Goal: Task Accomplishment & Management: Complete application form

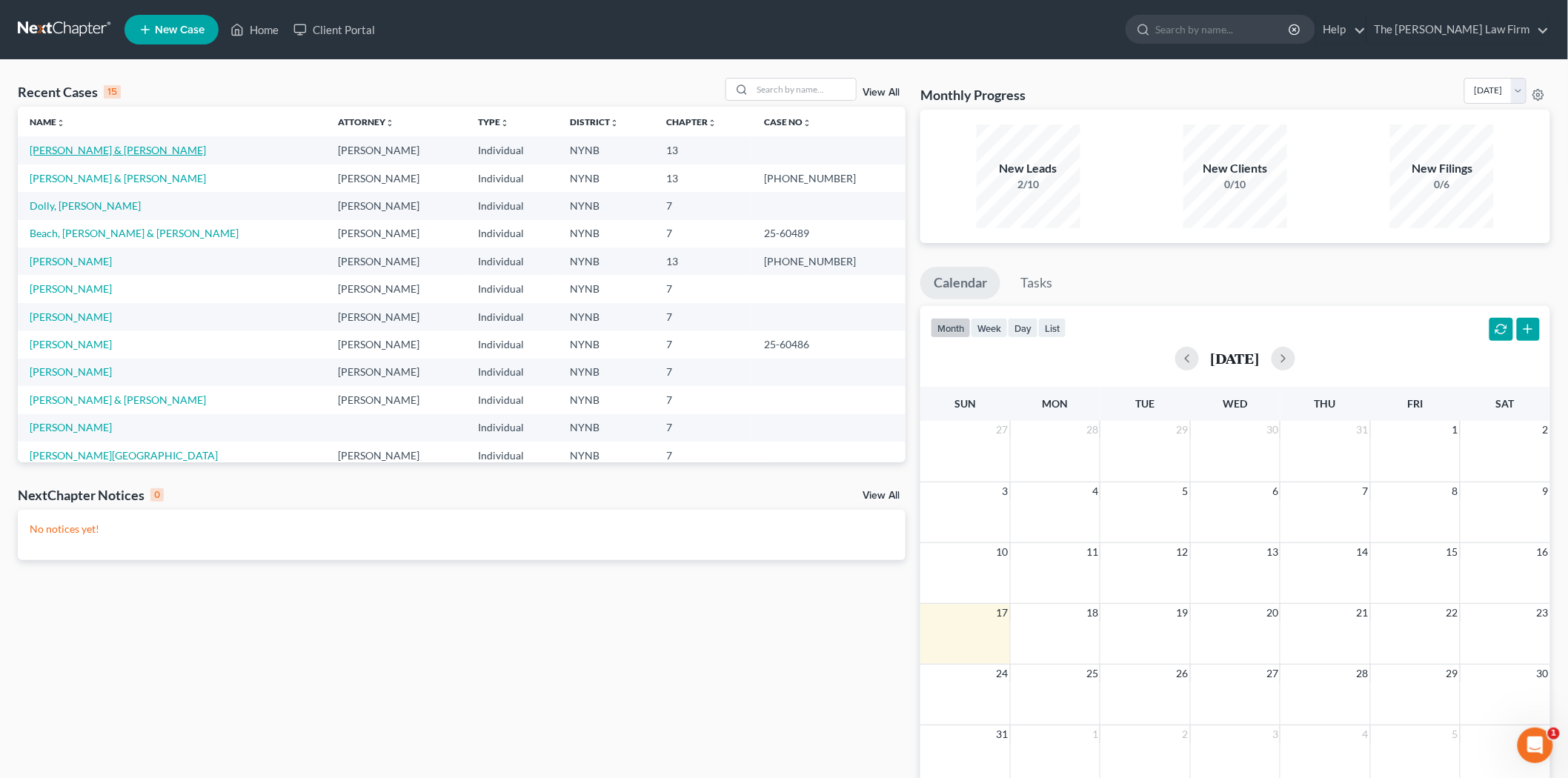
click at [60, 149] on link "[PERSON_NAME] & [PERSON_NAME]" at bounding box center [118, 150] width 177 height 13
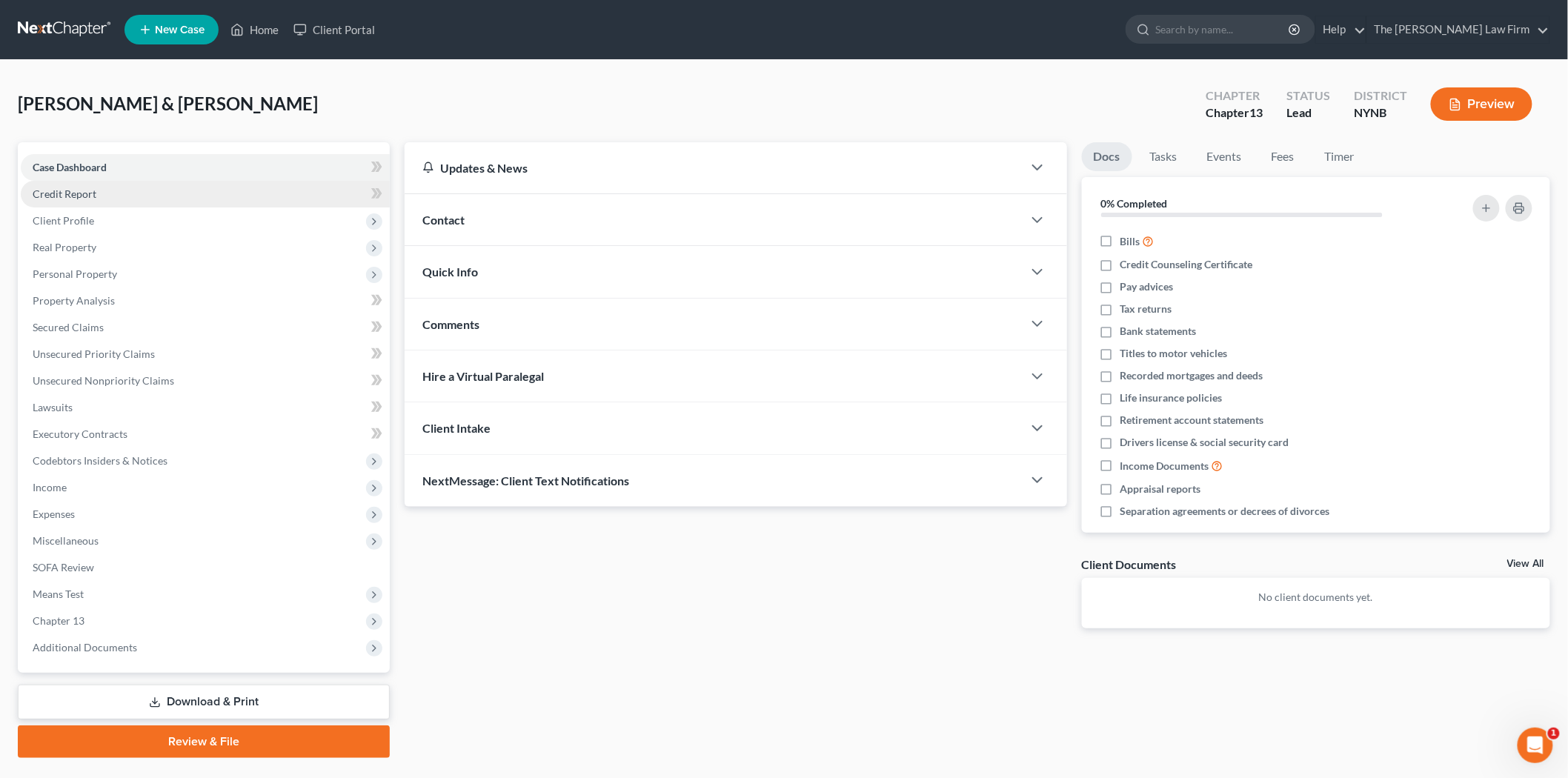
click at [80, 193] on span "Credit Report" at bounding box center [64, 194] width 64 height 13
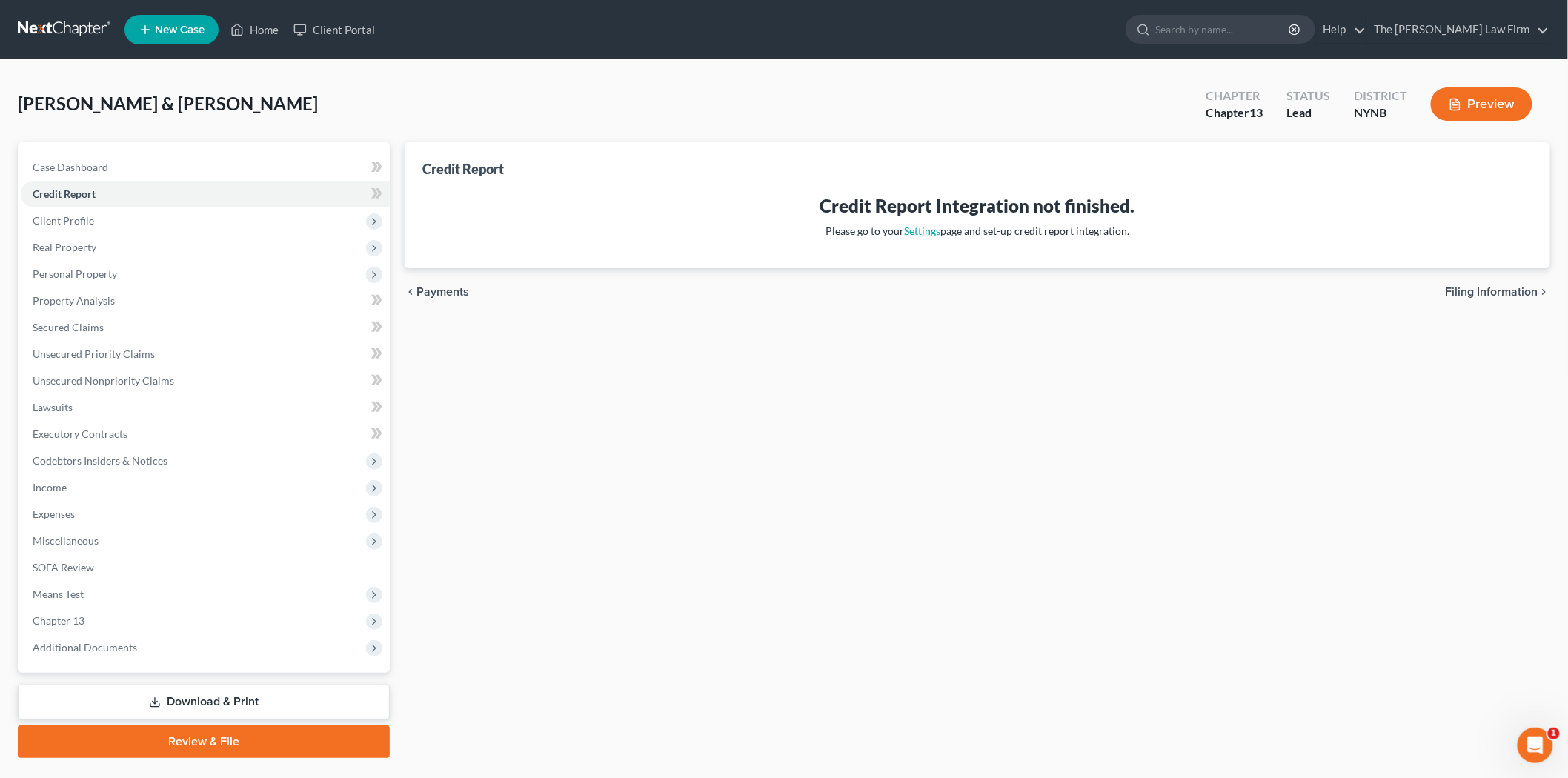
click at [927, 233] on link "Settings" at bounding box center [922, 231] width 36 height 13
click at [103, 216] on span "Client Profile" at bounding box center [205, 221] width 369 height 27
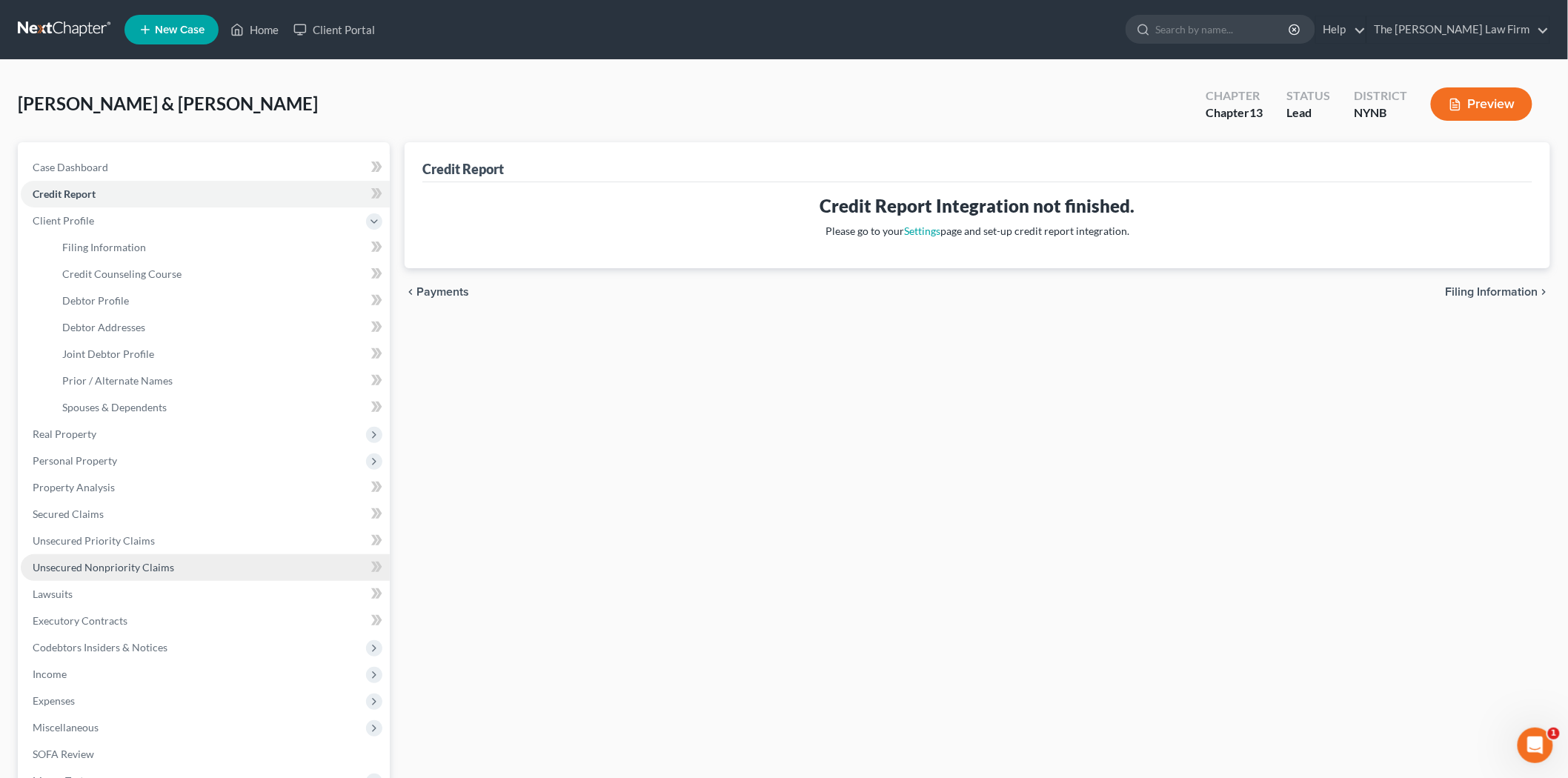
click at [92, 561] on span "Unsecured Nonpriority Claims" at bounding box center [103, 567] width 141 height 13
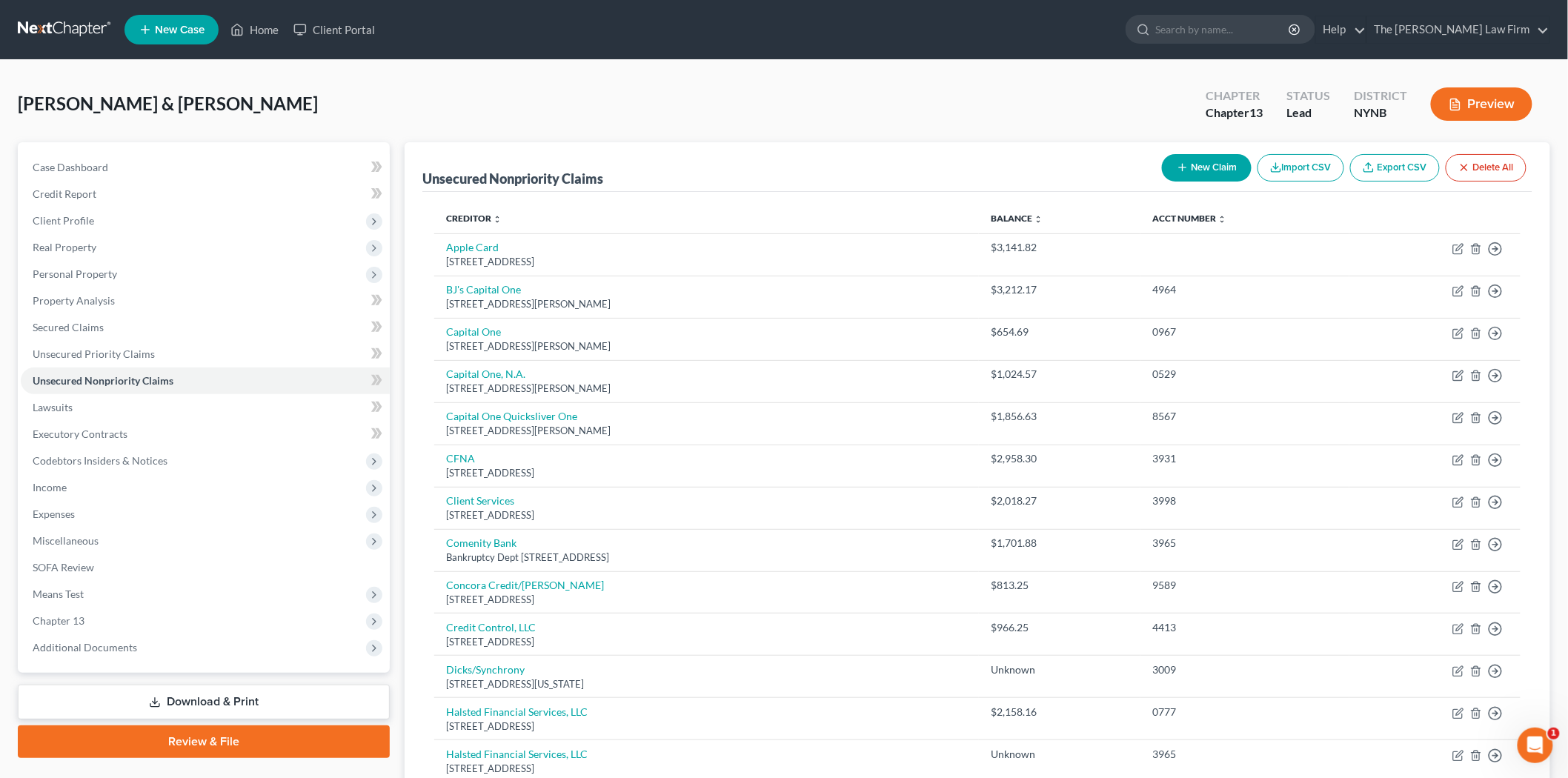
click at [1194, 224] on th "Acct Number expand_more expand_less unfold_more" at bounding box center [1245, 218] width 209 height 30
click at [1219, 213] on link "Acct Number expand_more expand_less unfold_more" at bounding box center [1190, 218] width 74 height 11
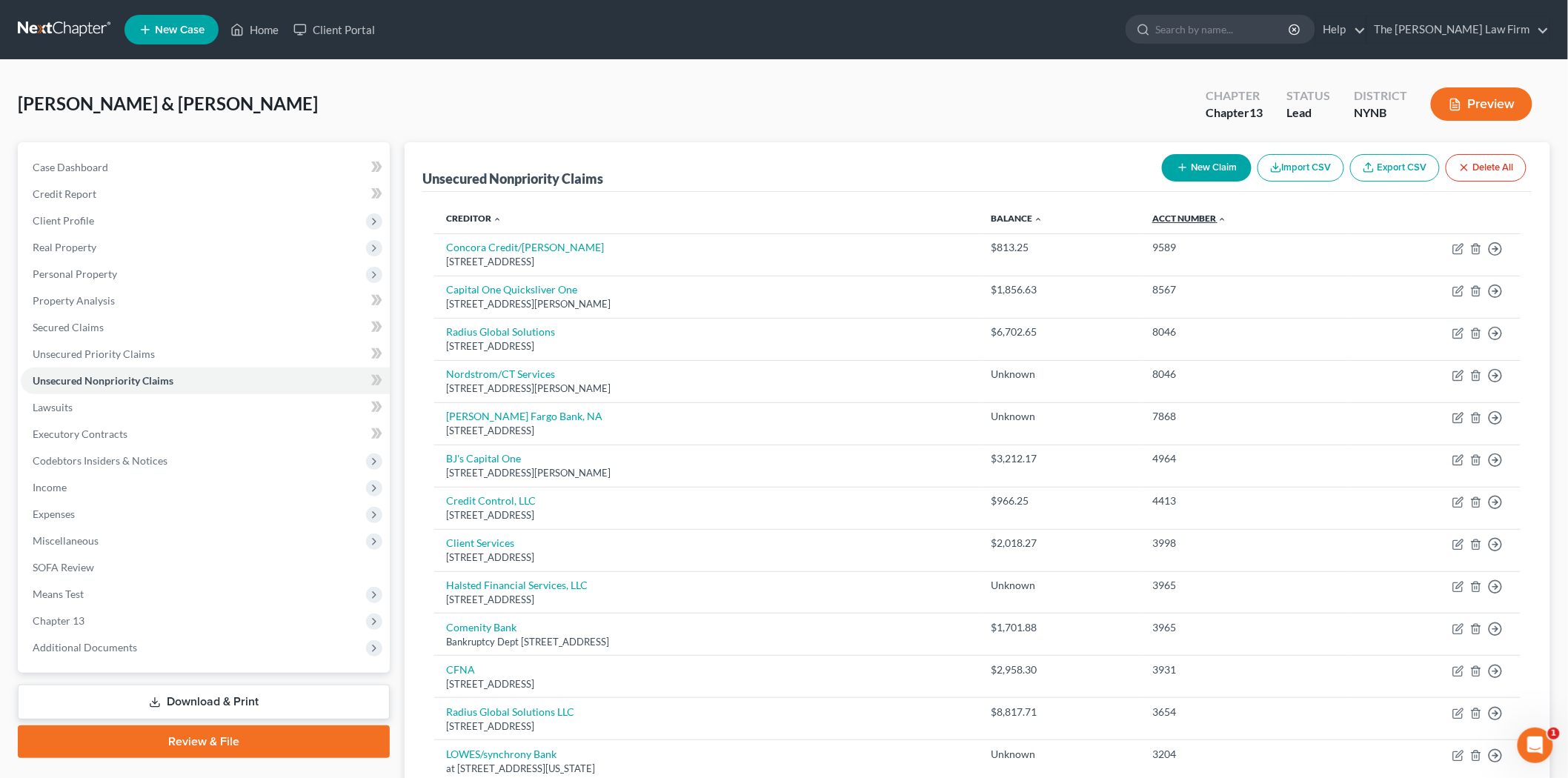
click at [1216, 215] on link "Acct Number expand_more expand_less unfold_more" at bounding box center [1190, 218] width 74 height 11
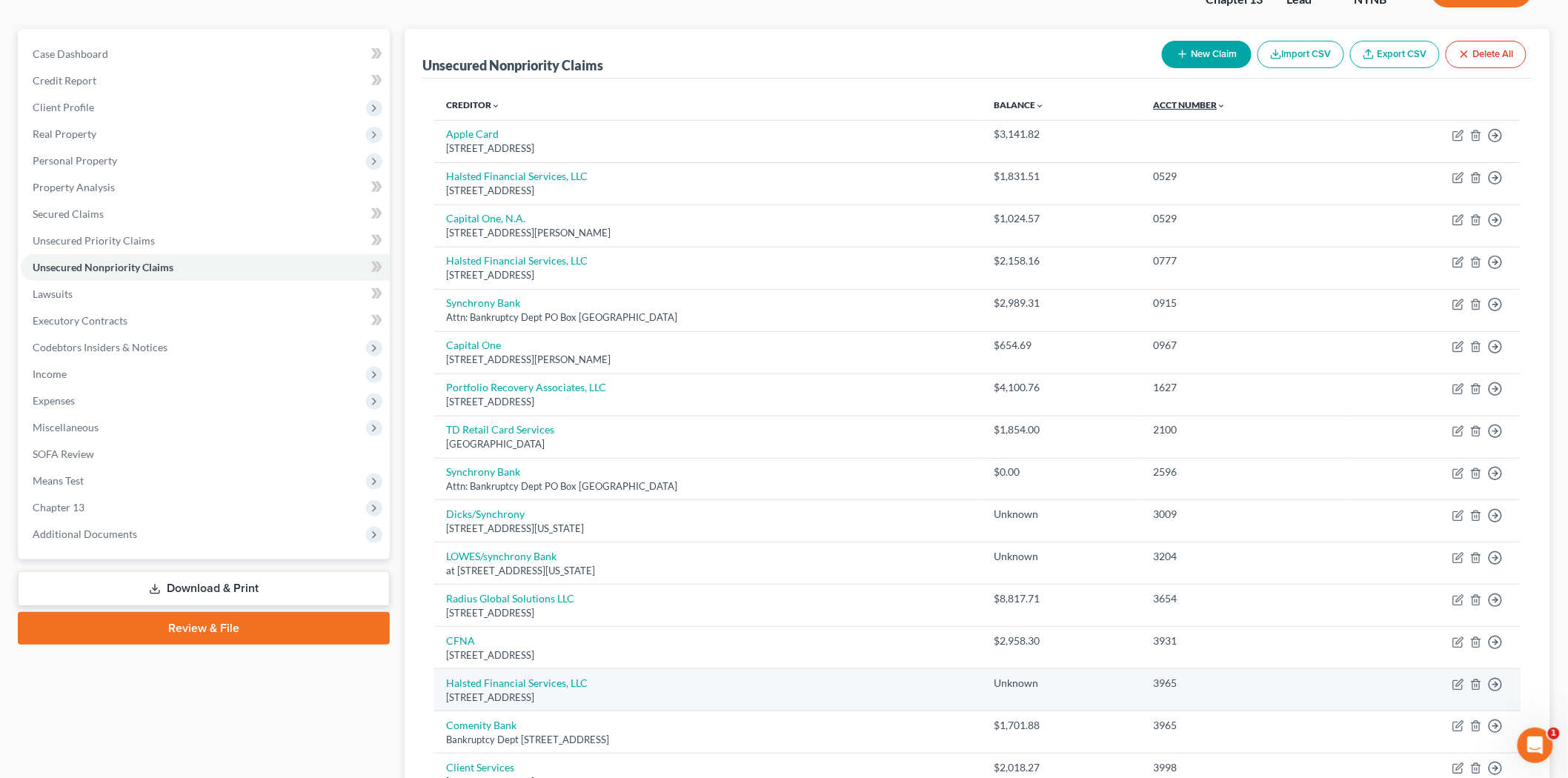
scroll to position [165, 0]
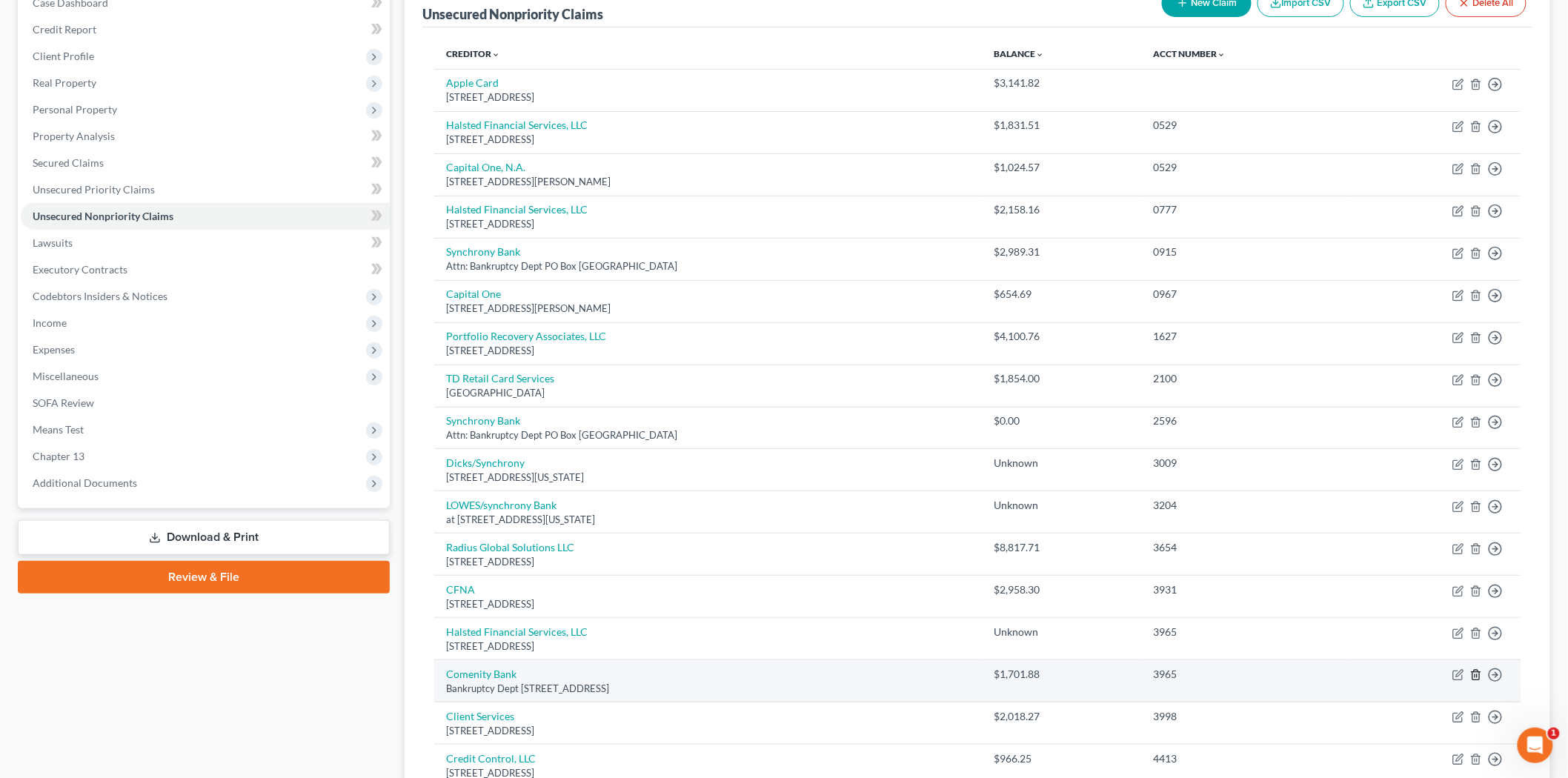
click at [1479, 675] on icon "button" at bounding box center [1476, 674] width 12 height 12
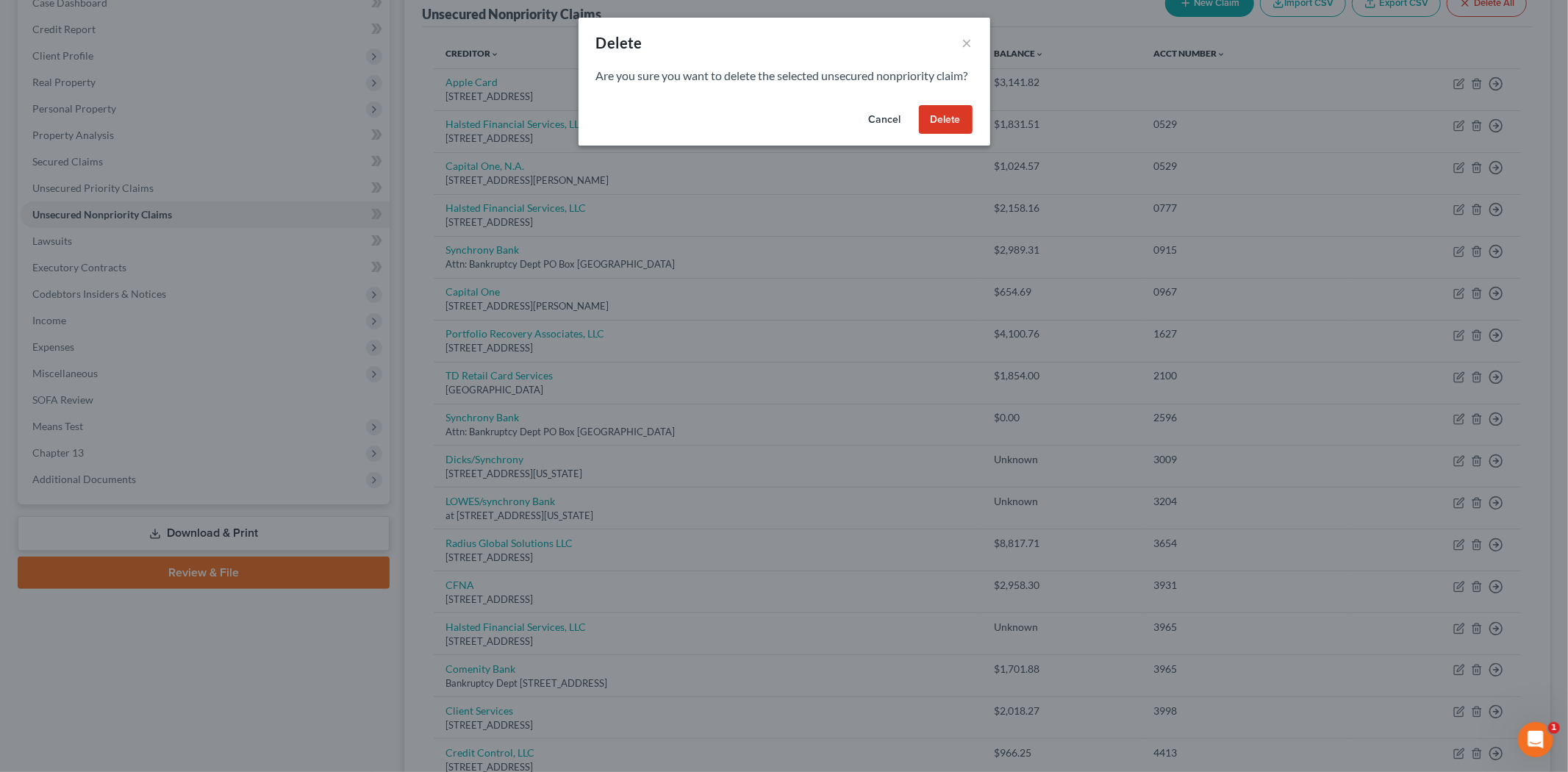
click at [937, 115] on div "Cancel Delete" at bounding box center [784, 122] width 412 height 47
click at [939, 135] on button "Delete" at bounding box center [946, 120] width 54 height 29
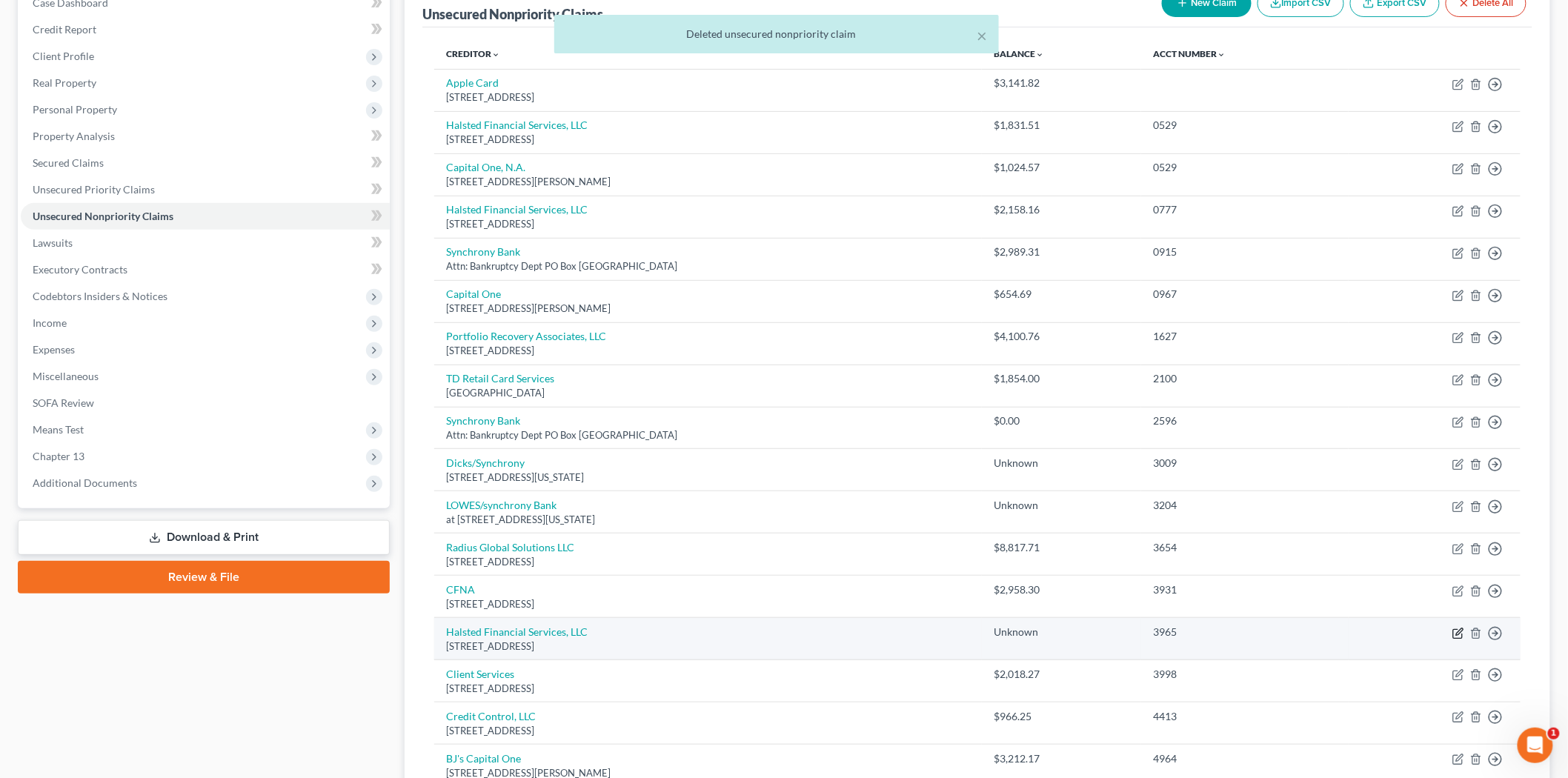
click at [1458, 631] on icon "button" at bounding box center [1458, 633] width 12 height 12
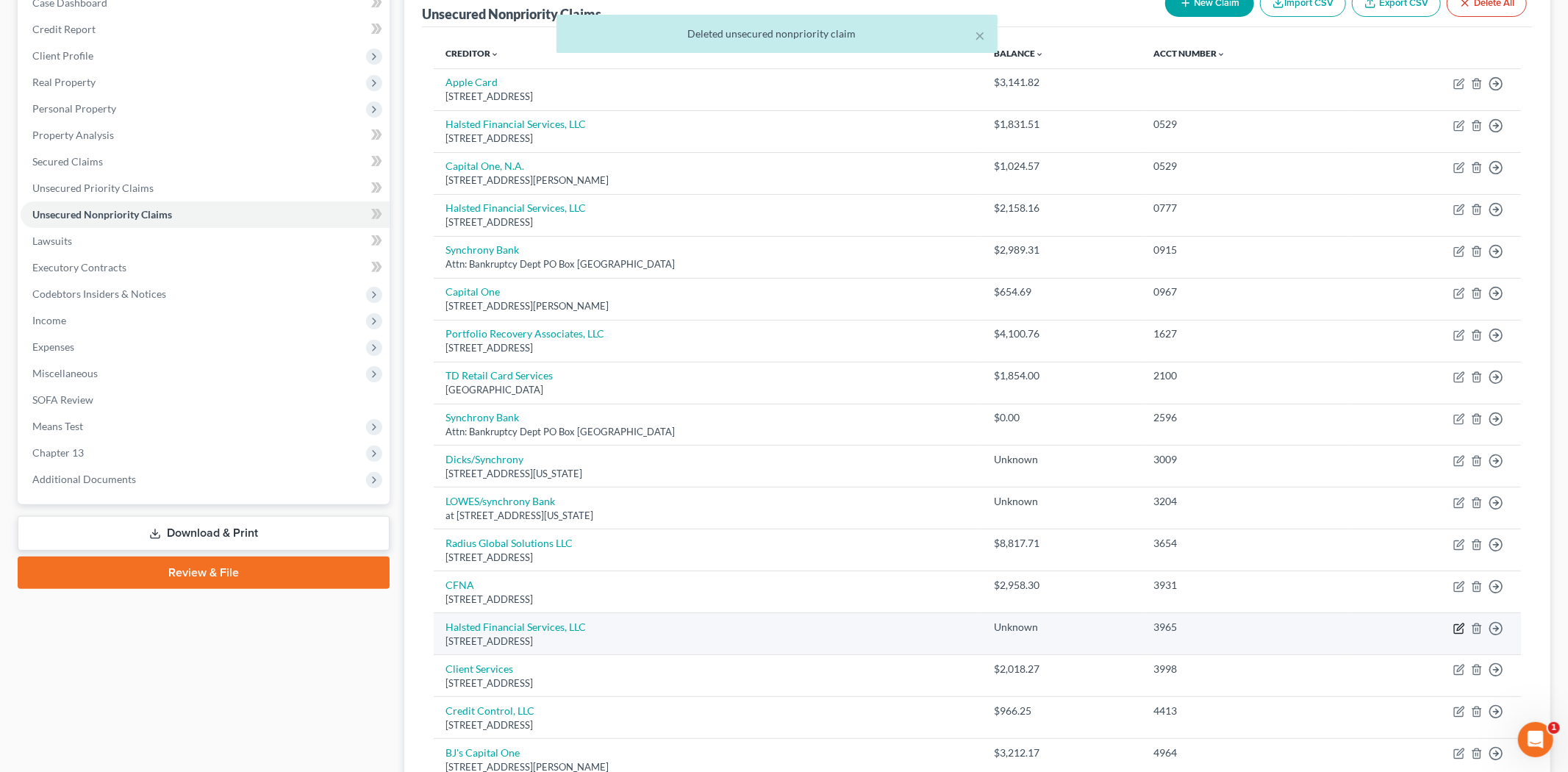
select select "14"
select select "2"
select select "0"
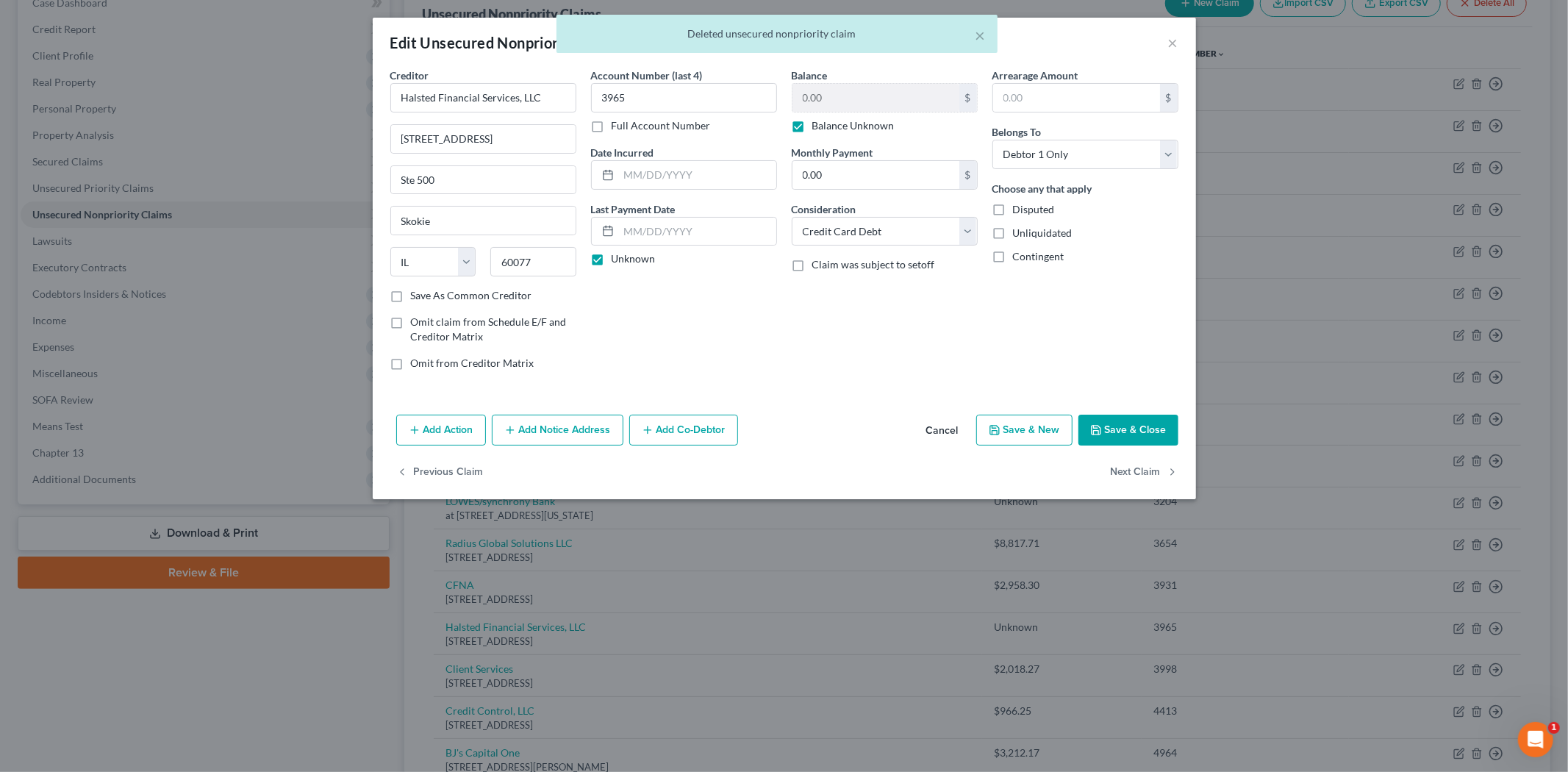
click at [828, 123] on label "Balance Unknown" at bounding box center [853, 125] width 82 height 14
click at [828, 123] on input "Balance Unknown" at bounding box center [823, 122] width 10 height 10
checkbox input "false"
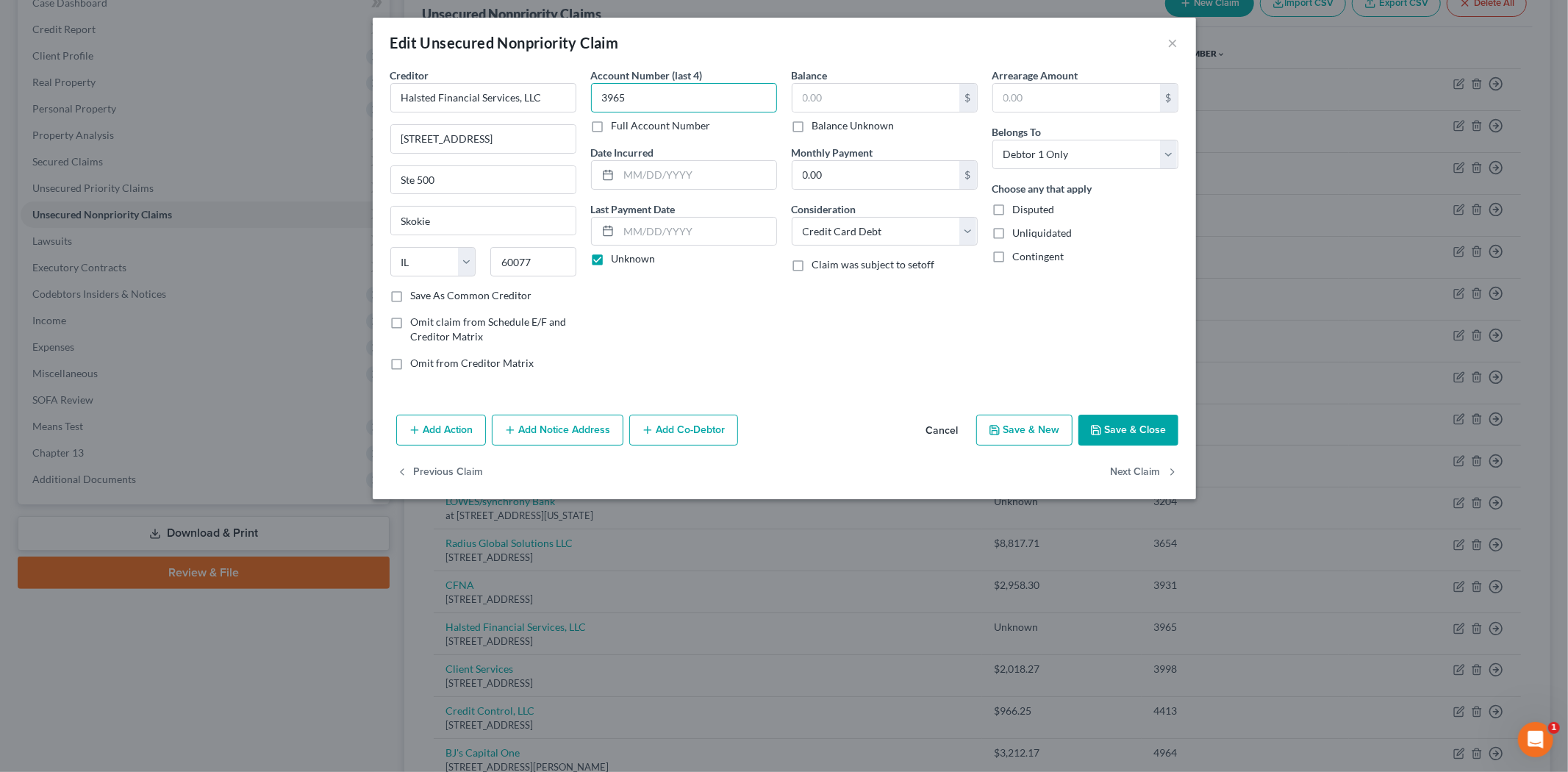
type input "3965"
click at [844, 106] on input "text" at bounding box center [876, 97] width 167 height 28
click at [1128, 426] on button "Save & Close" at bounding box center [1128, 430] width 100 height 31
type input "2,000.00"
type input "0"
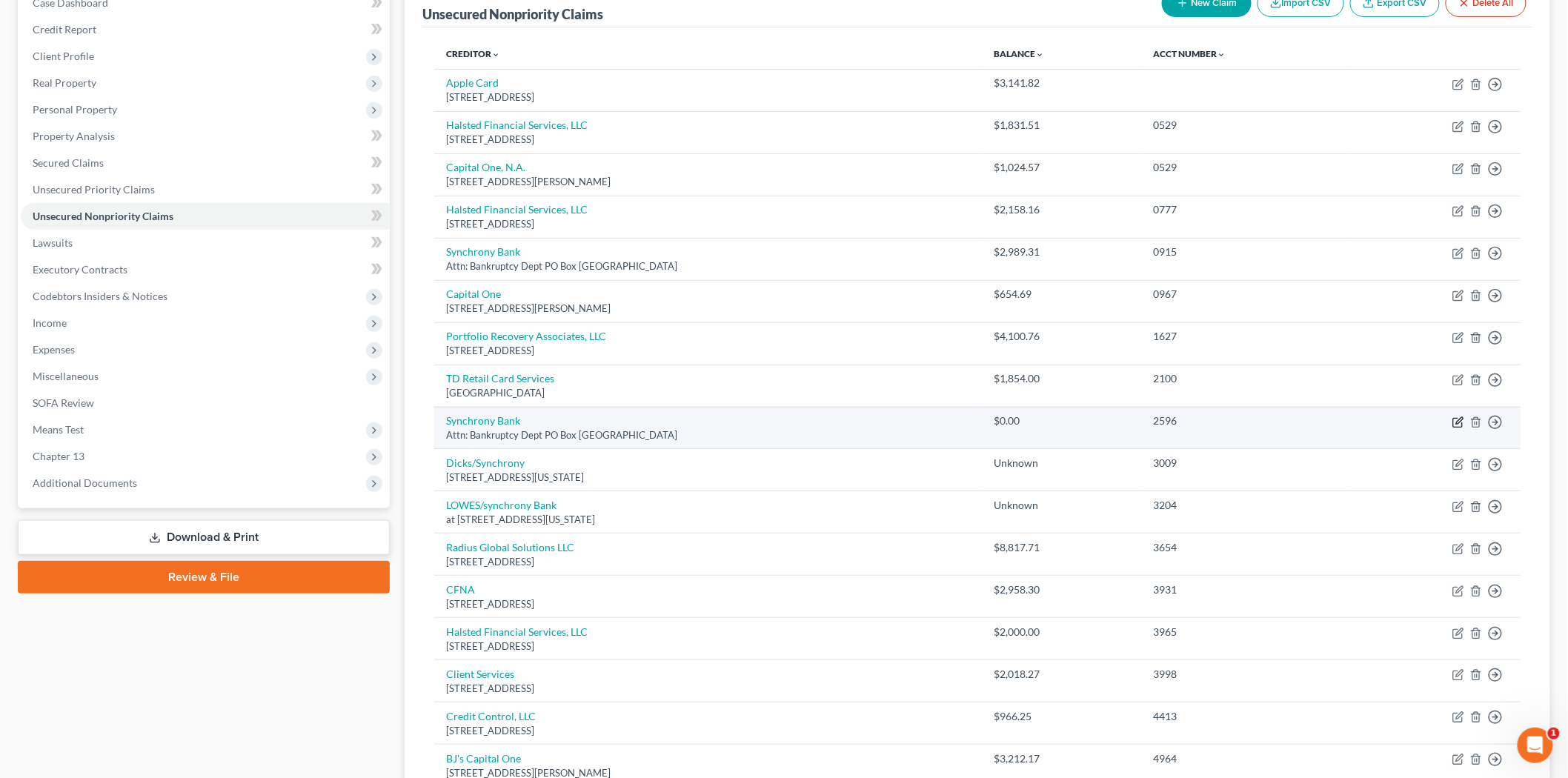
click at [1458, 421] on icon "button" at bounding box center [1459, 420] width 6 height 6
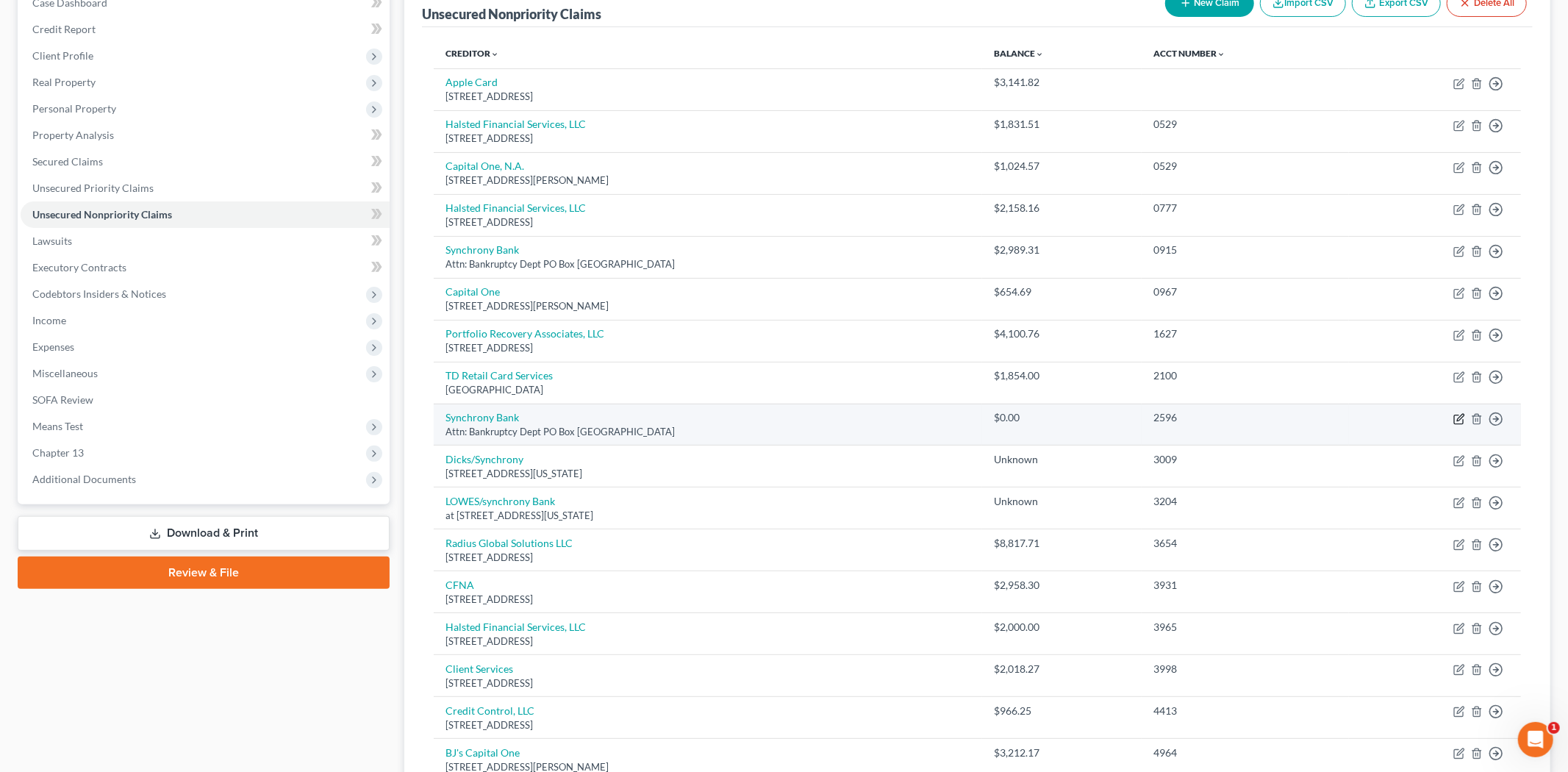
select select "9"
select select "1"
select select "0"
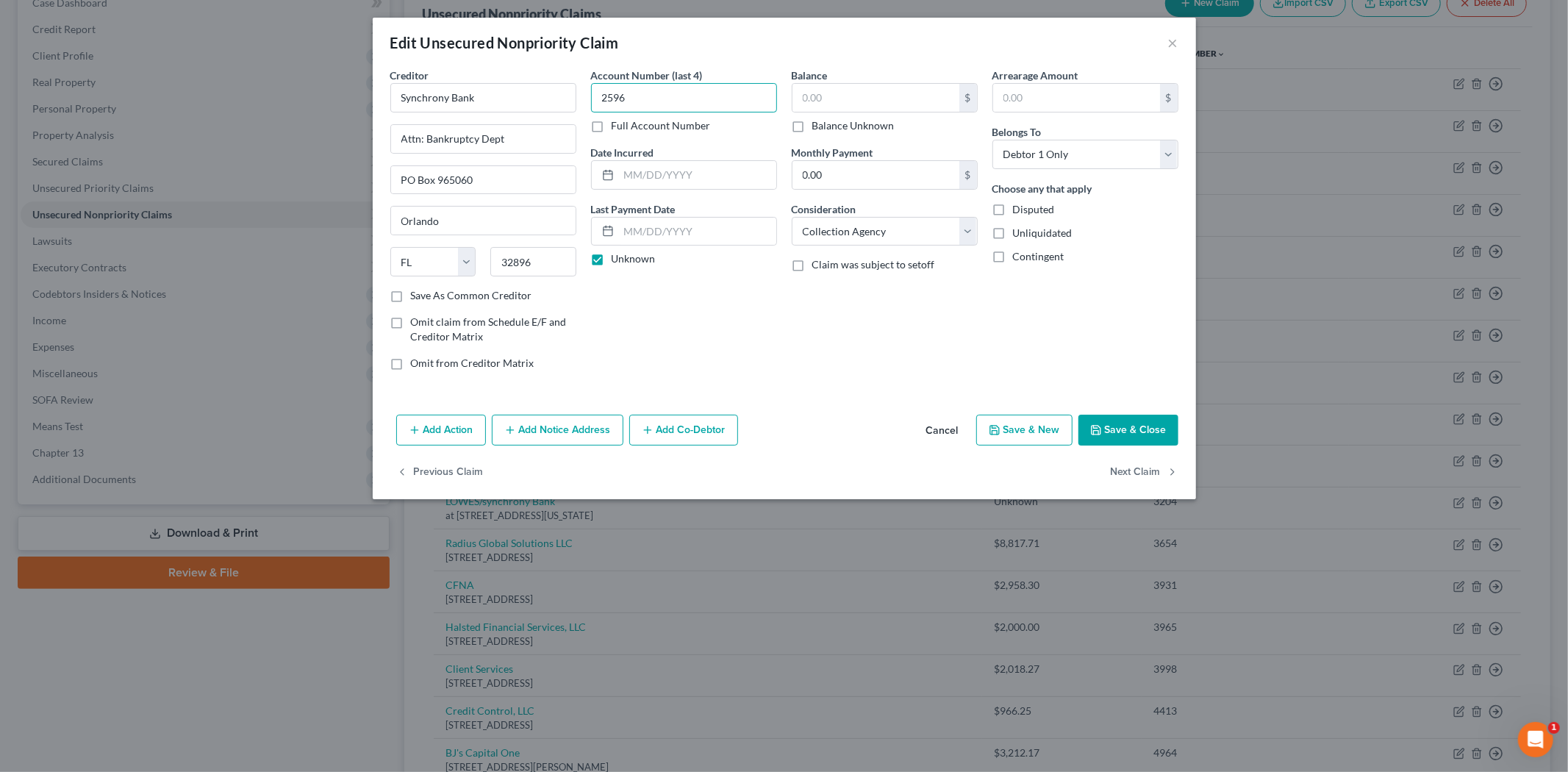
type input "2596"
click at [808, 103] on input "text" at bounding box center [876, 97] width 167 height 28
type input "4,857.61"
click at [1122, 416] on button "Save & Close" at bounding box center [1128, 430] width 100 height 31
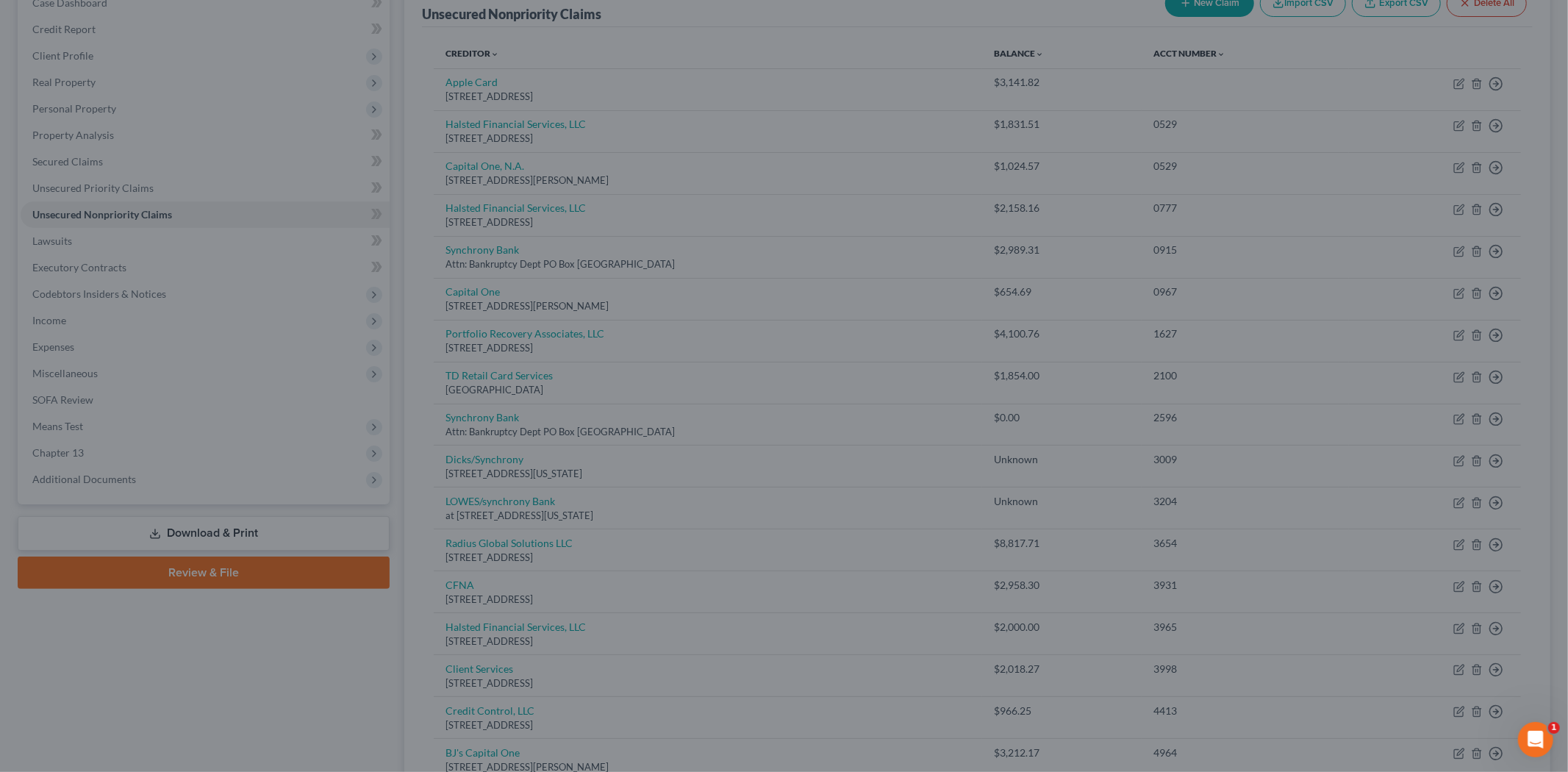
type input "0"
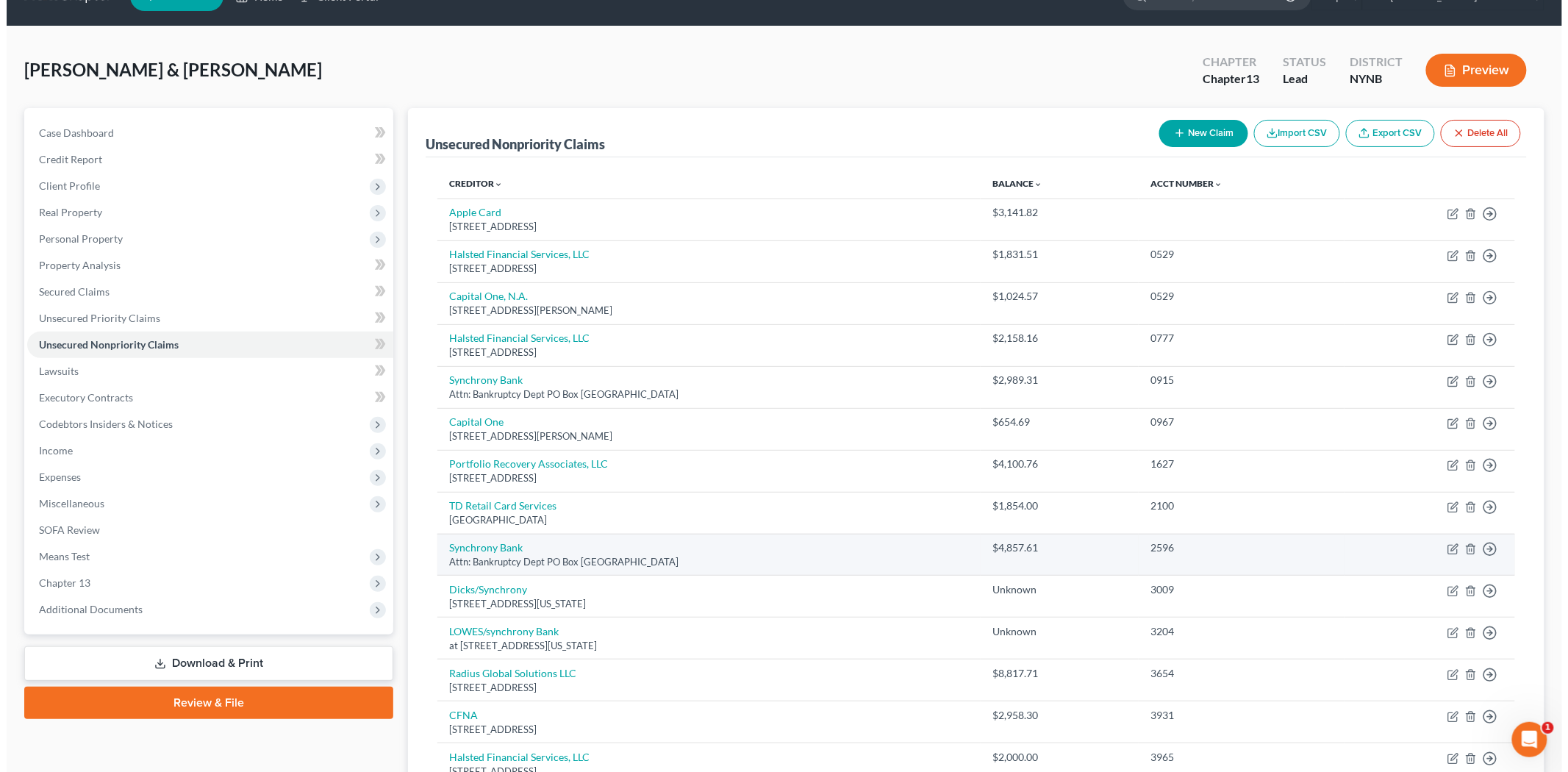
scroll to position [0, 0]
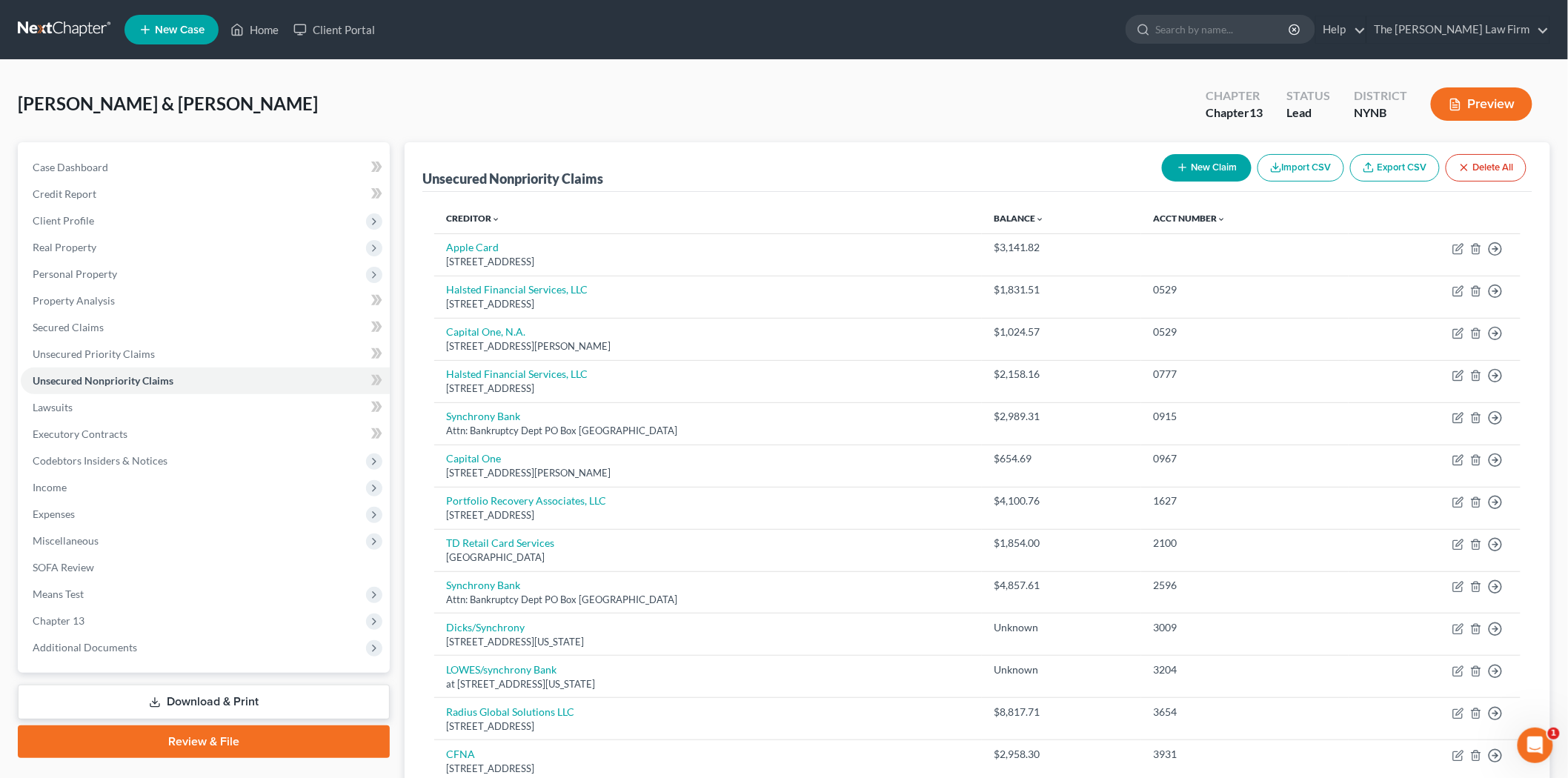
click at [1182, 167] on icon "button" at bounding box center [1183, 167] width 12 height 12
select select "2"
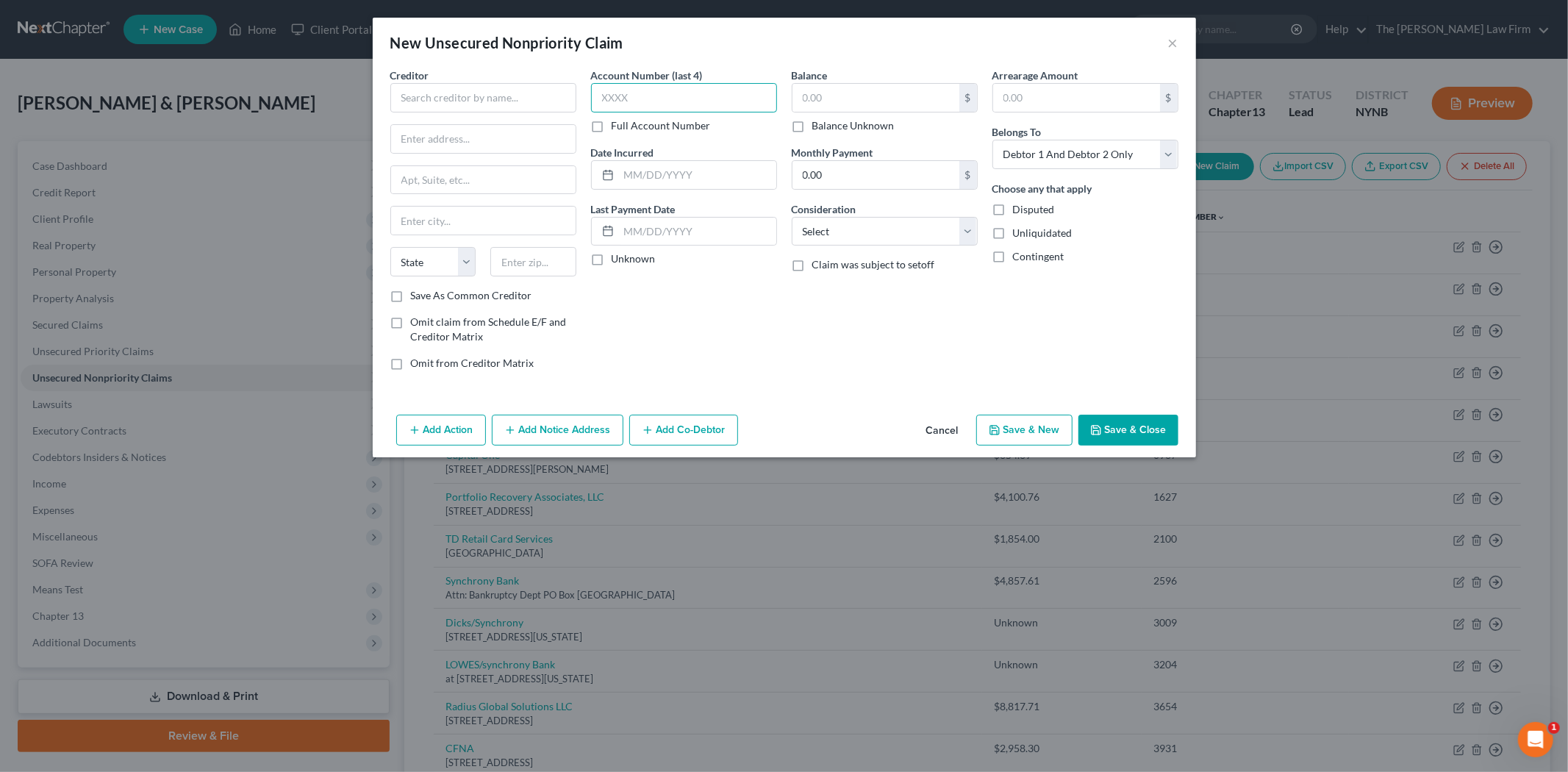
click at [667, 96] on input "text" at bounding box center [684, 97] width 186 height 29
type input "7224"
click at [519, 101] on input "text" at bounding box center [483, 97] width 186 height 29
click at [451, 130] on div "PO Box 981600, Boston, MA 02298" at bounding box center [478, 137] width 153 height 13
type input "BJ's Capital One"
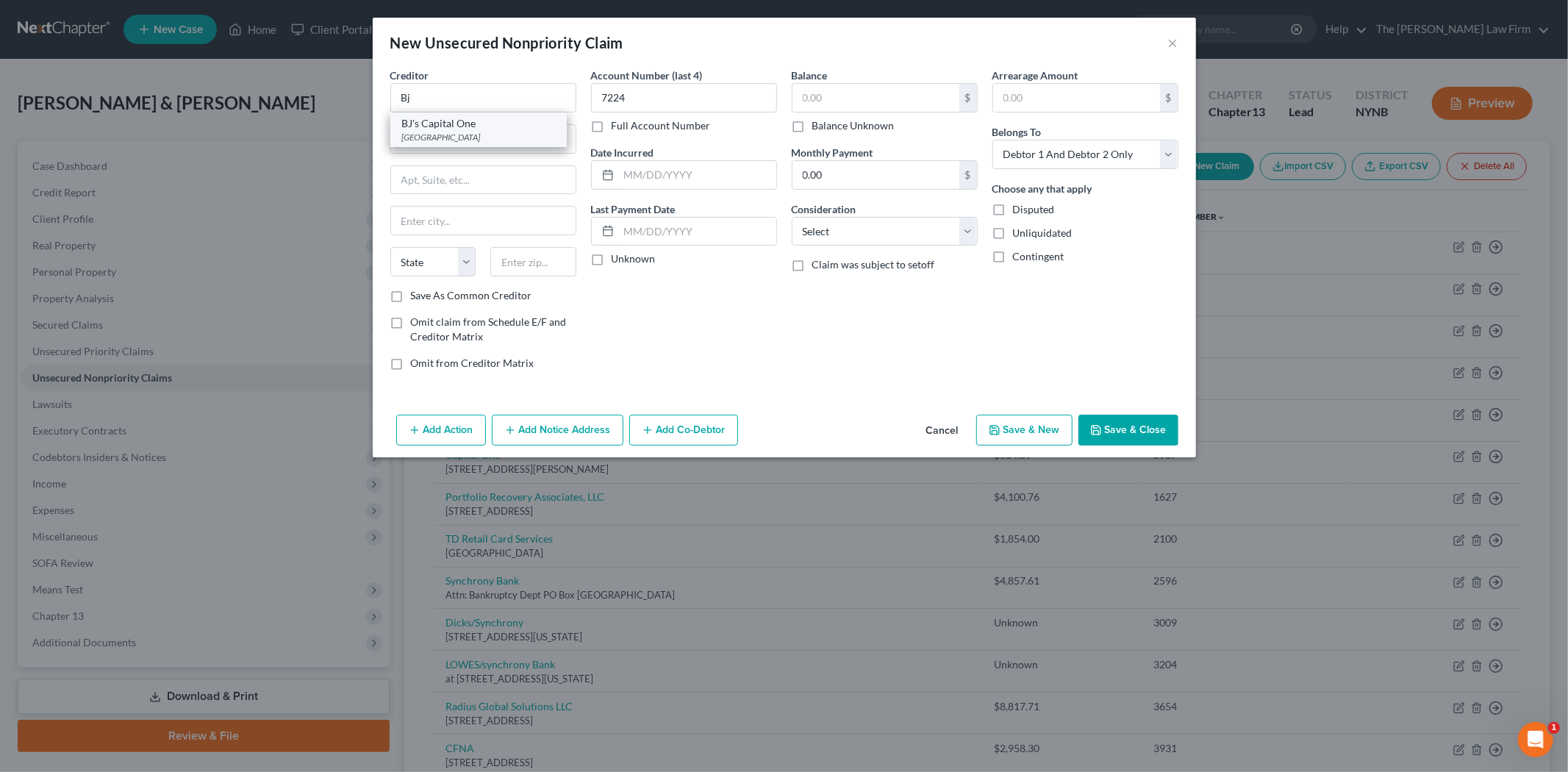
type input "PO Box 981600"
type input "Boston"
select select "22"
type input "02298"
drag, startPoint x: 483, startPoint y: 148, endPoint x: 346, endPoint y: 138, distance: 137.4
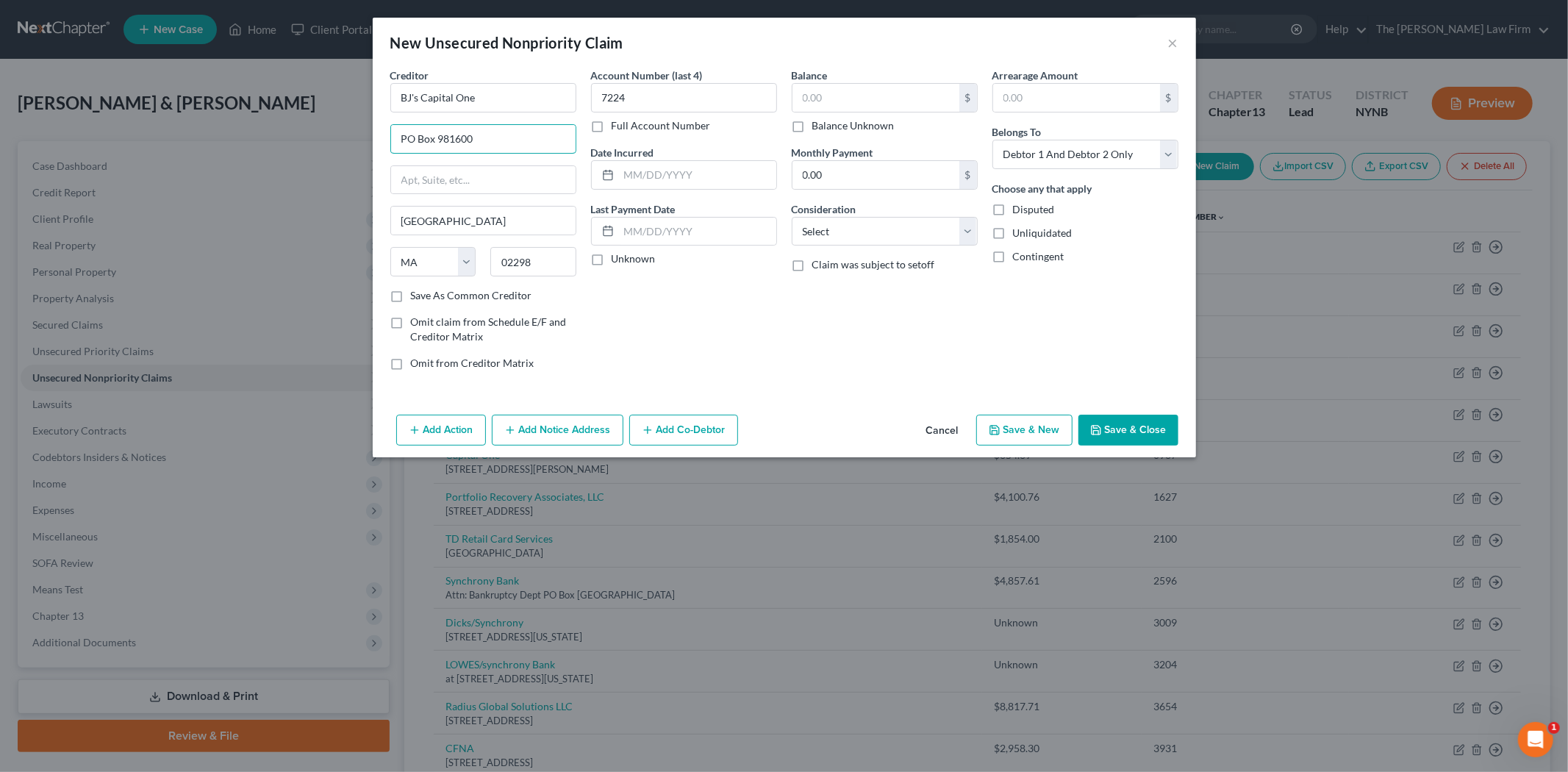
click at [346, 138] on div "New Unsecured Nonpriority Claim × Creditor * BJ's Capital One PO Box 981600 Bos…" at bounding box center [784, 386] width 1568 height 772
paste input "1680 Capital One Drive, McLean, VA 22102"
drag, startPoint x: 481, startPoint y: 136, endPoint x: 515, endPoint y: 140, distance: 34.2
click at [515, 140] on input "1680 Capital One Drive, McLean, VA 22102" at bounding box center [483, 138] width 185 height 28
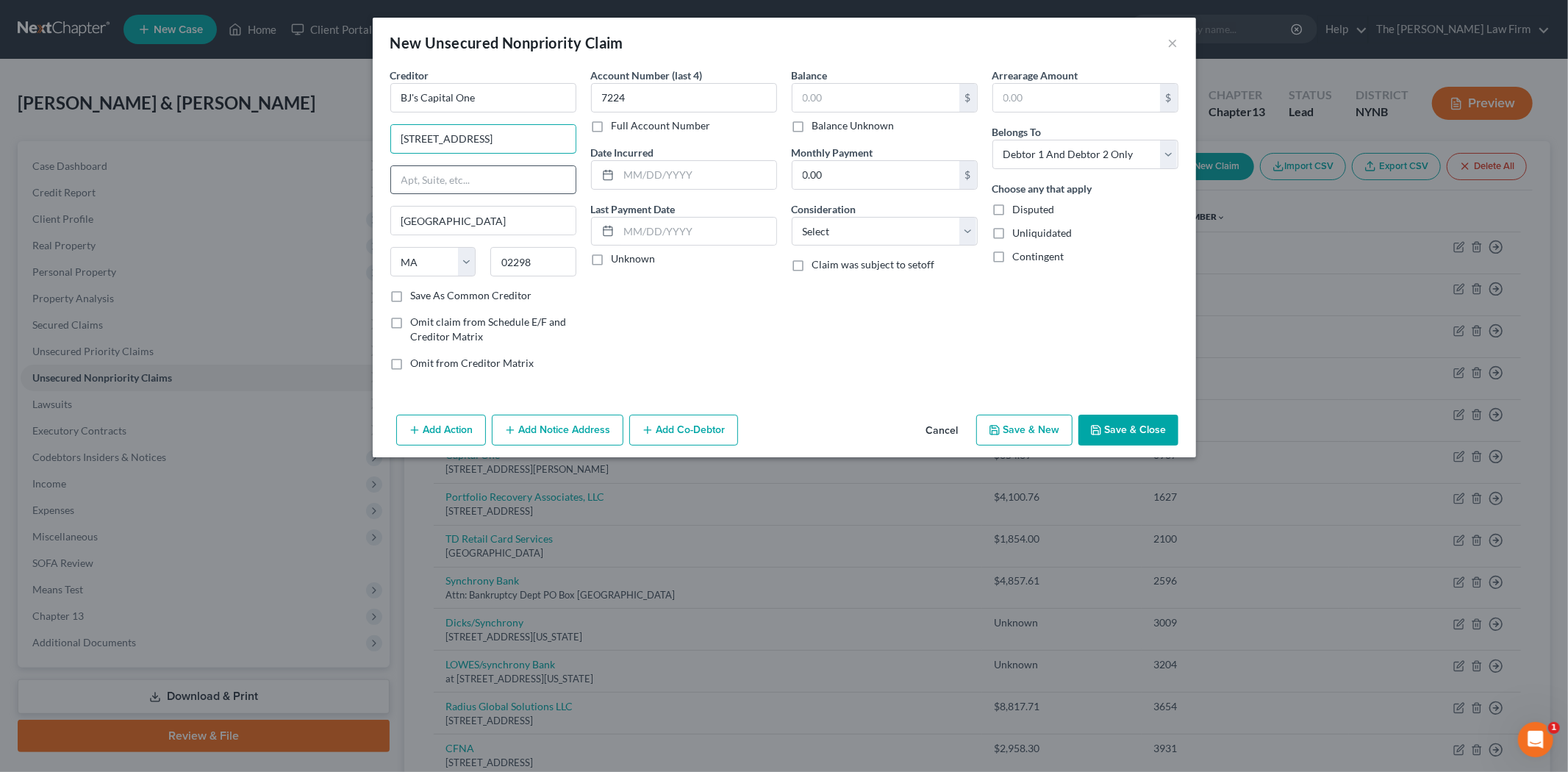
scroll to position [0, 0]
type input "1680 Capital One Drive, , VA 22102"
drag, startPoint x: 471, startPoint y: 214, endPoint x: 396, endPoint y: 209, distance: 75.2
click at [396, 209] on input "Boston" at bounding box center [483, 220] width 185 height 28
paste input "McLea"
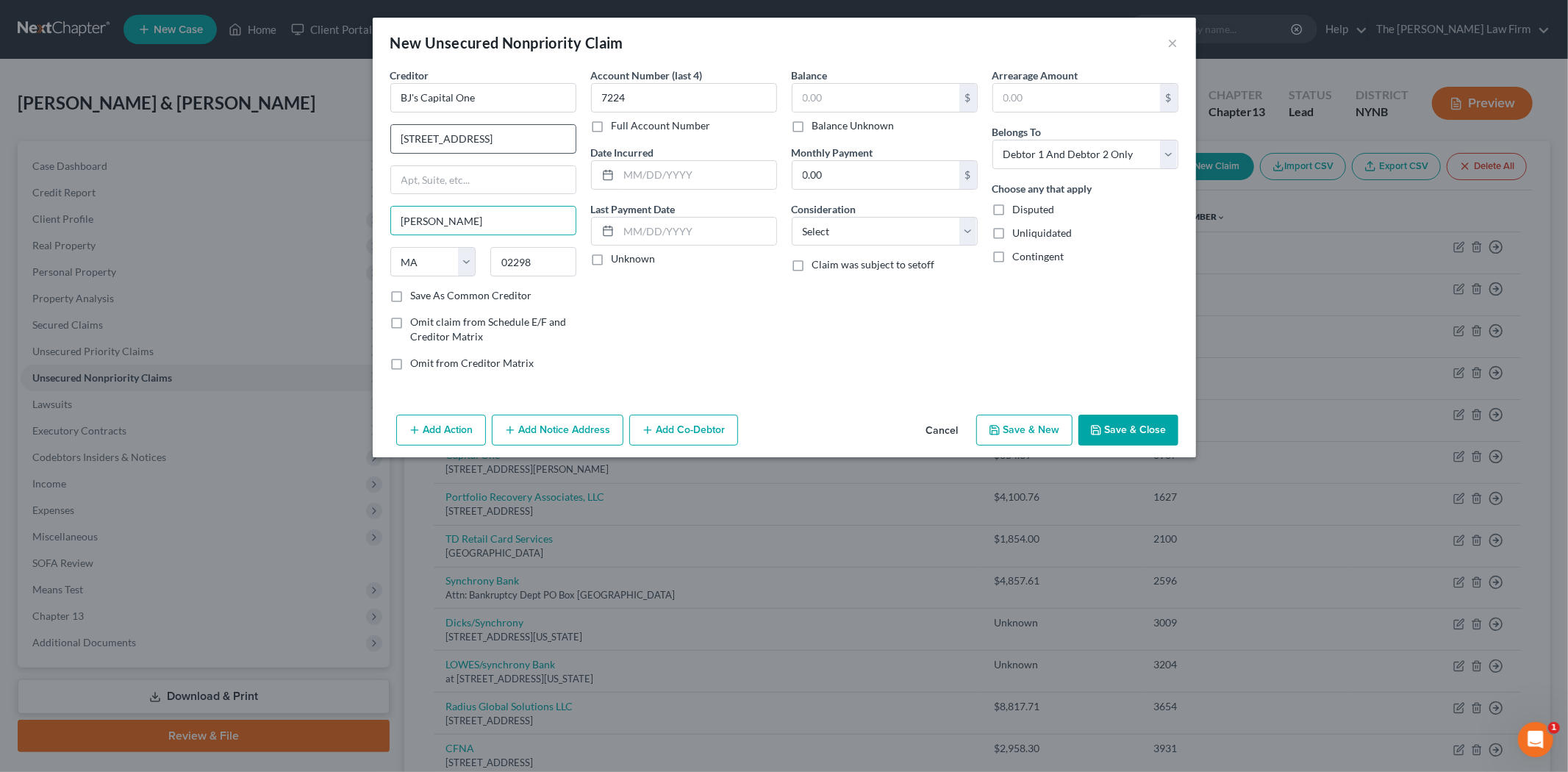
type input "McLean"
drag, startPoint x: 517, startPoint y: 139, endPoint x: 531, endPoint y: 143, distance: 14.6
click at [531, 143] on input "1680 Capital One Drive, , VA 22102" at bounding box center [483, 138] width 185 height 28
type input "1680 Capital One Drive"
drag, startPoint x: 558, startPoint y: 258, endPoint x: 492, endPoint y: 255, distance: 66.1
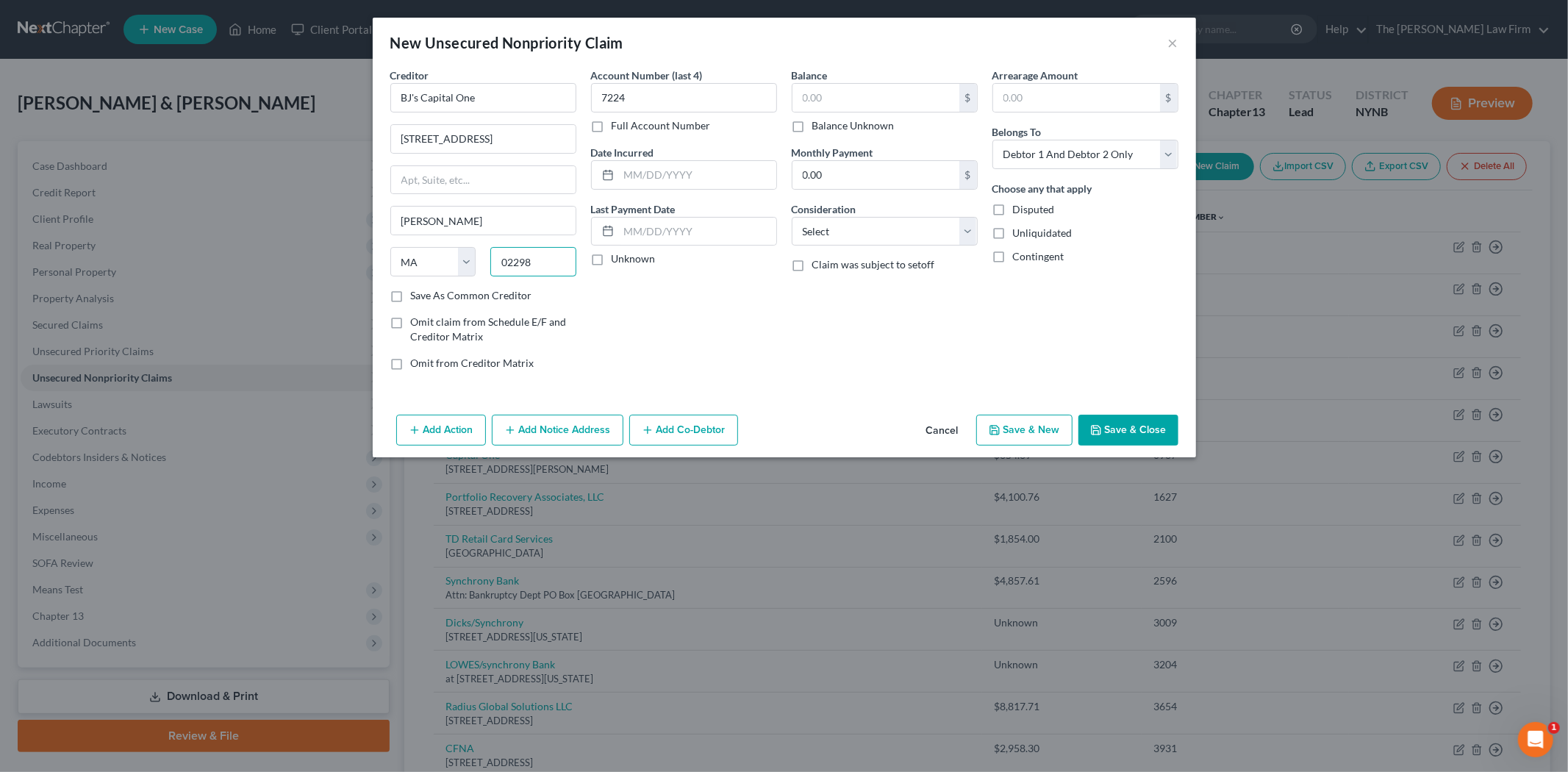
click at [492, 255] on input "02298" at bounding box center [533, 261] width 86 height 29
paste input "22102"
type input "22102"
select select "48"
click at [630, 293] on div "Account Number (last 4) 7224 Full Account Number Date Incurred Last Payment Dat…" at bounding box center [683, 225] width 201 height 315
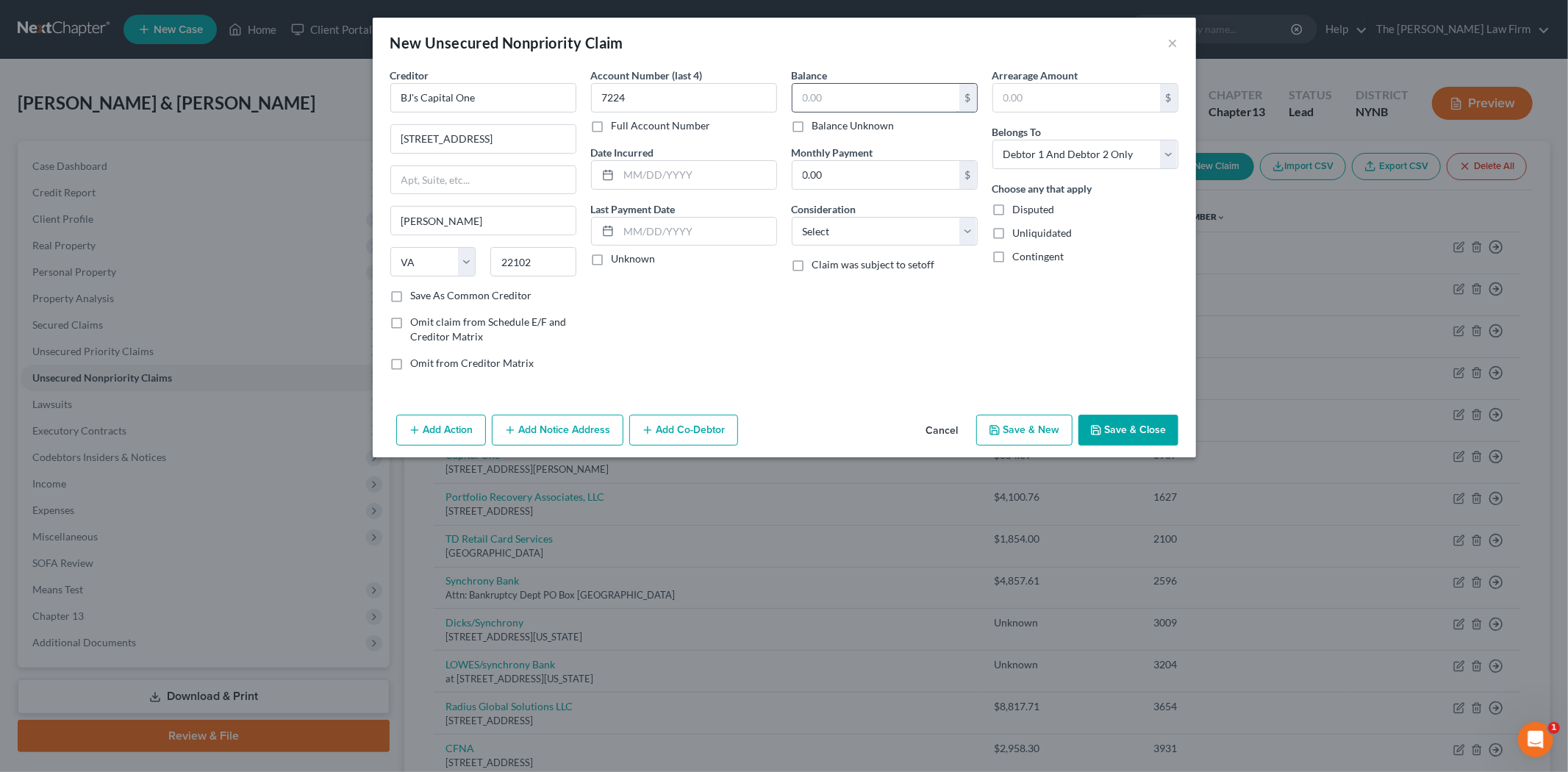
drag, startPoint x: 856, startPoint y: 112, endPoint x: 848, endPoint y: 103, distance: 12.0
click at [854, 110] on div "$" at bounding box center [885, 97] width 186 height 29
click at [847, 104] on input "text" at bounding box center [876, 97] width 167 height 28
type input "7,308.48"
click at [1100, 148] on select "Select Debtor 1 Only Debtor 2 Only Debtor 1 And Debtor 2 Only At Least One Of T…" at bounding box center [1086, 154] width 186 height 29
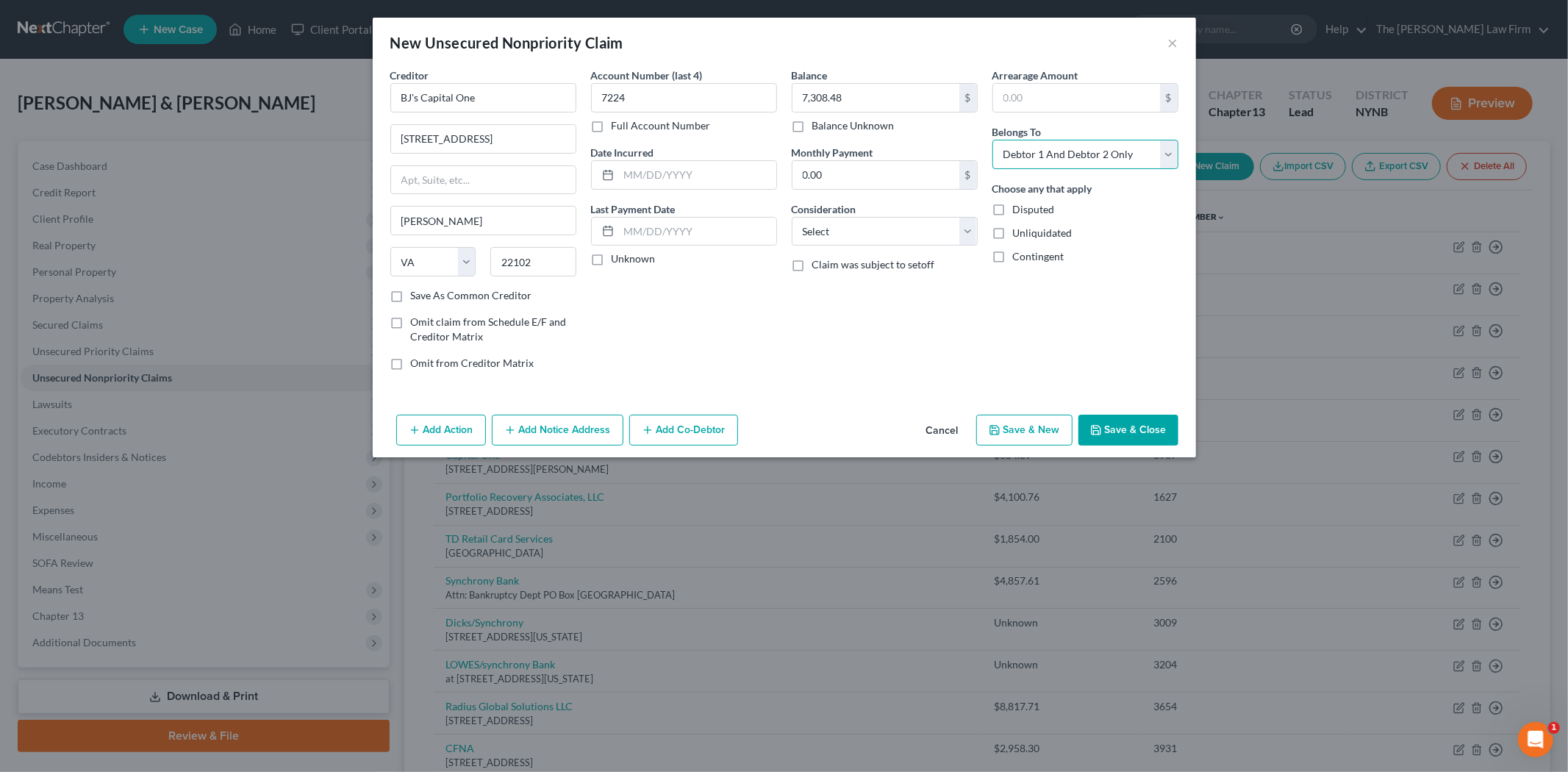
select select "0"
click at [993, 139] on select "Select Debtor 1 Only Debtor 2 Only Debtor 1 And Debtor 2 Only At Least One Of T…" at bounding box center [1086, 154] width 186 height 29
click at [913, 244] on select "Select Cable / Satellite Services Collection Agency Credit Card Debt Debt Couns…" at bounding box center [885, 231] width 186 height 29
select select "2"
click at [792, 217] on select "Select Cable / Satellite Services Collection Agency Credit Card Debt Debt Couns…" at bounding box center [885, 231] width 186 height 29
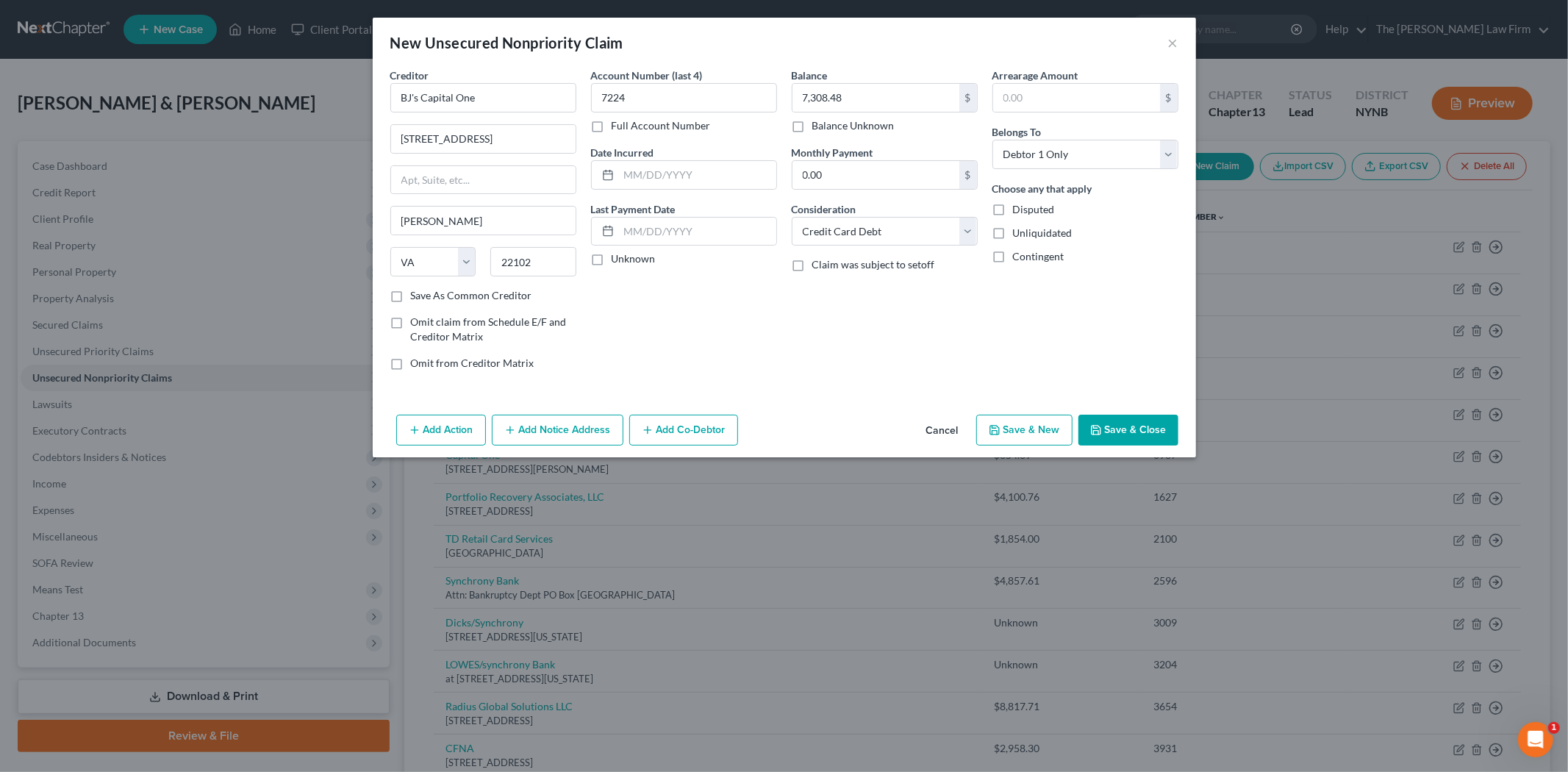
click at [1012, 441] on button "Save & New" at bounding box center [1025, 430] width 96 height 31
select select "2"
click at [440, 97] on input "text" at bounding box center [483, 97] width 186 height 29
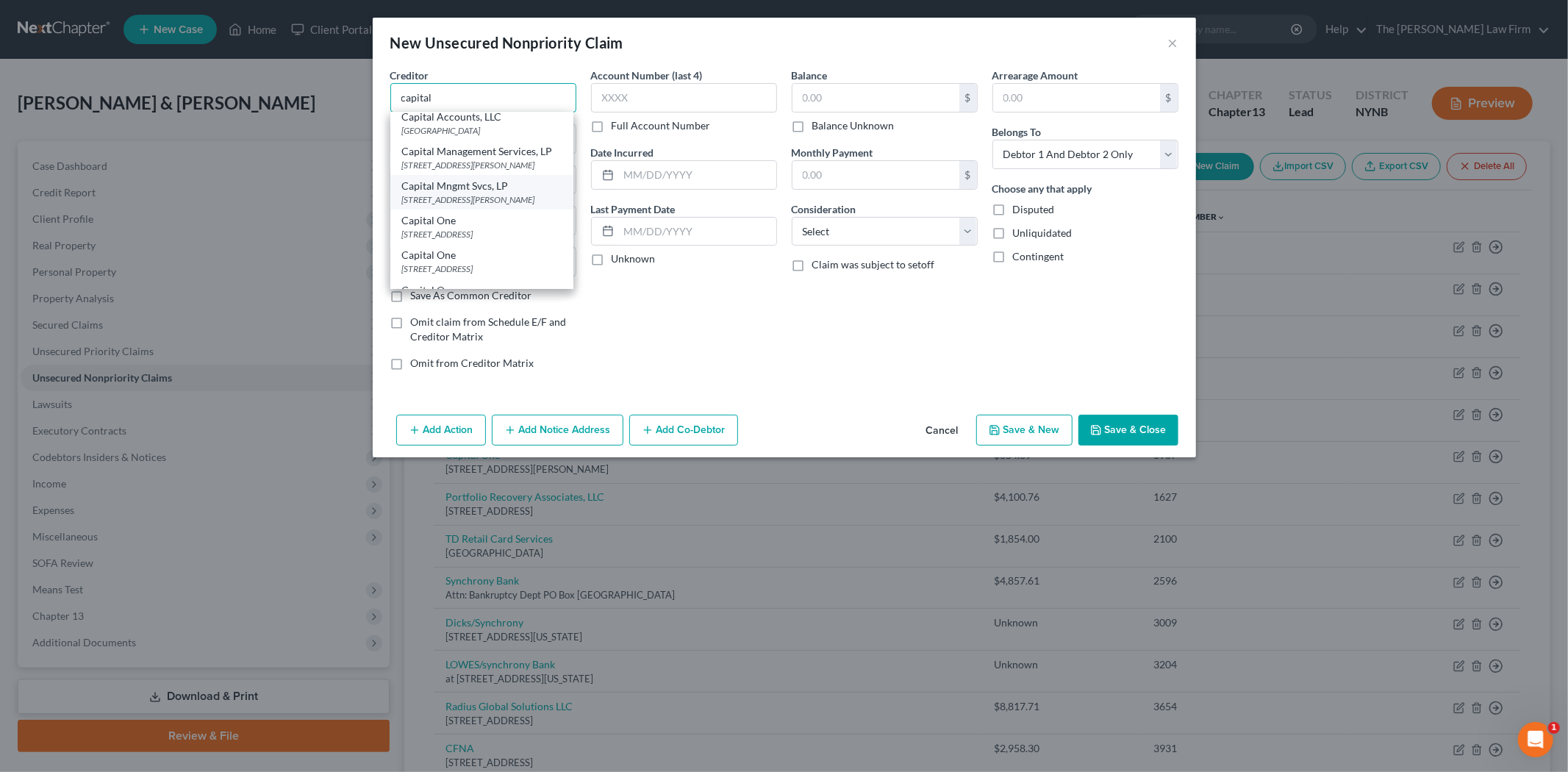
scroll to position [81, 0]
click at [481, 256] on div "Capital One" at bounding box center [482, 250] width 160 height 14
type input "Capital One"
type input "1680 Capital One Dr"
type input "McLean"
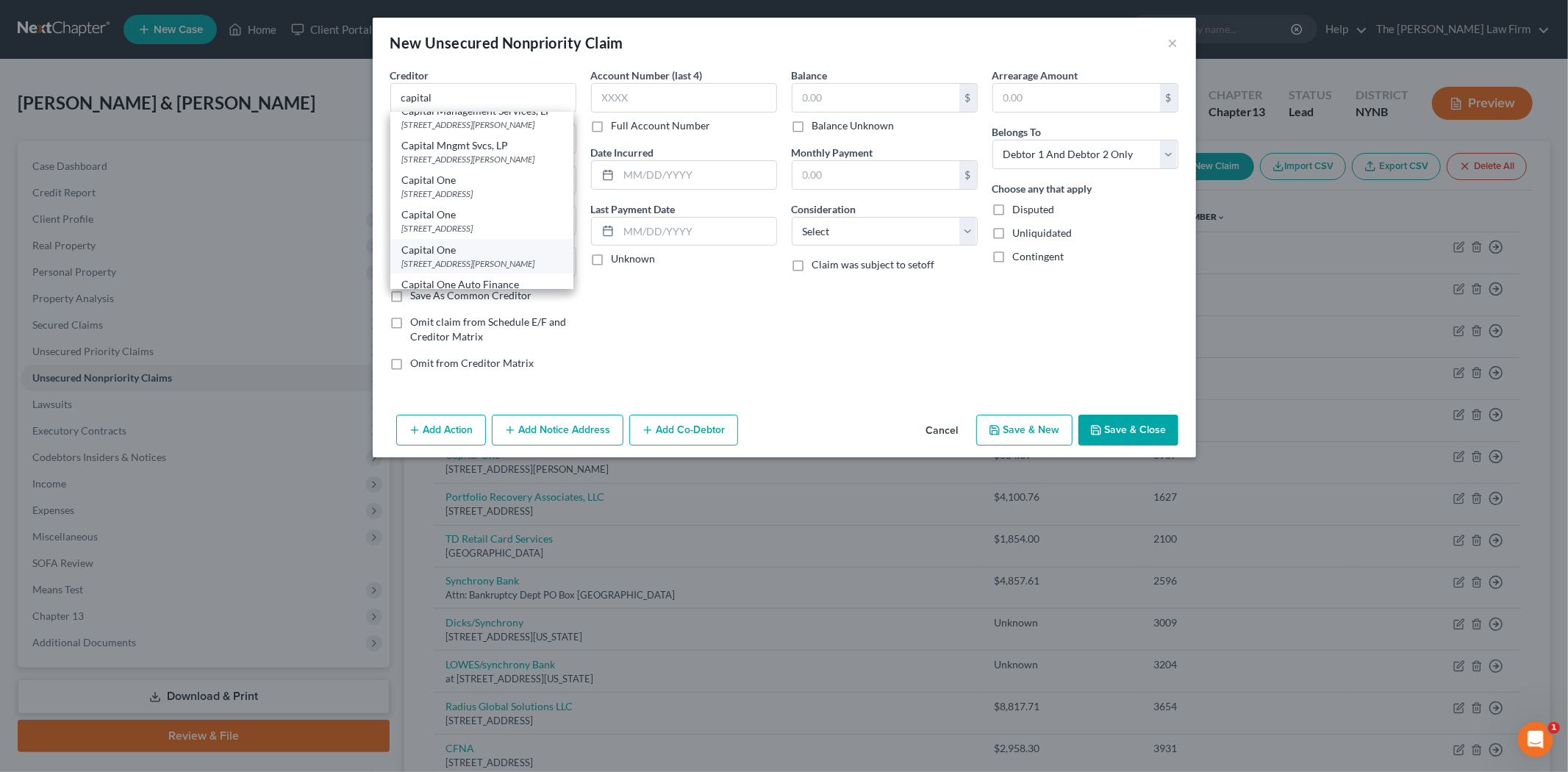
select select "48"
type input "22102"
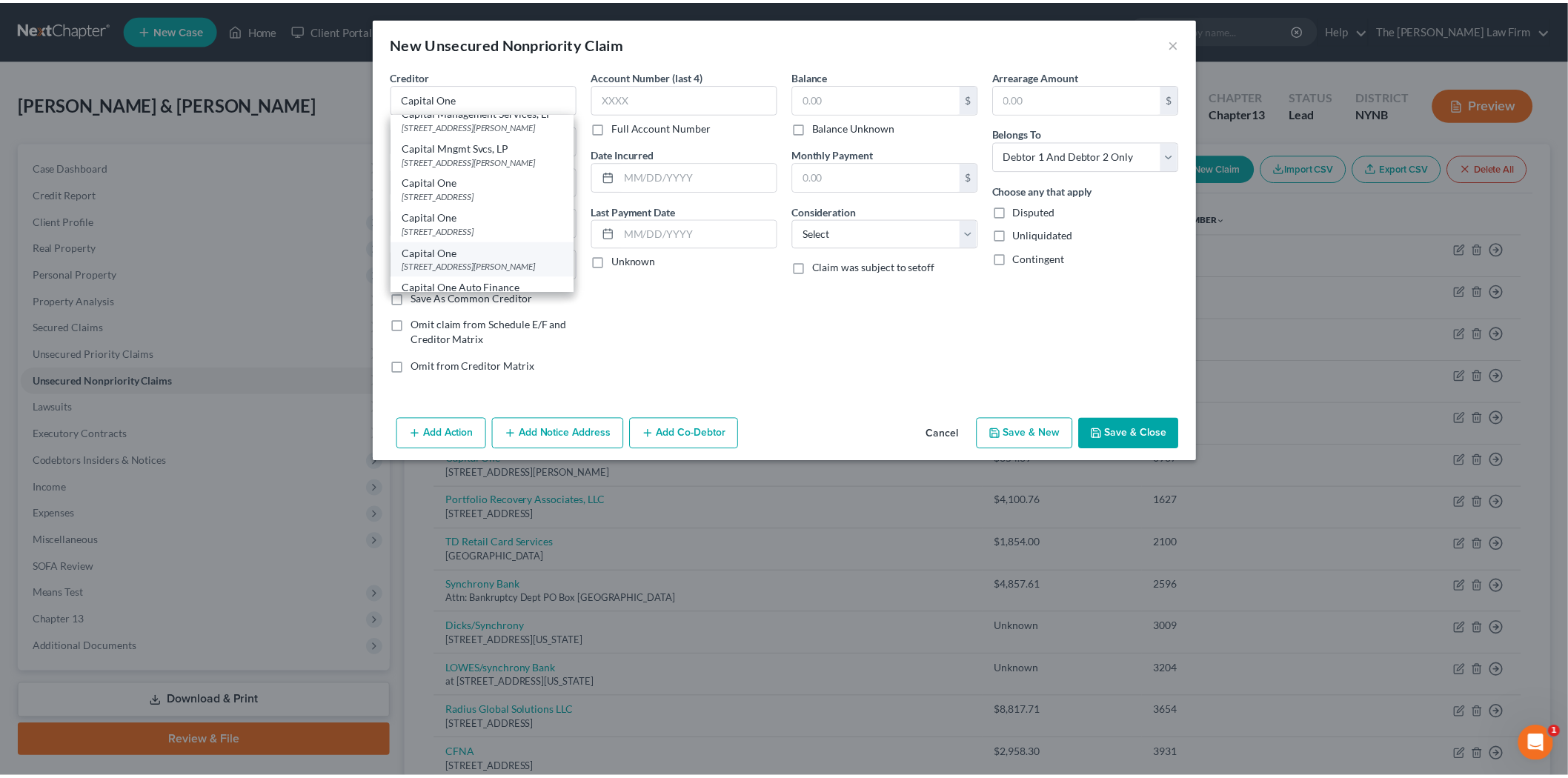
scroll to position [0, 0]
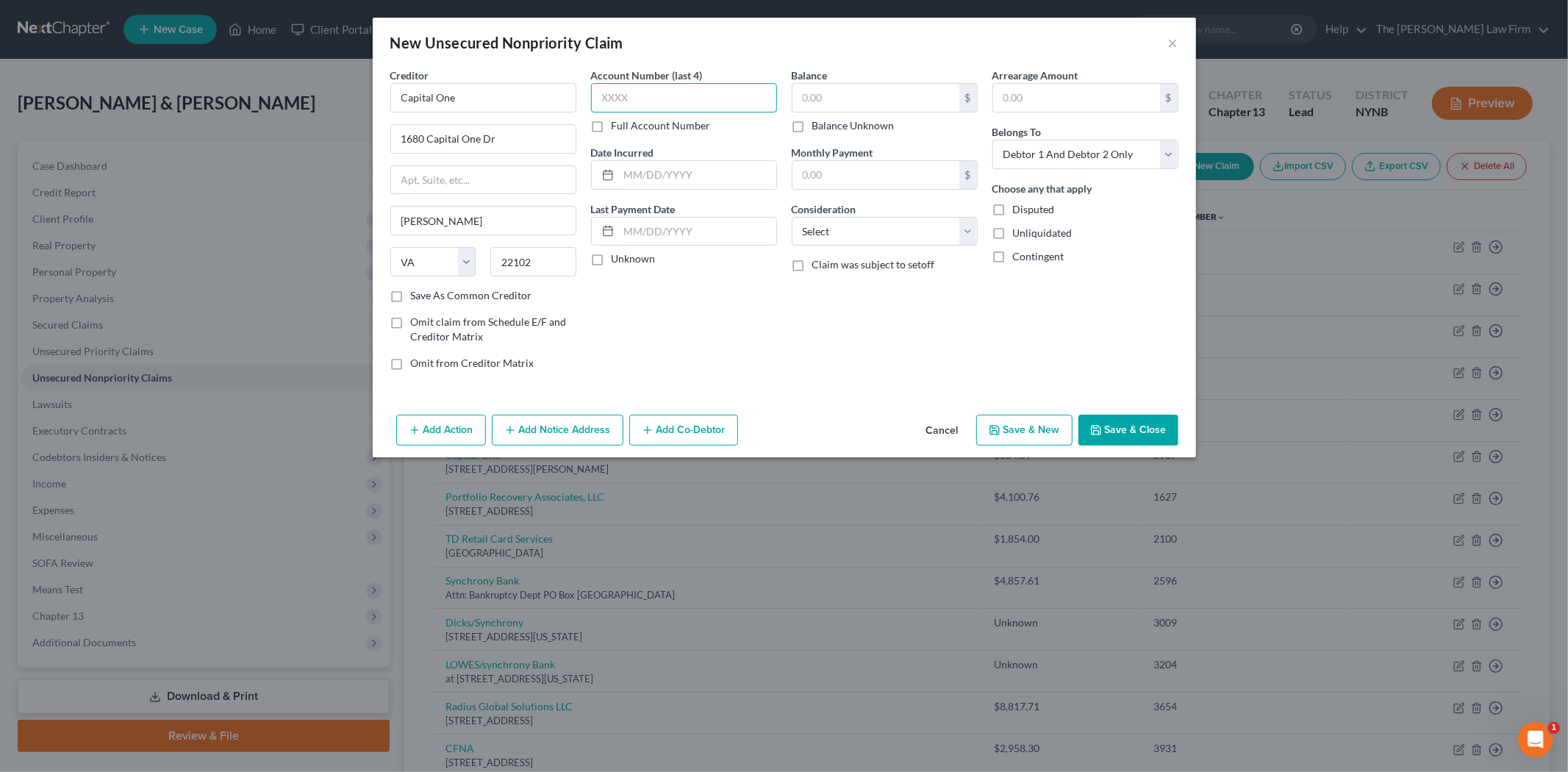
click at [653, 96] on input "text" at bounding box center [684, 97] width 186 height 29
type input "1390"
click at [815, 93] on input "text" at bounding box center [876, 97] width 167 height 28
type input "4,309.01"
click at [1070, 152] on select "Select Debtor 1 Only Debtor 2 Only Debtor 1 And Debtor 2 Only At Least One Of T…" at bounding box center [1086, 154] width 186 height 29
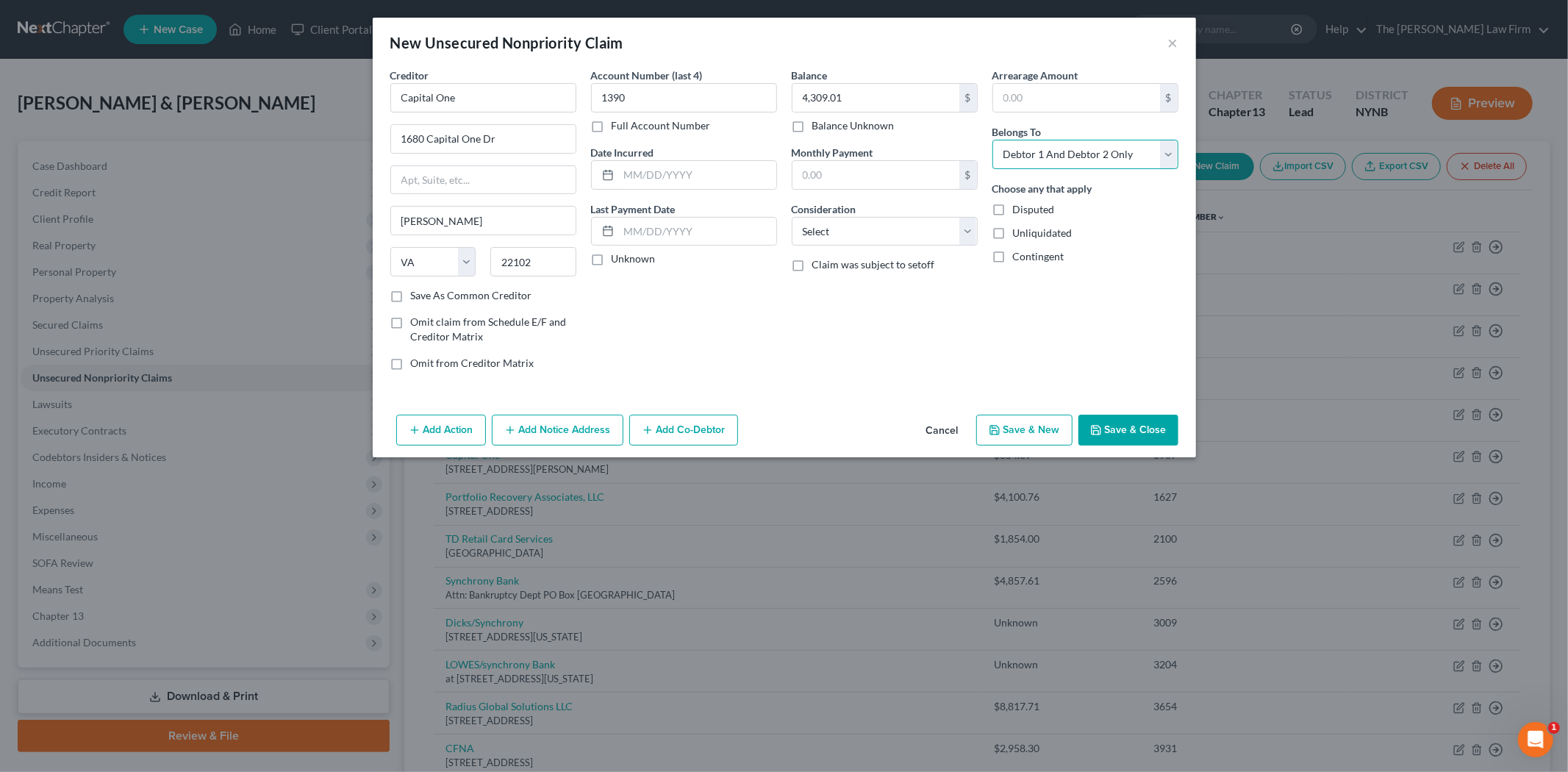
select select "0"
click at [993, 139] on select "Select Debtor 1 Only Debtor 2 Only Debtor 1 And Debtor 2 Only At Least One Of T…" at bounding box center [1086, 154] width 186 height 29
click at [924, 235] on select "Select Cable / Satellite Services Collection Agency Credit Card Debt Debt Couns…" at bounding box center [885, 231] width 186 height 29
select select "2"
click at [792, 217] on select "Select Cable / Satellite Services Collection Agency Credit Card Debt Debt Couns…" at bounding box center [885, 231] width 186 height 29
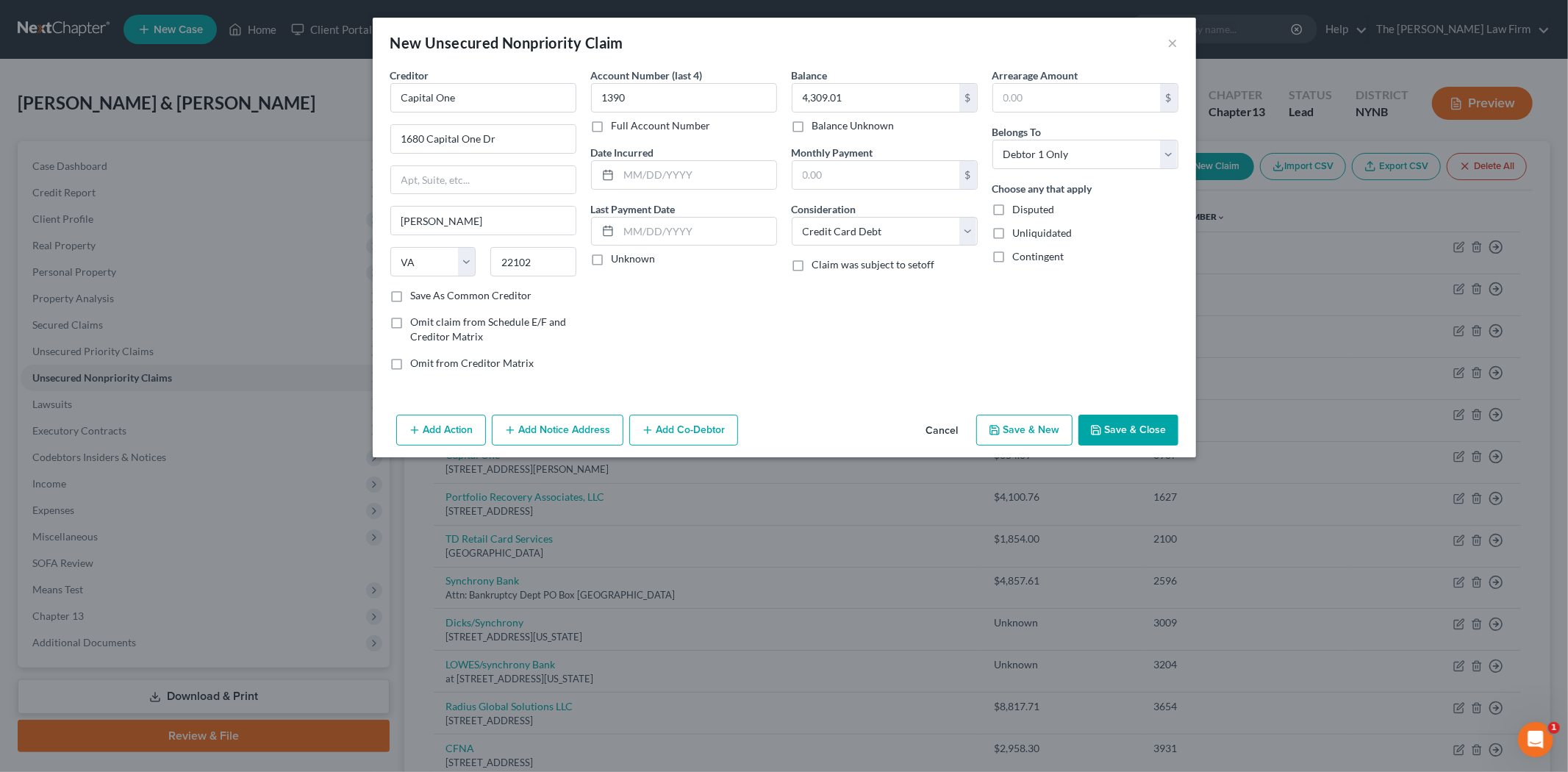
click at [1022, 429] on button "Save & New" at bounding box center [1025, 430] width 96 height 31
select select "2"
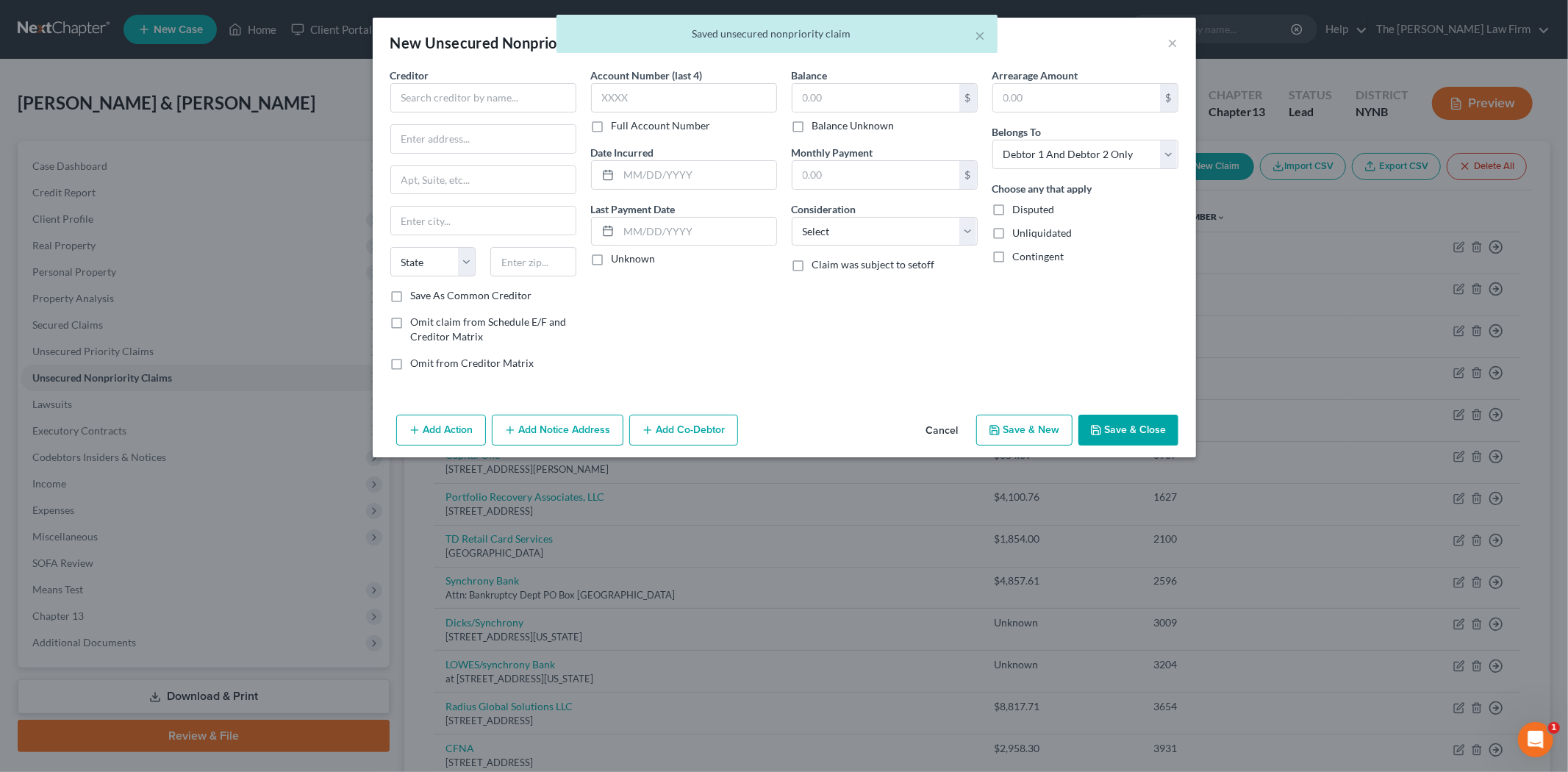
type input "0.00"
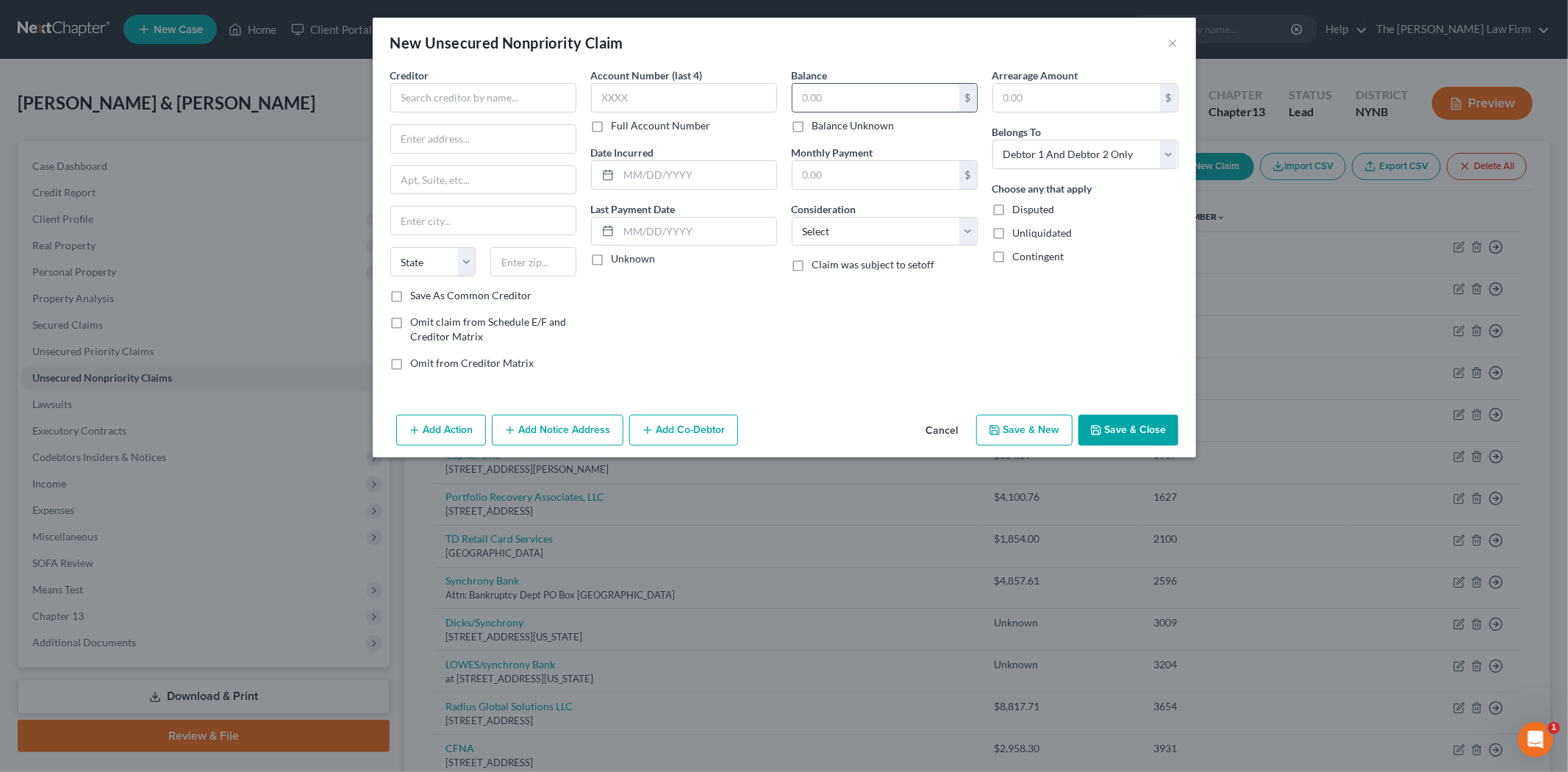
click at [811, 96] on input "text" at bounding box center [876, 97] width 167 height 28
type input "2,464.17"
click at [681, 101] on input "text" at bounding box center [684, 97] width 186 height 29
type input "1820"
click at [419, 87] on input "text" at bounding box center [483, 97] width 186 height 29
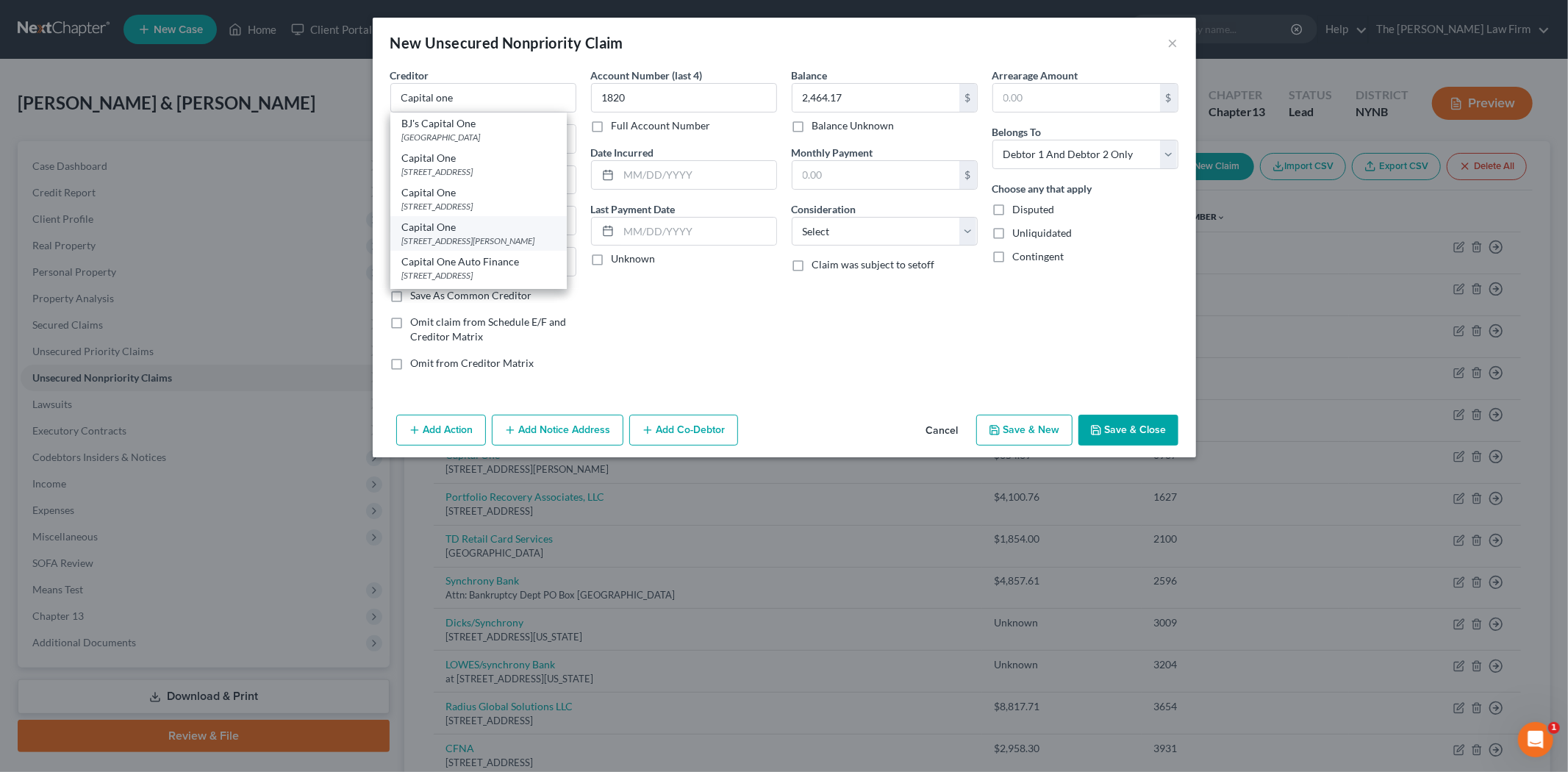
click at [501, 239] on div "1680 Capital One Dr, McLean, VA 22102" at bounding box center [478, 241] width 153 height 13
type input "Capital One"
type input "1680 Capital One Dr"
type input "McLean"
select select "48"
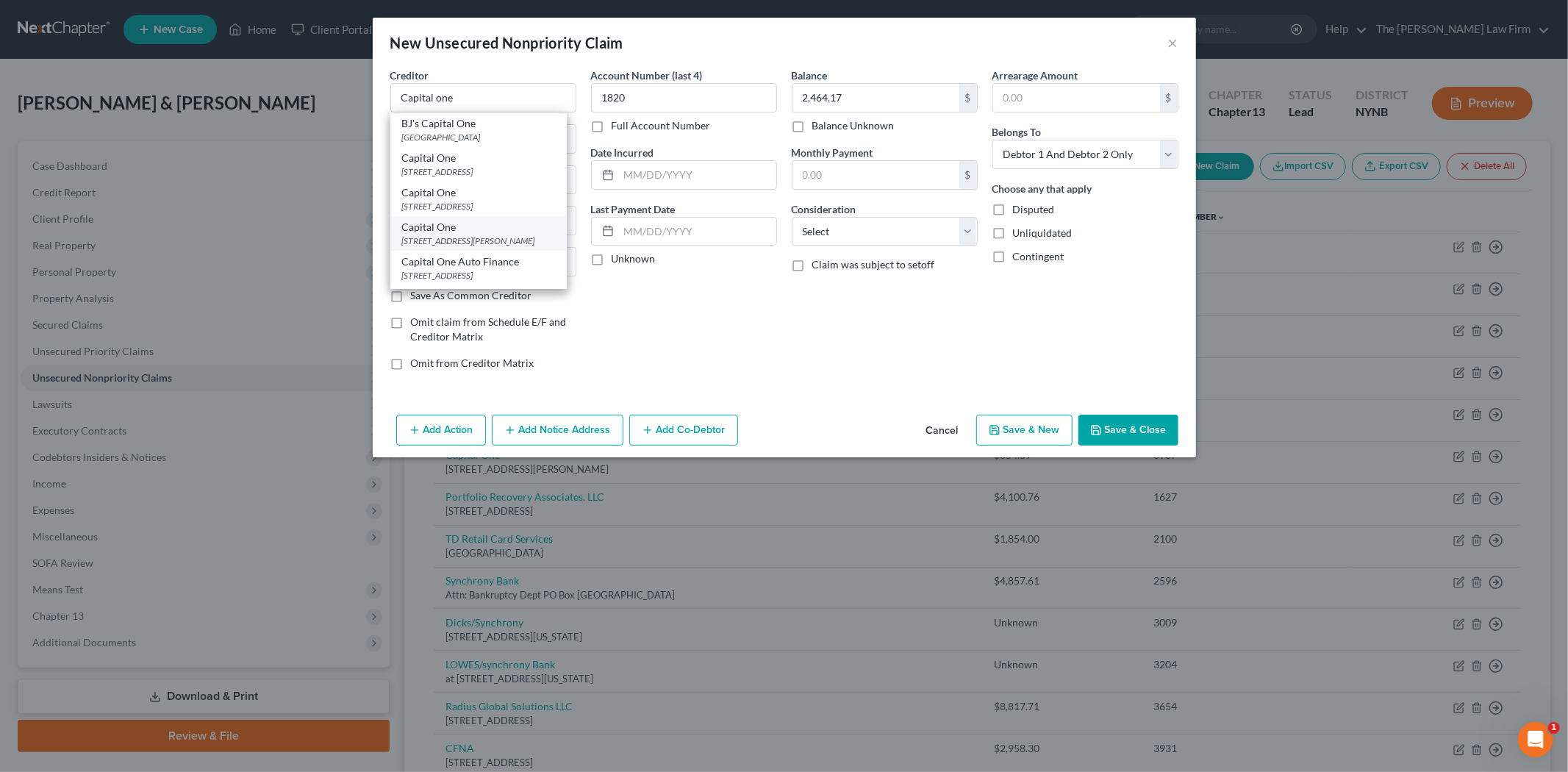
type input "22102"
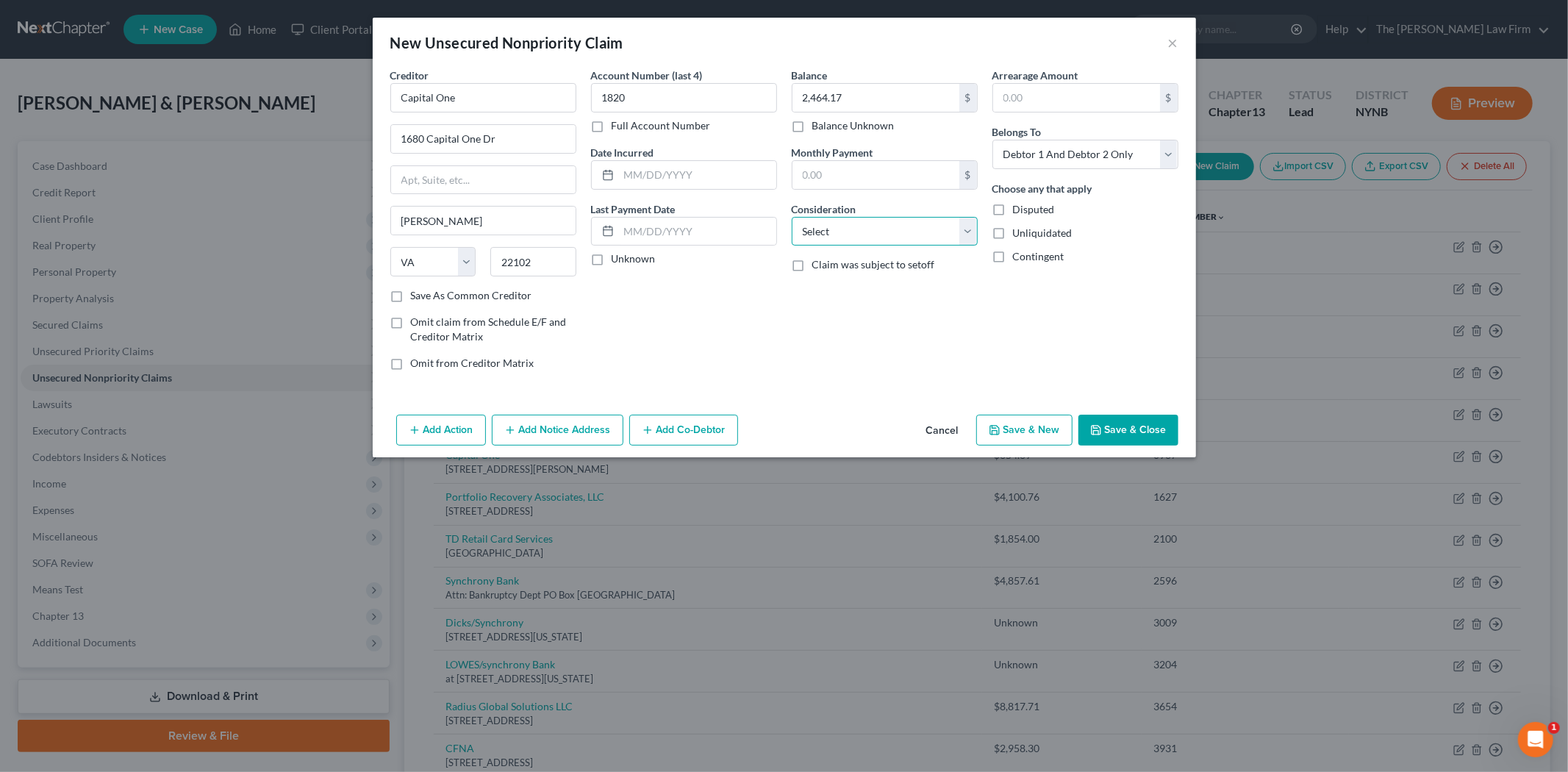
click at [853, 240] on select "Select Cable / Satellite Services Collection Agency Credit Card Debt Debt Couns…" at bounding box center [885, 231] width 186 height 29
select select "2"
click at [792, 217] on select "Select Cable / Satellite Services Collection Agency Credit Card Debt Debt Couns…" at bounding box center [885, 231] width 186 height 29
click at [1015, 439] on button "Save & New" at bounding box center [1025, 430] width 96 height 31
select select "2"
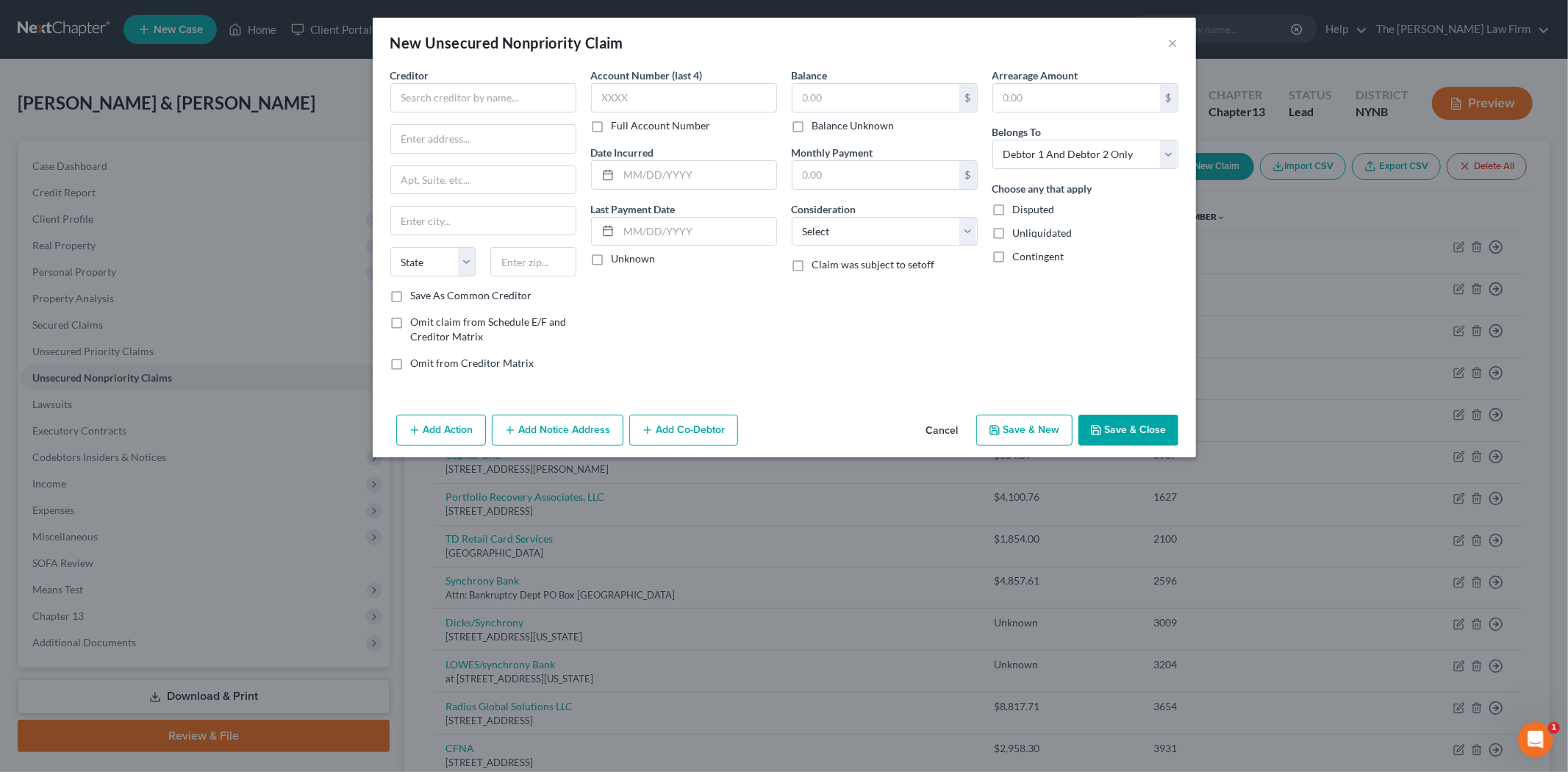
type input "0.00"
click at [458, 101] on input "text" at bounding box center [483, 97] width 186 height 29
type input "Discover"
click at [451, 141] on input "text" at bounding box center [483, 138] width 185 height 28
paste input "28 Liberty Street"
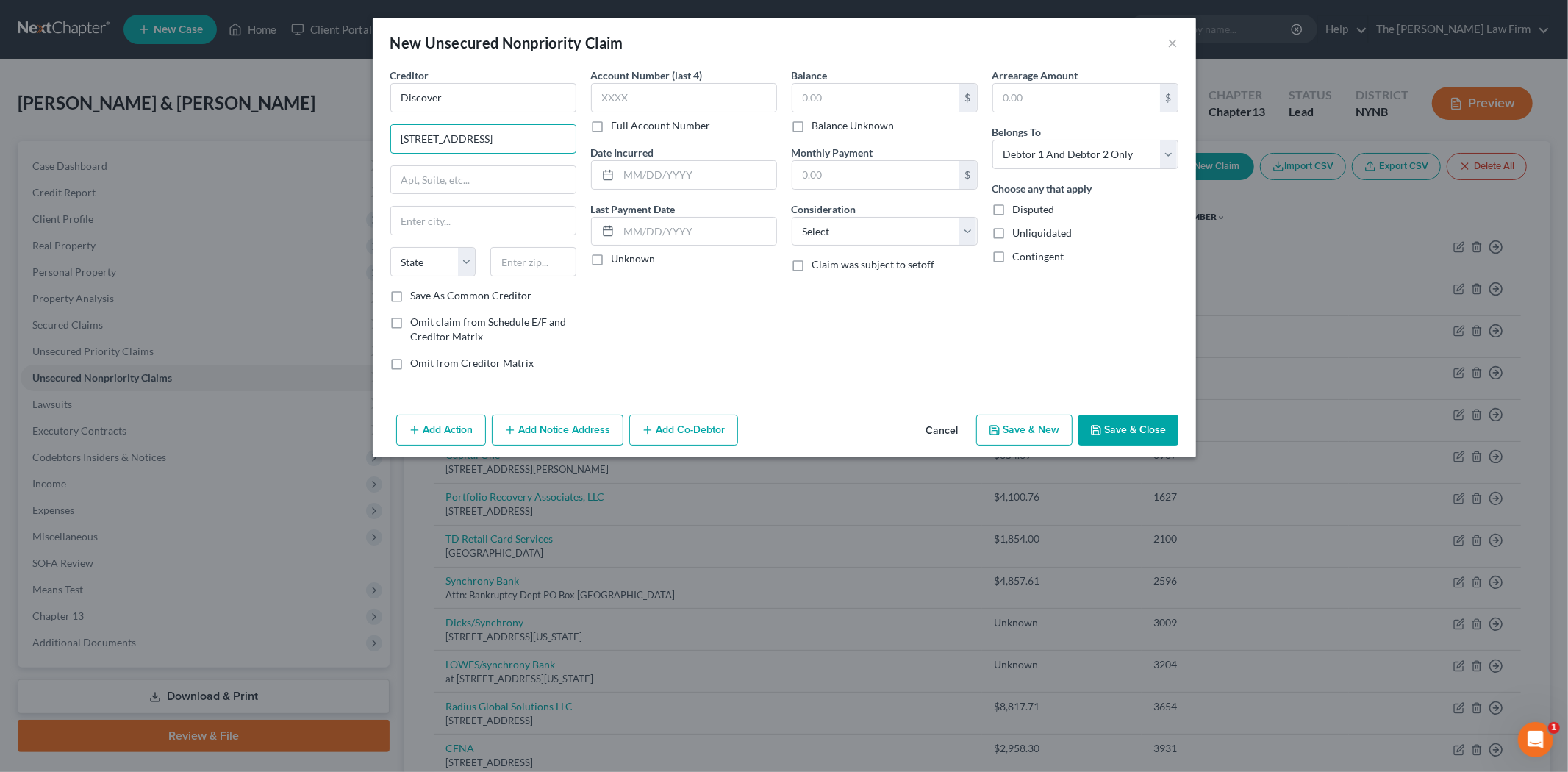
type input "28 Liberty Street"
click at [441, 225] on input "text" at bounding box center [483, 220] width 185 height 28
paste input "New York, NY, 10005"
drag, startPoint x: 466, startPoint y: 221, endPoint x: 533, endPoint y: 222, distance: 67.0
click at [533, 222] on input "New York, NY, 10005" at bounding box center [483, 220] width 185 height 28
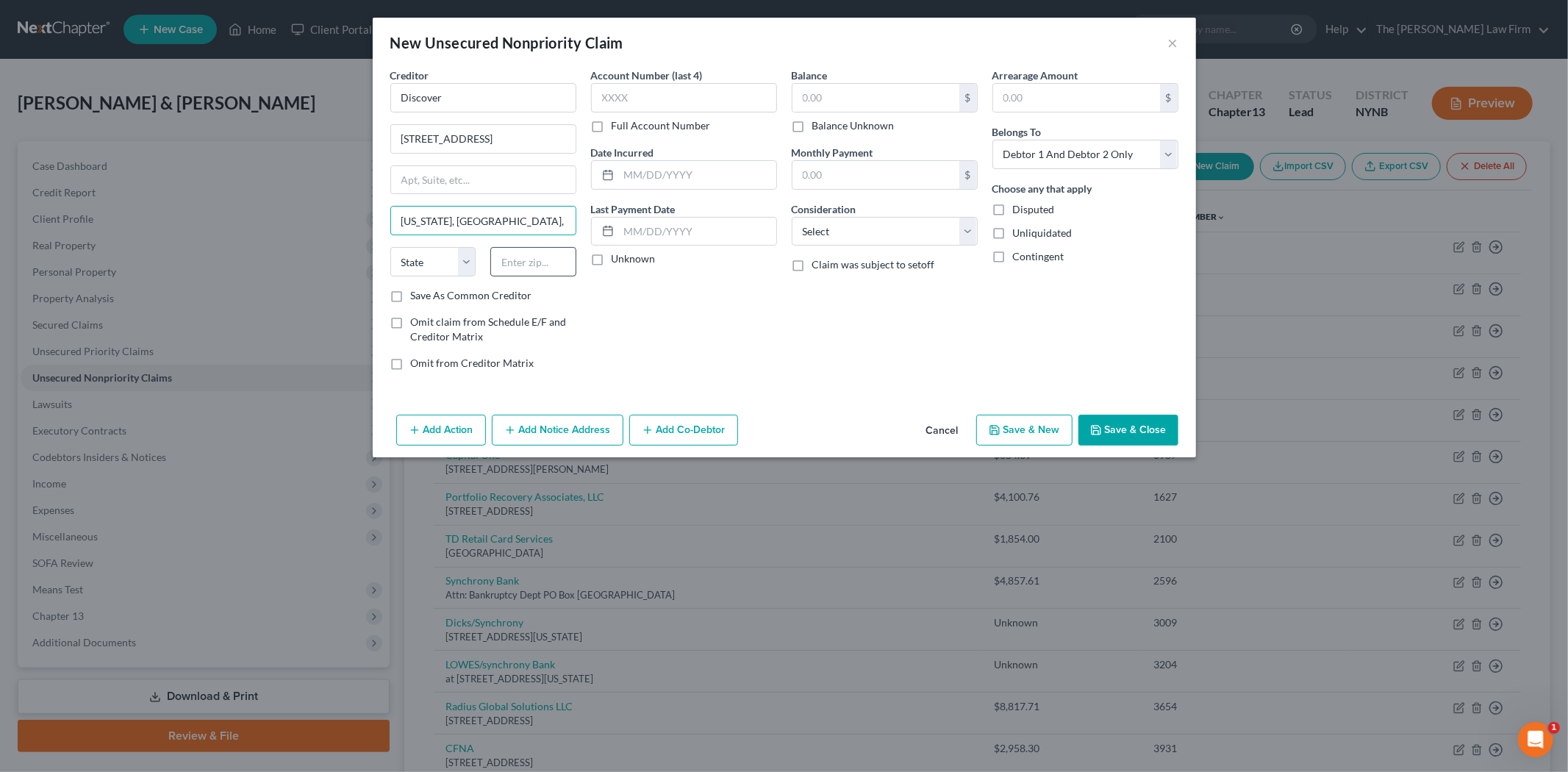
type input "New York, NY,"
click at [527, 259] on input "text" at bounding box center [533, 261] width 86 height 29
paste input "10005"
type input "10005"
type input "New York"
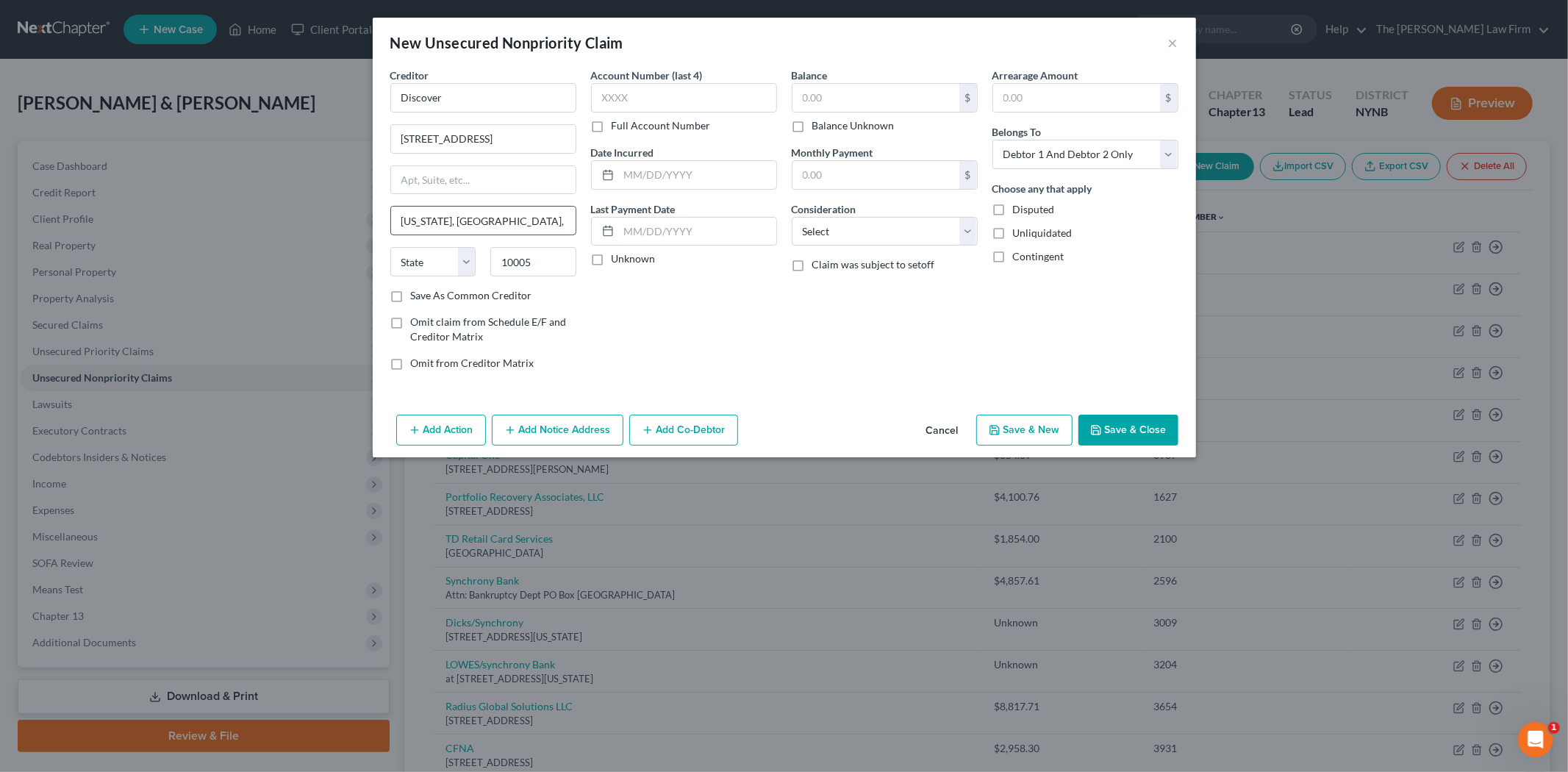
select select "35"
click at [491, 232] on div "Creditor * Discover 28 Liberty Street New York State AL AK AR AZ CA CO CT DE DC…" at bounding box center [483, 178] width 186 height 221
click at [690, 298] on div "Account Number (last 4) Full Account Number Date Incurred Last Payment Date Unk…" at bounding box center [683, 225] width 201 height 315
click at [659, 108] on input "text" at bounding box center [684, 97] width 186 height 29
type input "2"
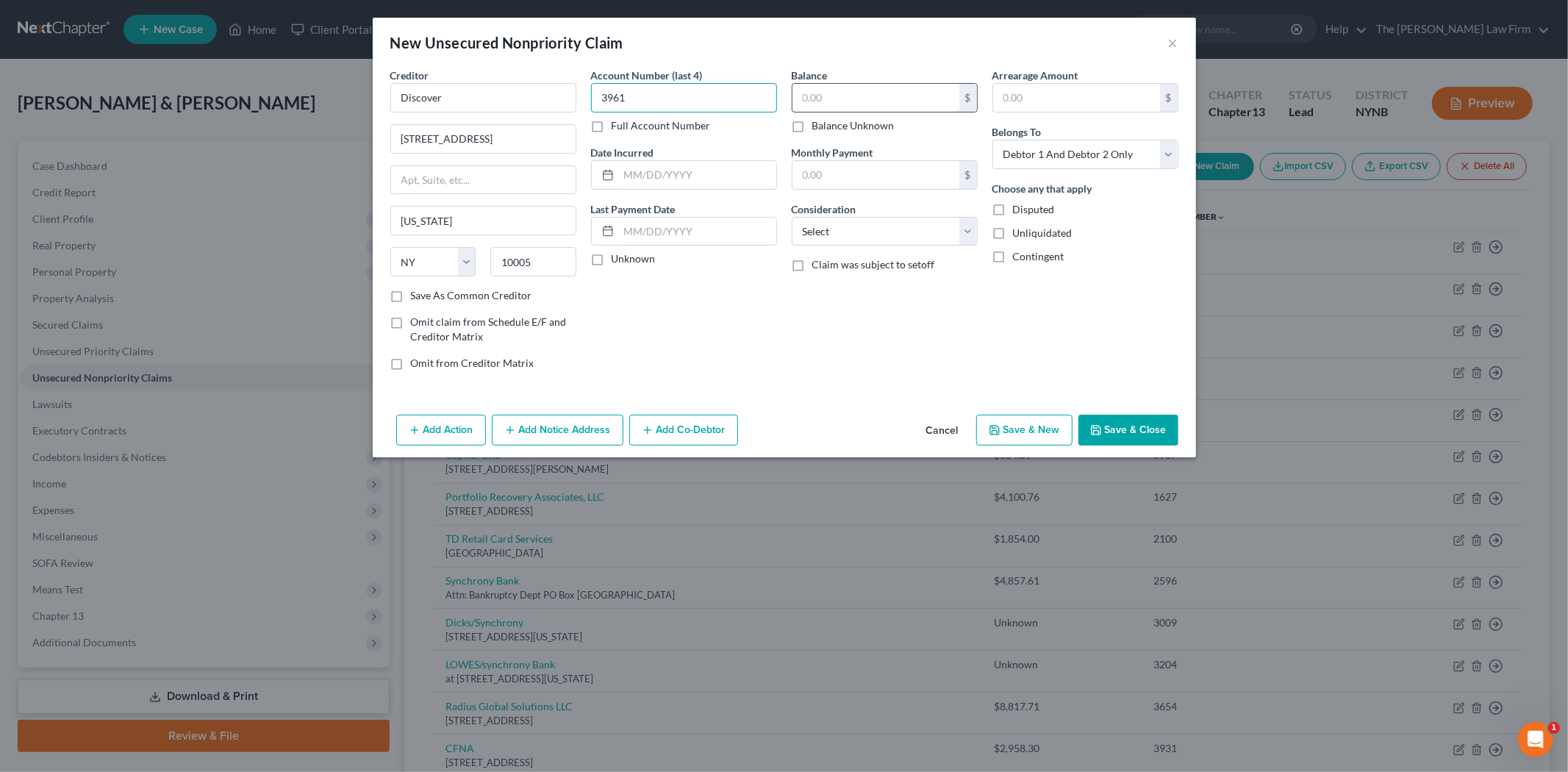
type input "3961"
click at [843, 96] on input "text" at bounding box center [876, 97] width 167 height 28
type input "9,236.90"
click at [1023, 163] on select "Select Debtor 1 Only Debtor 2 Only Debtor 1 And Debtor 2 Only At Least One Of T…" at bounding box center [1086, 154] width 186 height 29
select select "0"
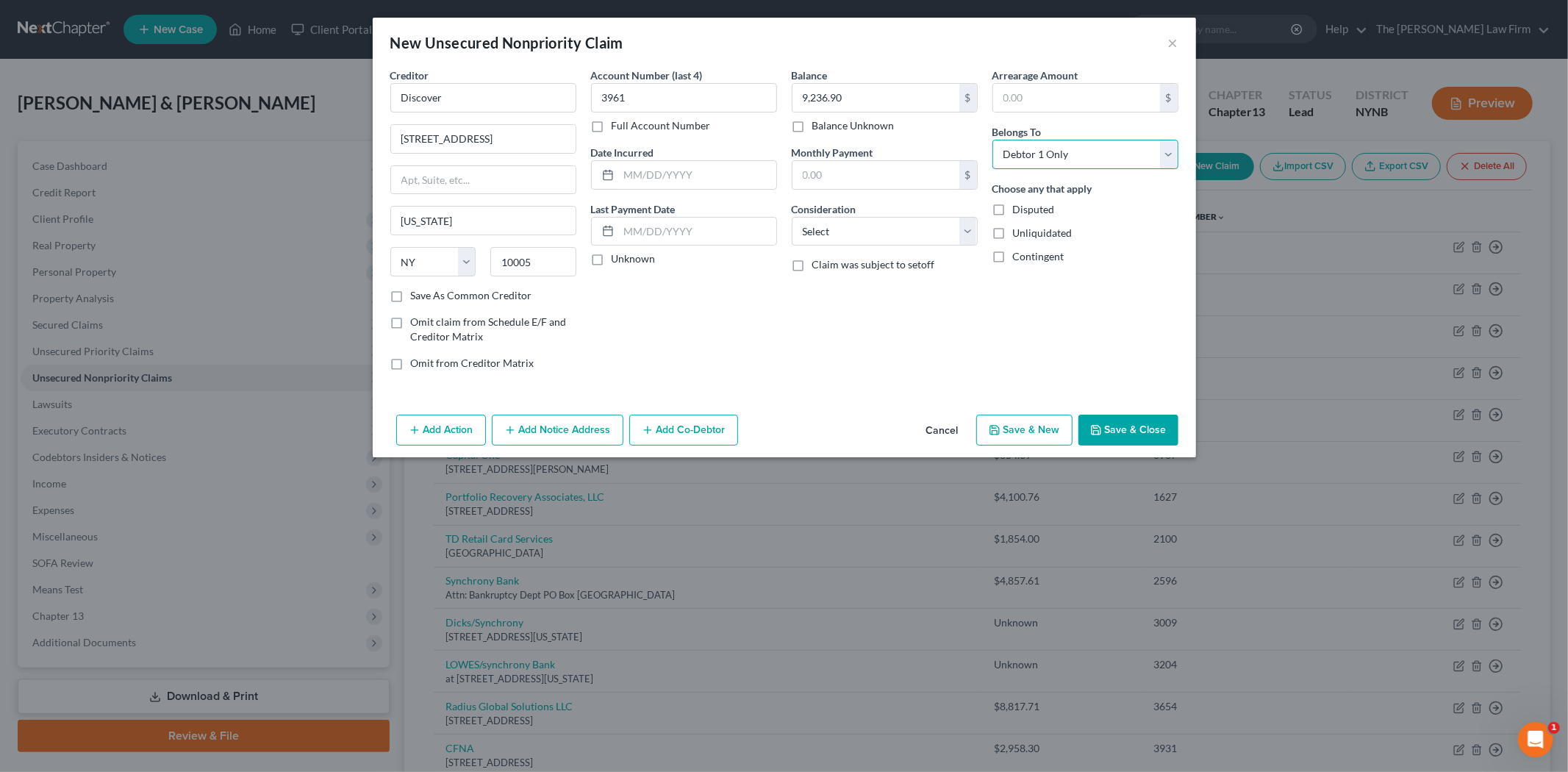
click at [993, 139] on select "Select Debtor 1 Only Debtor 2 Only Debtor 1 And Debtor 2 Only At Least One Of T…" at bounding box center [1086, 154] width 186 height 29
click at [932, 236] on select "Select Cable / Satellite Services Collection Agency Credit Card Debt Debt Couns…" at bounding box center [885, 231] width 186 height 29
select select "2"
click at [792, 217] on select "Select Cable / Satellite Services Collection Agency Credit Card Debt Debt Couns…" at bounding box center [885, 231] width 186 height 29
click at [1107, 428] on button "Save & Close" at bounding box center [1128, 430] width 100 height 31
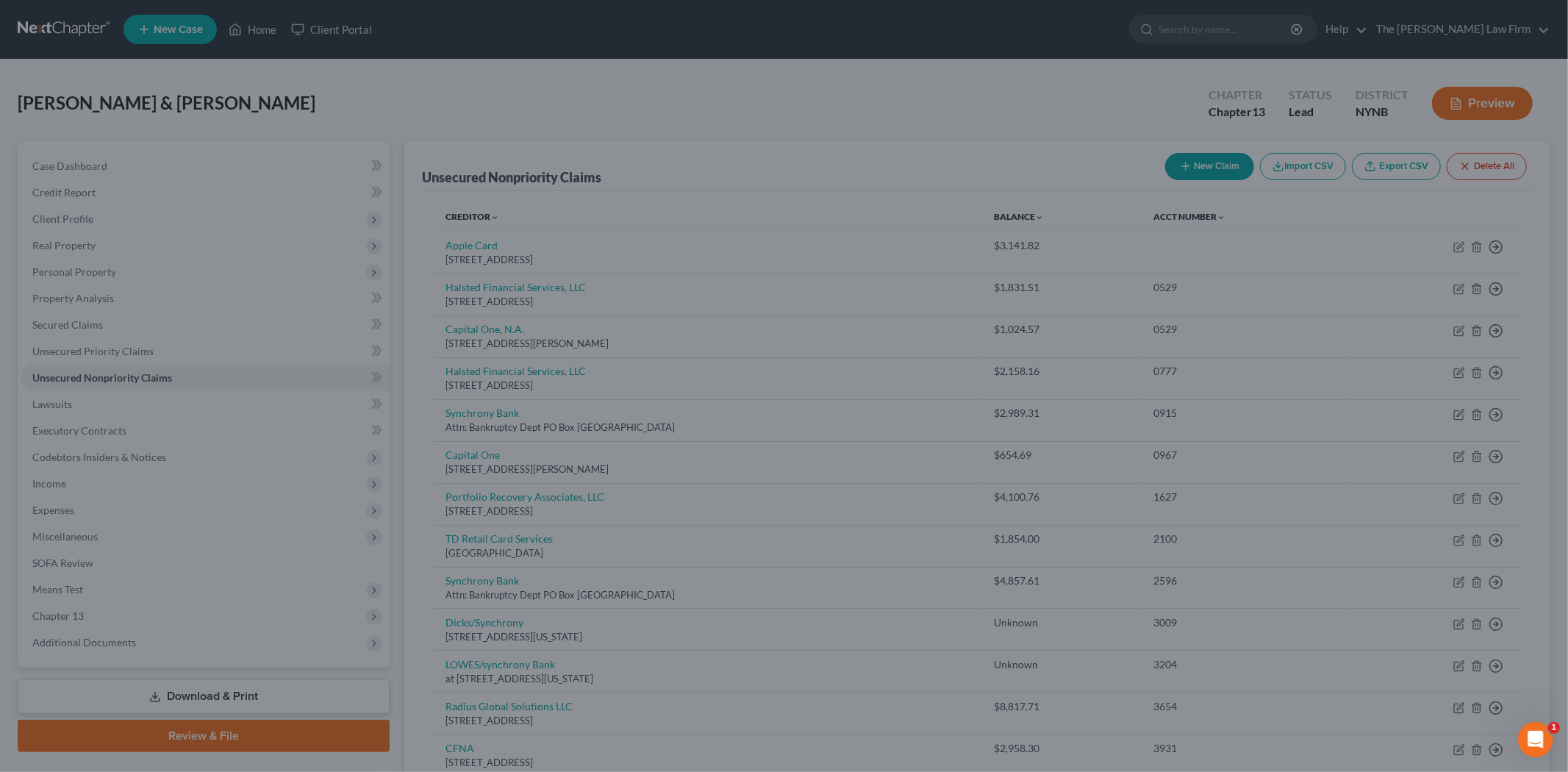
type input "0.00"
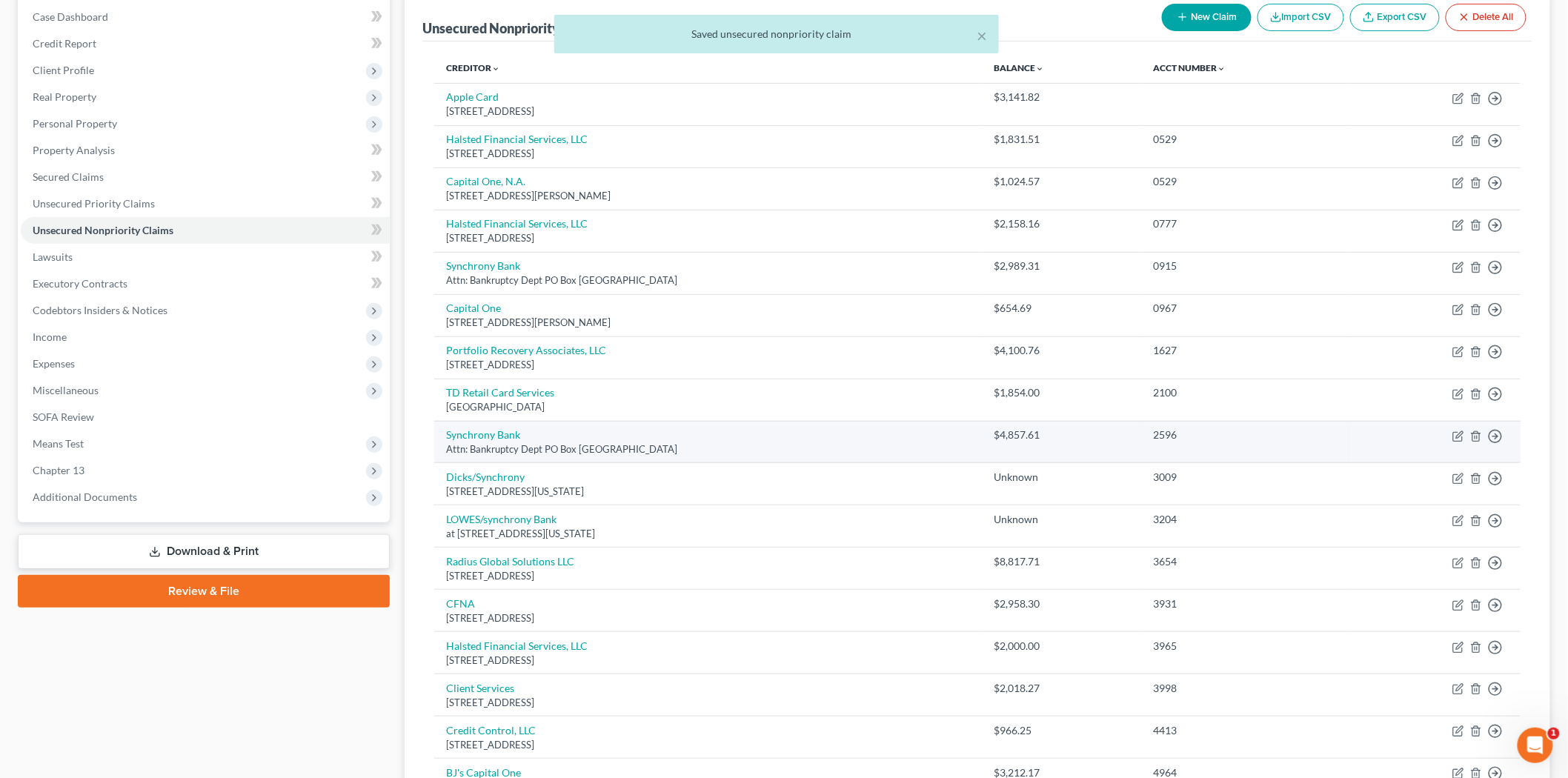
scroll to position [165, 0]
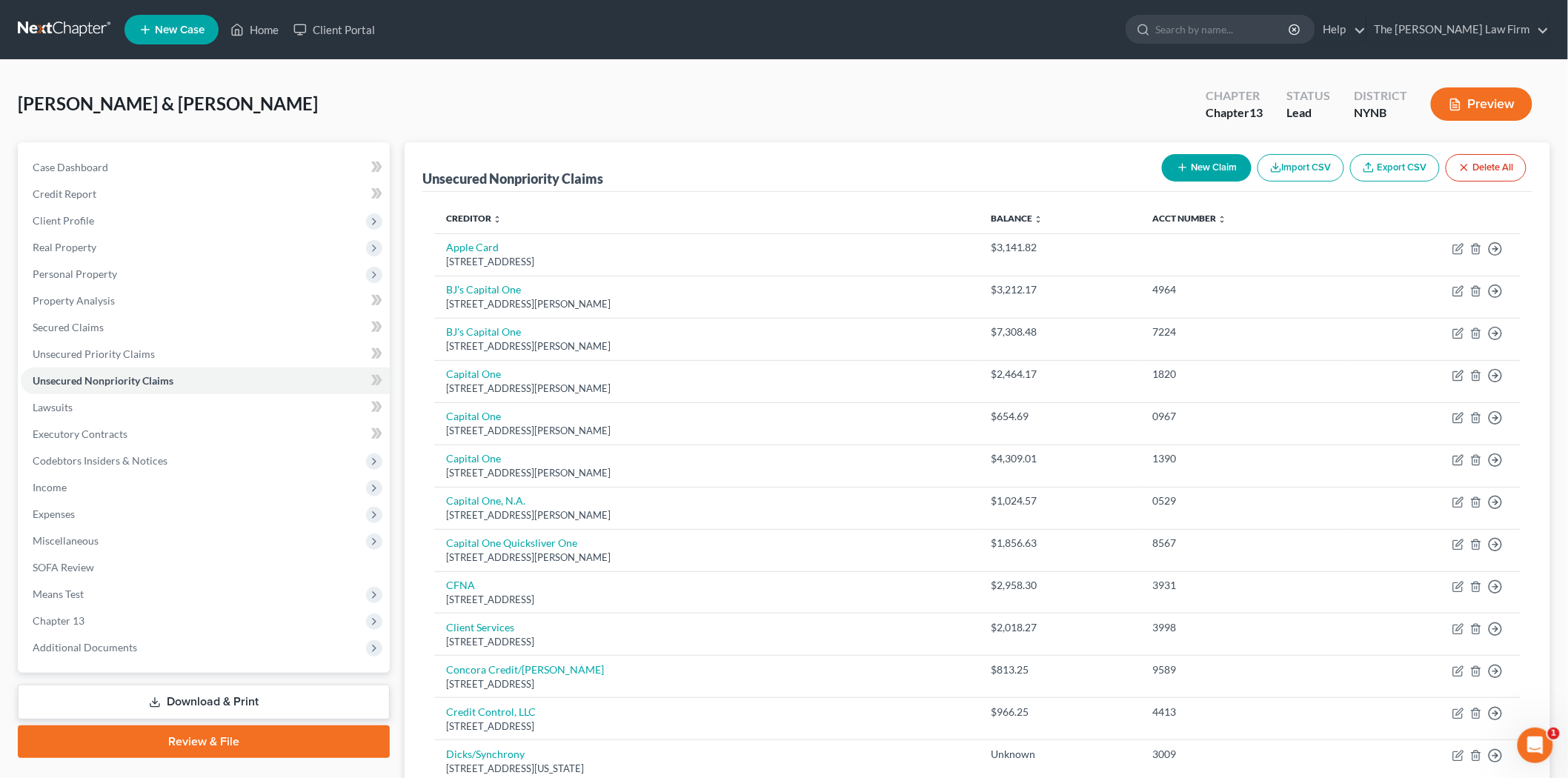
click at [1220, 169] on button "New Claim" at bounding box center [1207, 167] width 90 height 27
select select "2"
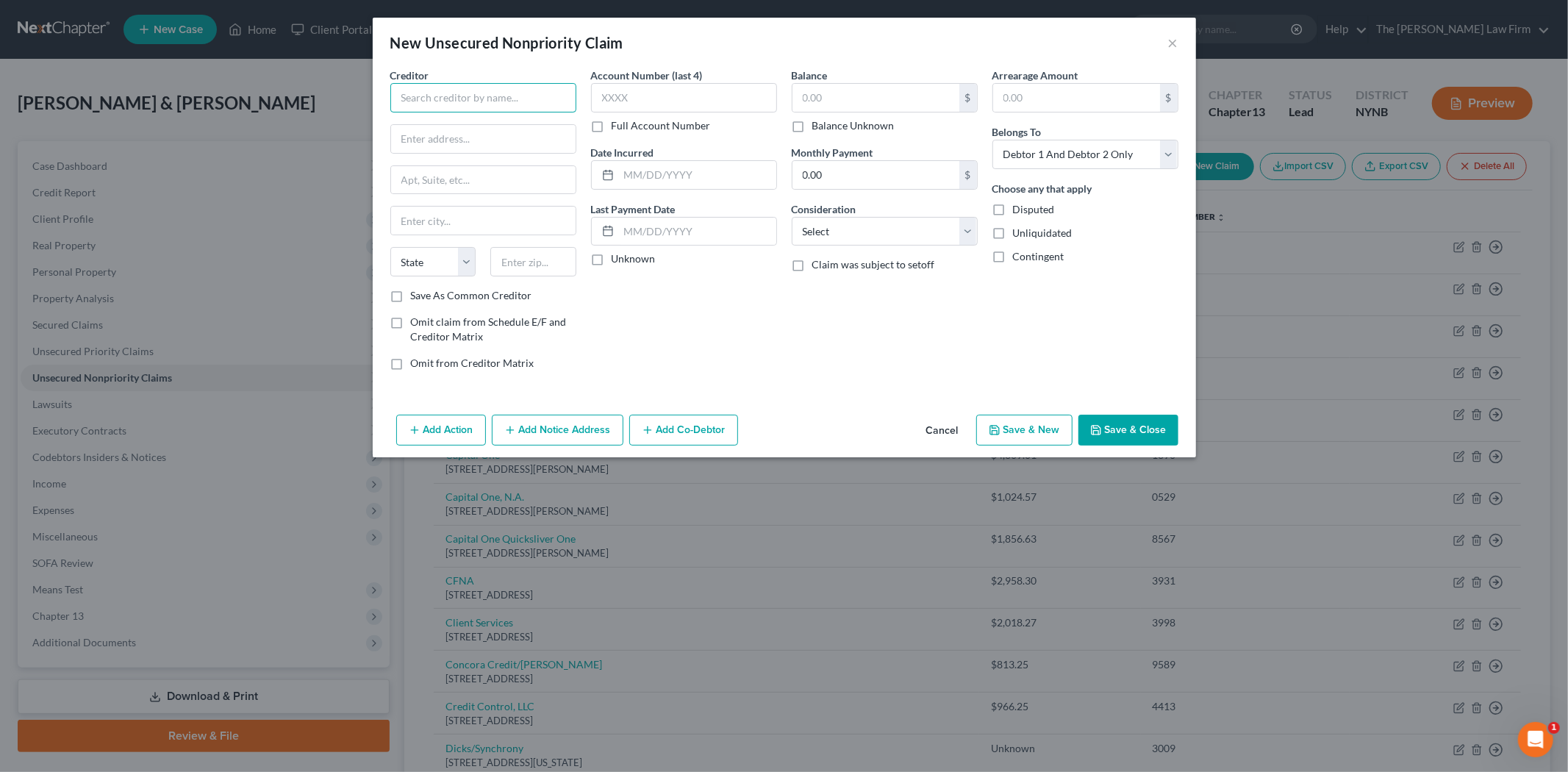
click at [462, 106] on input "text" at bounding box center [483, 97] width 186 height 29
type input "Buckle"
click at [464, 127] on div "Buckle" at bounding box center [478, 123] width 153 height 14
type input "PO Box 650973"
type input "Dallas"
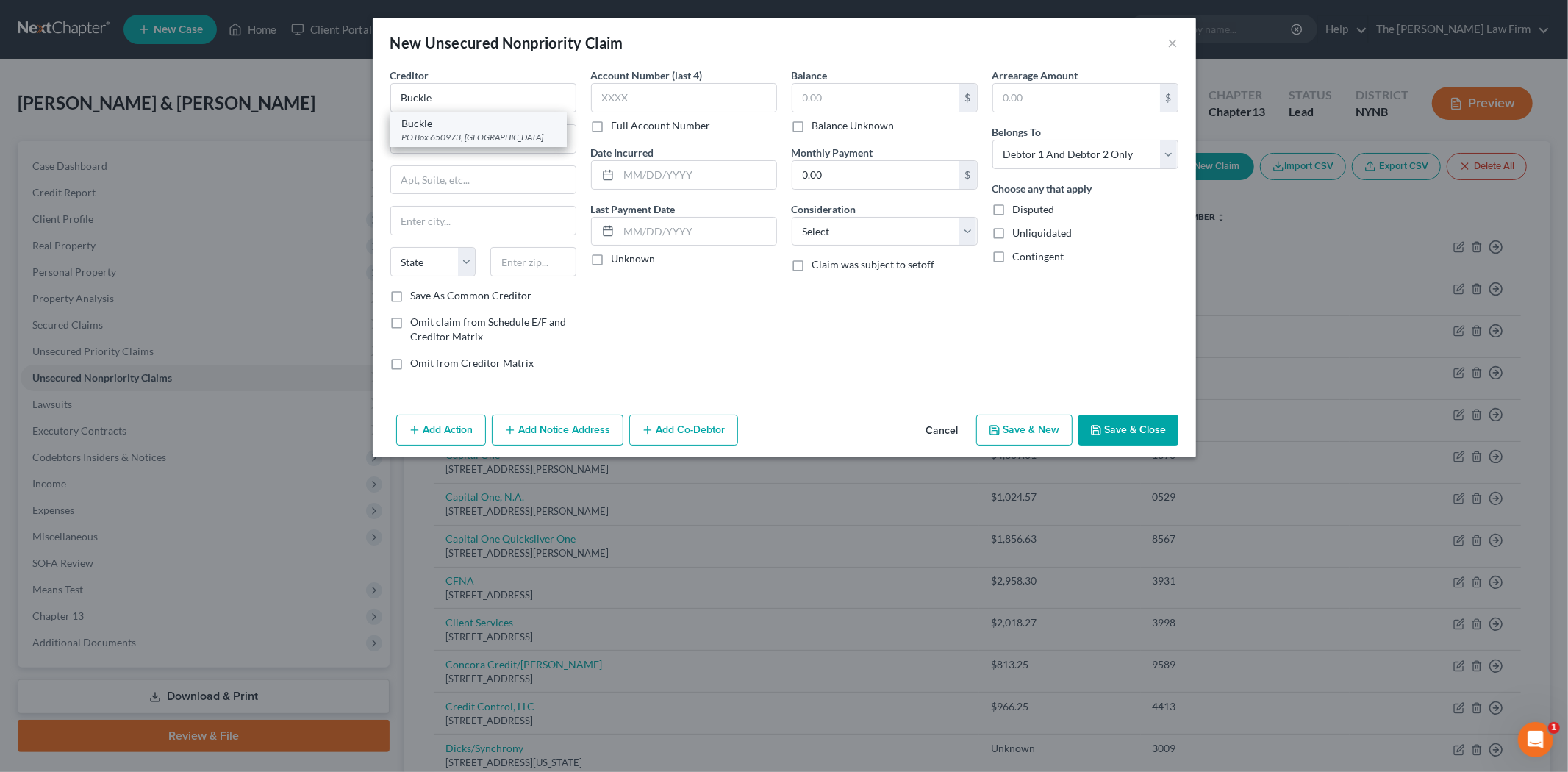
select select "45"
type input "75265"
click at [702, 108] on input "text" at bounding box center [684, 97] width 186 height 29
type input "3368"
click at [836, 96] on input "text" at bounding box center [876, 97] width 167 height 28
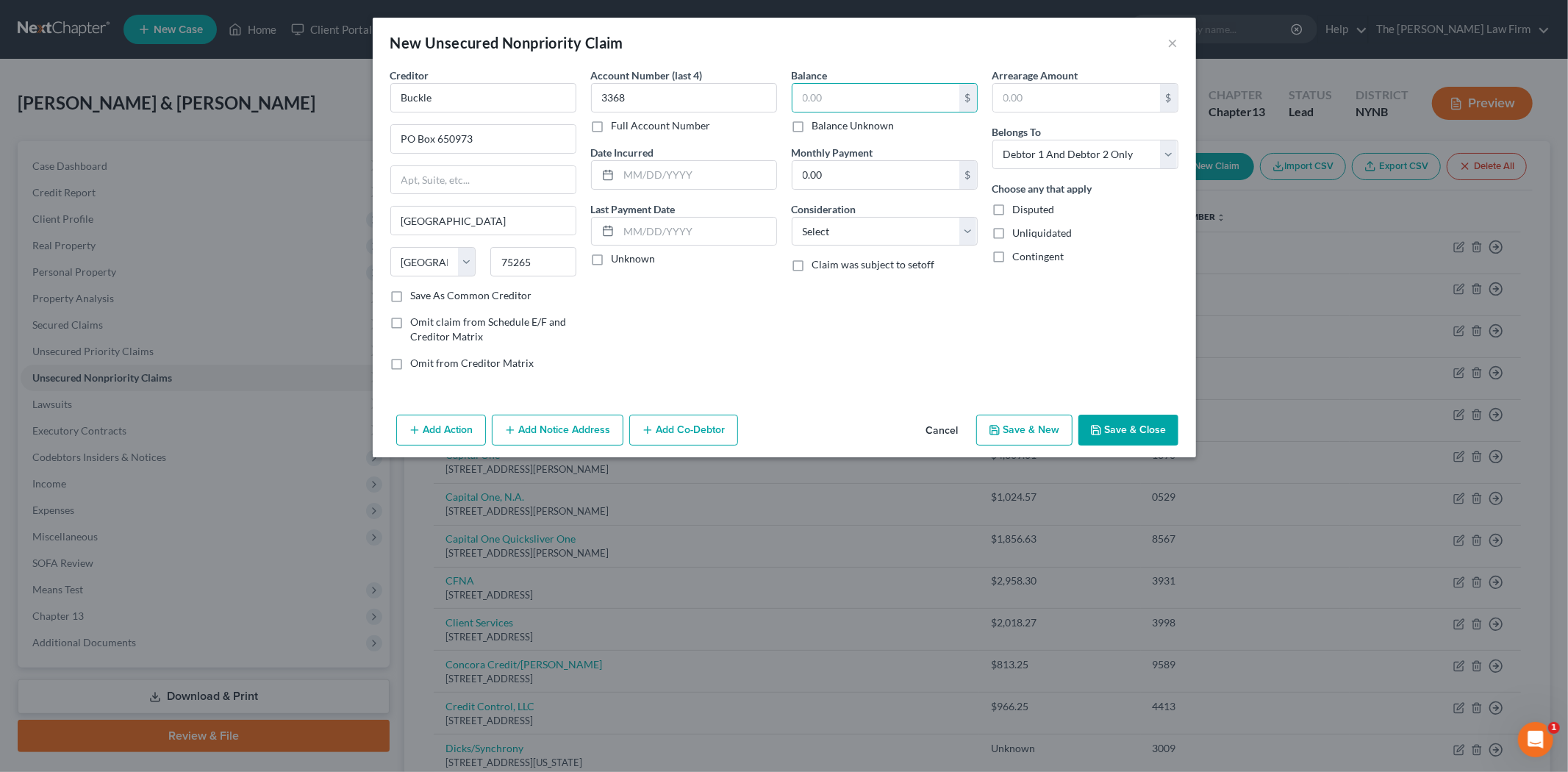
click at [812, 127] on label "Balance Unknown" at bounding box center [853, 125] width 82 height 14
click at [818, 127] on input "Balance Unknown" at bounding box center [823, 122] width 10 height 10
checkbox input "true"
type input "0.00"
click at [1066, 162] on select "Select Debtor 1 Only Debtor 2 Only Debtor 1 And Debtor 2 Only At Least One Of T…" at bounding box center [1086, 154] width 186 height 29
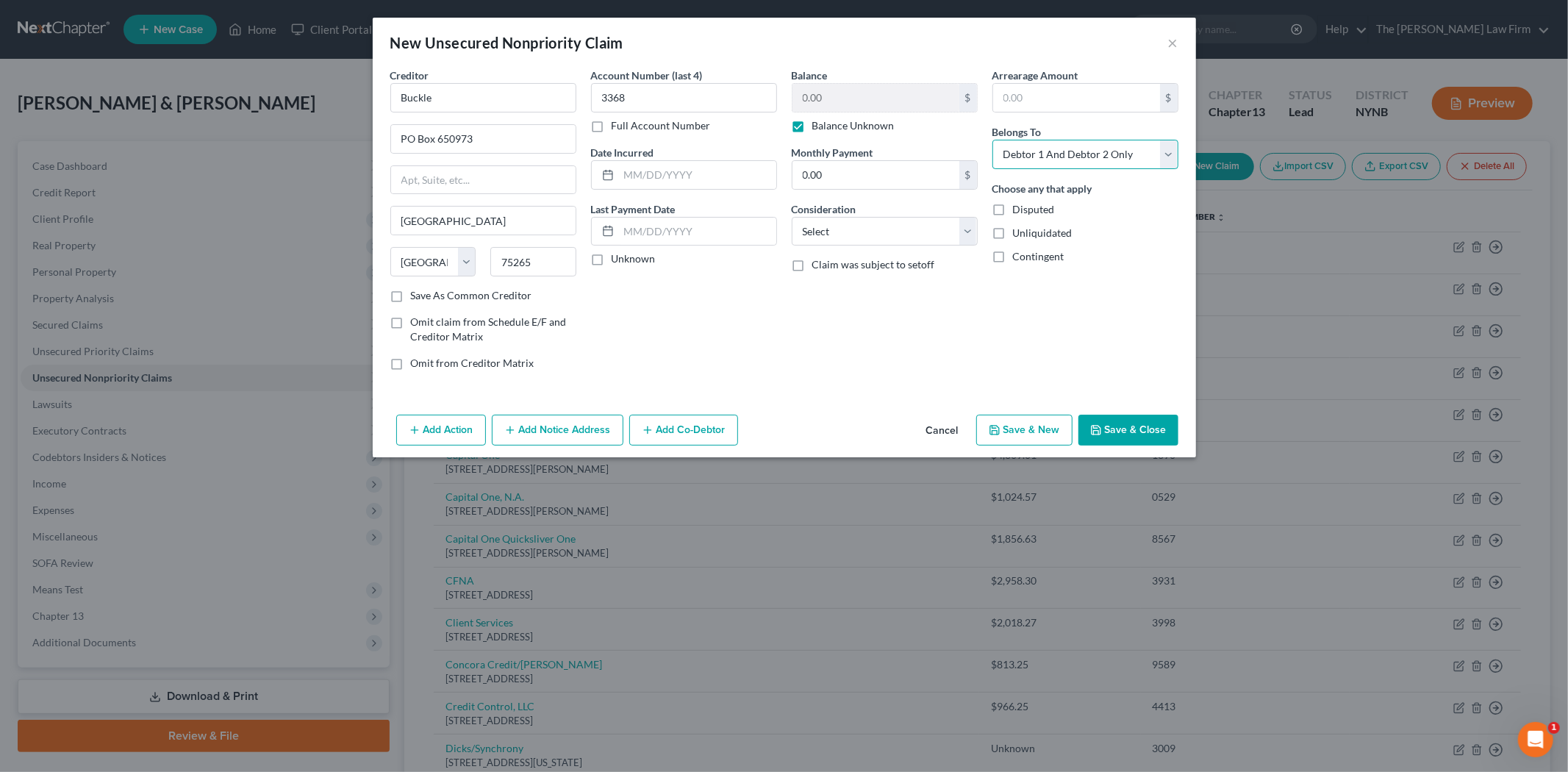
select select "0"
click at [993, 139] on select "Select Debtor 1 Only Debtor 2 Only Debtor 1 And Debtor 2 Only At Least One Of T…" at bounding box center [1086, 154] width 186 height 29
click at [886, 226] on select "Select Cable / Satellite Services Collection Agency Credit Card Debt Debt Couns…" at bounding box center [885, 231] width 186 height 29
select select "2"
click at [792, 217] on select "Select Cable / Satellite Services Collection Agency Credit Card Debt Debt Couns…" at bounding box center [885, 231] width 186 height 29
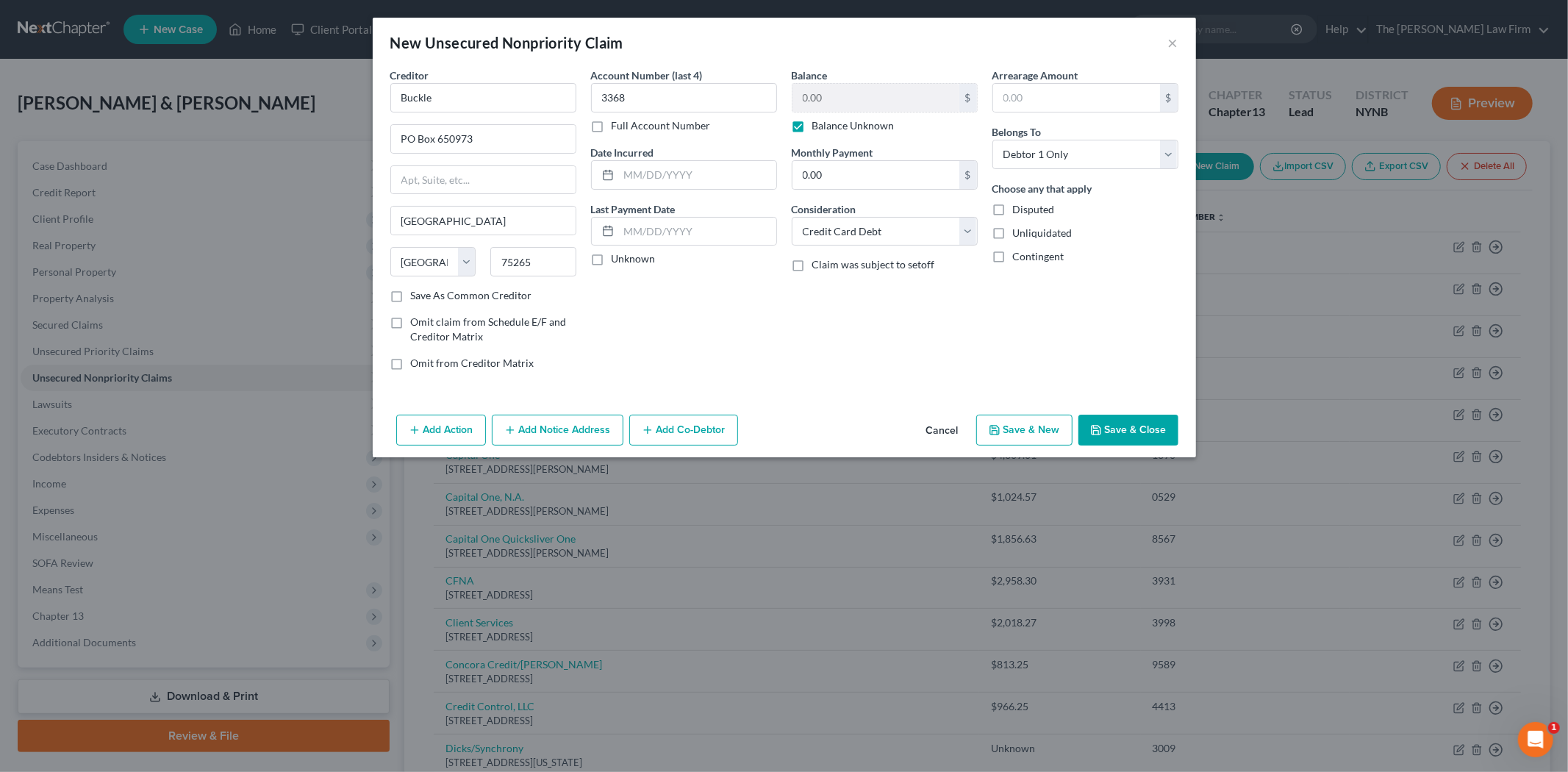
click at [1101, 431] on icon "button" at bounding box center [1095, 430] width 12 height 12
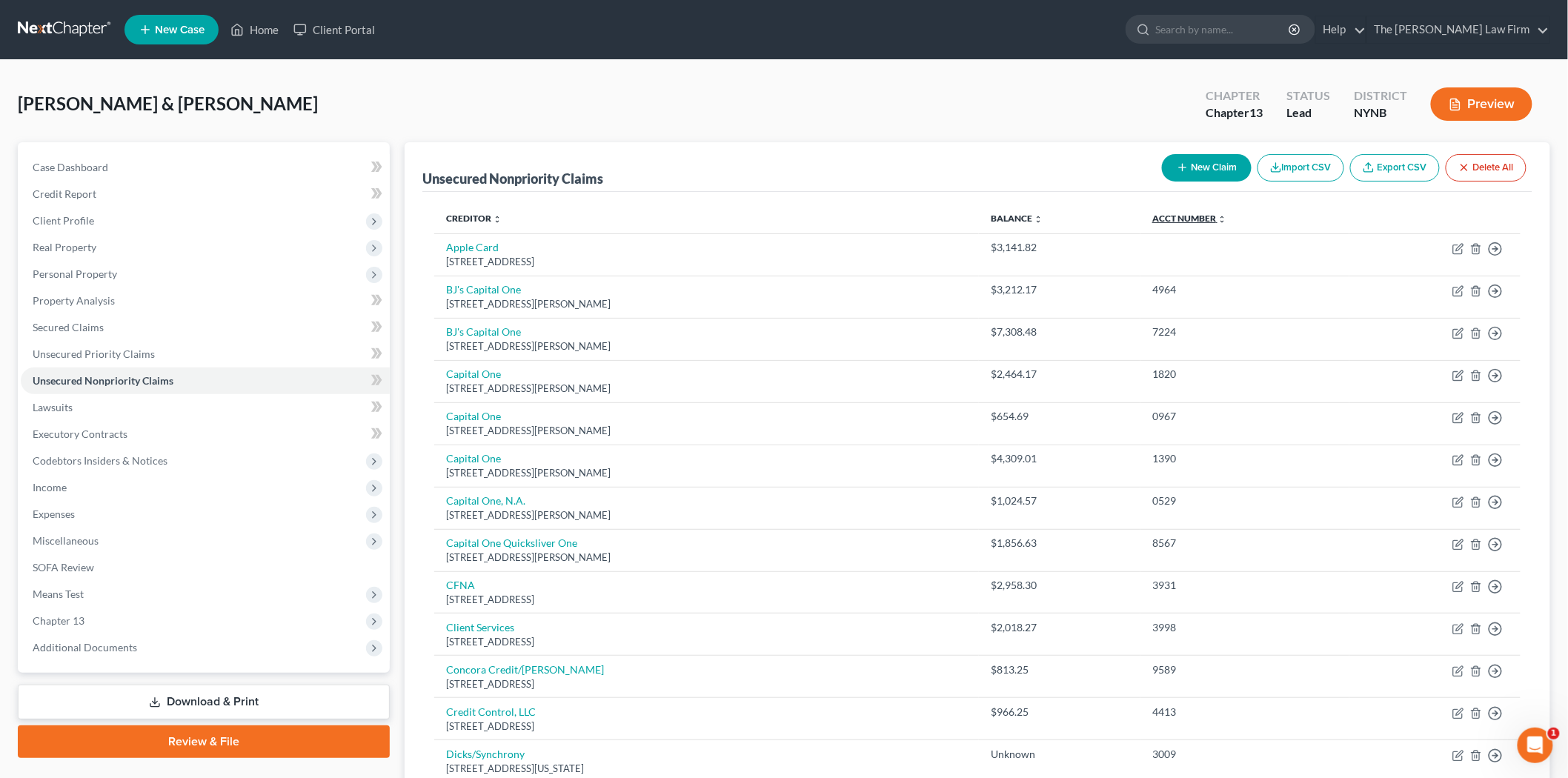
click at [1206, 215] on link "Acct Number expand_more expand_less unfold_more" at bounding box center [1190, 218] width 74 height 11
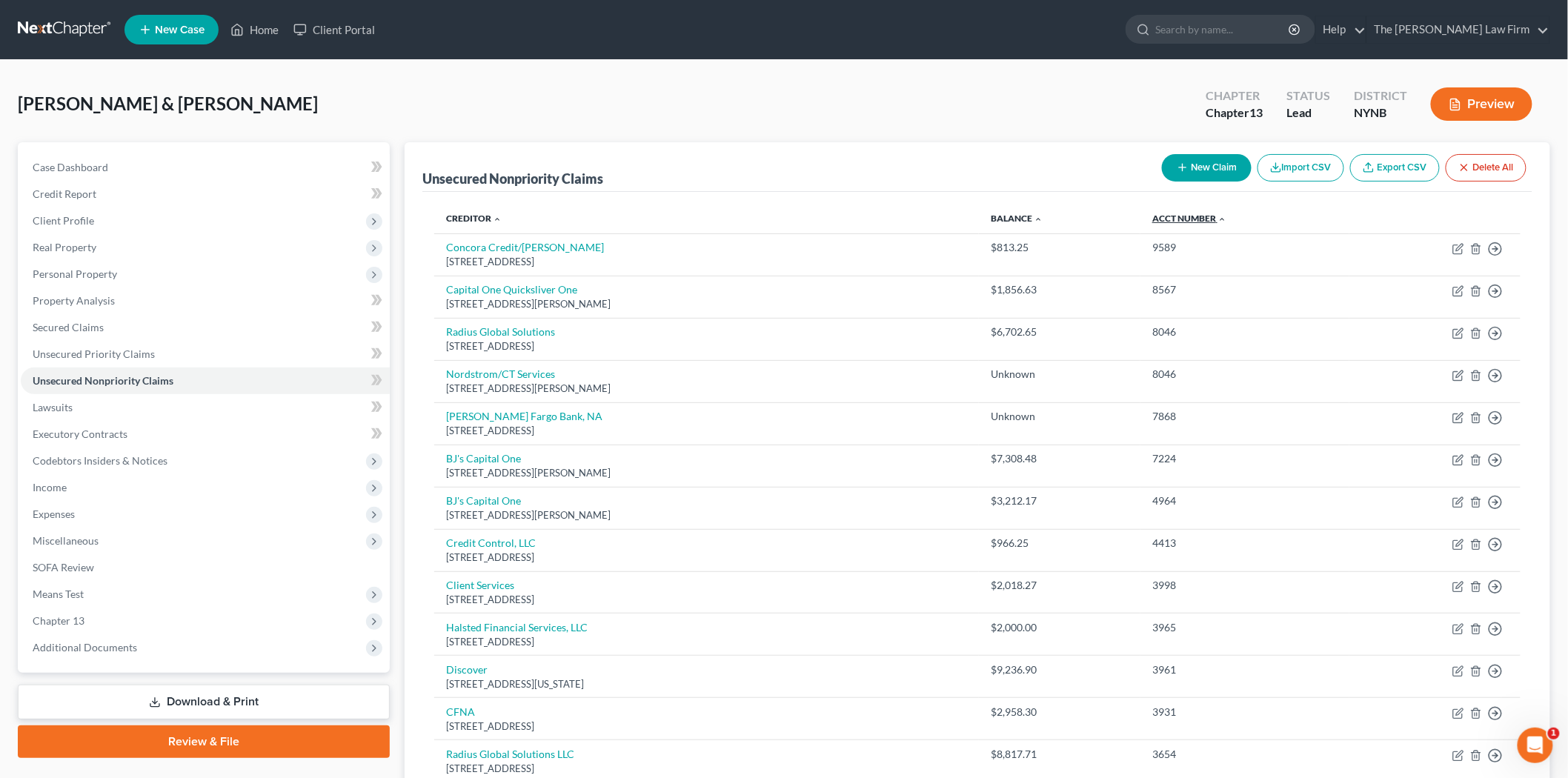
click at [1206, 215] on link "Acct Number expand_more expand_less unfold_more" at bounding box center [1190, 218] width 74 height 11
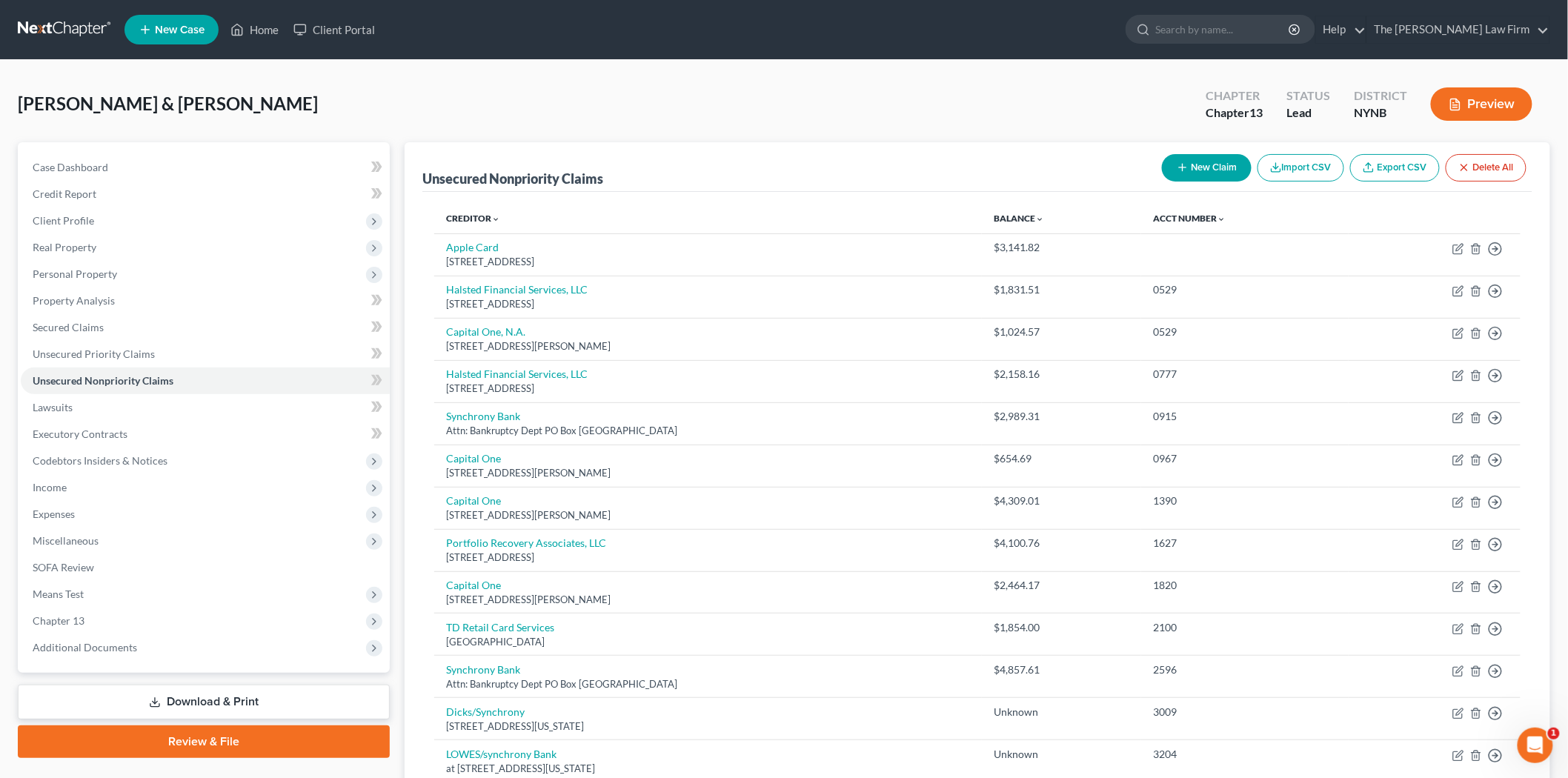
click at [1208, 160] on button "New Claim" at bounding box center [1207, 167] width 90 height 27
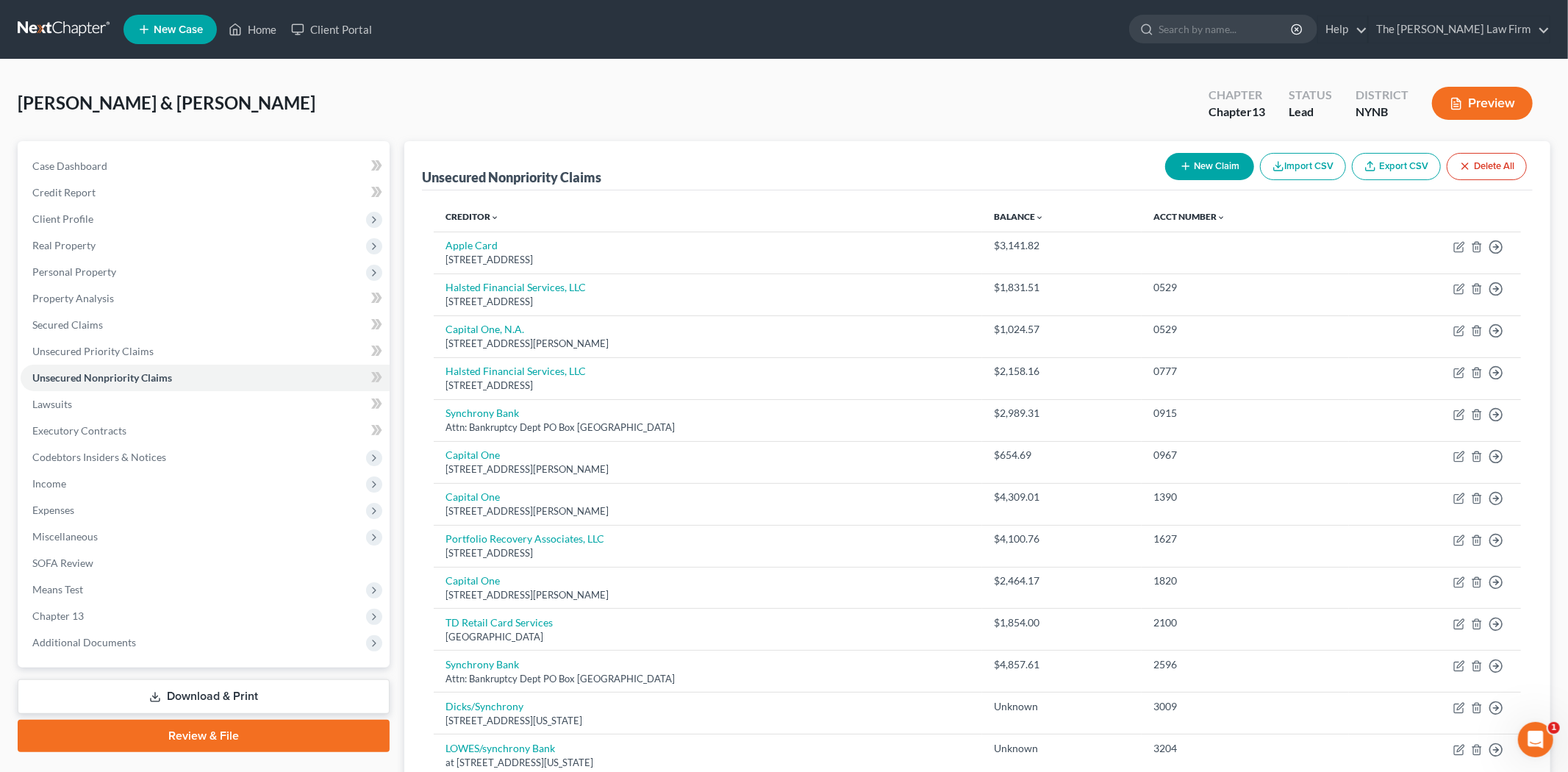
select select "2"
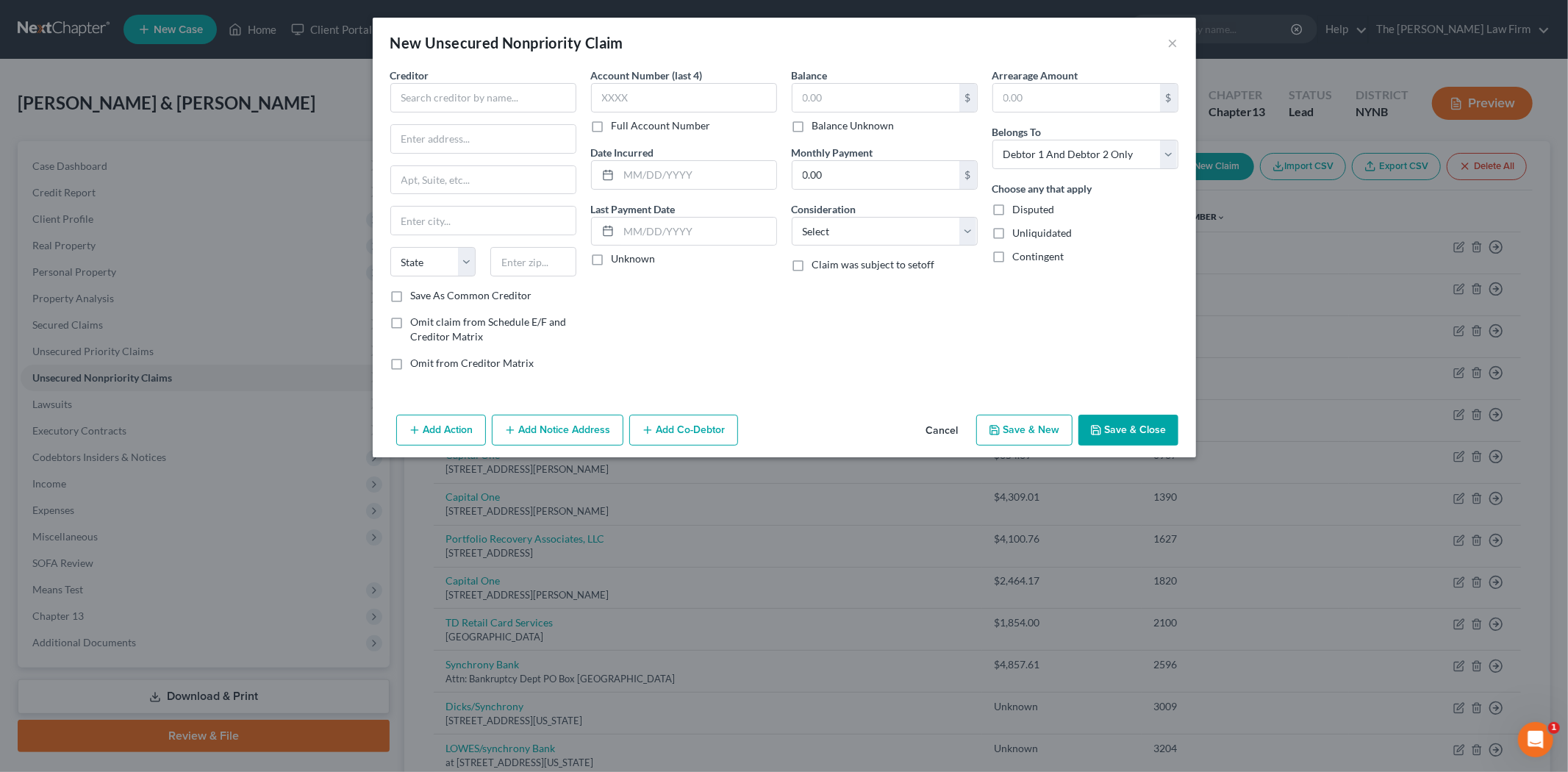
click at [658, 79] on label "Account Number (last 4)" at bounding box center [647, 75] width 112 height 15
click at [662, 96] on input "text" at bounding box center [684, 97] width 186 height 29
type input "6206"
click at [809, 101] on input "text" at bounding box center [876, 97] width 167 height 28
type input "4,998.89"
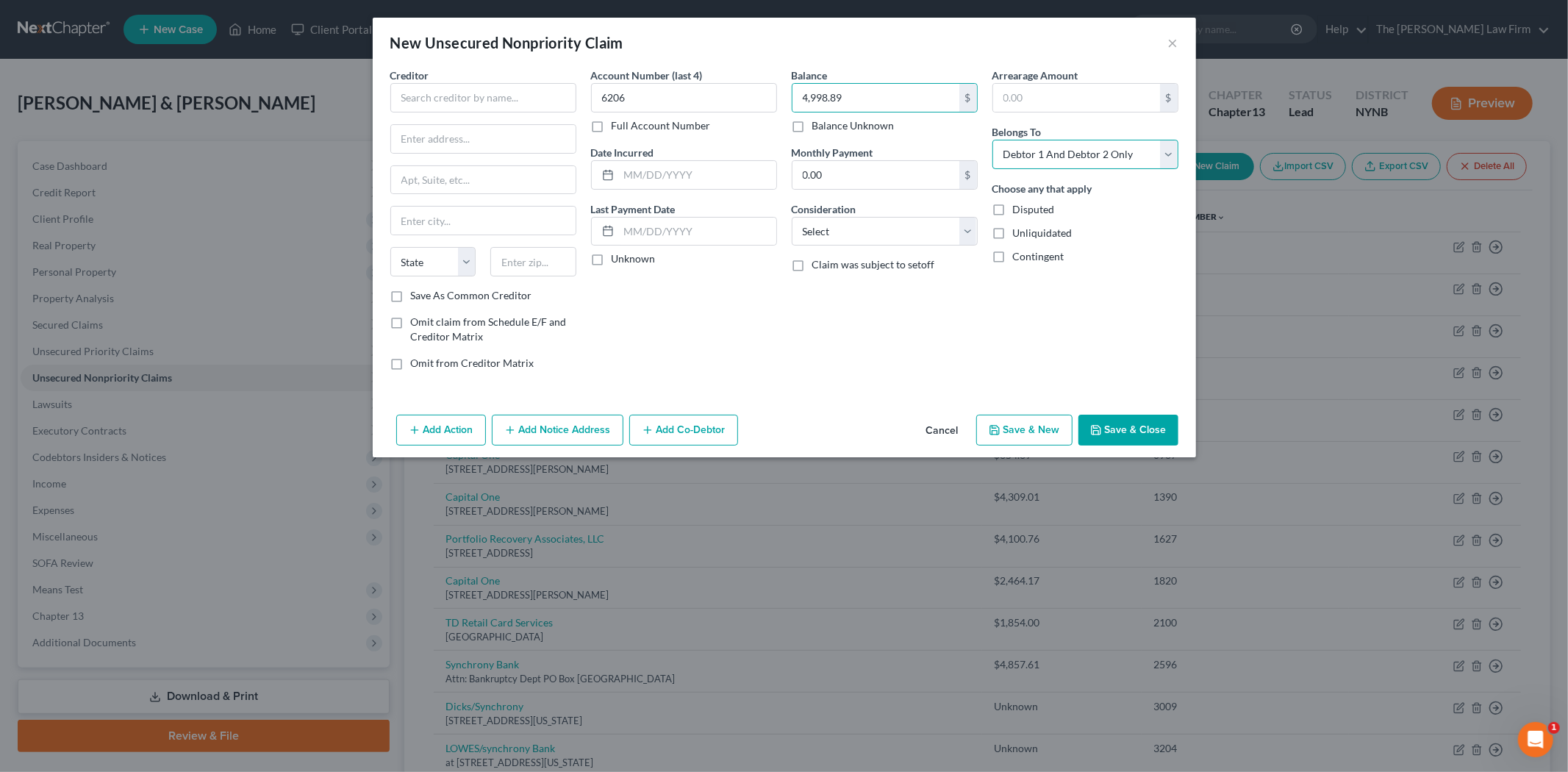
click at [1040, 157] on select "Select Debtor 1 Only Debtor 2 Only Debtor 1 And Debtor 2 Only At Least One Of T…" at bounding box center [1086, 154] width 186 height 29
select select "0"
click at [993, 139] on select "Select Debtor 1 Only Debtor 2 Only Debtor 1 And Debtor 2 Only At Least One Of T…" at bounding box center [1086, 154] width 186 height 29
click at [942, 226] on select "Select Cable / Satellite Services Collection Agency Credit Card Debt Debt Couns…" at bounding box center [885, 231] width 186 height 29
select select "2"
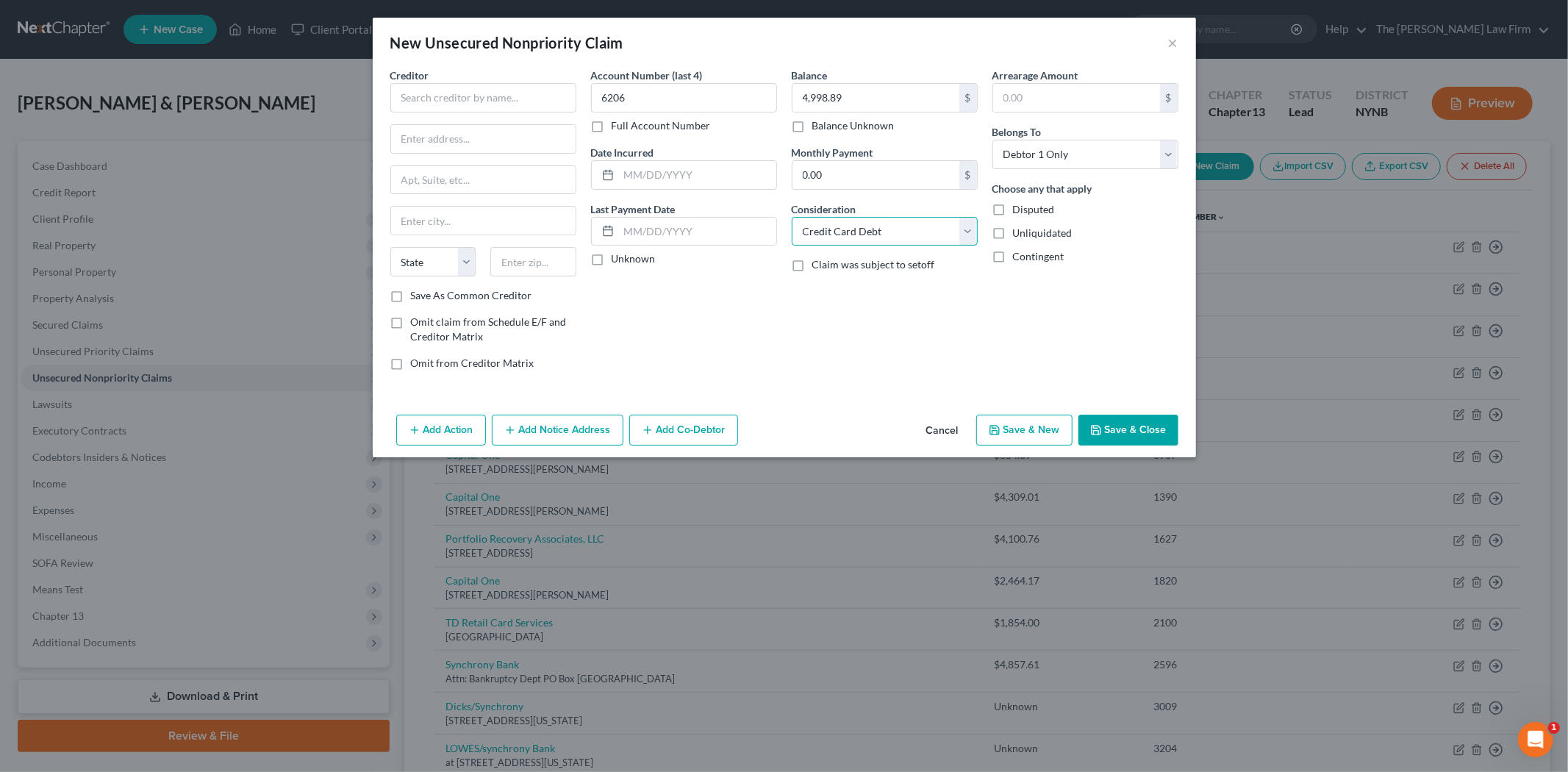
click at [792, 217] on select "Select Cable / Satellite Services Collection Agency Credit Card Debt Debt Couns…" at bounding box center [885, 231] width 186 height 29
click at [517, 106] on input "text" at bounding box center [483, 97] width 186 height 29
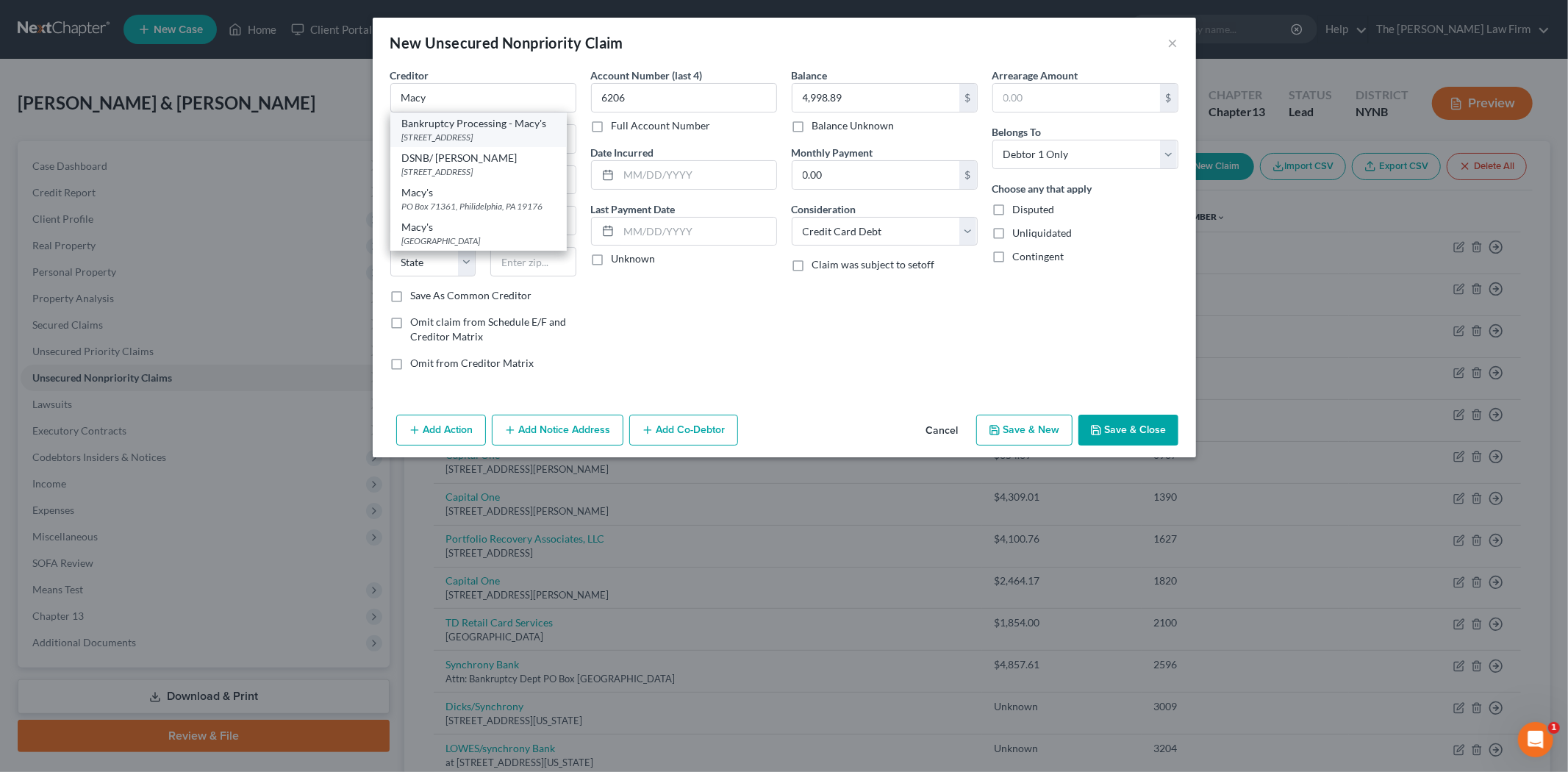
click at [491, 135] on div "PO Box 8053, Mason, OH 45040-8053" at bounding box center [478, 137] width 153 height 13
type input "Bankruptcy Processing - Macy's"
type input "PO Box 8053"
type input "Mason"
select select "36"
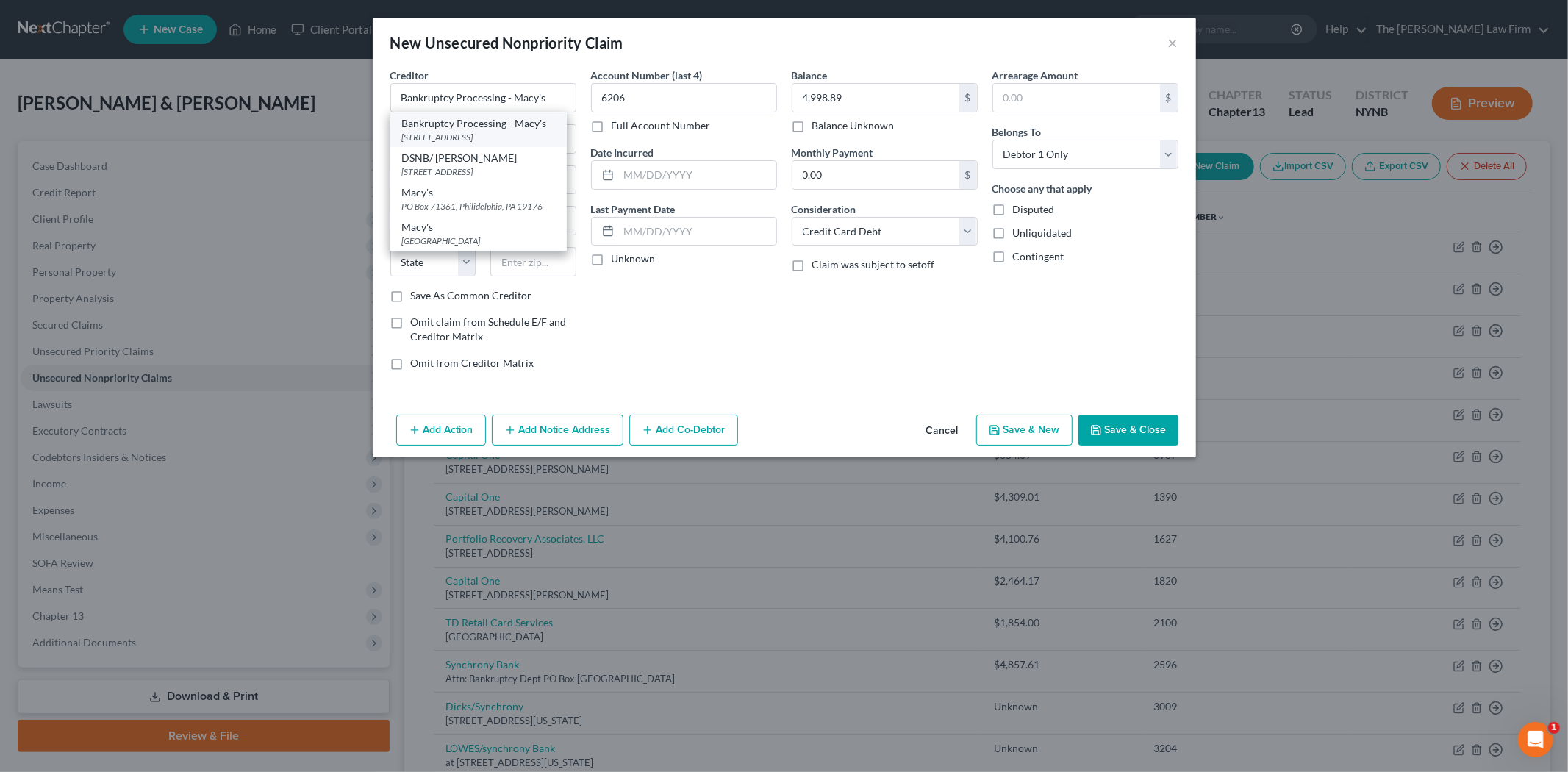
type input "45040-8053"
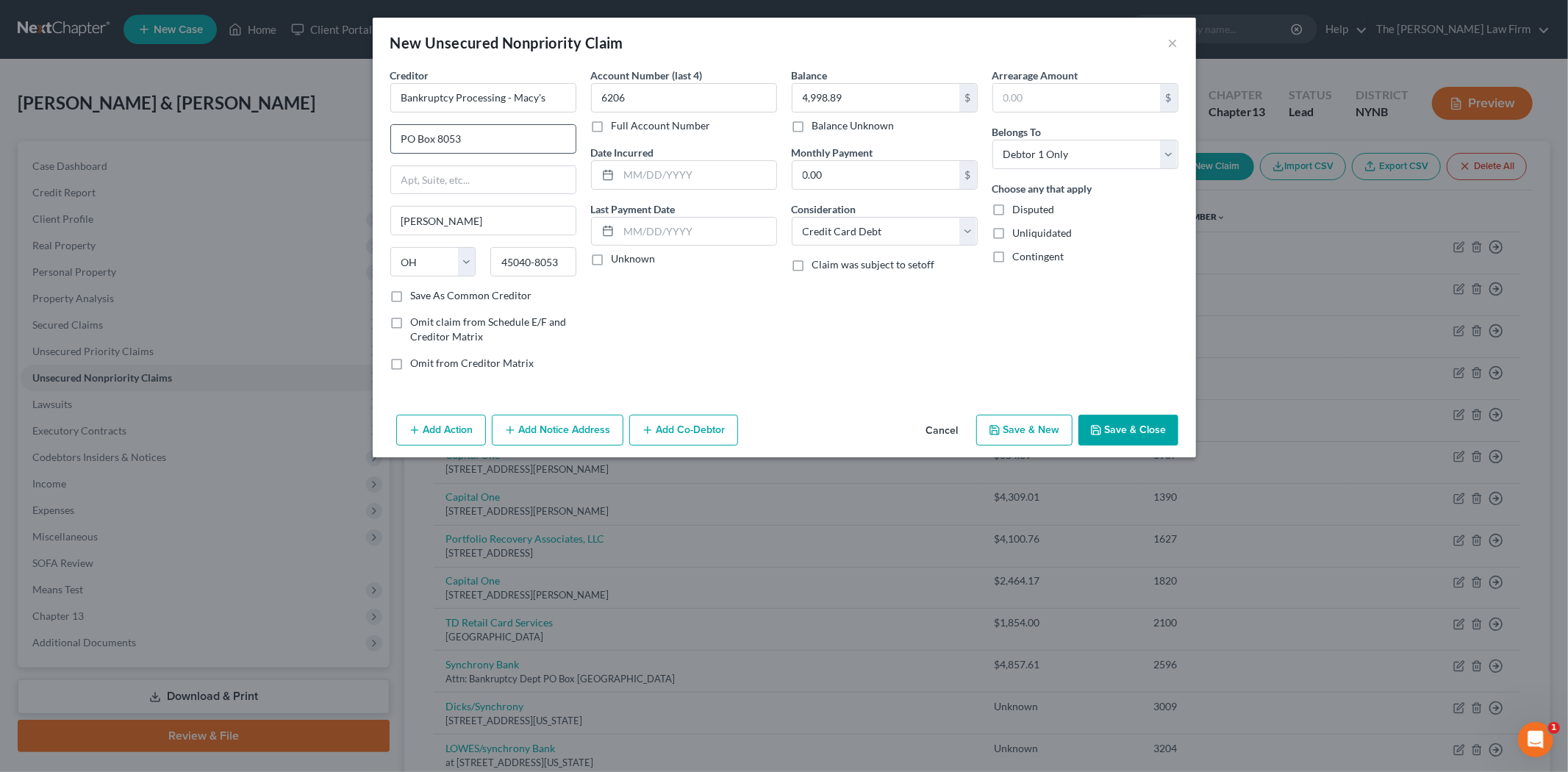
drag, startPoint x: 488, startPoint y: 135, endPoint x: 390, endPoint y: 130, distance: 98.1
click at [391, 130] on input "PO Box 8053" at bounding box center [483, 138] width 185 height 28
paste input "151 West 34th Street,"
type input "151 West 34th Street,"
drag, startPoint x: 500, startPoint y: 261, endPoint x: 614, endPoint y: 261, distance: 114.0
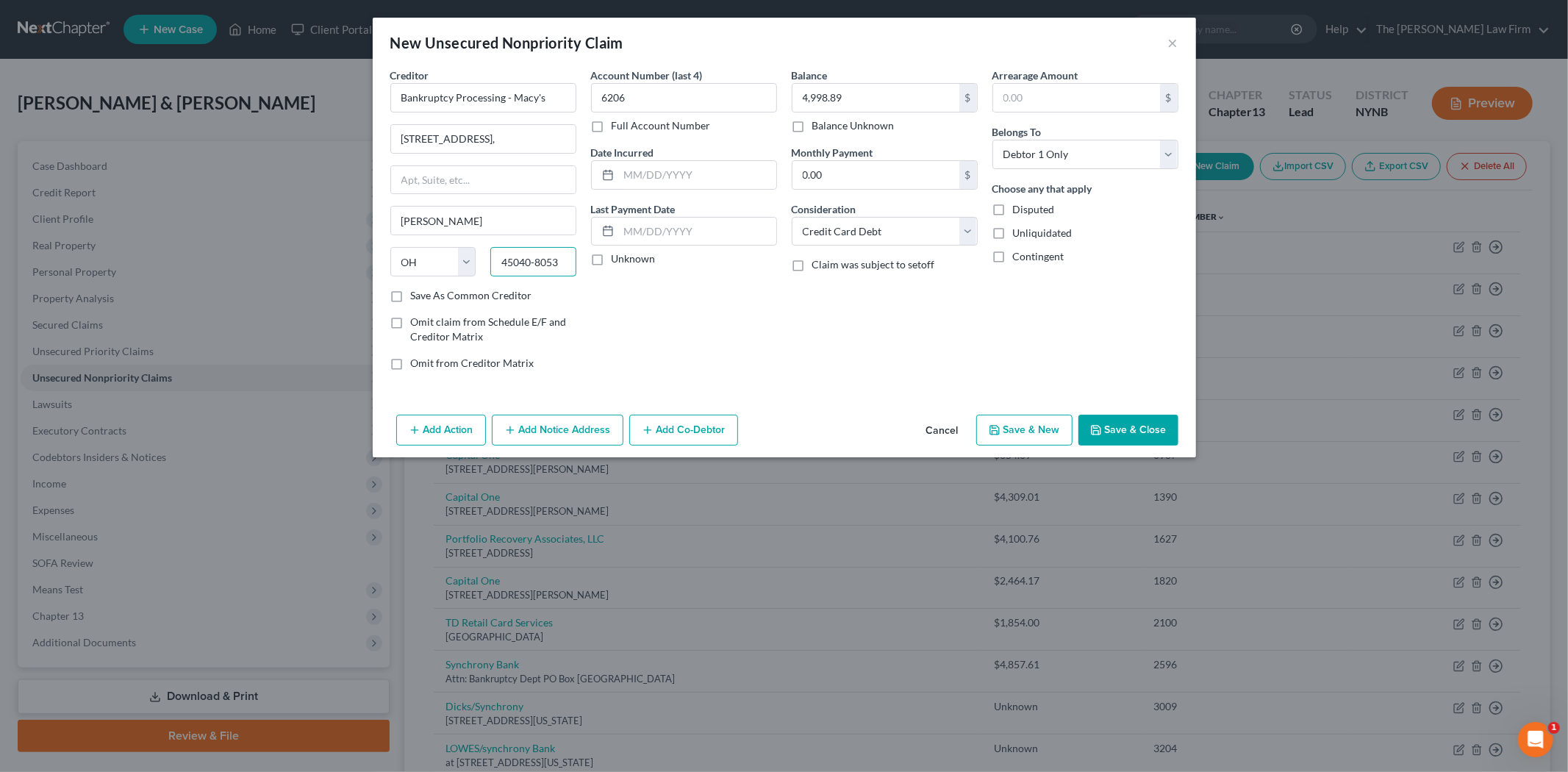
click at [614, 261] on div "Creditor * Bankruptcy Processing - Macy's 151 West 34th Street, Mason State AL …" at bounding box center [784, 225] width 803 height 315
paste input "10001."
type input "10001"
type input "New York"
select select "35"
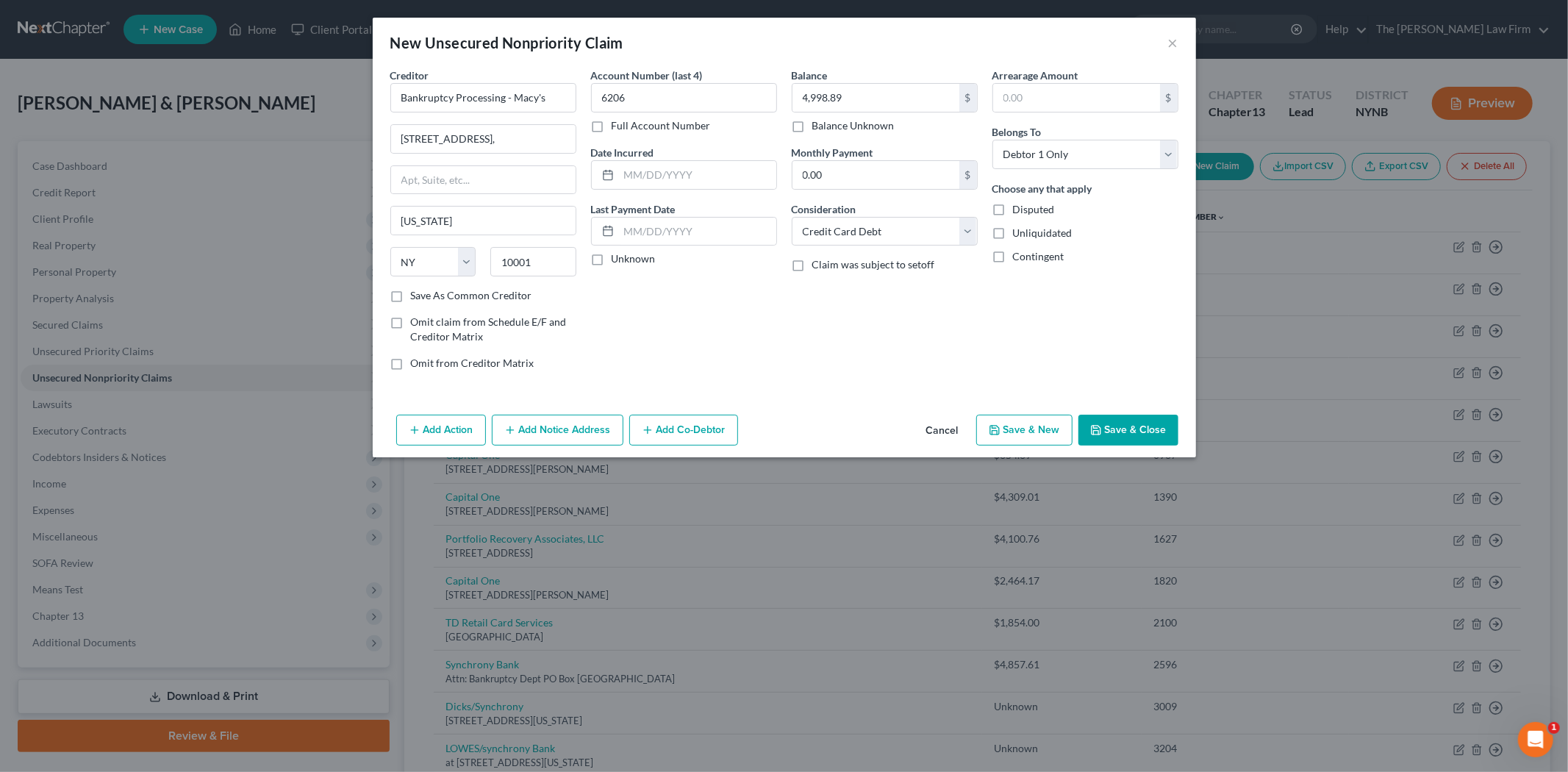
click at [578, 287] on div "State AL AK AR AZ CA CO CT DE DC FL GA GU HI ID IL IN IA KS KY LA ME MD MA MI M…" at bounding box center [483, 267] width 201 height 41
click at [1136, 430] on button "Save & Close" at bounding box center [1128, 430] width 100 height 31
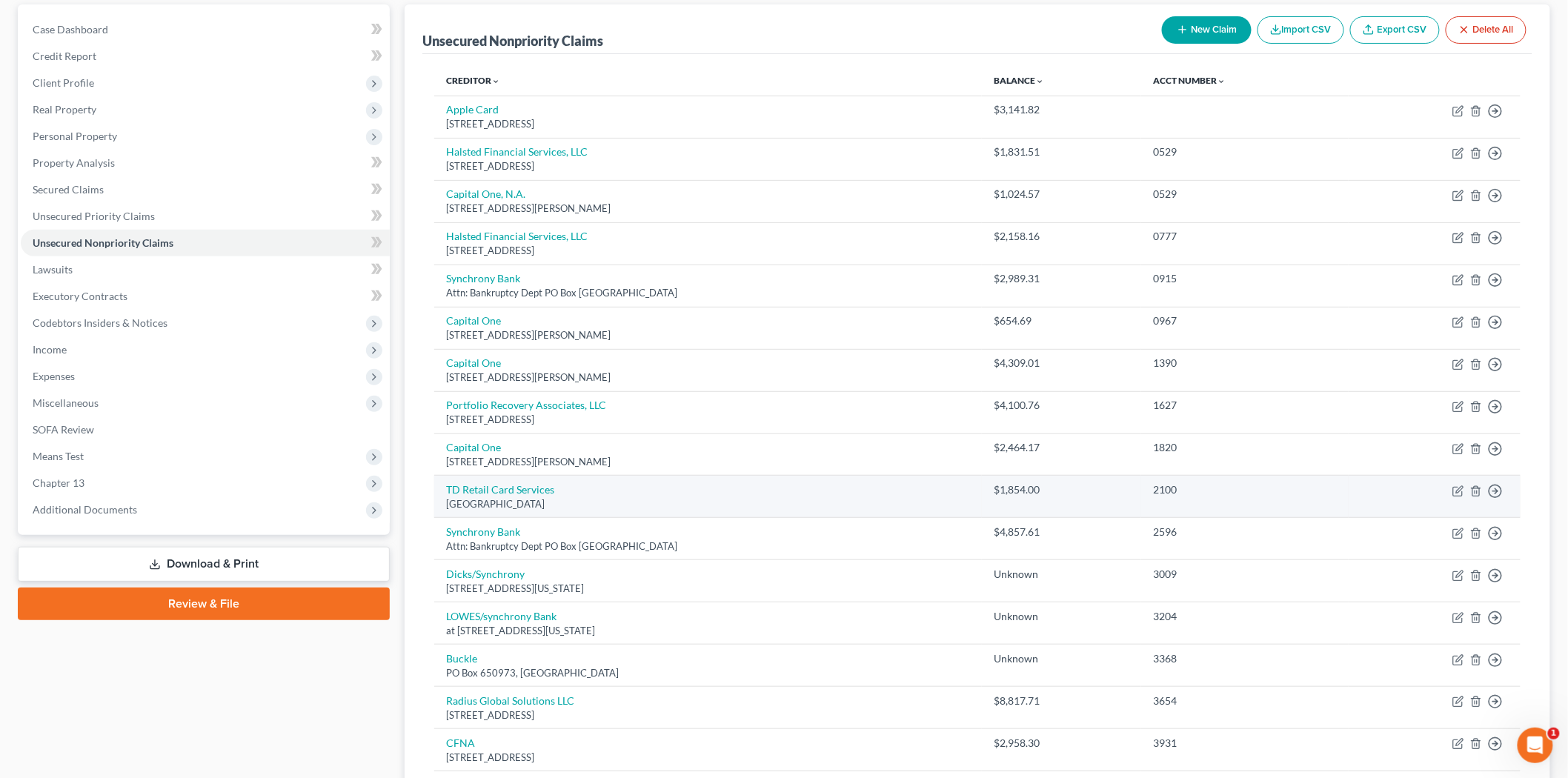
scroll to position [247, 0]
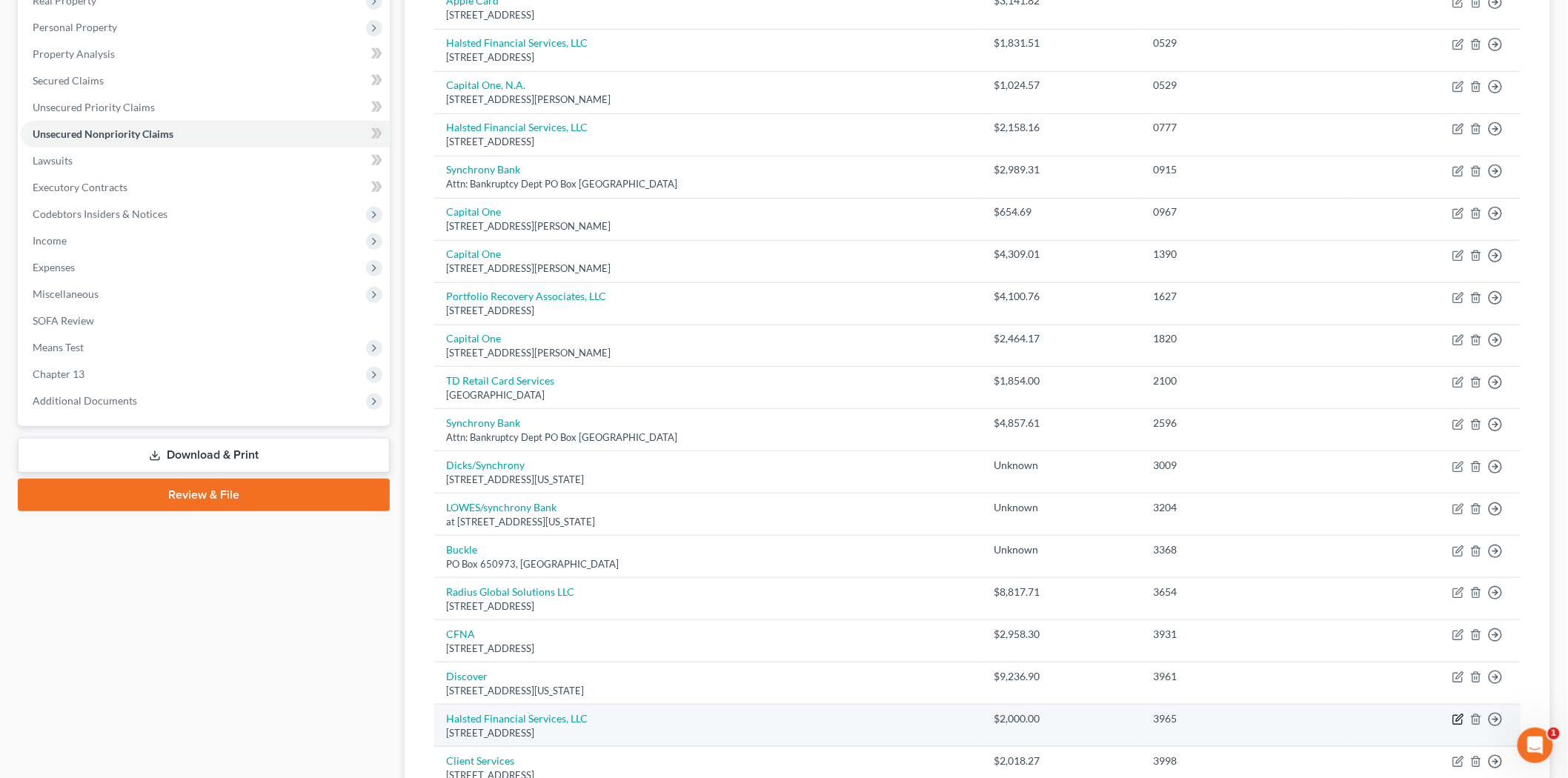
click at [1456, 722] on icon "button" at bounding box center [1459, 718] width 6 height 6
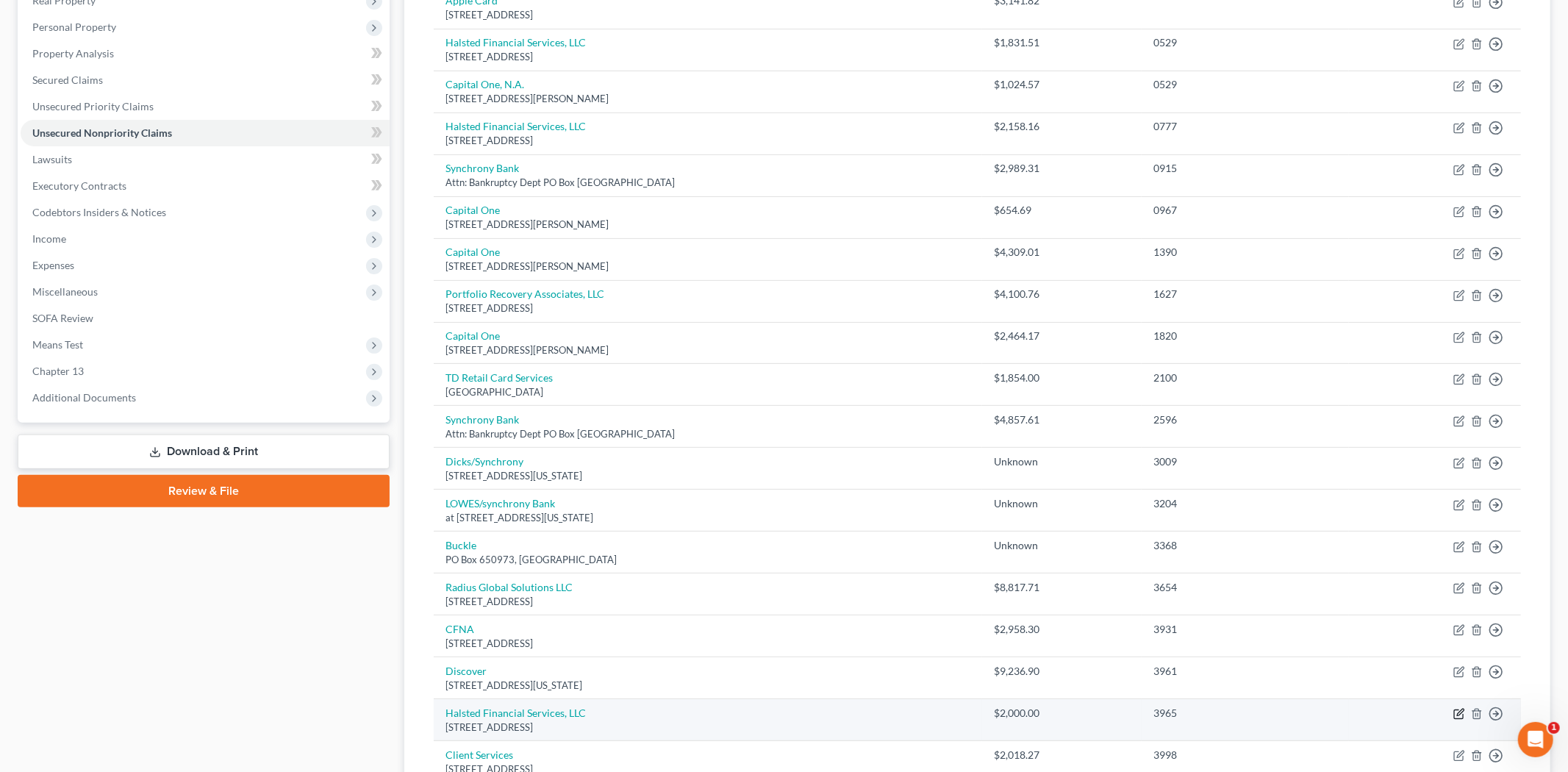
select select "14"
select select "2"
select select "0"
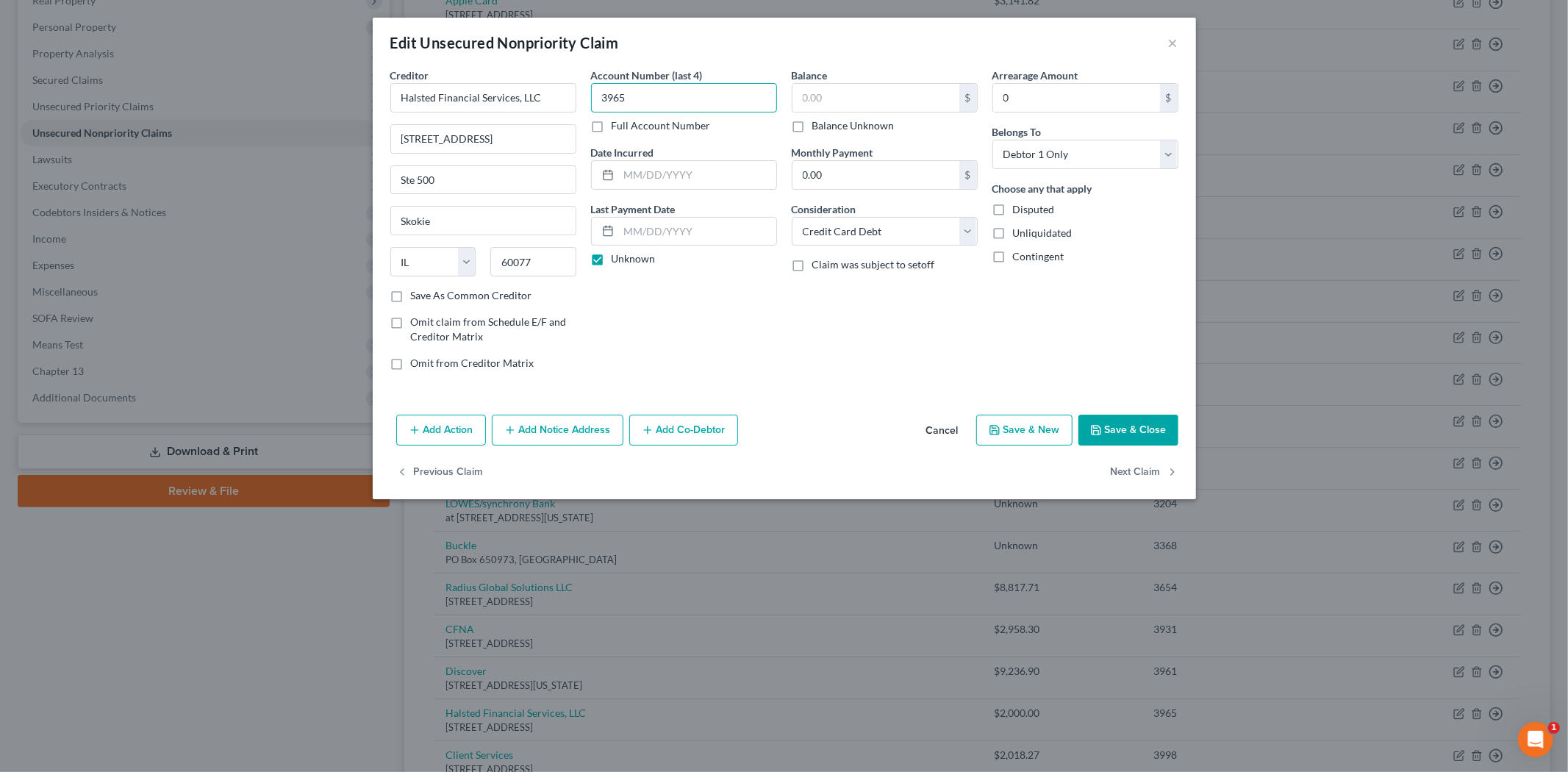
type input "3965"
click at [919, 89] on input "text" at bounding box center [876, 97] width 167 height 28
type input "1,176.36"
click at [1134, 425] on button "Save & Close" at bounding box center [1128, 430] width 100 height 31
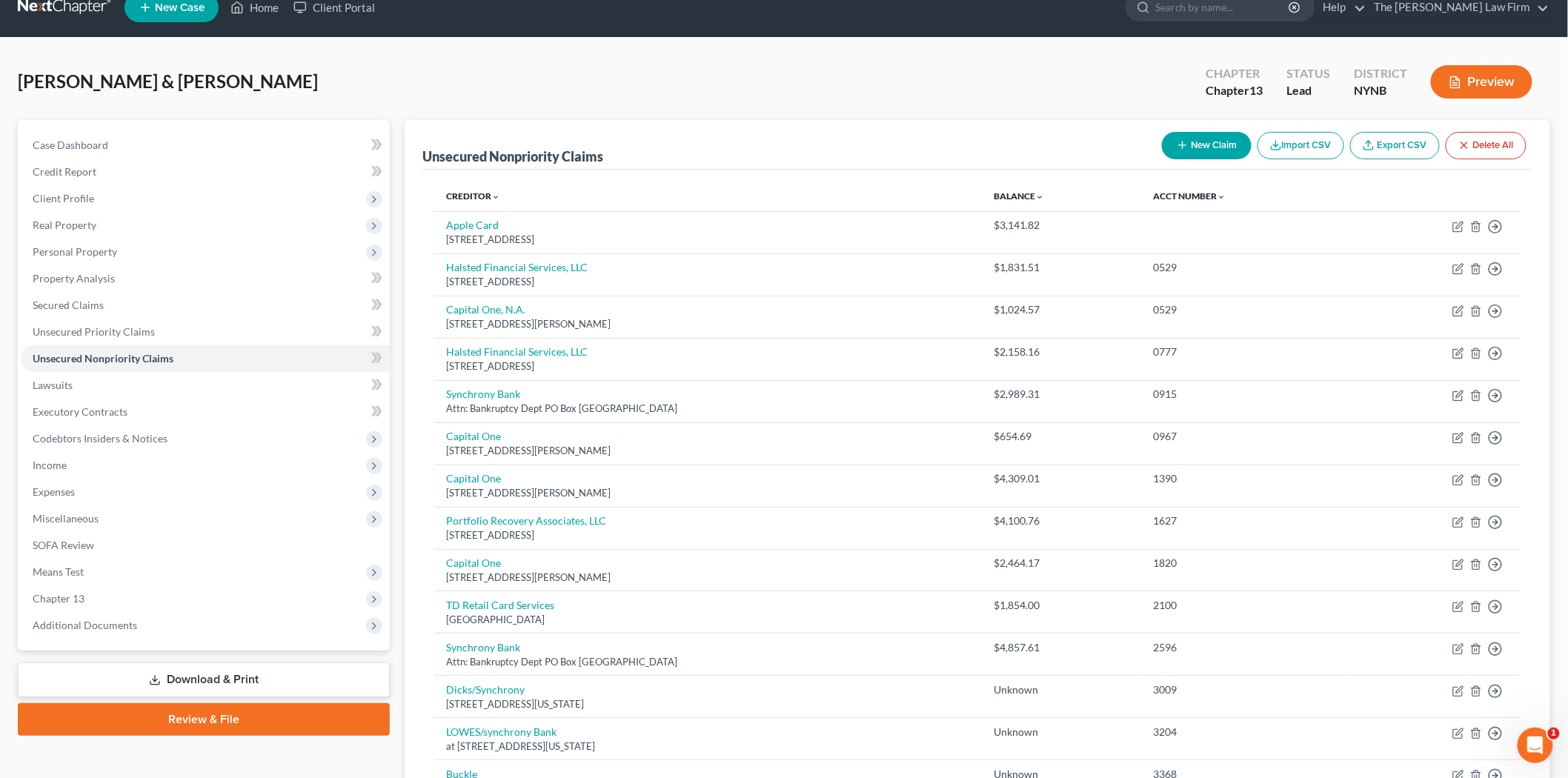
scroll to position [0, 0]
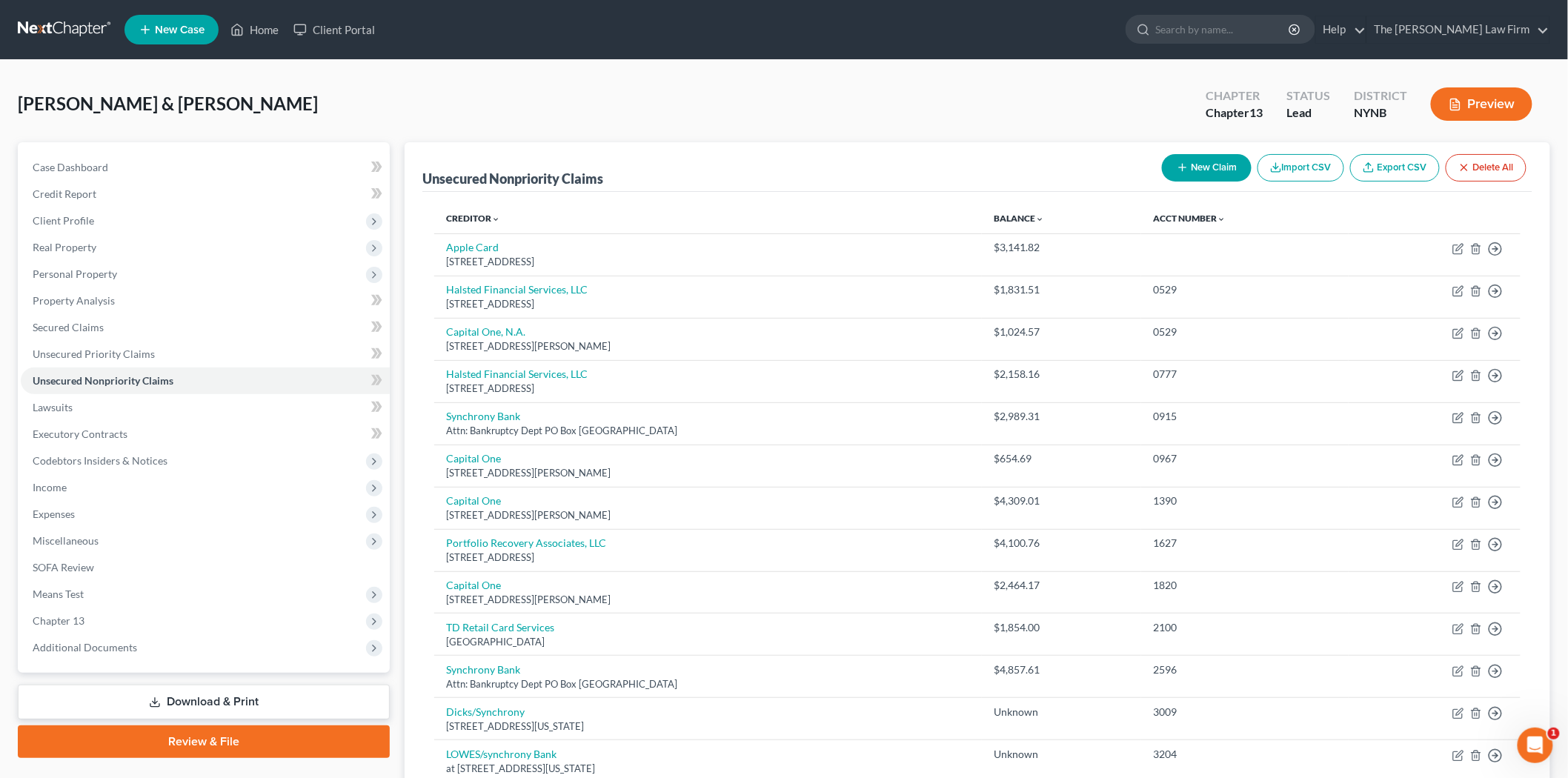
click at [1195, 168] on button "New Claim" at bounding box center [1207, 167] width 90 height 27
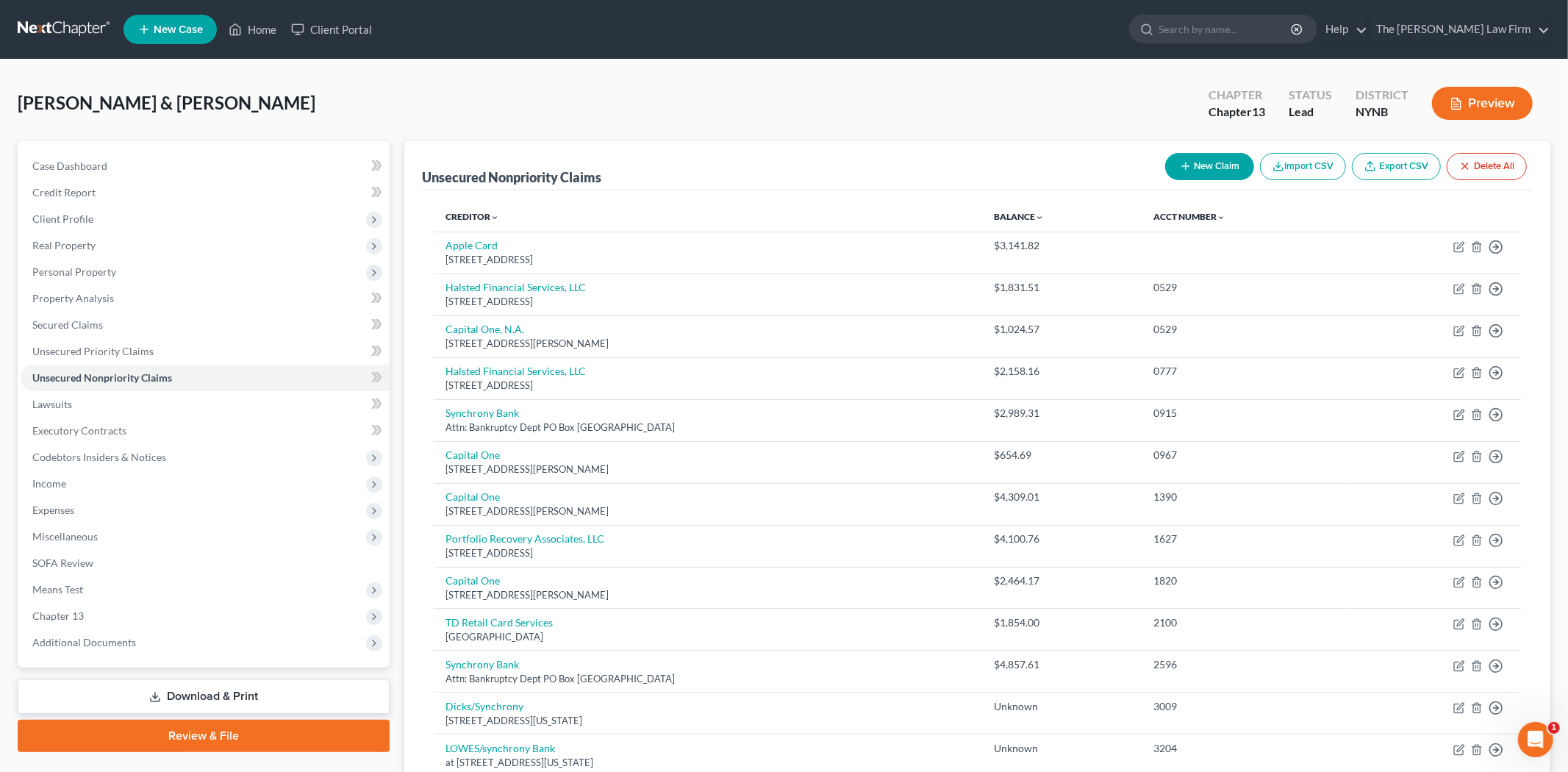
select select "2"
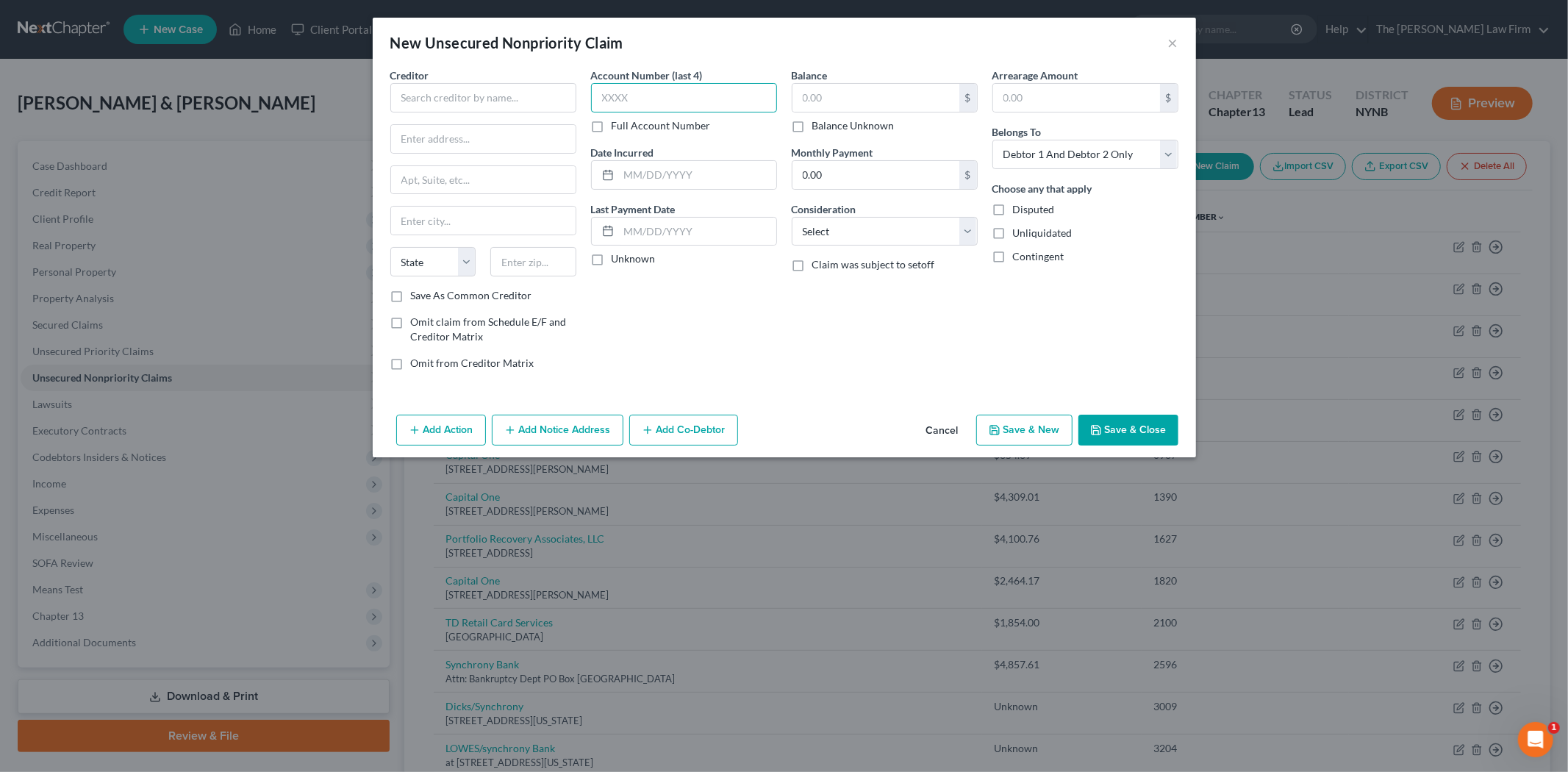
click at [749, 106] on input "text" at bounding box center [684, 97] width 186 height 29
type input "3981"
click at [848, 92] on input "text" at bounding box center [876, 97] width 167 height 28
type input "694.73"
click at [908, 235] on select "Select Cable / Satellite Services Collection Agency Credit Card Debt Debt Couns…" at bounding box center [885, 231] width 186 height 29
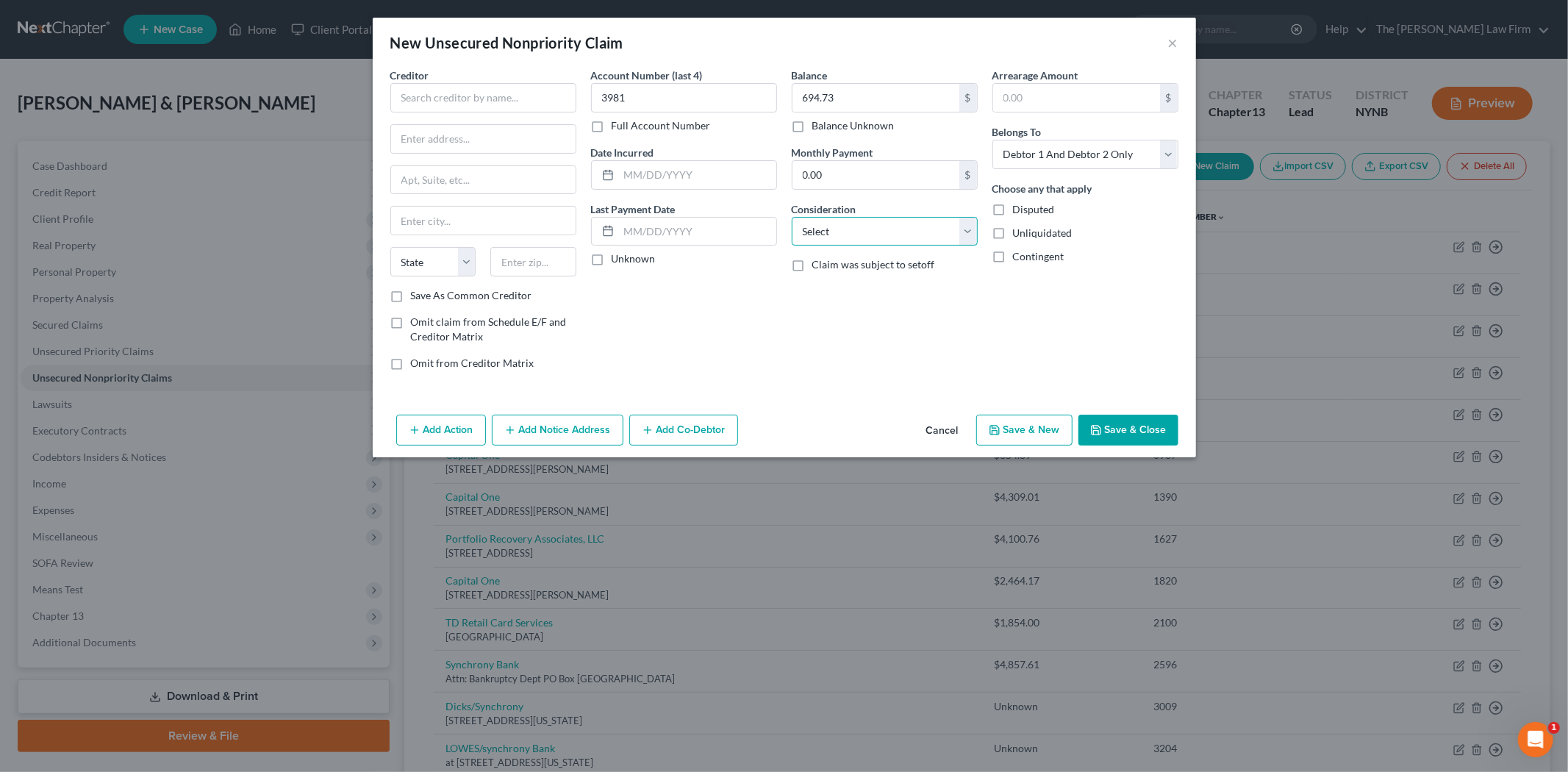
select select "2"
click at [792, 217] on select "Select Cable / Satellite Services Collection Agency Credit Card Debt Debt Couns…" at bounding box center [885, 231] width 186 height 29
click at [1066, 162] on select "Select Debtor 1 Only Debtor 2 Only Debtor 1 And Debtor 2 Only At Least One Of T…" at bounding box center [1086, 154] width 186 height 29
select select "0"
click at [993, 139] on select "Select Debtor 1 Only Debtor 2 Only Debtor 1 And Debtor 2 Only At Least One Of T…" at bounding box center [1086, 154] width 186 height 29
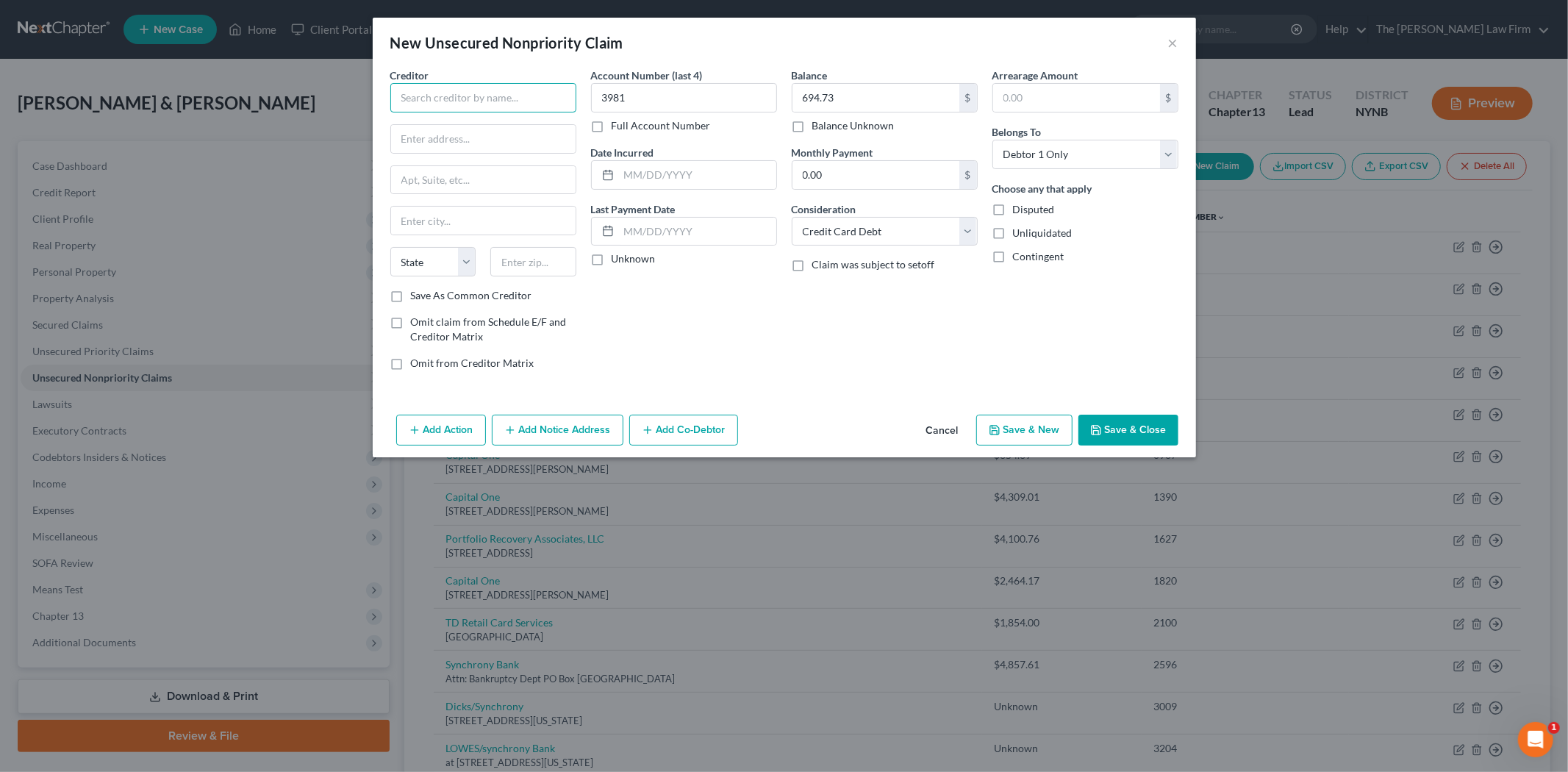
click at [449, 99] on input "text" at bounding box center [483, 97] width 186 height 29
type input "Sephora"
click at [507, 133] on div "PO Box 650964, Dallas, TX 75265" at bounding box center [478, 137] width 153 height 13
type input "PO Box 650964"
type input "Dallas"
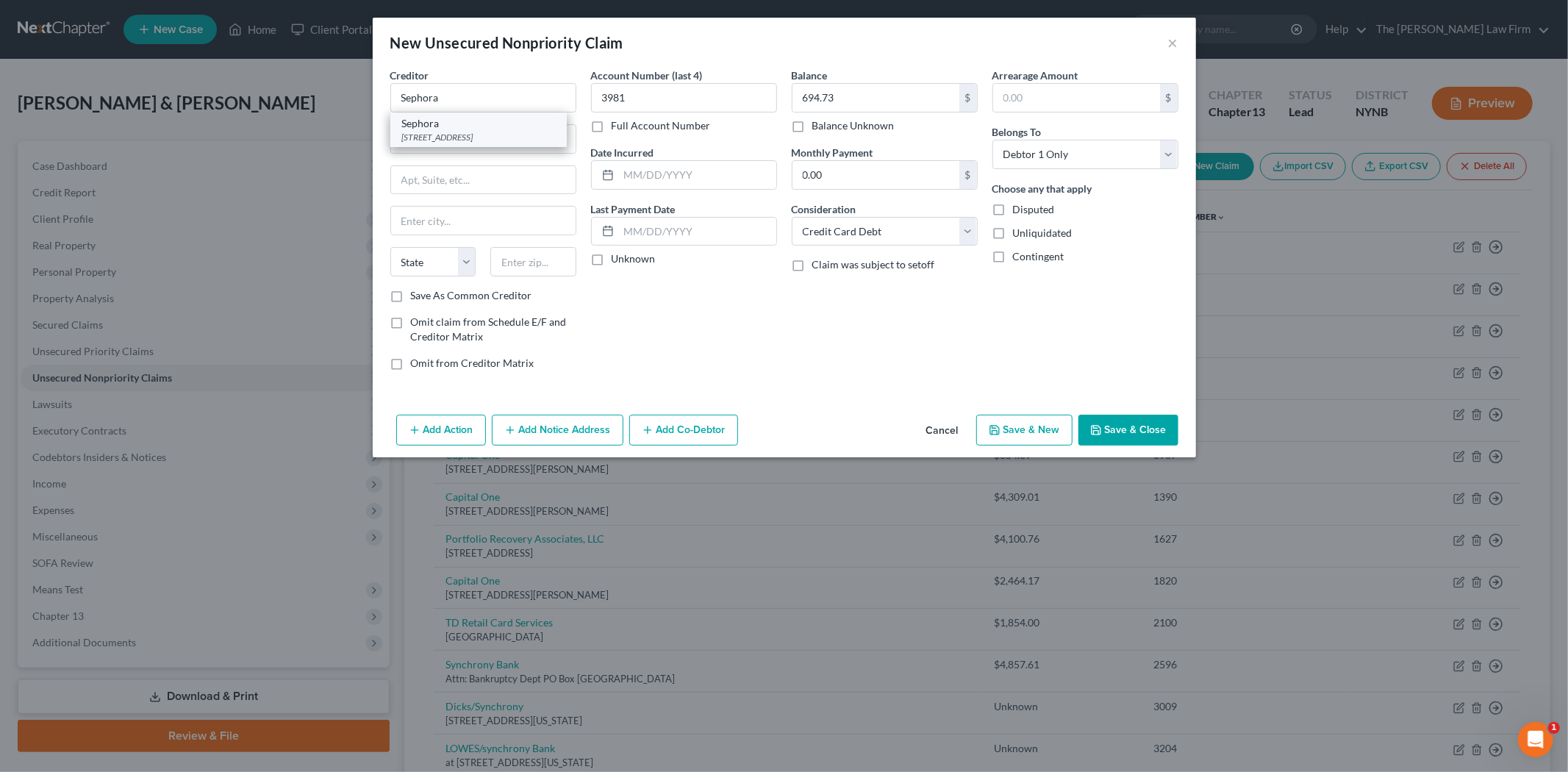
select select "45"
type input "75265"
click at [1128, 431] on button "Save & Close" at bounding box center [1128, 430] width 100 height 31
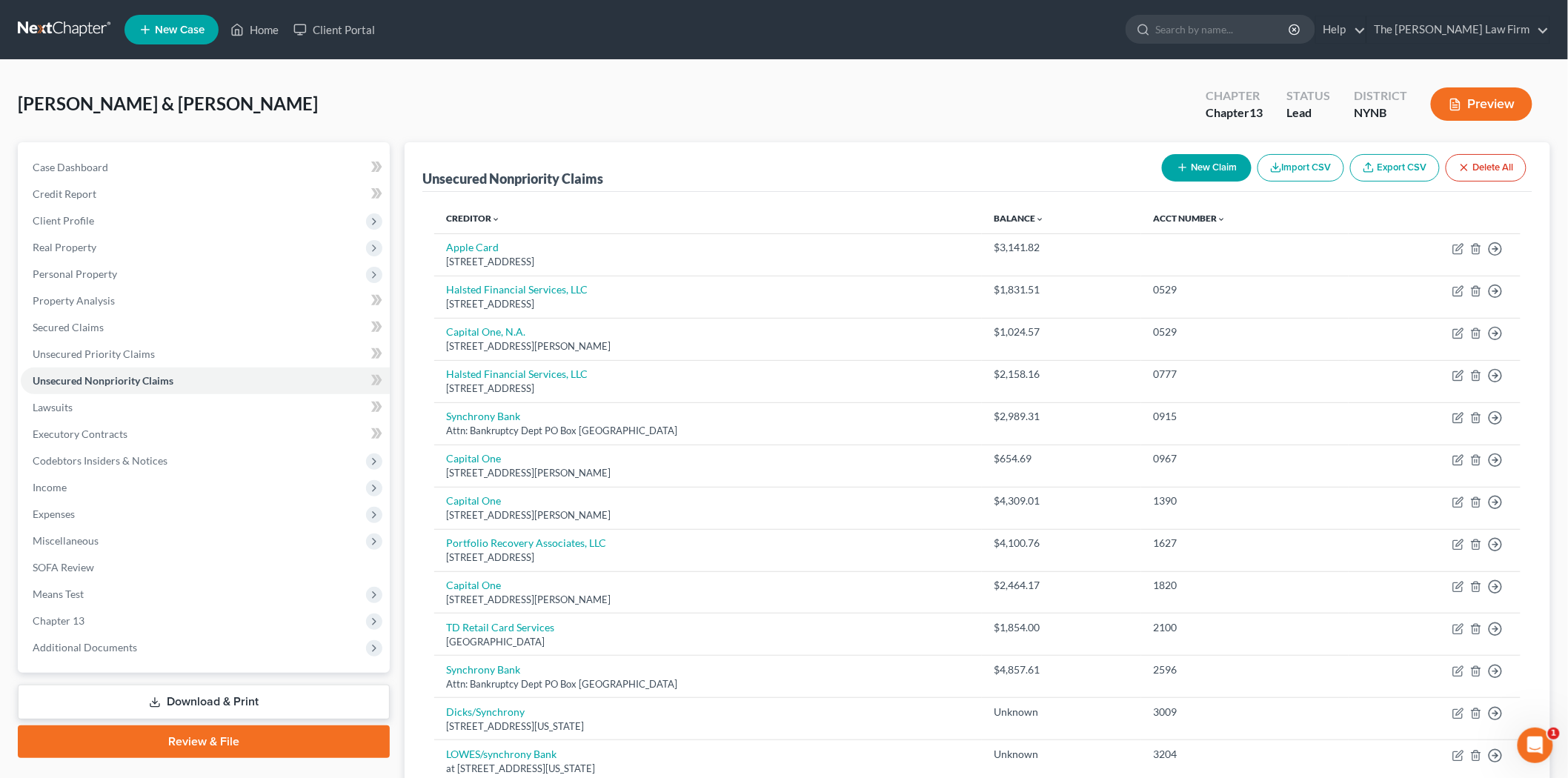
click at [1208, 166] on button "New Claim" at bounding box center [1207, 167] width 90 height 27
select select "2"
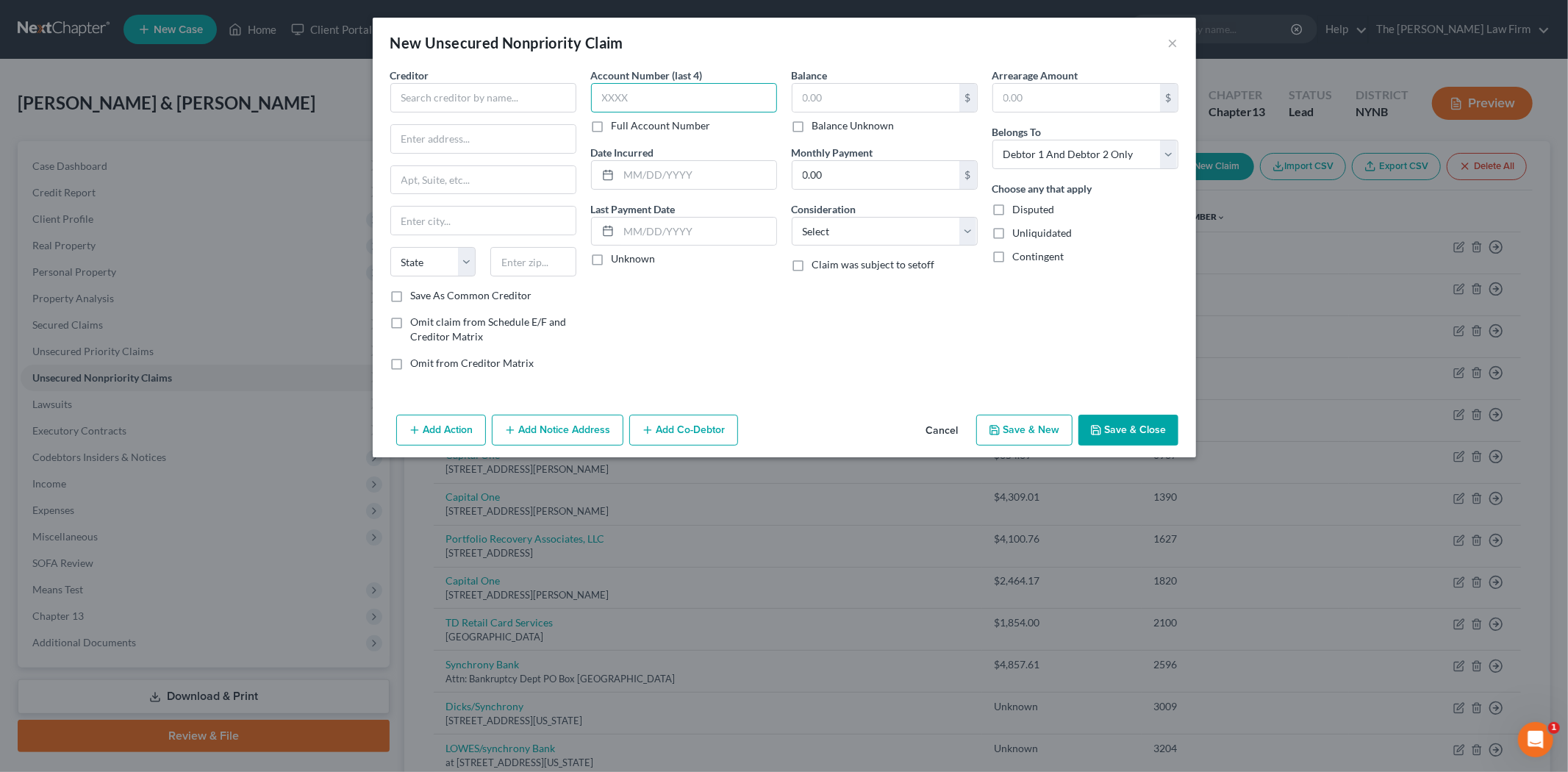
click at [715, 97] on input "text" at bounding box center [684, 97] width 186 height 29
type input "0566"
click at [826, 88] on input "text" at bounding box center [876, 97] width 167 height 28
type input "5,093.80"
click at [843, 229] on select "Select Cable / Satellite Services Collection Agency Credit Card Debt Debt Couns…" at bounding box center [885, 231] width 186 height 29
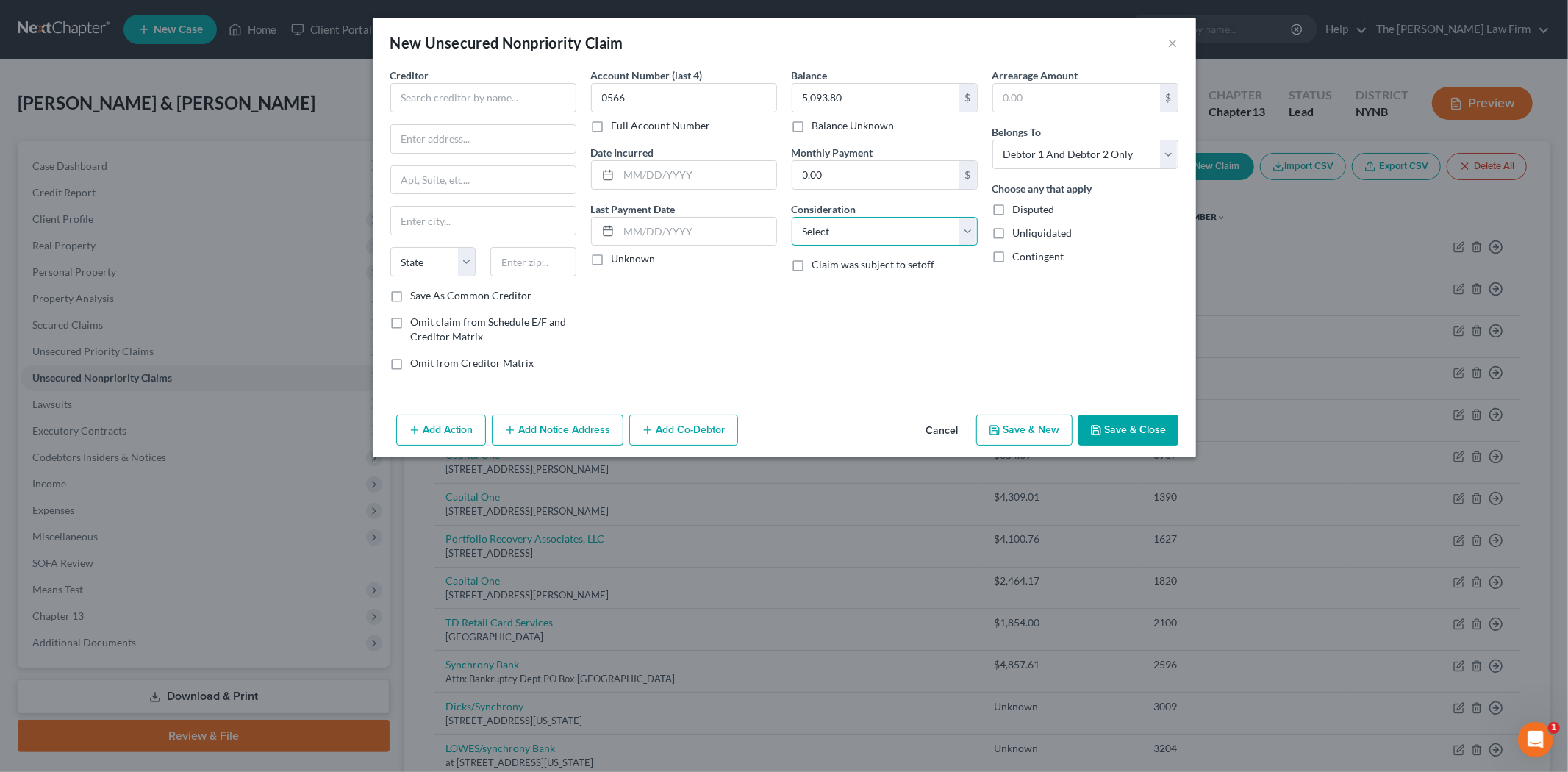
select select "2"
click at [792, 217] on select "Select Cable / Satellite Services Collection Agency Credit Card Debt Debt Couns…" at bounding box center [885, 231] width 186 height 29
click at [1149, 146] on select "Select Debtor 1 Only Debtor 2 Only Debtor 1 And Debtor 2 Only At Least One Of T…" at bounding box center [1086, 154] width 186 height 29
select select "0"
click at [993, 139] on select "Select Debtor 1 Only Debtor 2 Only Debtor 1 And Debtor 2 Only At Least One Of T…" at bounding box center [1086, 154] width 186 height 29
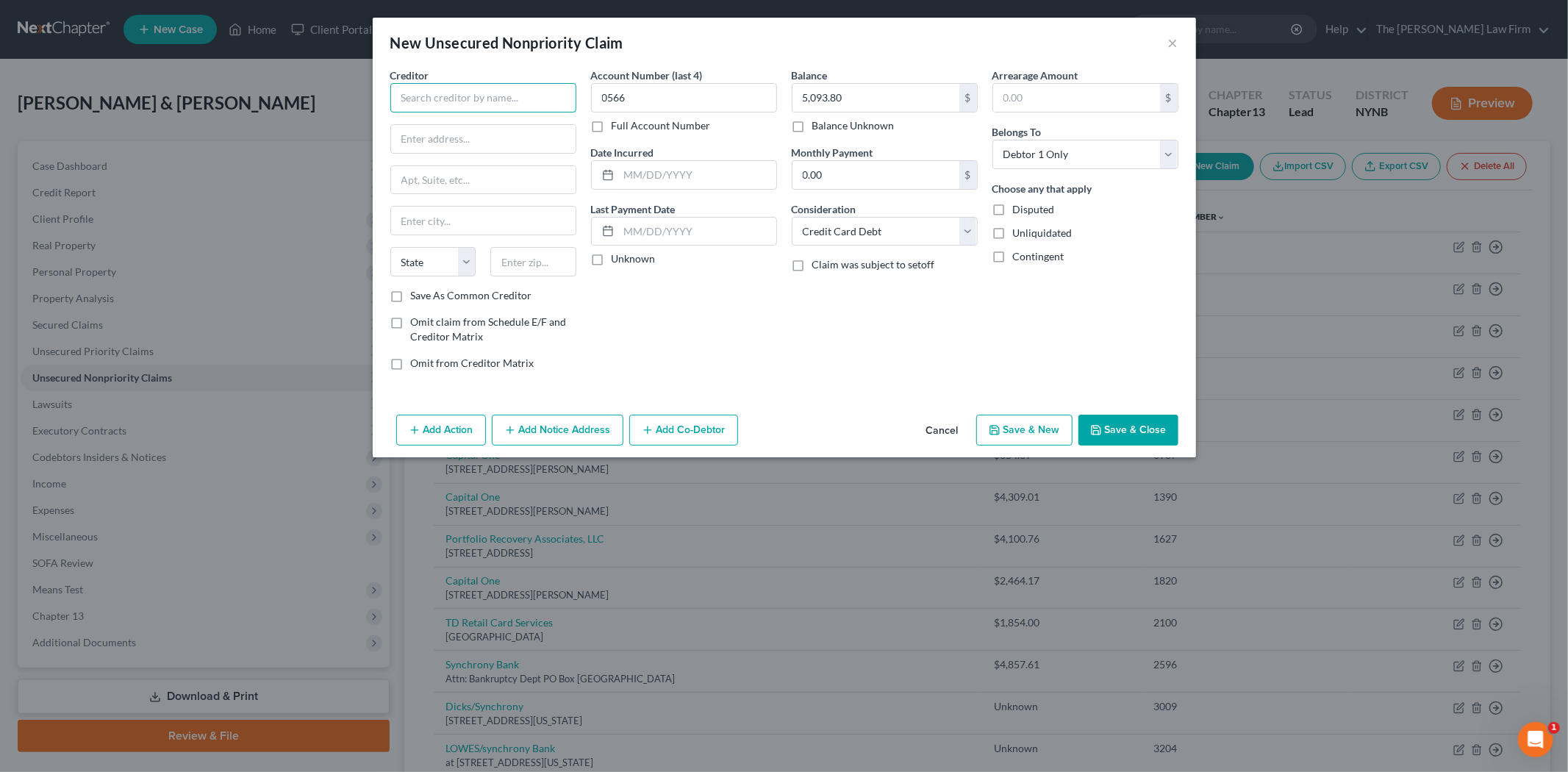
click at [503, 109] on input "text" at bounding box center [483, 97] width 186 height 29
click at [486, 172] on div "350 N. St. Paul St. Ste 2900, Dallas, TX 75201" at bounding box center [478, 172] width 153 height 13
type input "Nordstrom/CT Services"
type input "350 N. St. Paul St."
type input "Ste 2900"
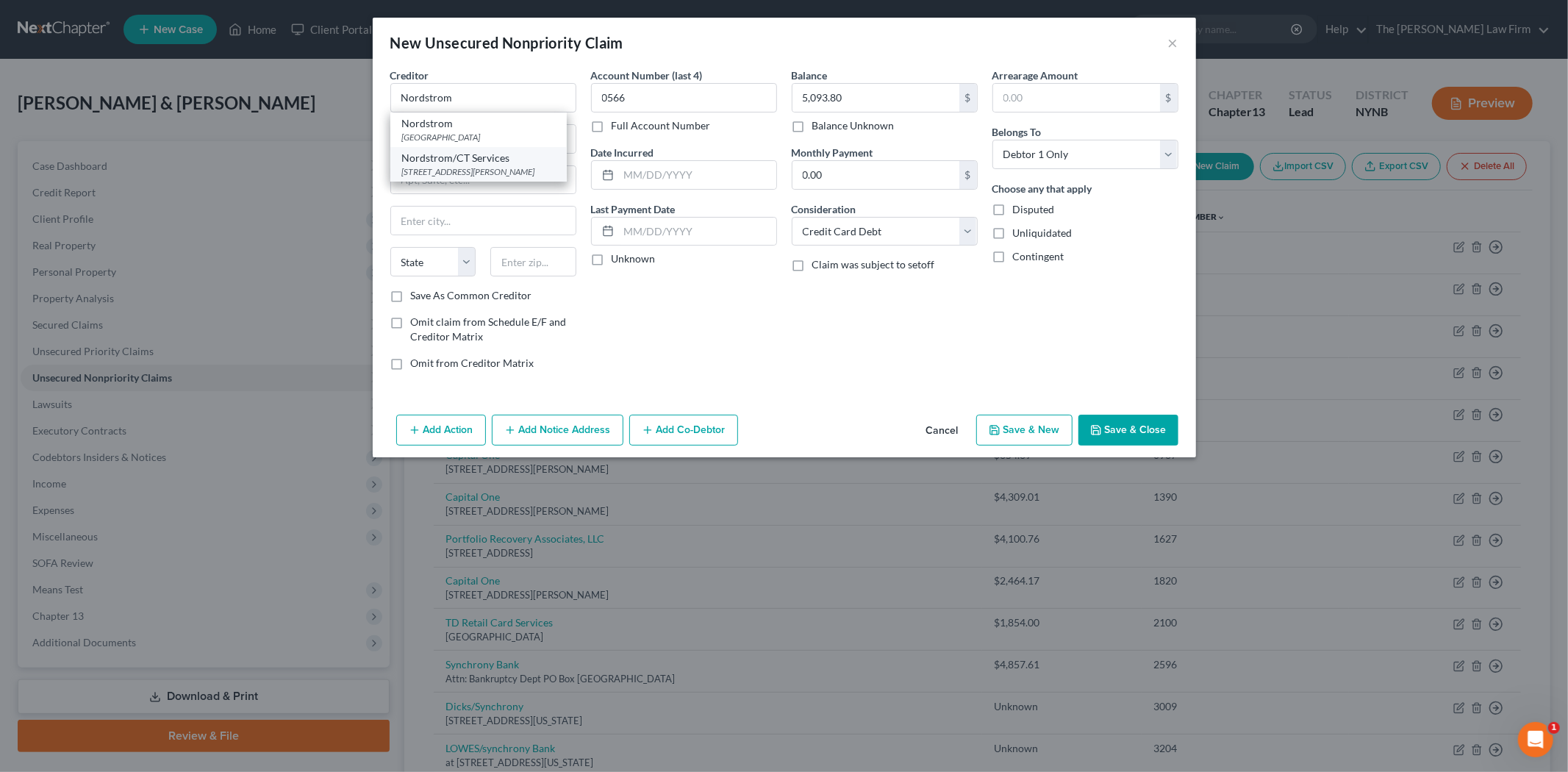
type input "Dallas"
select select "45"
type input "75201"
click at [1123, 413] on div "Add Action Add Notice Address Add Co-Debtor Cancel Save & New Save & Close" at bounding box center [784, 433] width 824 height 48
click at [1126, 423] on button "Save & Close" at bounding box center [1128, 430] width 100 height 31
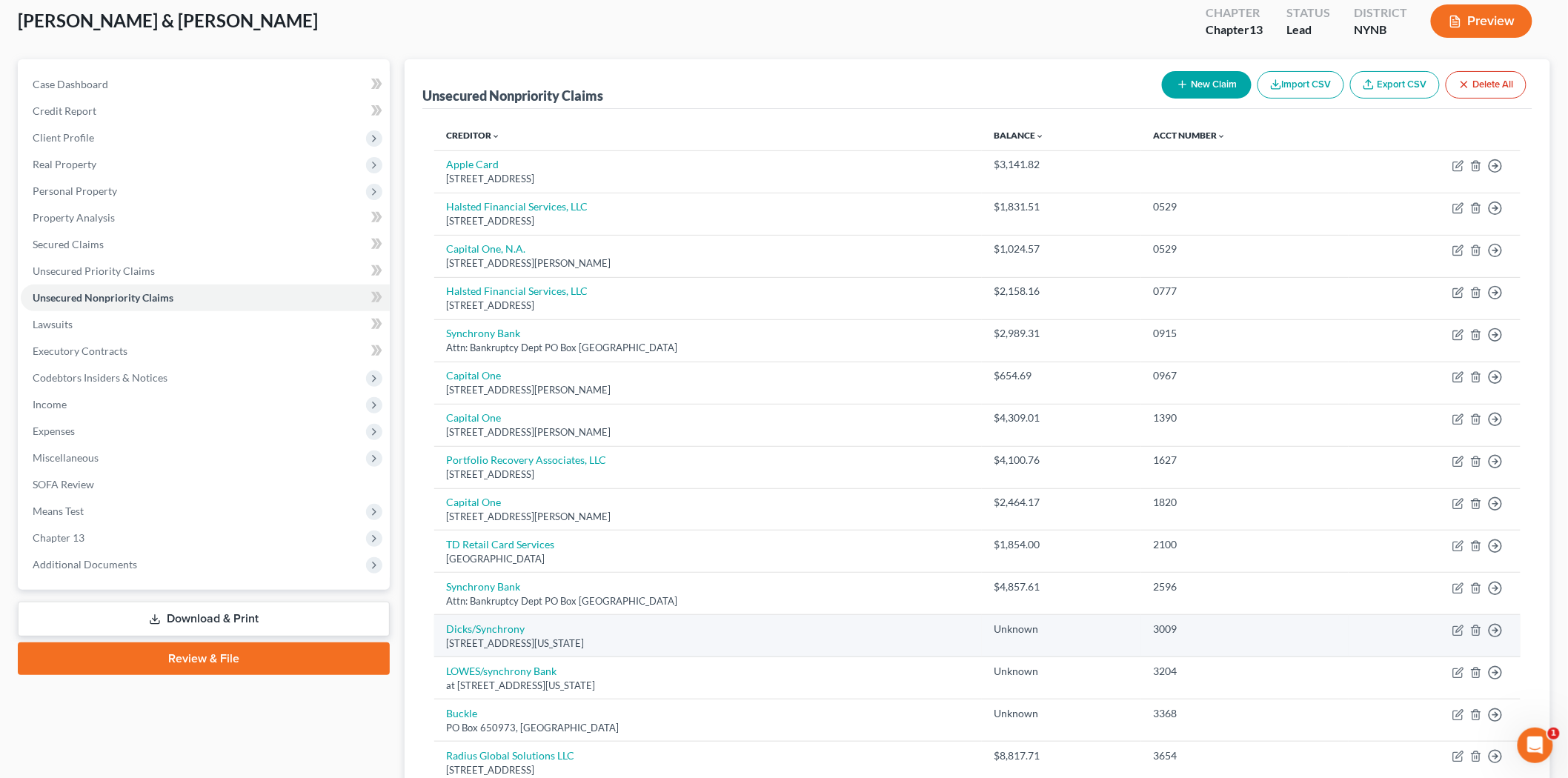
scroll to position [82, 0]
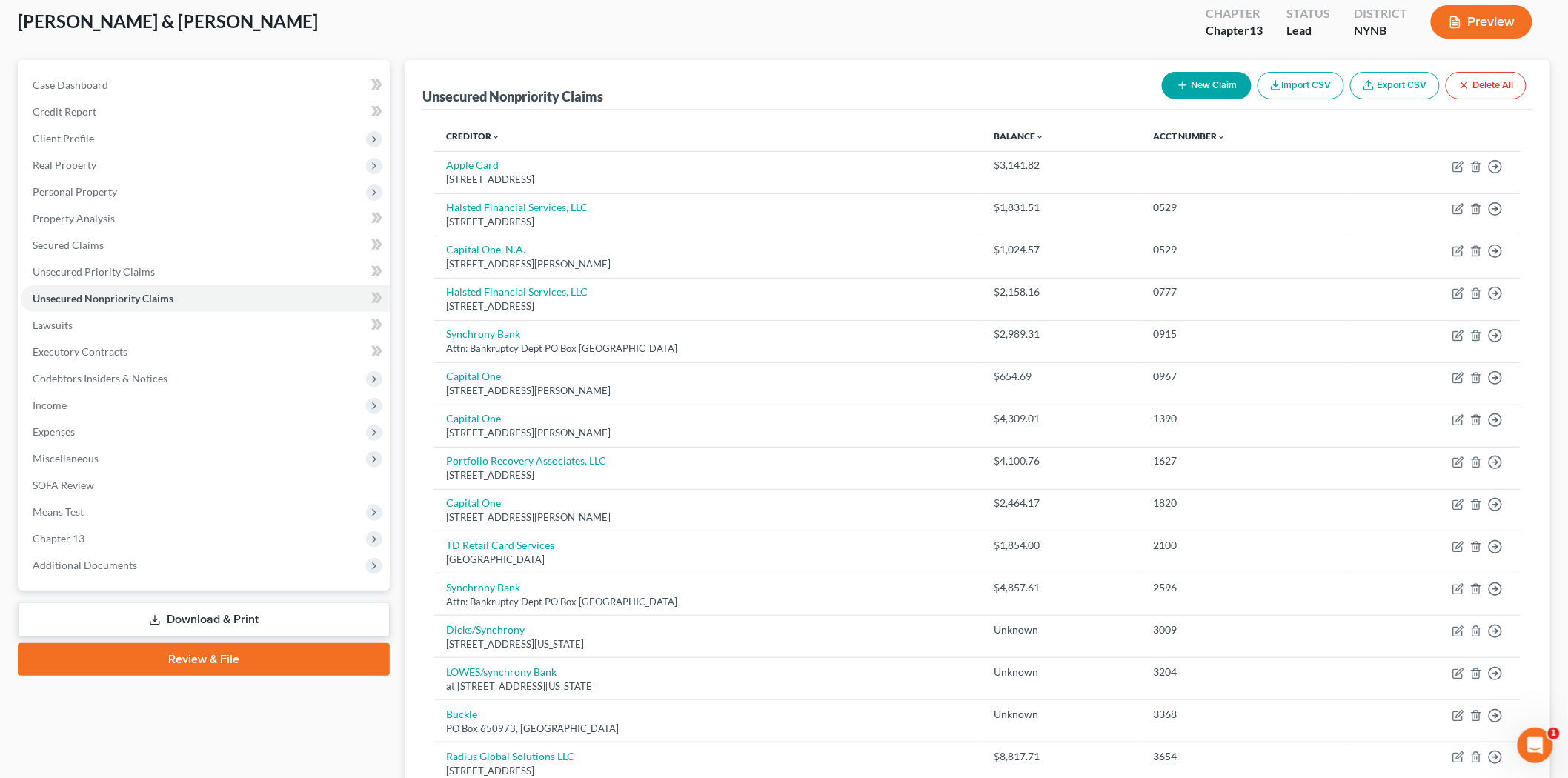
click at [1218, 90] on button "New Claim" at bounding box center [1207, 86] width 90 height 27
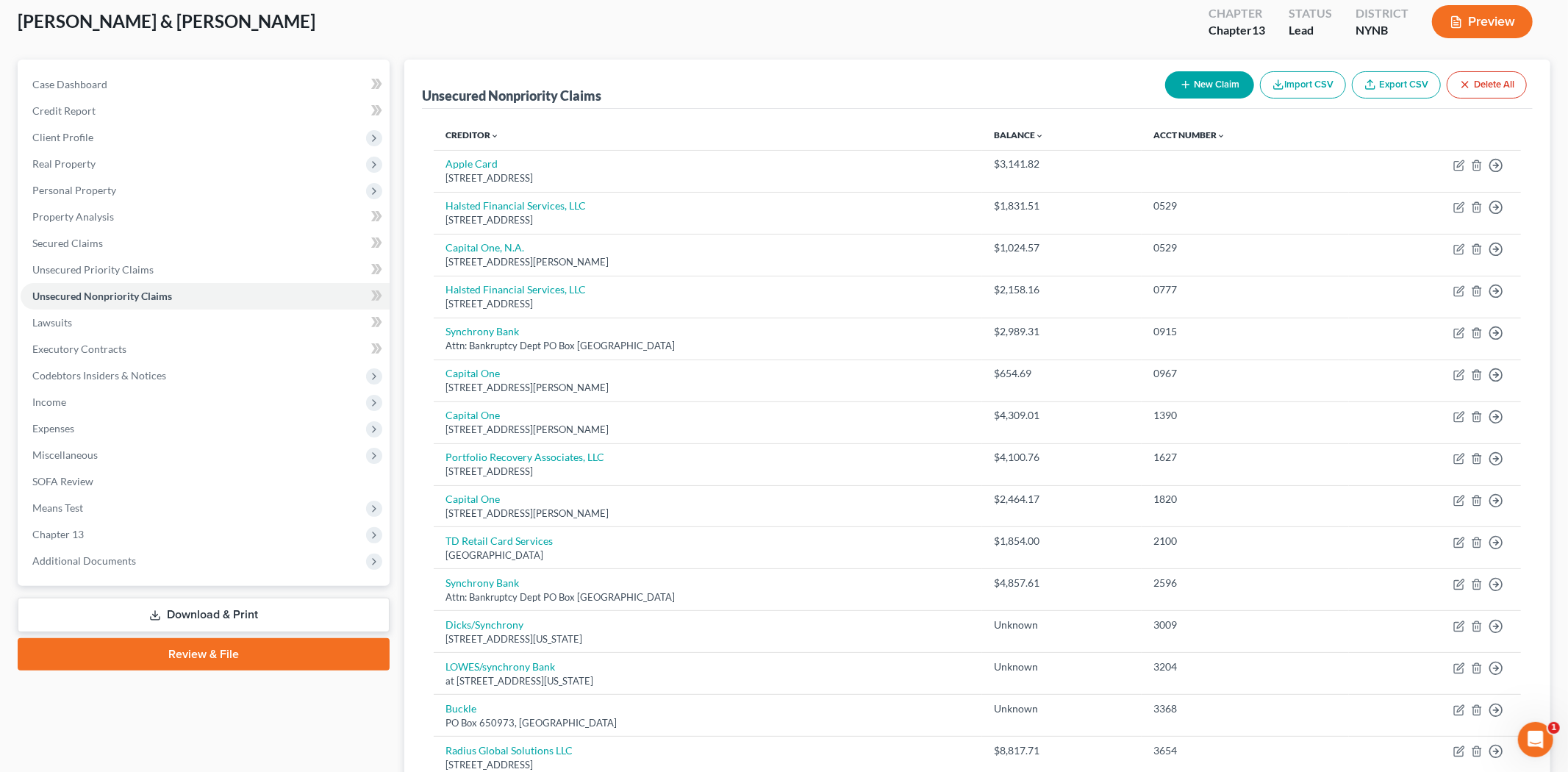
select select "2"
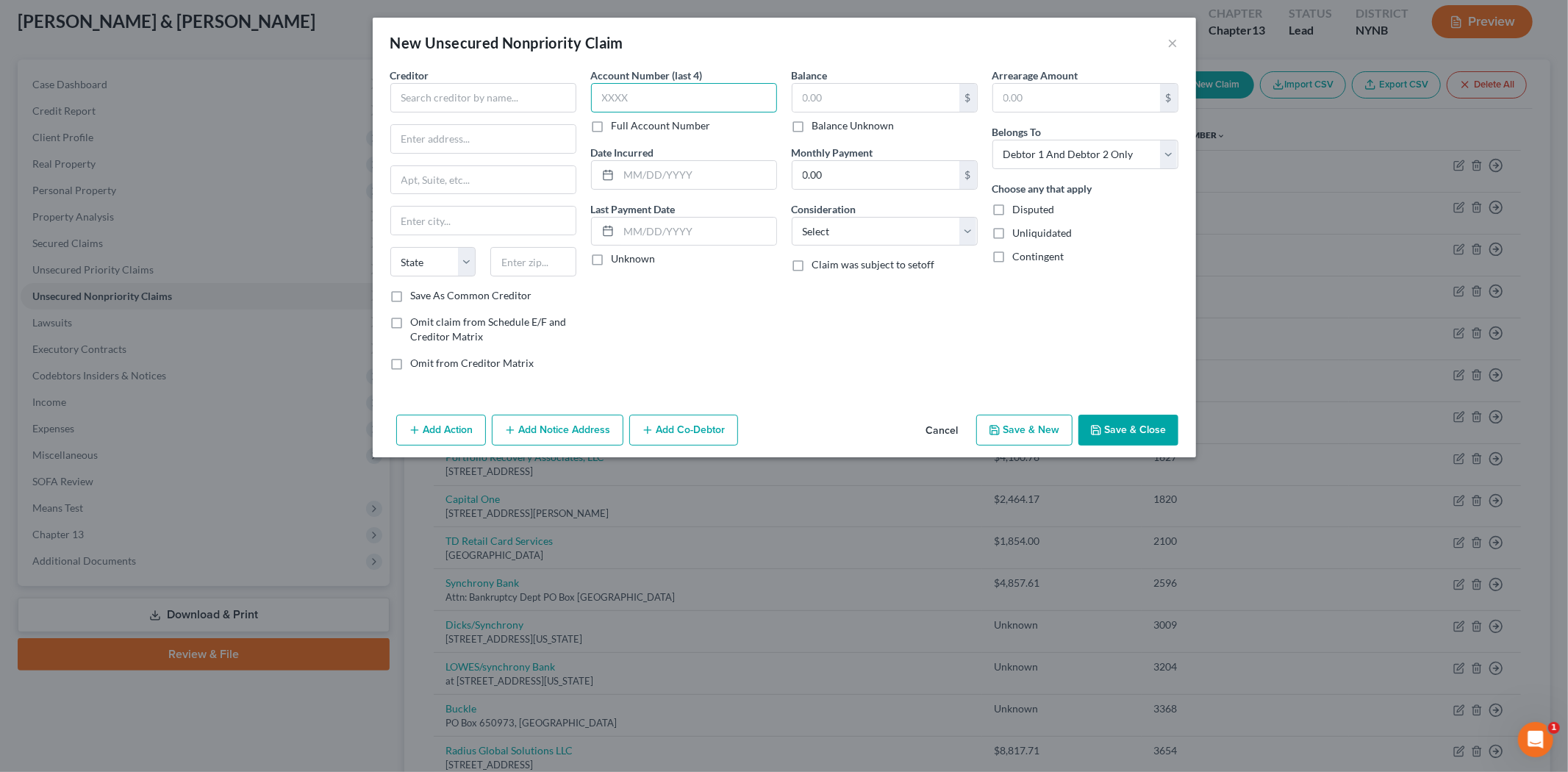
click at [700, 94] on input "text" at bounding box center [684, 97] width 186 height 29
type input "0841"
click at [894, 100] on input "text" at bounding box center [876, 97] width 167 height 28
type input "9,575.99"
click at [1112, 157] on select "Select Debtor 1 Only Debtor 2 Only Debtor 1 And Debtor 2 Only At Least One Of T…" at bounding box center [1086, 154] width 186 height 29
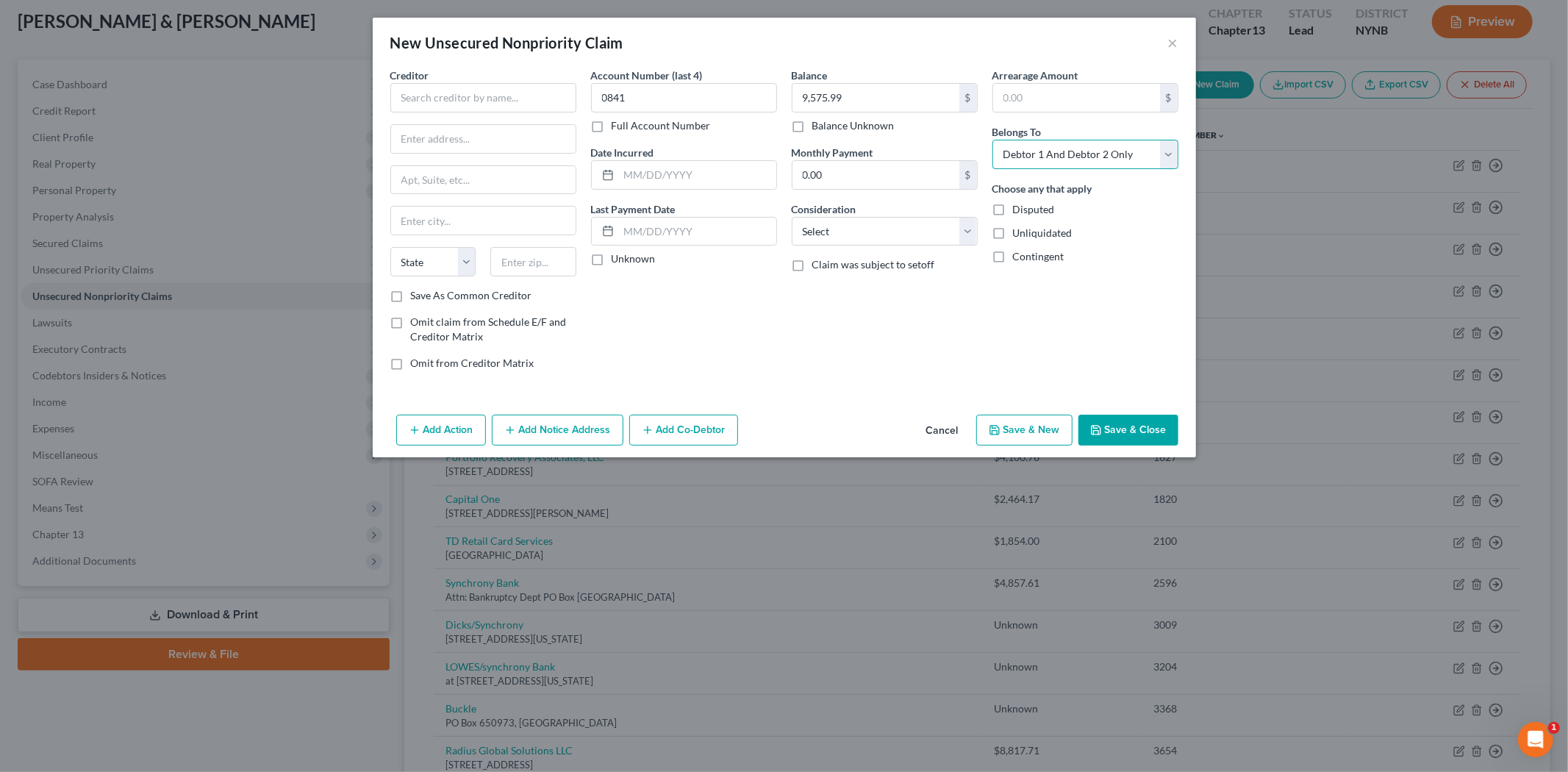
select select "0"
click at [993, 139] on select "Select Debtor 1 Only Debtor 2 Only Debtor 1 And Debtor 2 Only At Least One Of T…" at bounding box center [1086, 154] width 186 height 29
drag, startPoint x: 880, startPoint y: 231, endPoint x: 880, endPoint y: 243, distance: 12.0
click at [880, 231] on select "Select Cable / Satellite Services Collection Agency Credit Card Debt Debt Couns…" at bounding box center [885, 231] width 186 height 29
select select "2"
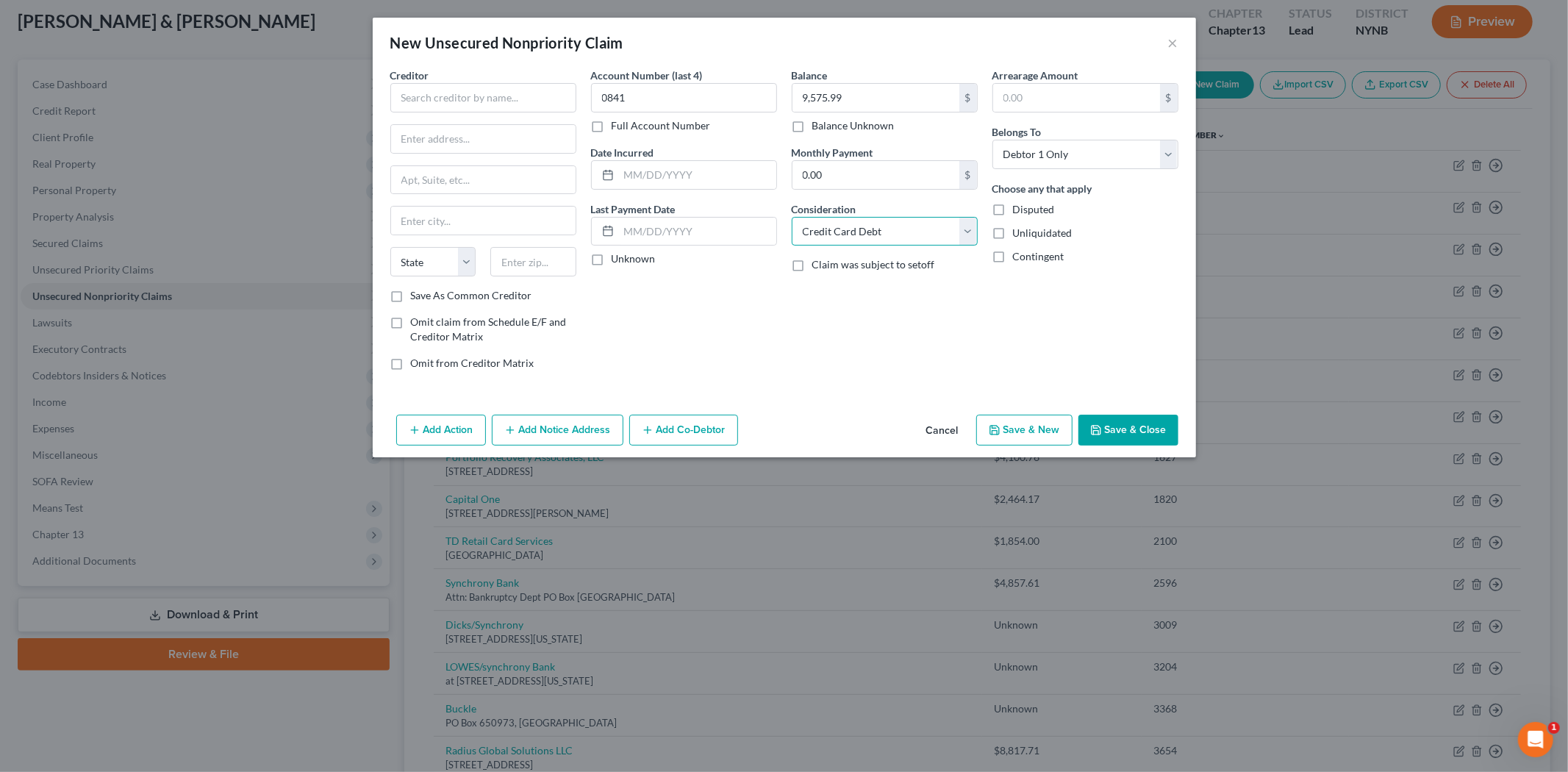
click at [792, 217] on select "Select Cable / Satellite Services Collection Agency Credit Card Debt Debt Couns…" at bounding box center [885, 231] width 186 height 29
click at [437, 100] on input "text" at bounding box center [483, 97] width 186 height 29
click at [492, 127] on div "Best Buy Credit Svcs" at bounding box center [478, 123] width 153 height 14
type input "Best Buy Credit Svcs"
type input "PO Box 70601"
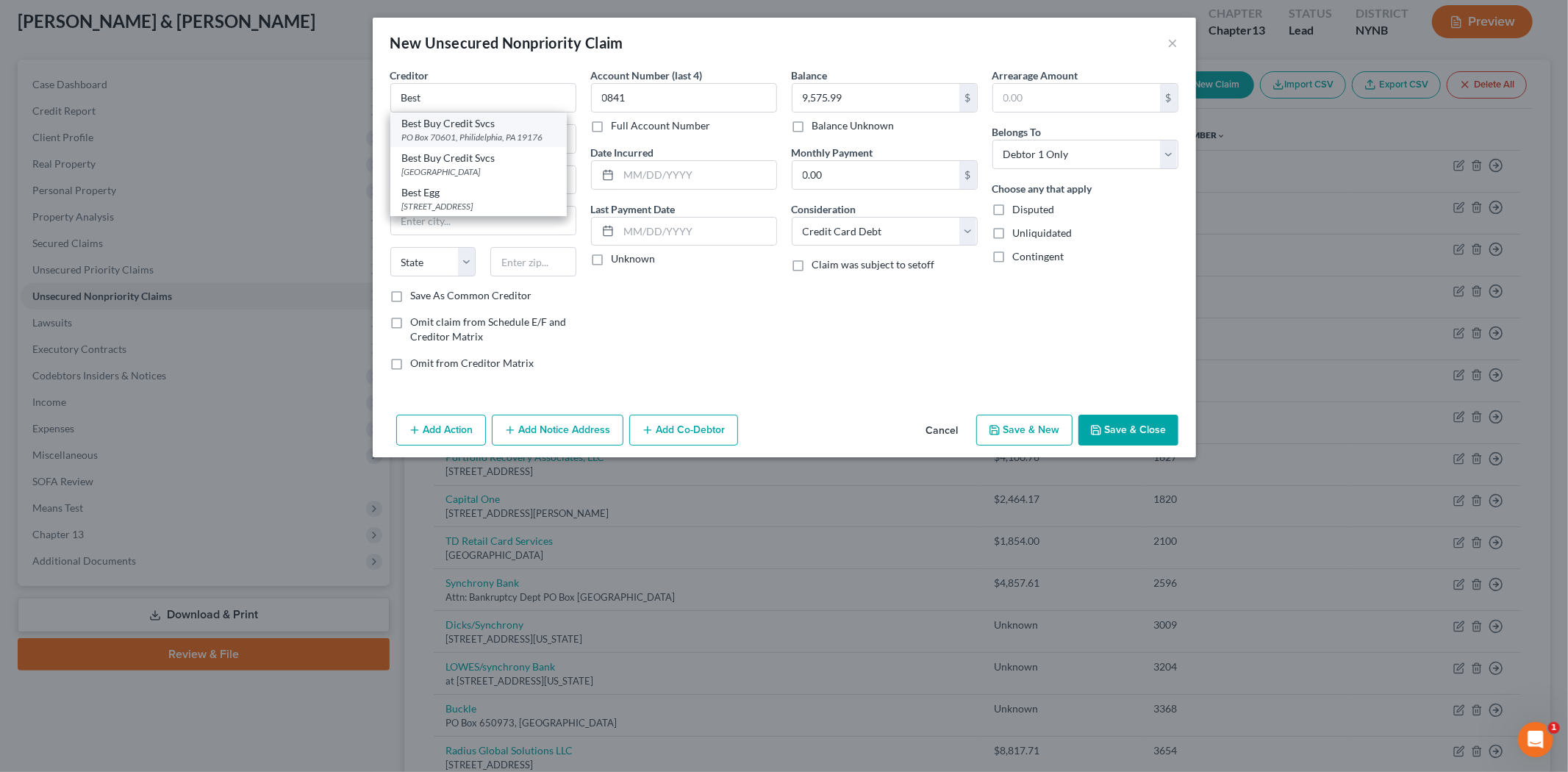
type input "Philidelphia"
select select "39"
type input "19176"
drag, startPoint x: 506, startPoint y: 138, endPoint x: 366, endPoint y: 142, distance: 140.1
click at [366, 142] on div "New Unsecured Nonpriority Claim × Creditor * Best Buy Credit Svcs PO Box 70601 …" at bounding box center [784, 386] width 1568 height 772
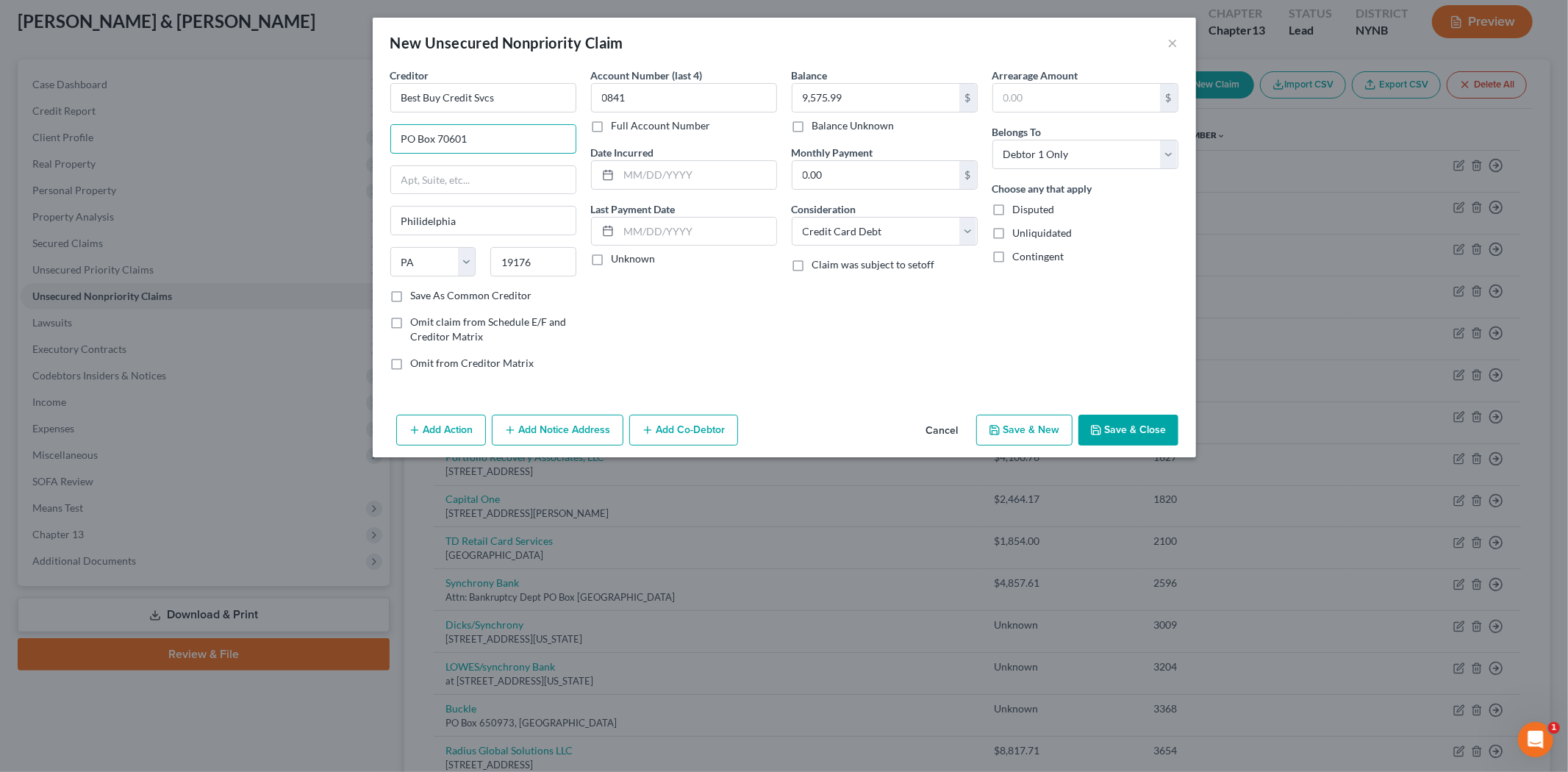
paste input "111 Eighth Avenue"
type input "111 Eighth Avenue"
drag, startPoint x: 548, startPoint y: 264, endPoint x: 442, endPoint y: 261, distance: 106.0
click at [442, 261] on div "State AL AK AR AZ CA CO CT DE DC FL GA GU HI ID IL IN IA KS KY LA ME MD MA MI M…" at bounding box center [483, 267] width 201 height 41
paste input "0011"
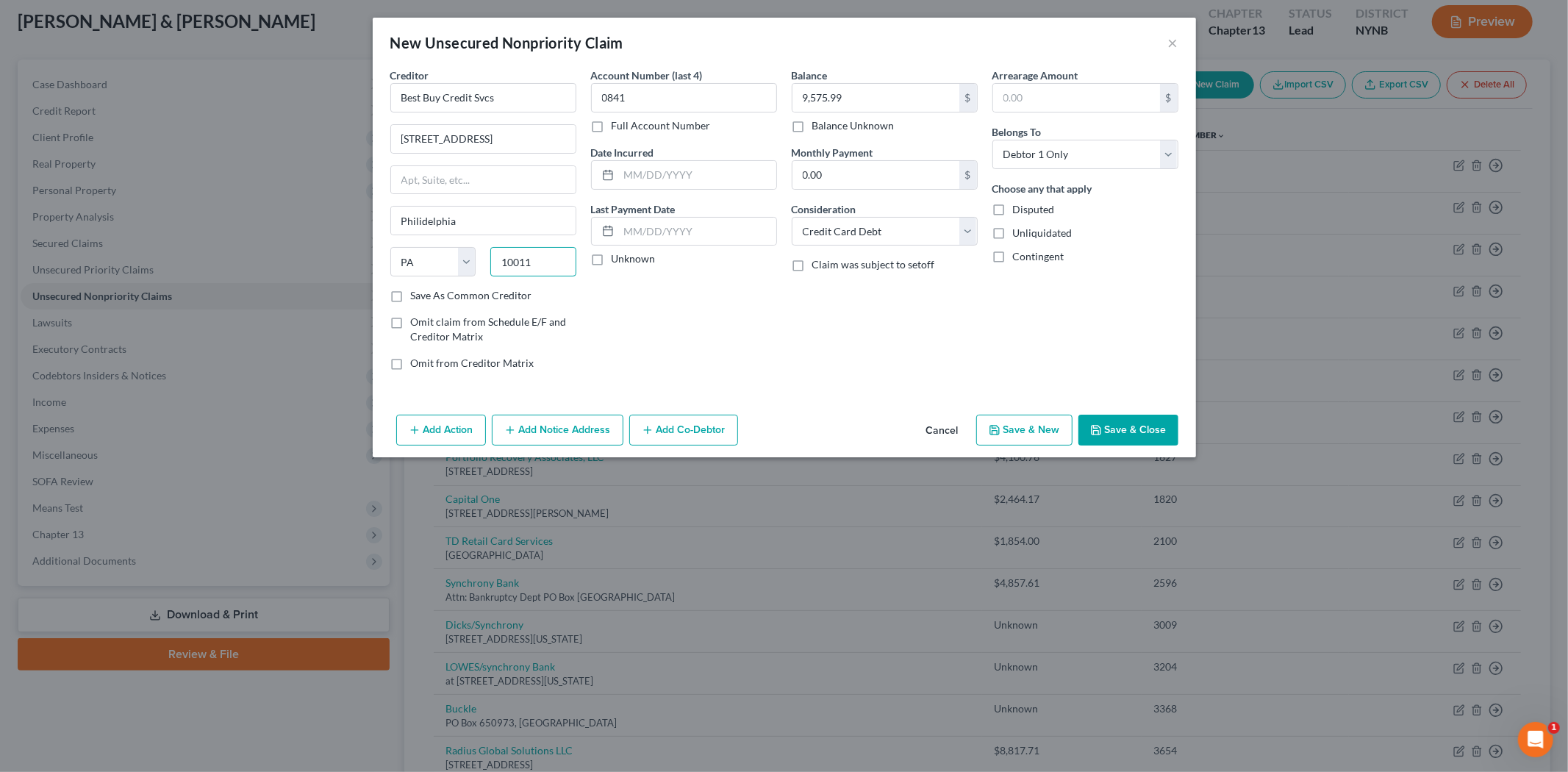
type input "10011"
type input "New York"
select select "35"
click at [659, 325] on div "Account Number (last 4) 0841 Full Account Number Date Incurred Last Payment Dat…" at bounding box center [683, 225] width 201 height 315
click at [1132, 417] on button "Save & Close" at bounding box center [1128, 430] width 100 height 31
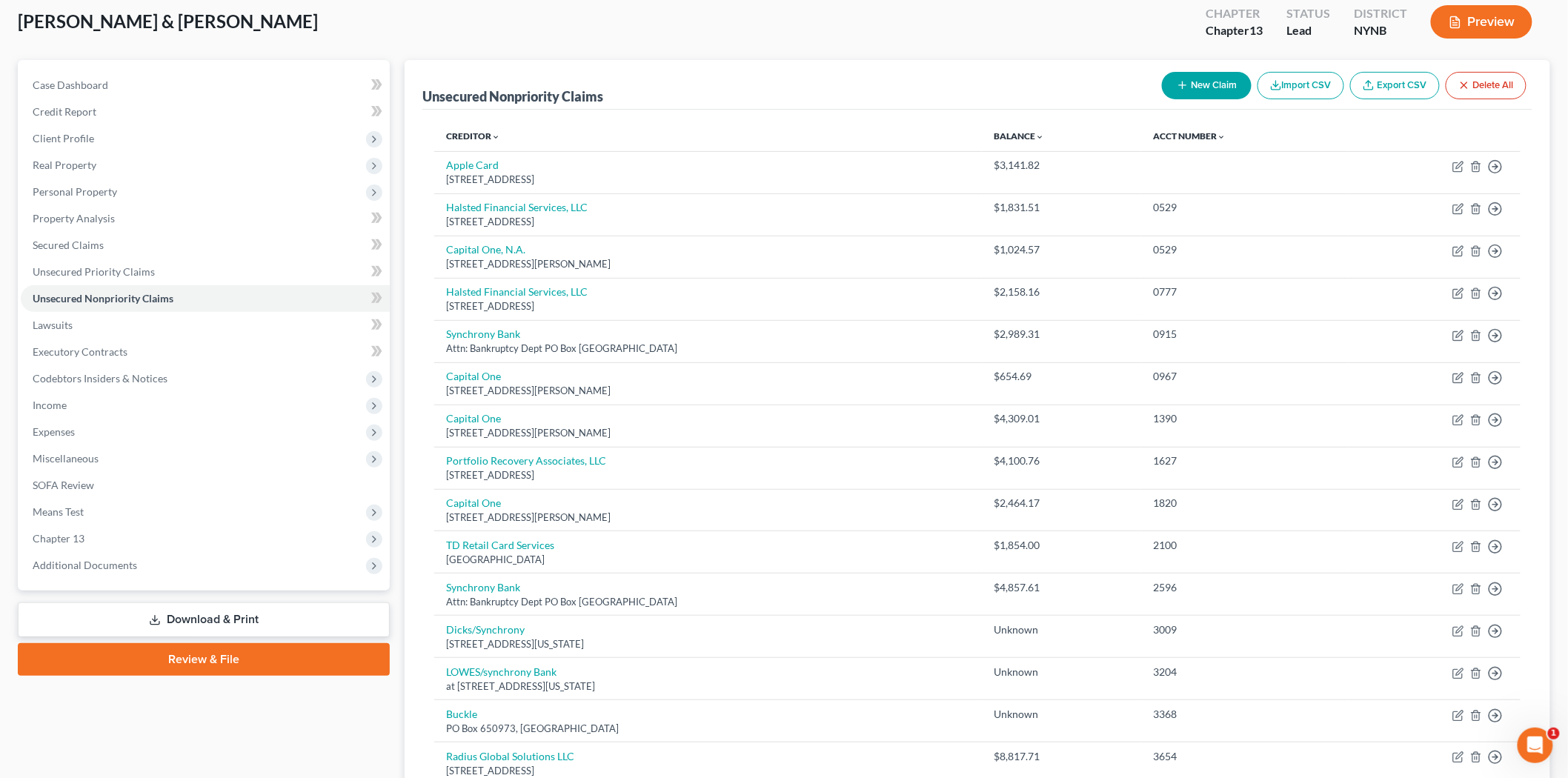
click at [1179, 91] on button "New Claim" at bounding box center [1207, 86] width 90 height 27
select select "2"
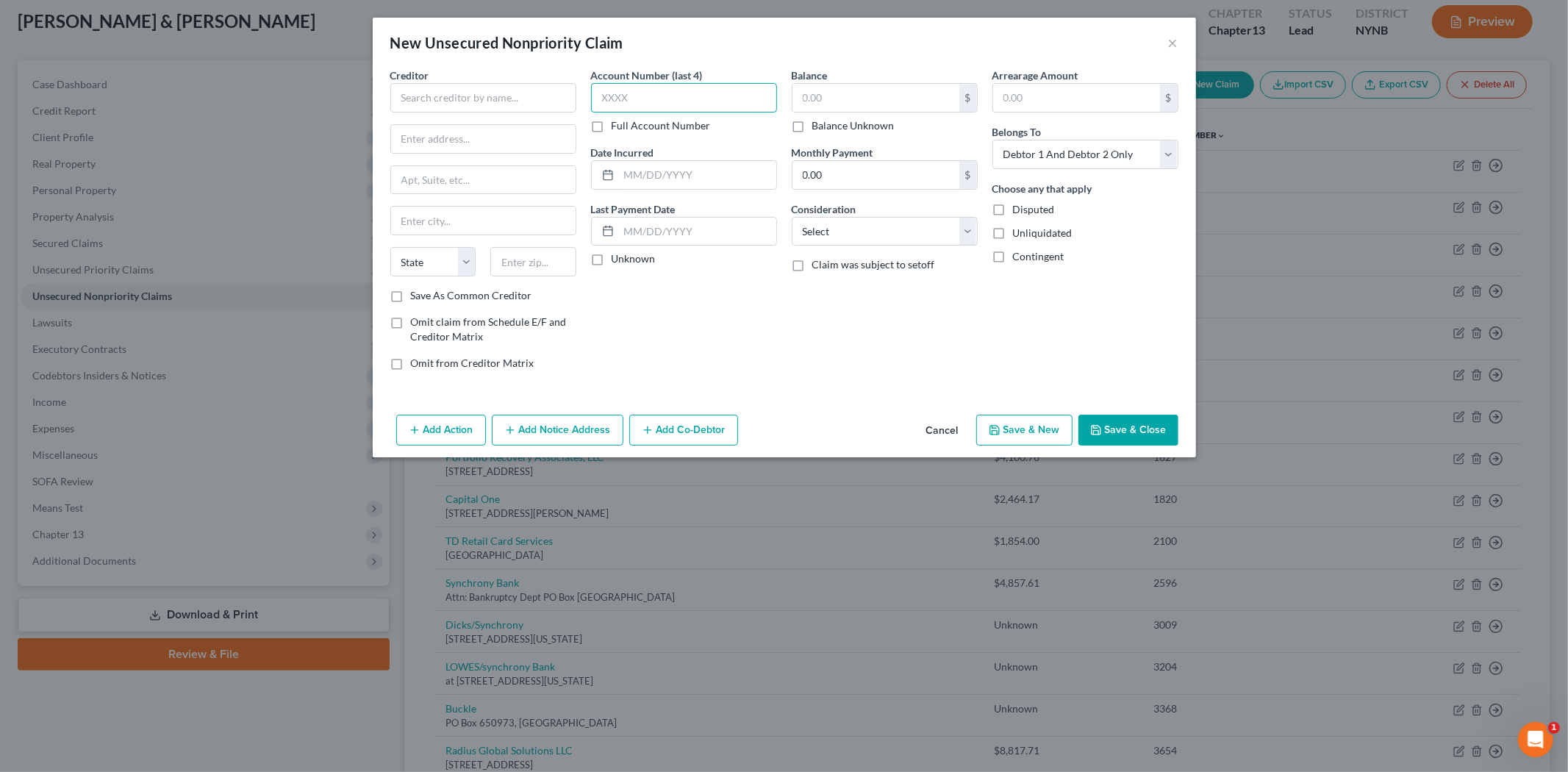
click at [765, 103] on input "text" at bounding box center [684, 97] width 186 height 29
type input "2964"
click at [834, 110] on input "text" at bounding box center [876, 97] width 167 height 28
type input "492.69"
click at [525, 94] on input "text" at bounding box center [483, 97] width 186 height 29
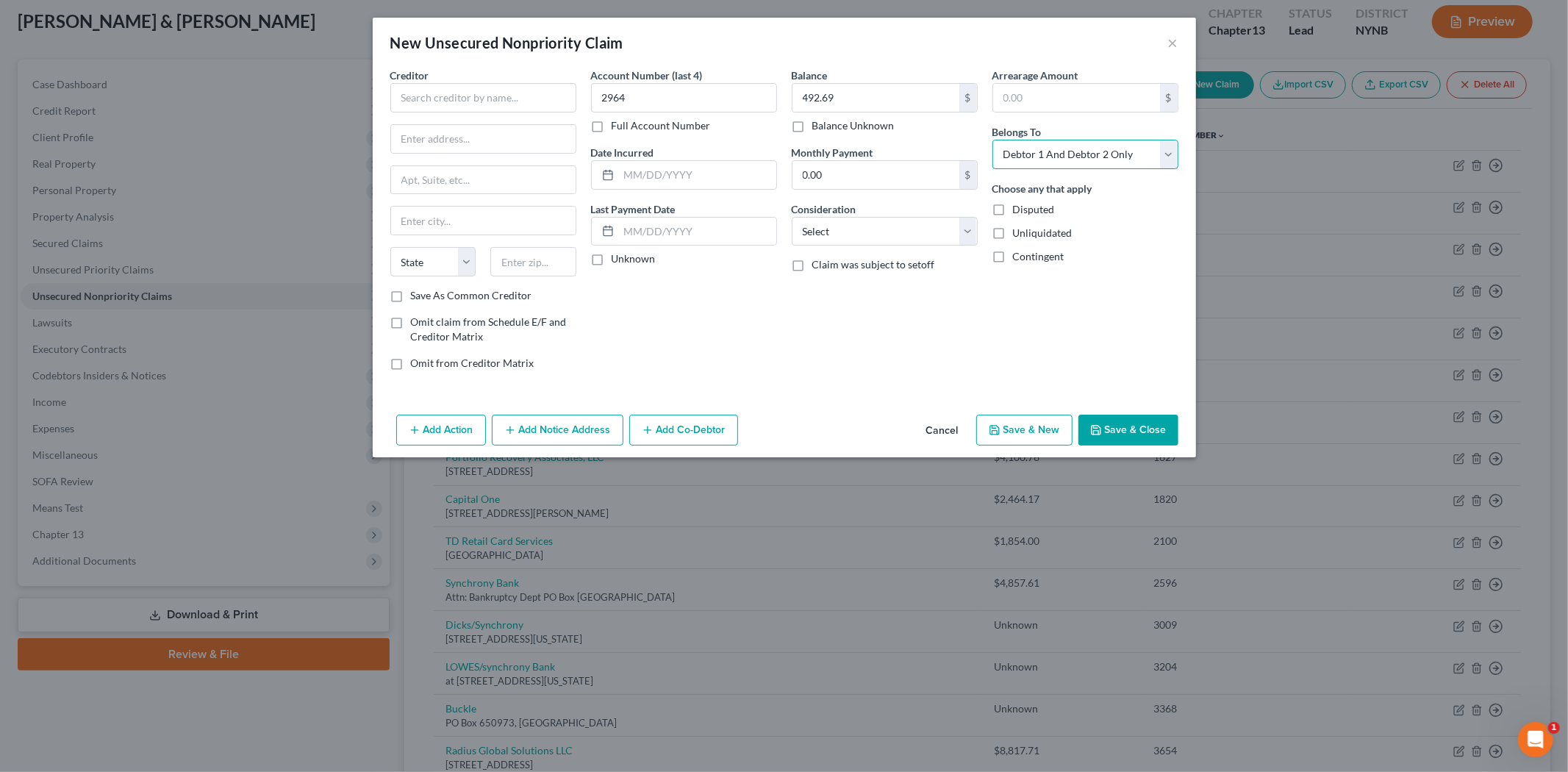
click at [1135, 158] on select "Select Debtor 1 Only Debtor 2 Only Debtor 1 And Debtor 2 Only At Least One Of T…" at bounding box center [1086, 154] width 186 height 29
select select "0"
click at [993, 139] on select "Select Debtor 1 Only Debtor 2 Only Debtor 1 And Debtor 2 Only At Least One Of T…" at bounding box center [1086, 154] width 186 height 29
click at [549, 97] on input "text" at bounding box center [483, 97] width 186 height 29
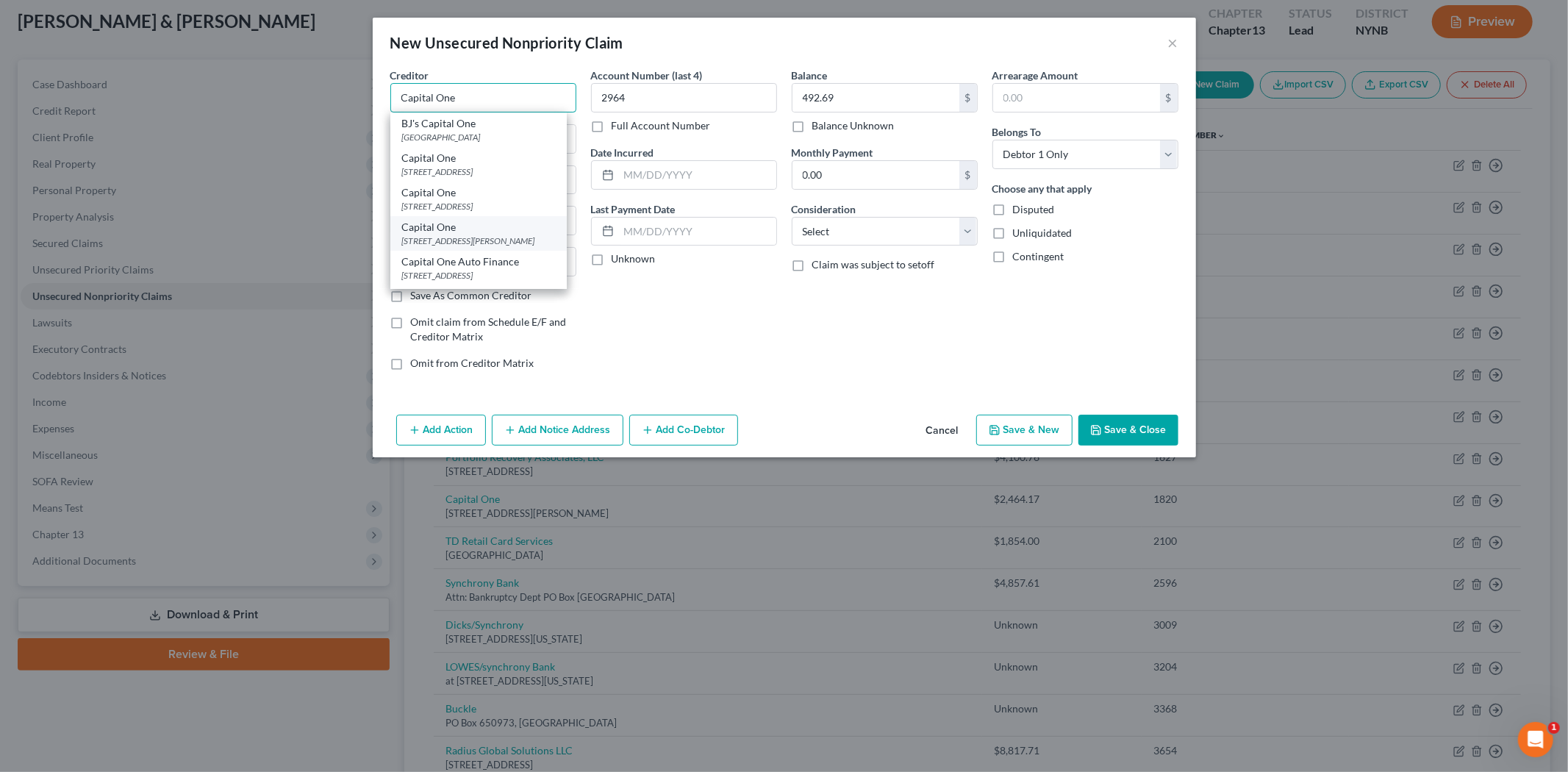
type input "Capital One"
click at [506, 233] on div "Capital One" at bounding box center [478, 227] width 153 height 14
type input "1680 Capital One Dr"
type input "McLean"
select select "48"
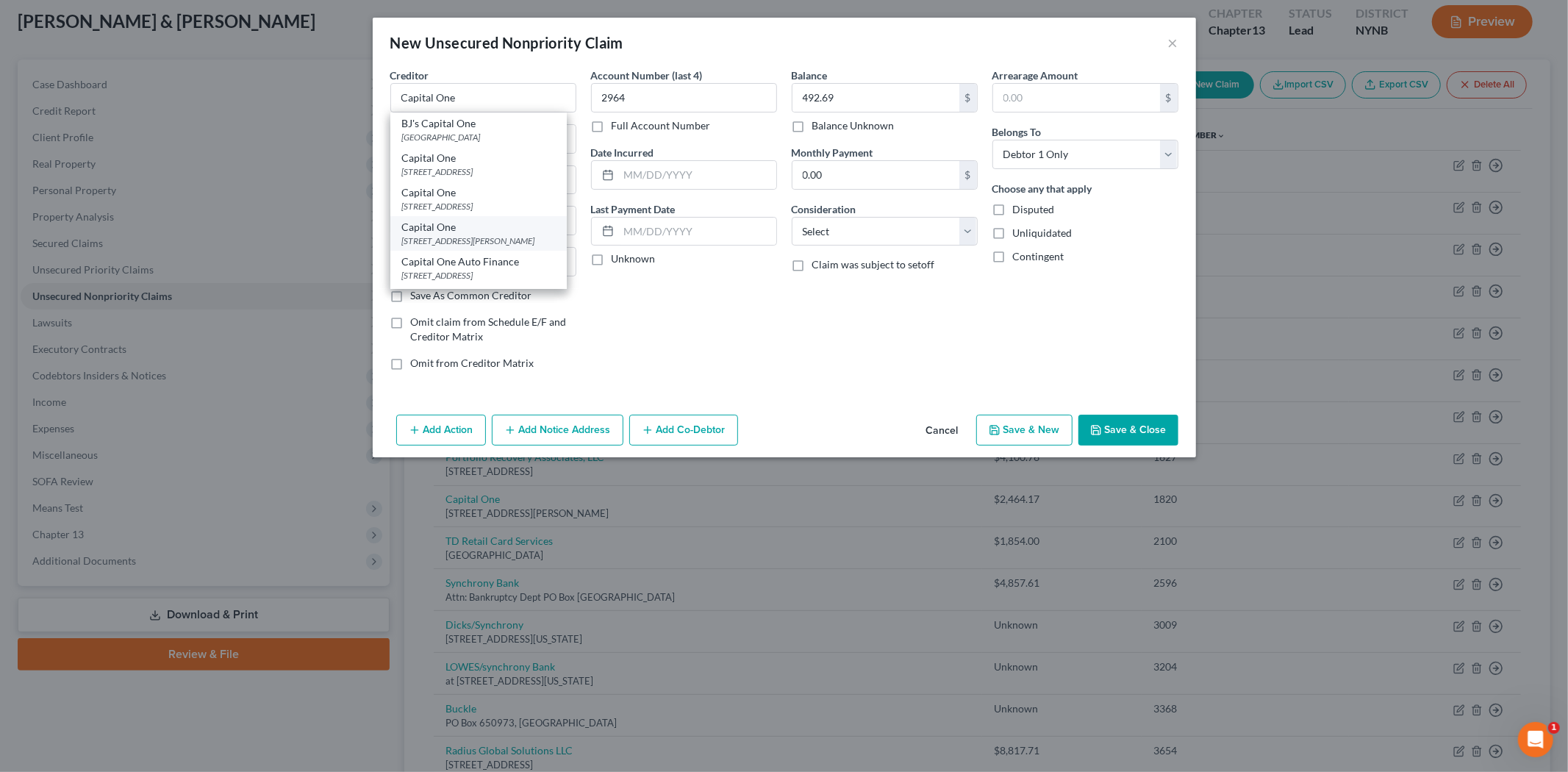
type input "22102"
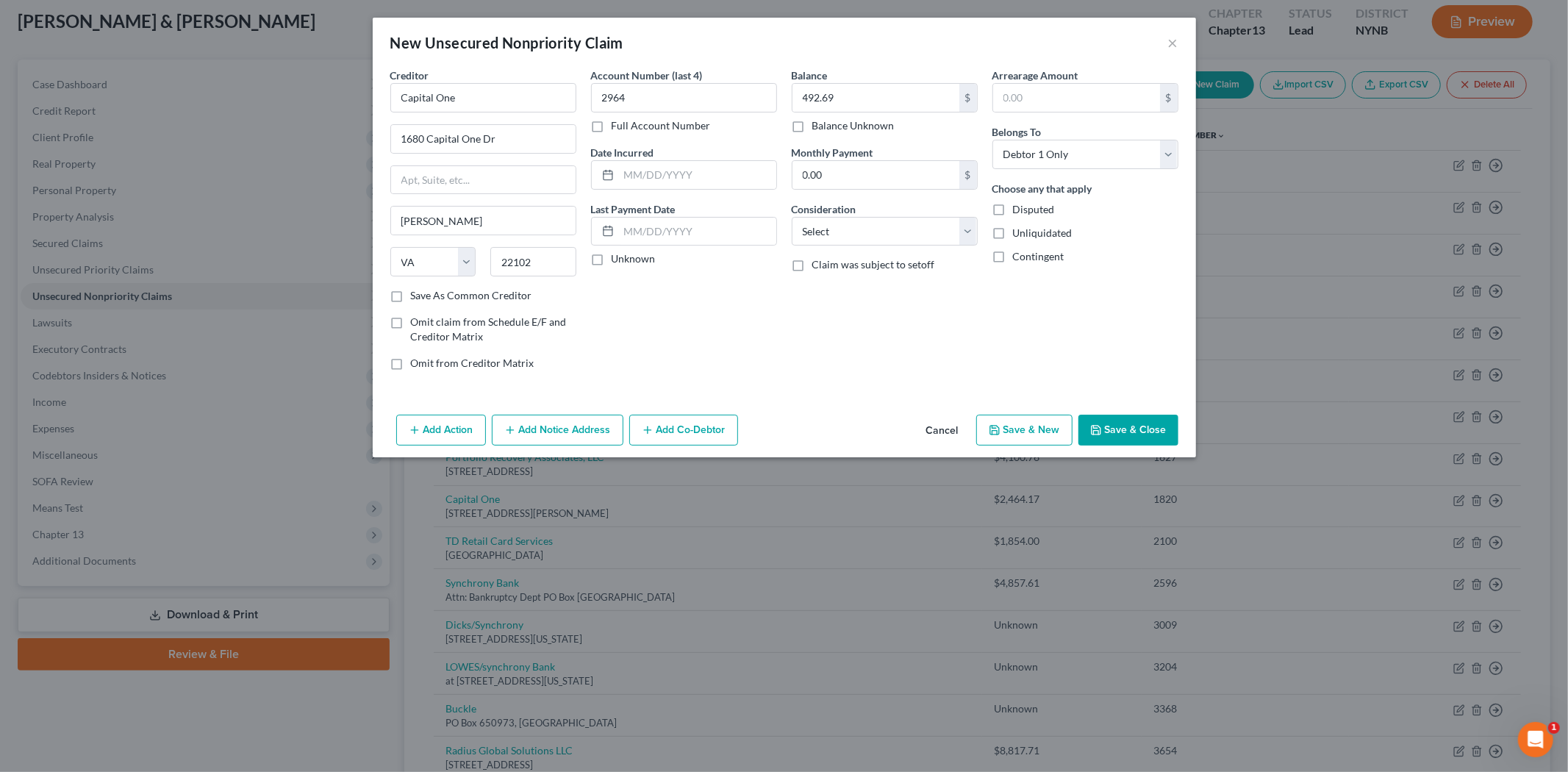
drag, startPoint x: 1090, startPoint y: 438, endPoint x: 825, endPoint y: 340, distance: 282.5
click at [826, 364] on div "New Unsecured Nonpriority Claim × Creditor * Capital One 1680 Capital One Dr Mc…" at bounding box center [784, 238] width 824 height 440
click at [891, 218] on select "Select Cable / Satellite Services Collection Agency Credit Card Debt Debt Couns…" at bounding box center [885, 231] width 186 height 29
select select "2"
click at [792, 217] on select "Select Cable / Satellite Services Collection Agency Credit Card Debt Debt Couns…" at bounding box center [885, 231] width 186 height 29
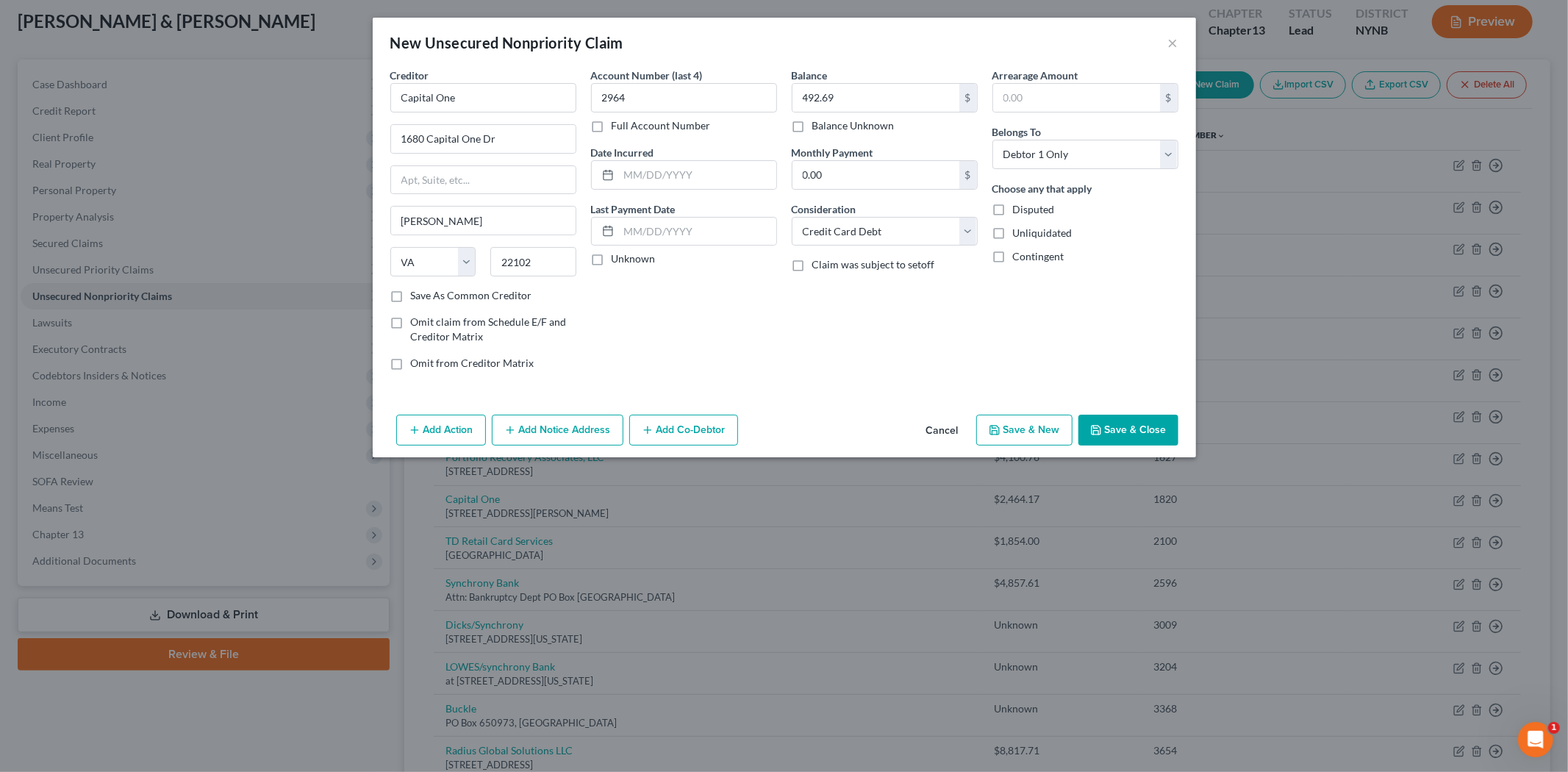
click at [1115, 419] on button "Save & Close" at bounding box center [1128, 430] width 100 height 31
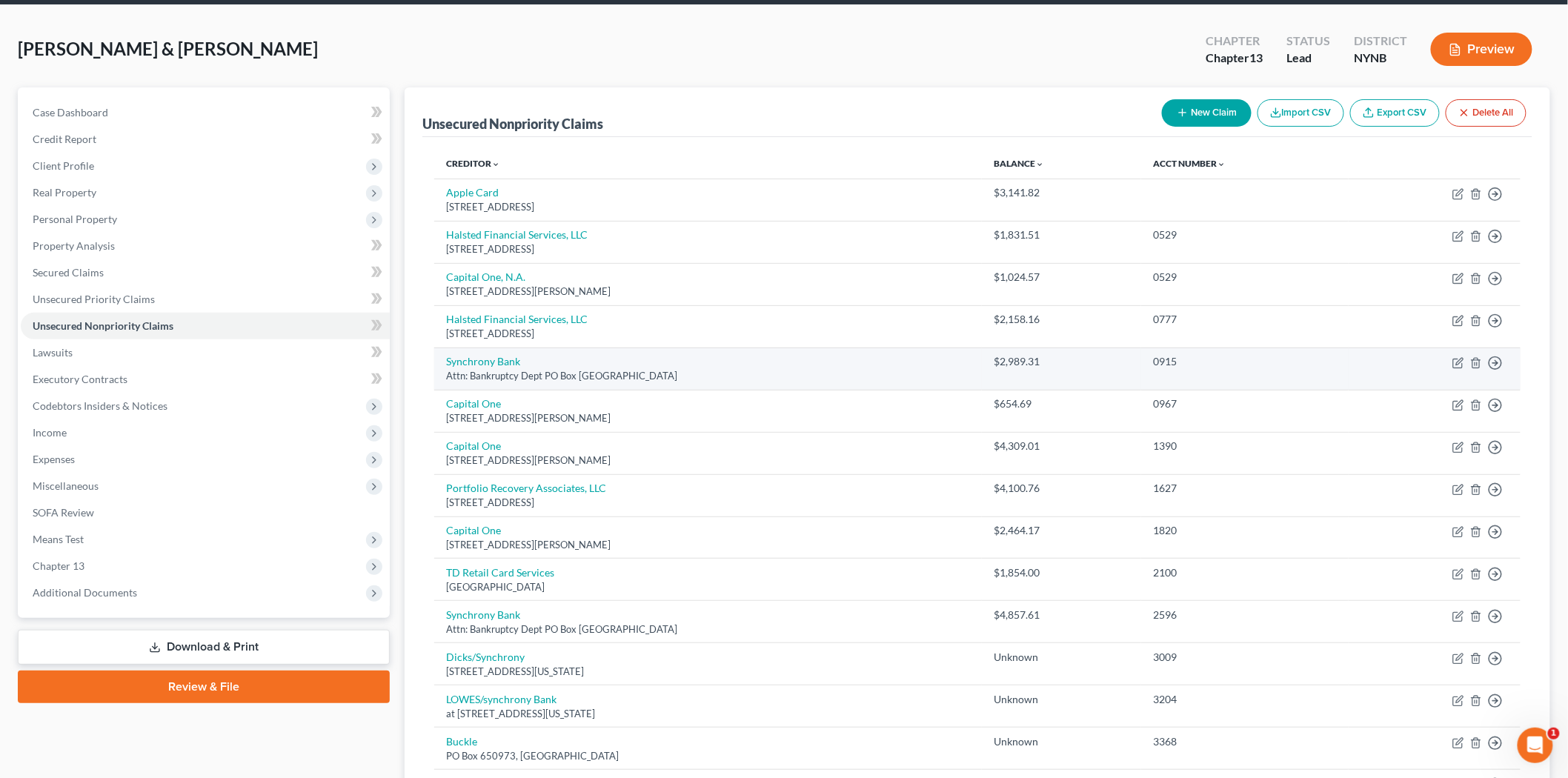
scroll to position [0, 0]
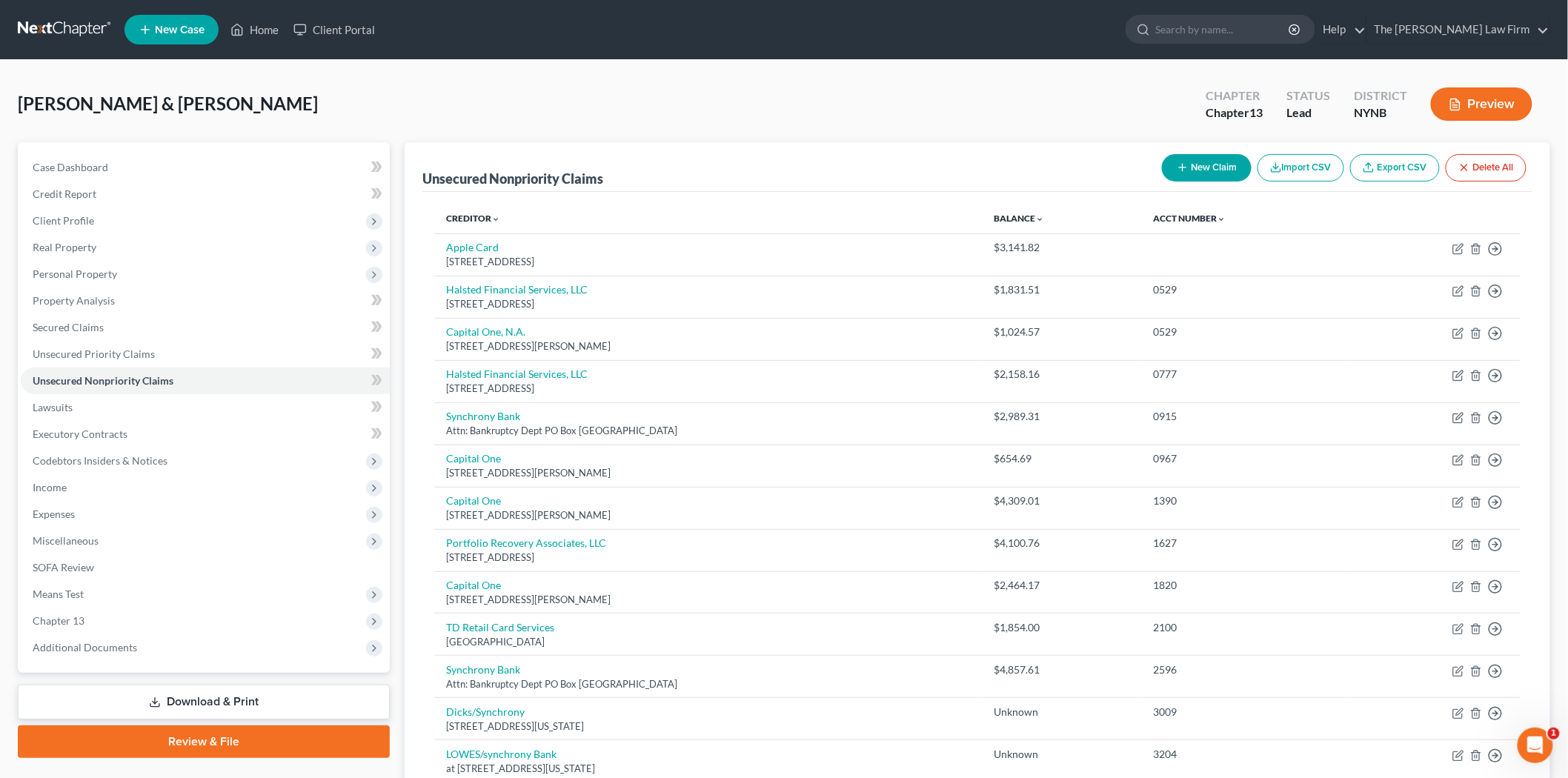
click at [1188, 212] on th "Acct Number expand_more expand_less unfold_more" at bounding box center [1245, 218] width 207 height 30
click at [1188, 218] on link "Acct Number expand_more expand_less unfold_more" at bounding box center [1189, 218] width 73 height 11
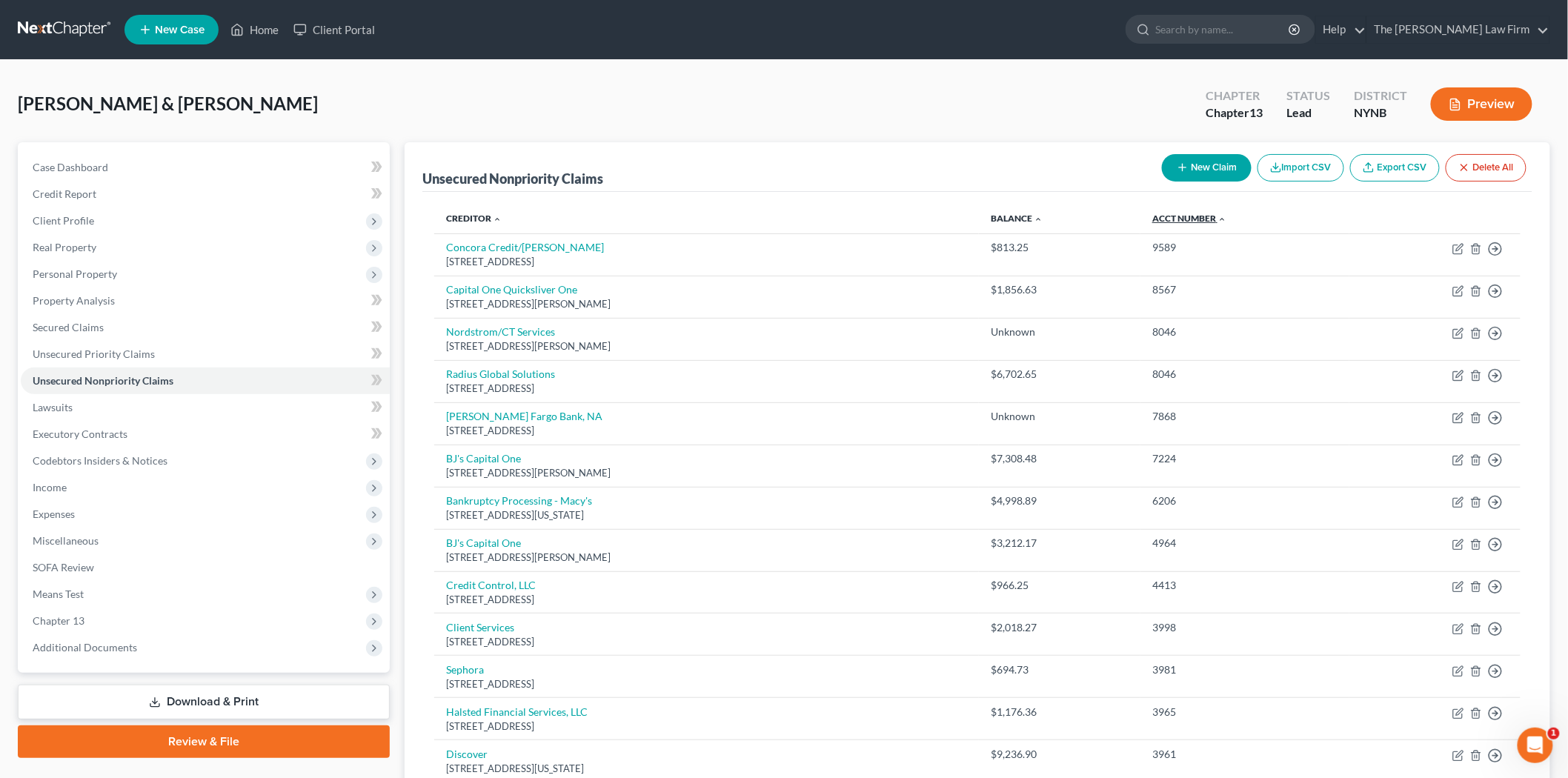
click at [1188, 218] on link "Acct Number expand_more expand_less unfold_more" at bounding box center [1190, 218] width 74 height 11
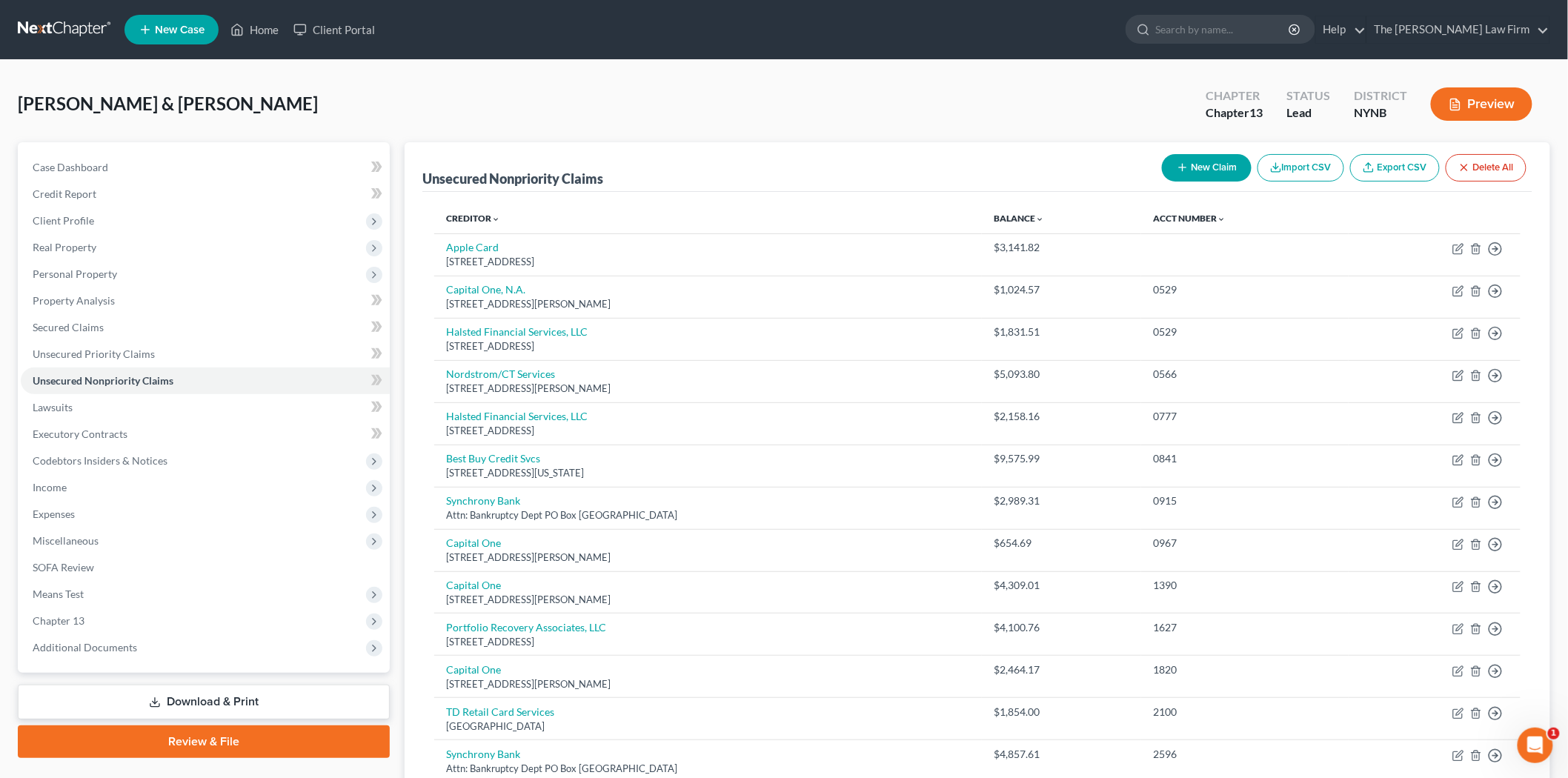
click at [1191, 160] on button "New Claim" at bounding box center [1207, 167] width 90 height 27
select select "2"
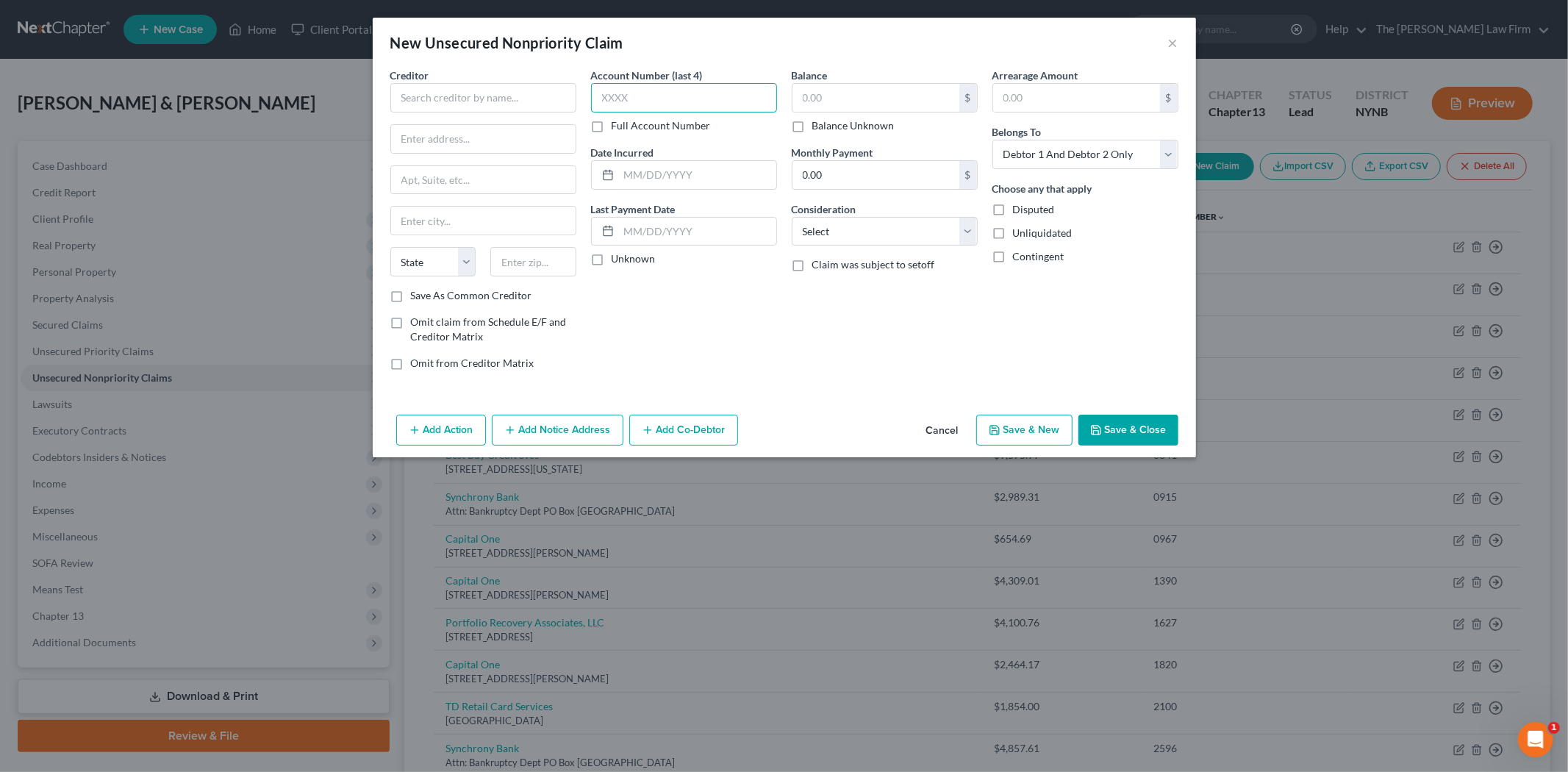
click at [734, 109] on input "text" at bounding box center [684, 97] width 186 height 29
type input "9893"
click at [853, 105] on input "text" at bounding box center [876, 97] width 167 height 28
type input "2,036.42"
click at [1037, 159] on select "Select Debtor 1 Only Debtor 2 Only Debtor 1 And Debtor 2 Only At Least One Of T…" at bounding box center [1086, 154] width 186 height 29
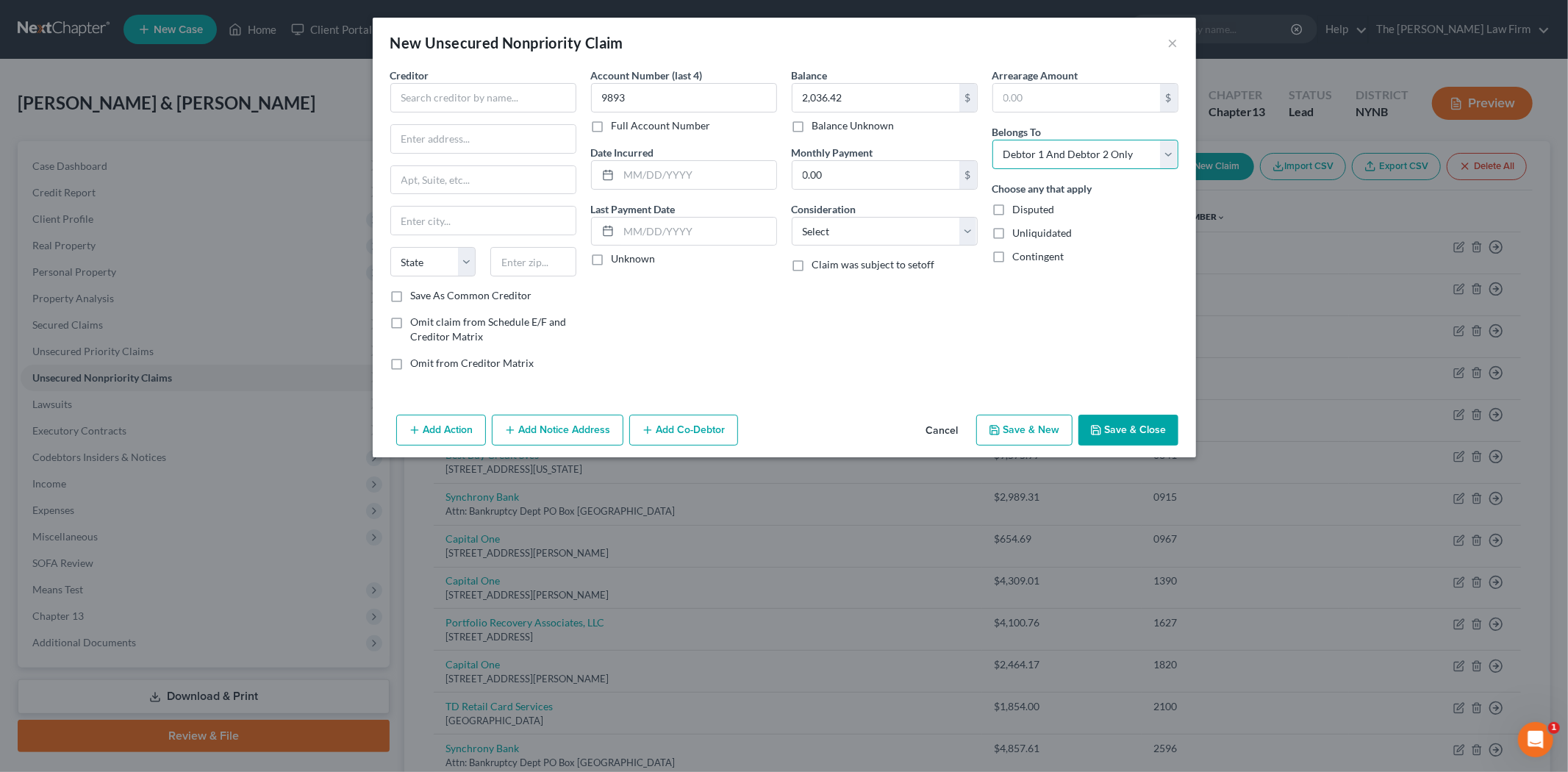
select select "0"
click at [993, 139] on select "Select Debtor 1 Only Debtor 2 Only Debtor 1 And Debtor 2 Only At Least One Of T…" at bounding box center [1086, 154] width 186 height 29
click at [710, 247] on div "Last Payment Date Unknown" at bounding box center [684, 233] width 186 height 65
click at [884, 240] on select "Select Cable / Satellite Services Collection Agency Credit Card Debt Debt Couns…" at bounding box center [885, 231] width 186 height 29
select select "2"
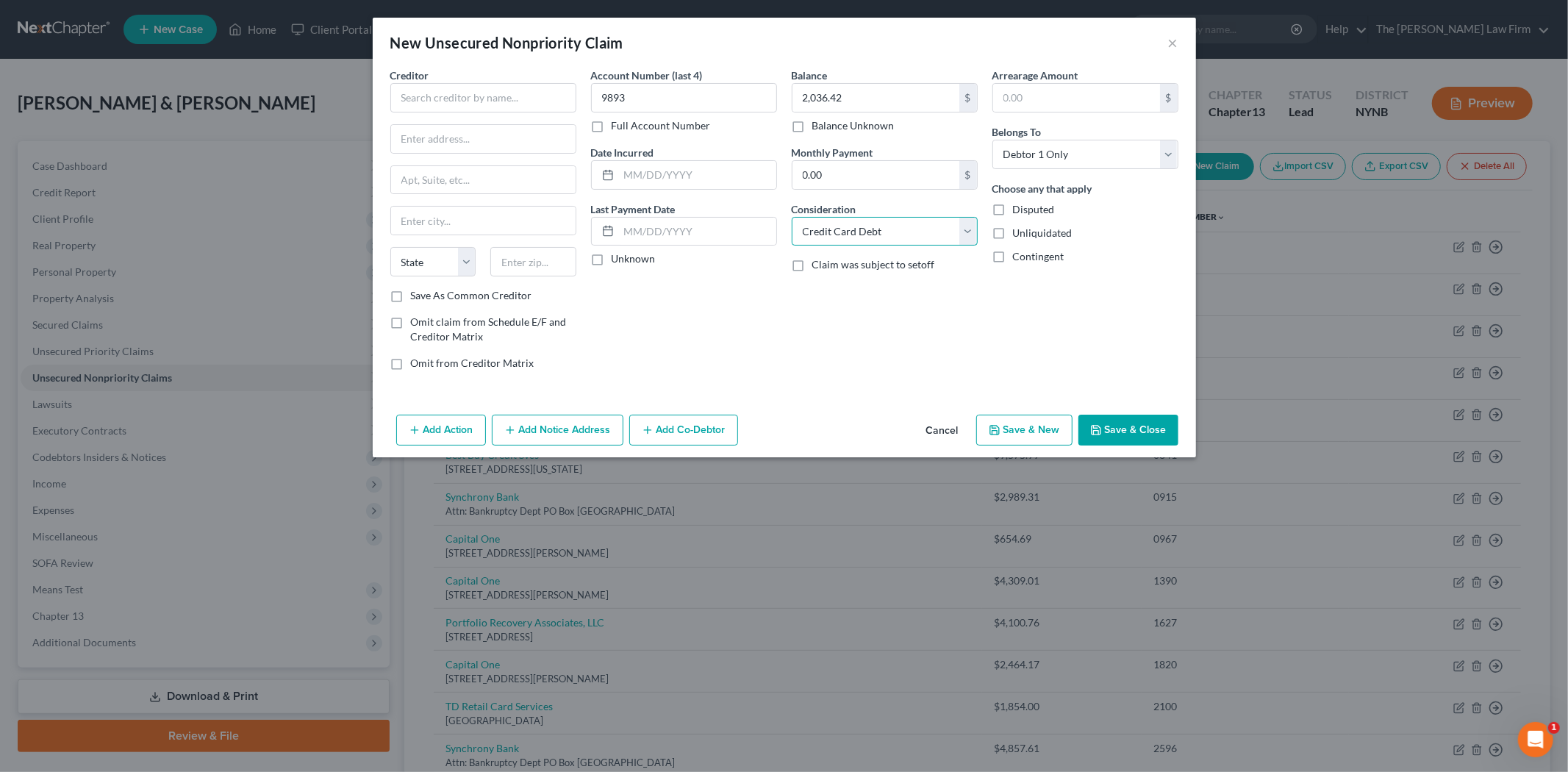
click at [792, 217] on select "Select Cable / Satellite Services Collection Agency Credit Card Debt Debt Couns…" at bounding box center [885, 231] width 186 height 29
click at [511, 105] on input "text" at bounding box center [483, 97] width 186 height 29
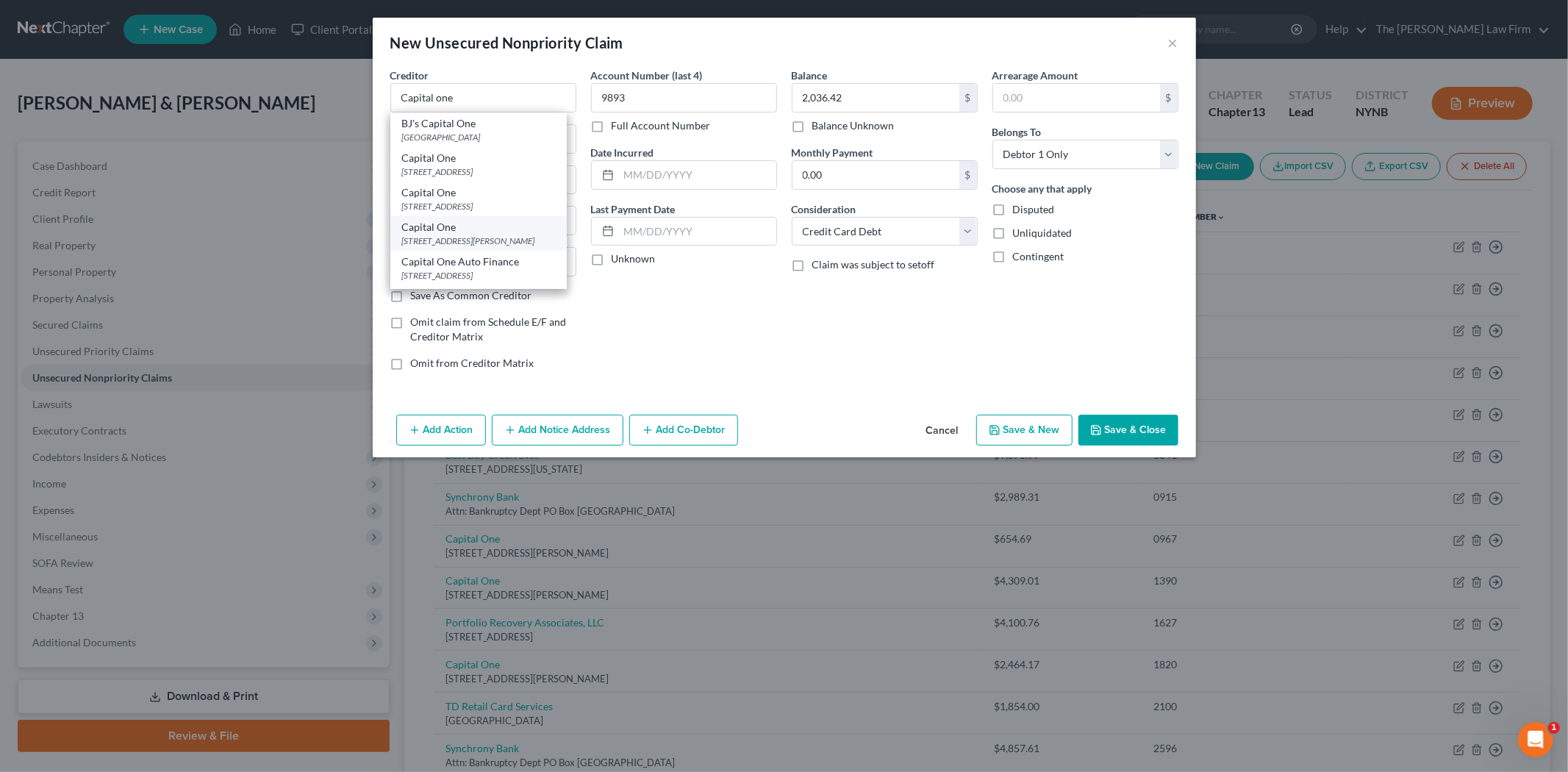
click at [491, 233] on div "Capital One" at bounding box center [478, 227] width 153 height 14
type input "Capital One"
type input "1680 Capital One Dr"
type input "McLean"
select select "48"
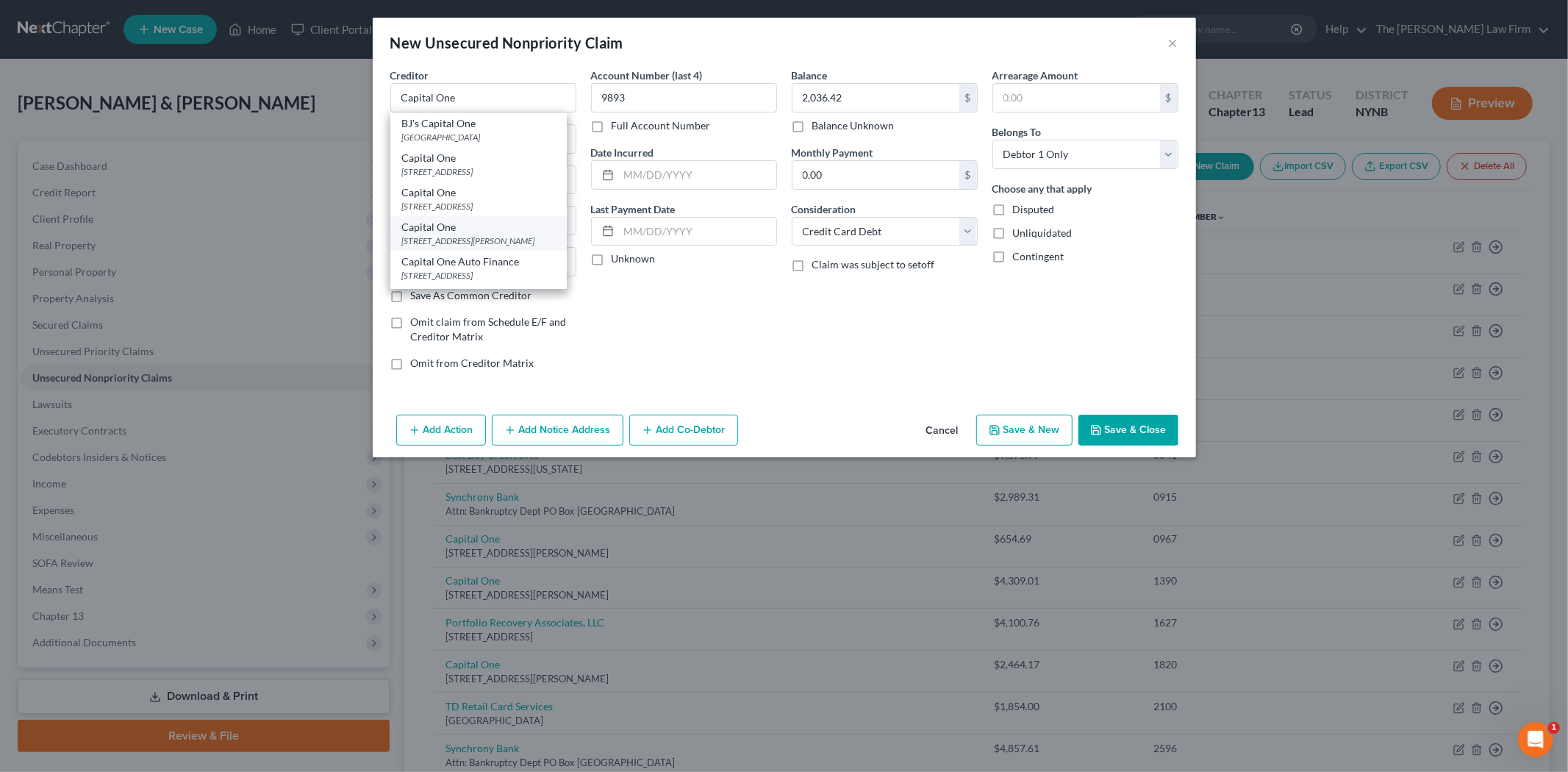
type input "22102"
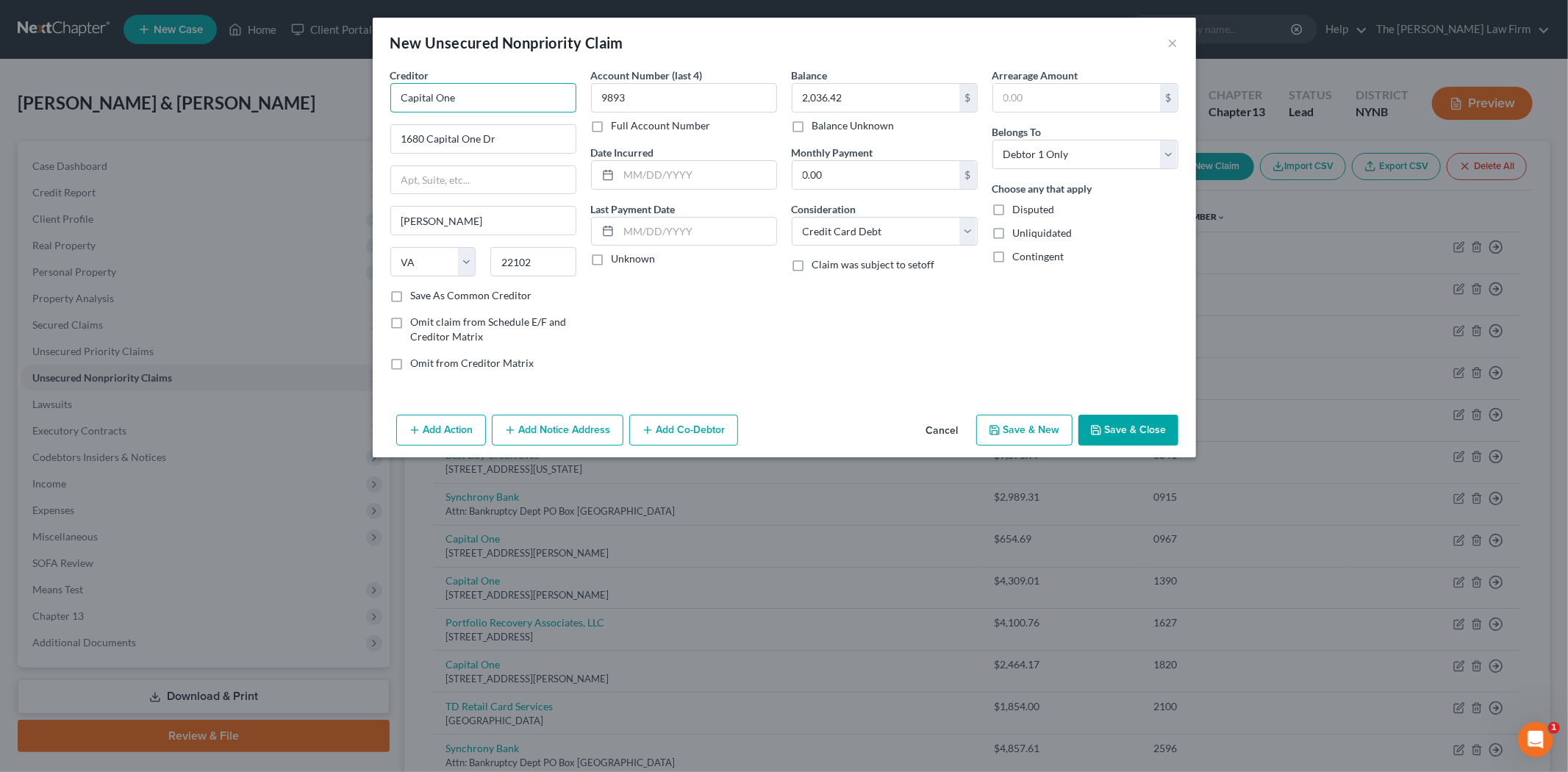
click at [488, 103] on input "Capital One" at bounding box center [483, 97] width 186 height 29
type input "Capital One Walmart"
click at [464, 300] on label "Save As Common Creditor" at bounding box center [472, 296] width 122 height 14
click at [426, 298] on input "Save As Common Creditor" at bounding box center [422, 293] width 10 height 10
click at [1008, 430] on button "Save & New" at bounding box center [1025, 430] width 96 height 31
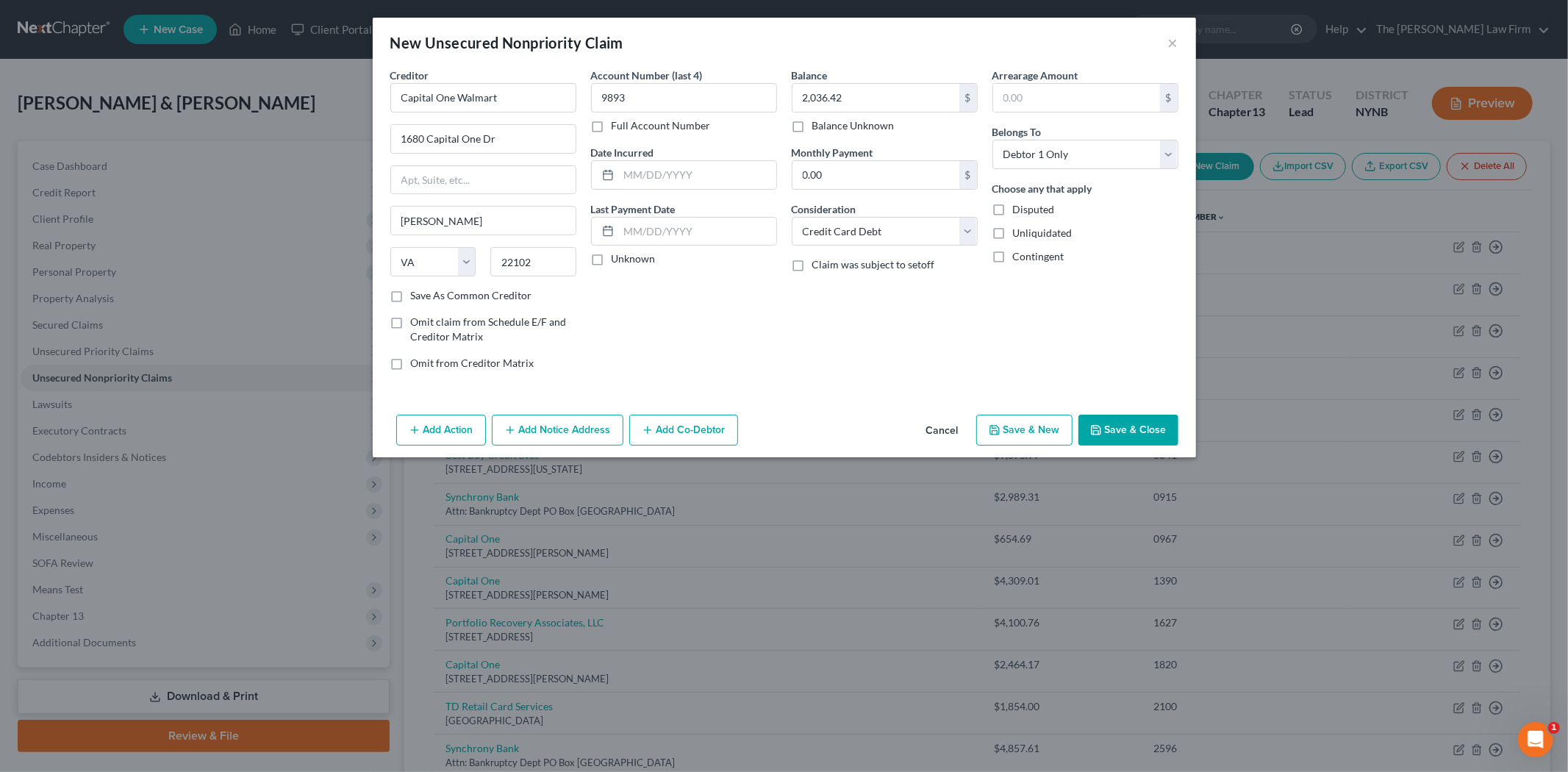
checkbox input "false"
select select "2"
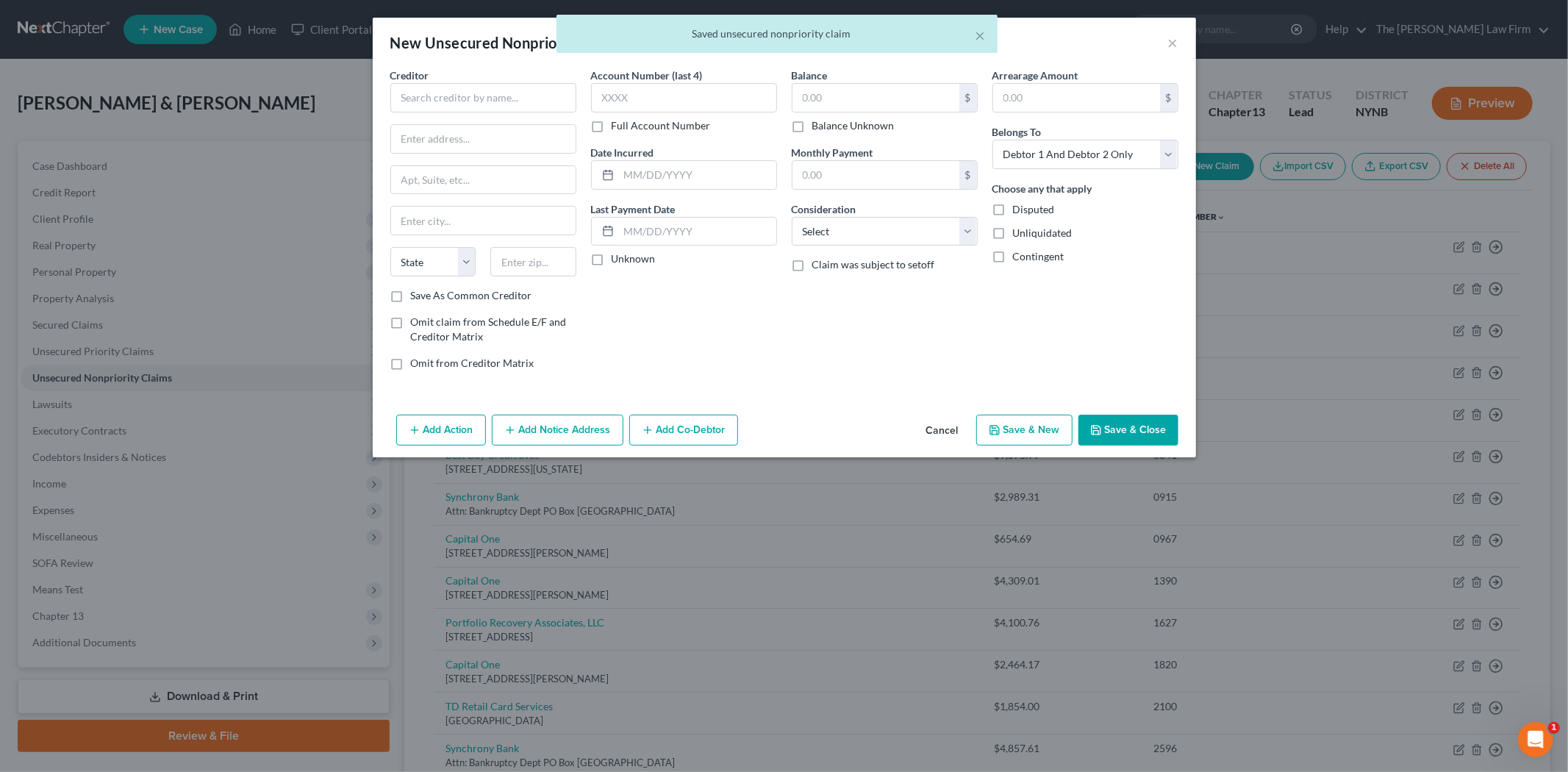
click at [1165, 37] on div "× Saved unsecured nonpriority claim" at bounding box center [776, 37] width 1568 height 46
click at [1167, 45] on div "× Saved unsecured nonpriority claim" at bounding box center [776, 37] width 1568 height 46
click at [1174, 39] on div "× Saved unsecured nonpriority claim" at bounding box center [776, 37] width 1568 height 46
click at [1171, 39] on div "× Saved unsecured nonpriority claim" at bounding box center [776, 37] width 1568 height 46
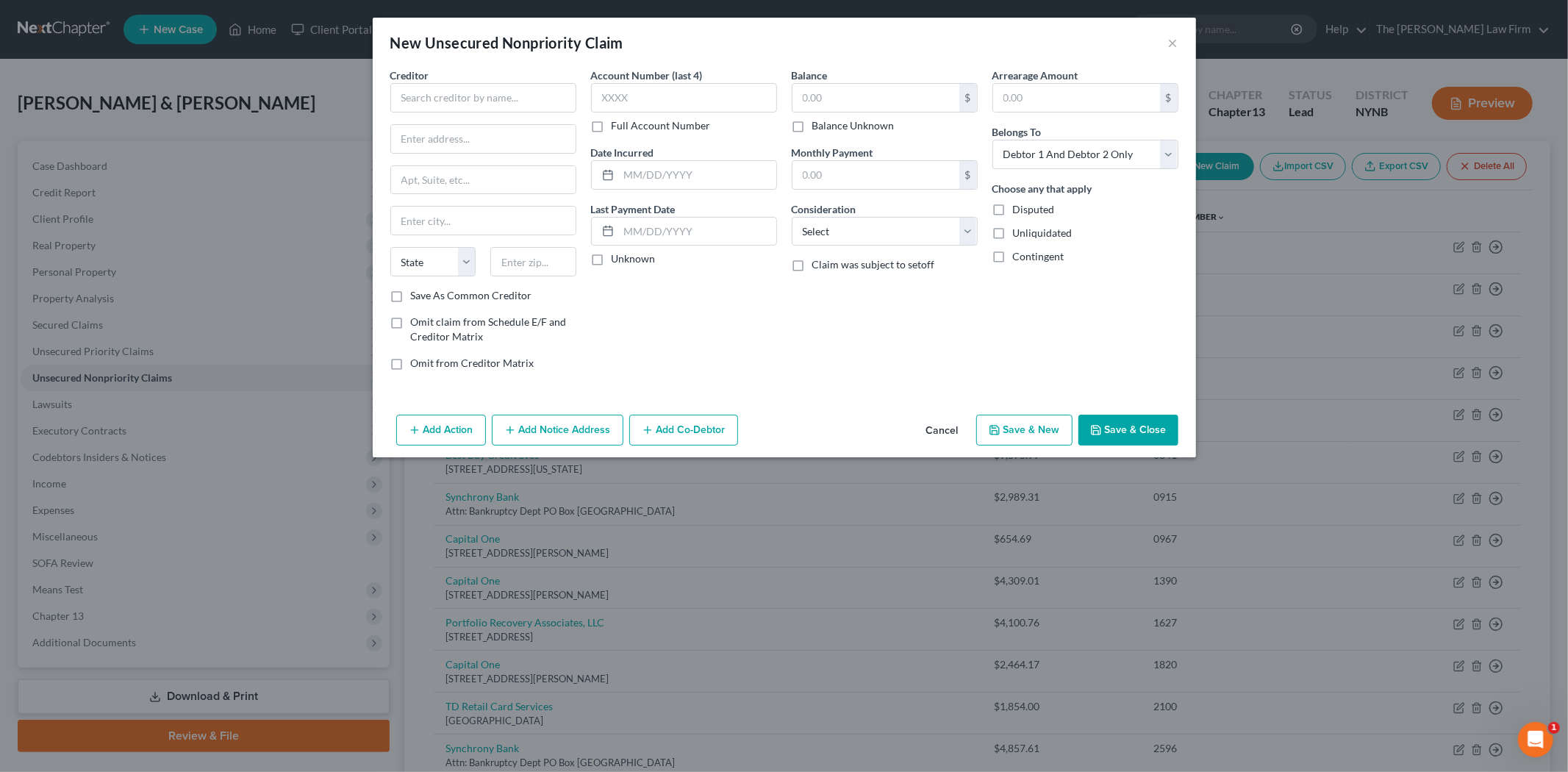
click at [935, 430] on button "Cancel" at bounding box center [943, 431] width 56 height 29
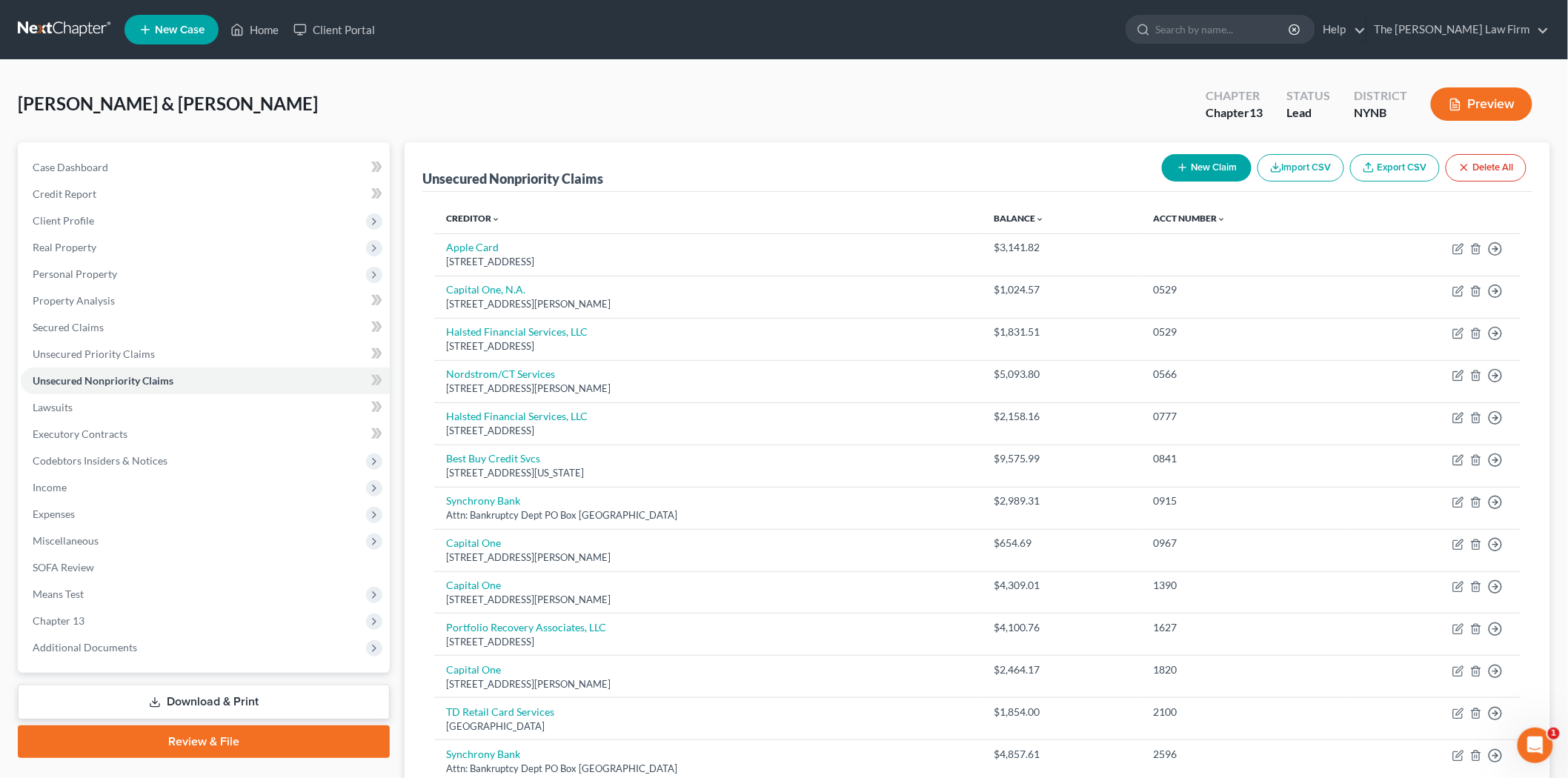
click at [1180, 176] on button "New Claim" at bounding box center [1207, 167] width 90 height 27
select select "2"
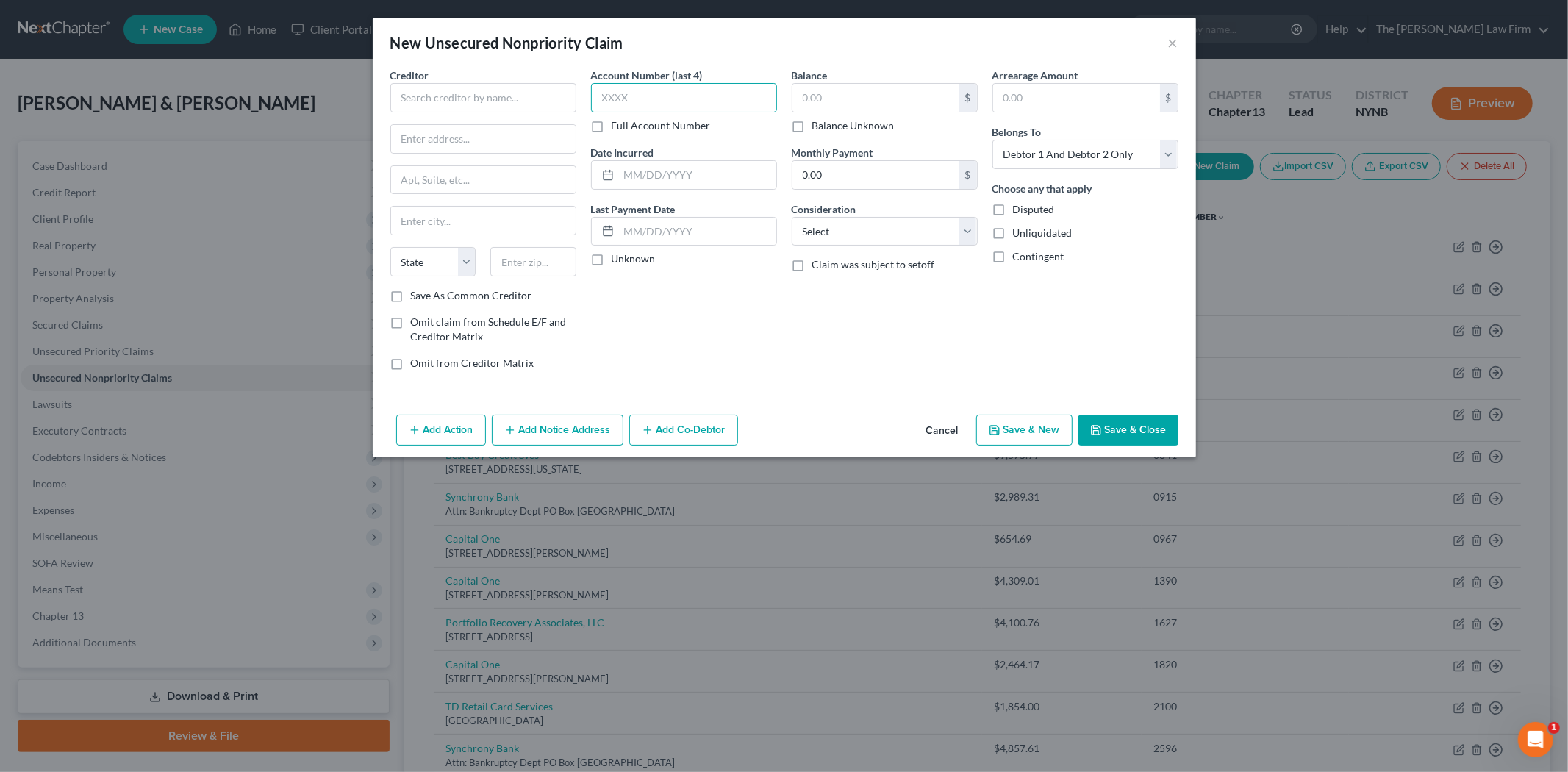
click at [658, 97] on input "text" at bounding box center [684, 97] width 186 height 29
type input "7318"
click at [868, 226] on select "Select Cable / Satellite Services Collection Agency Credit Card Debt Debt Couns…" at bounding box center [885, 231] width 186 height 29
select select "2"
click at [792, 217] on select "Select Cable / Satellite Services Collection Agency Credit Card Debt Debt Couns…" at bounding box center [885, 231] width 186 height 29
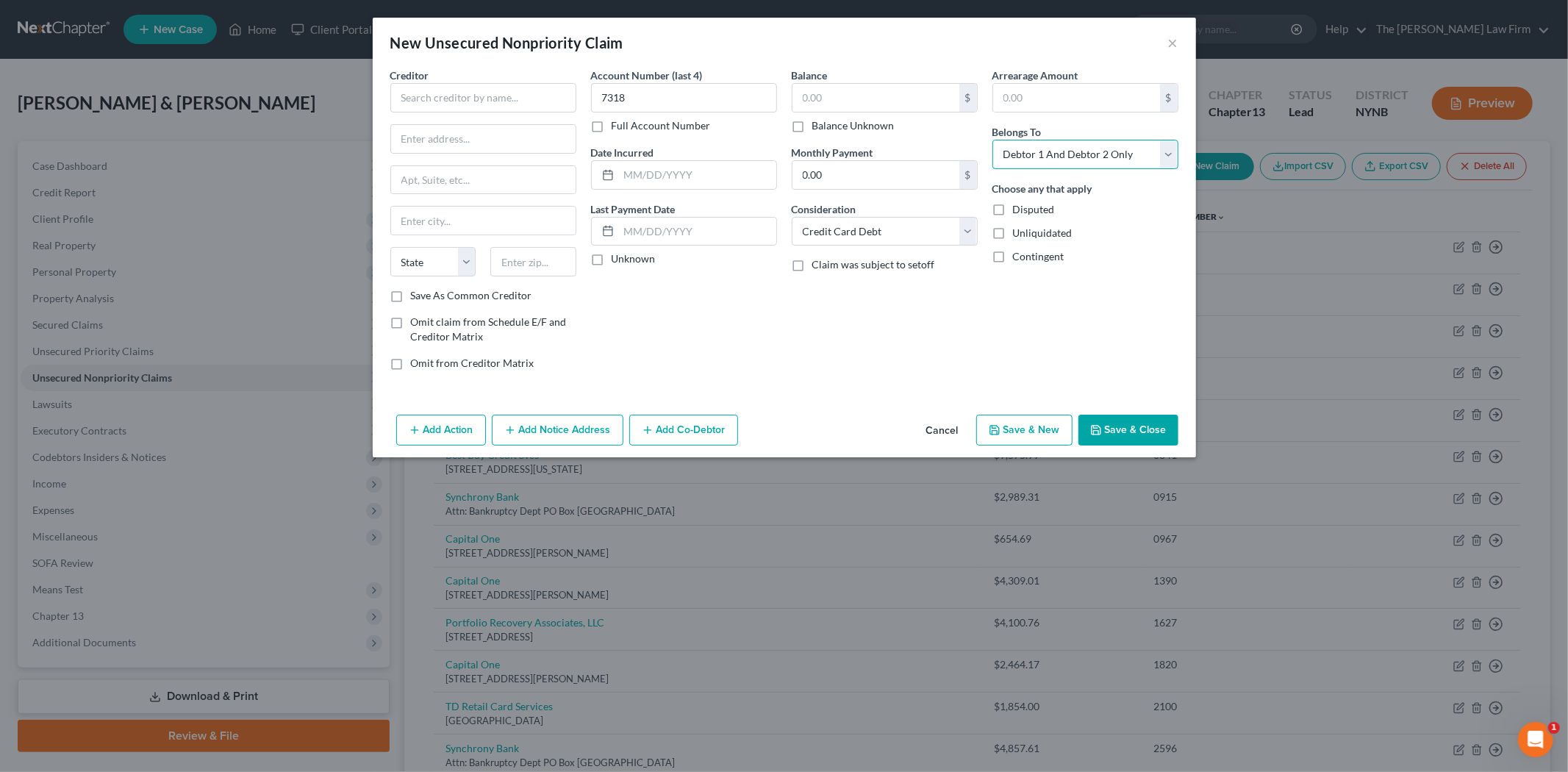
click at [1047, 152] on select "Select Debtor 1 Only Debtor 2 Only Debtor 1 And Debtor 2 Only At Least One Of T…" at bounding box center [1086, 154] width 186 height 29
select select "0"
click at [993, 139] on select "Select Debtor 1 Only Debtor 2 Only Debtor 1 And Debtor 2 Only At Least One Of T…" at bounding box center [1086, 154] width 186 height 29
click at [717, 239] on input "text" at bounding box center [698, 231] width 157 height 28
type input "7999.25"
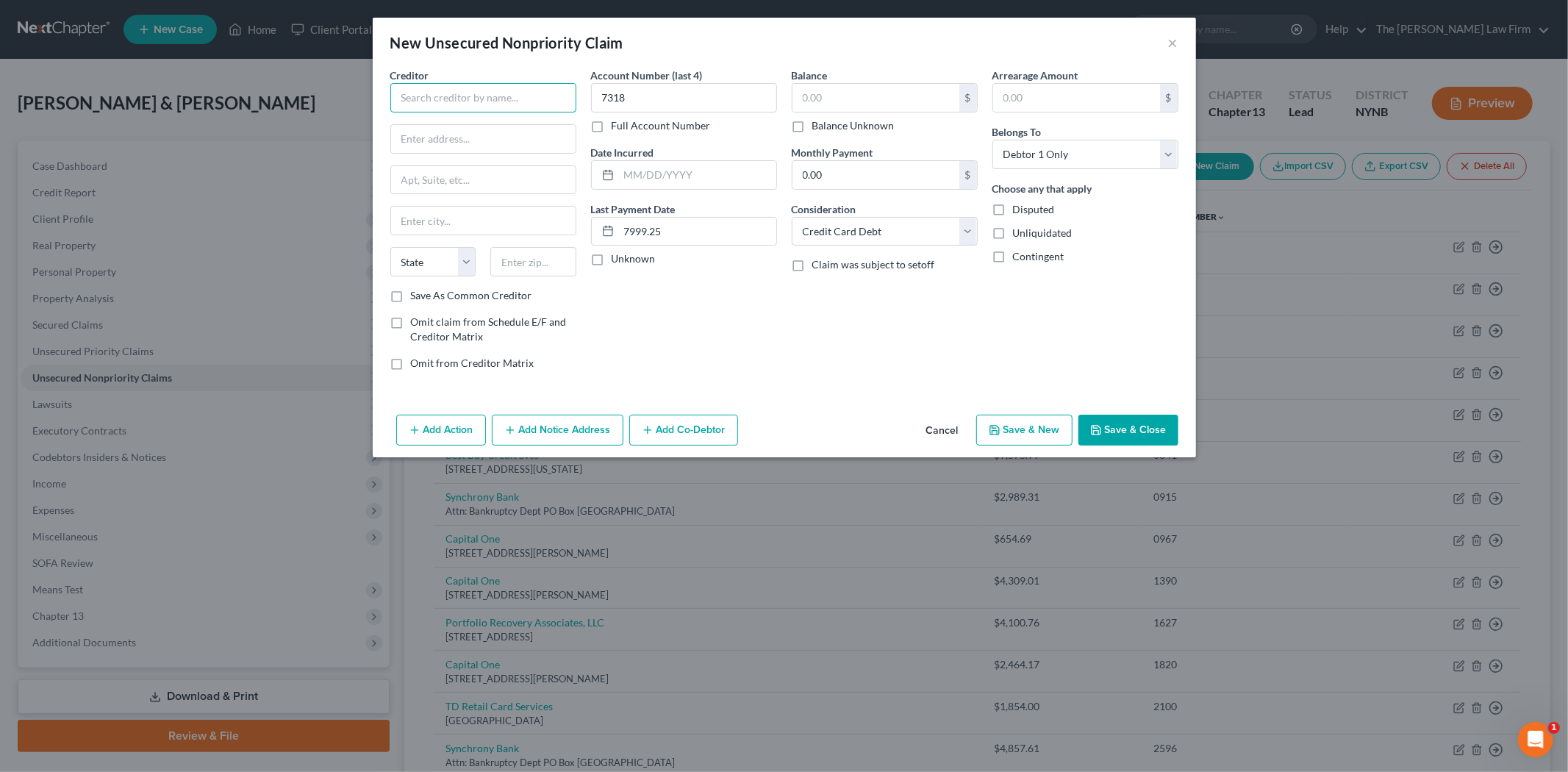
click at [492, 97] on input "text" at bounding box center [483, 97] width 186 height 29
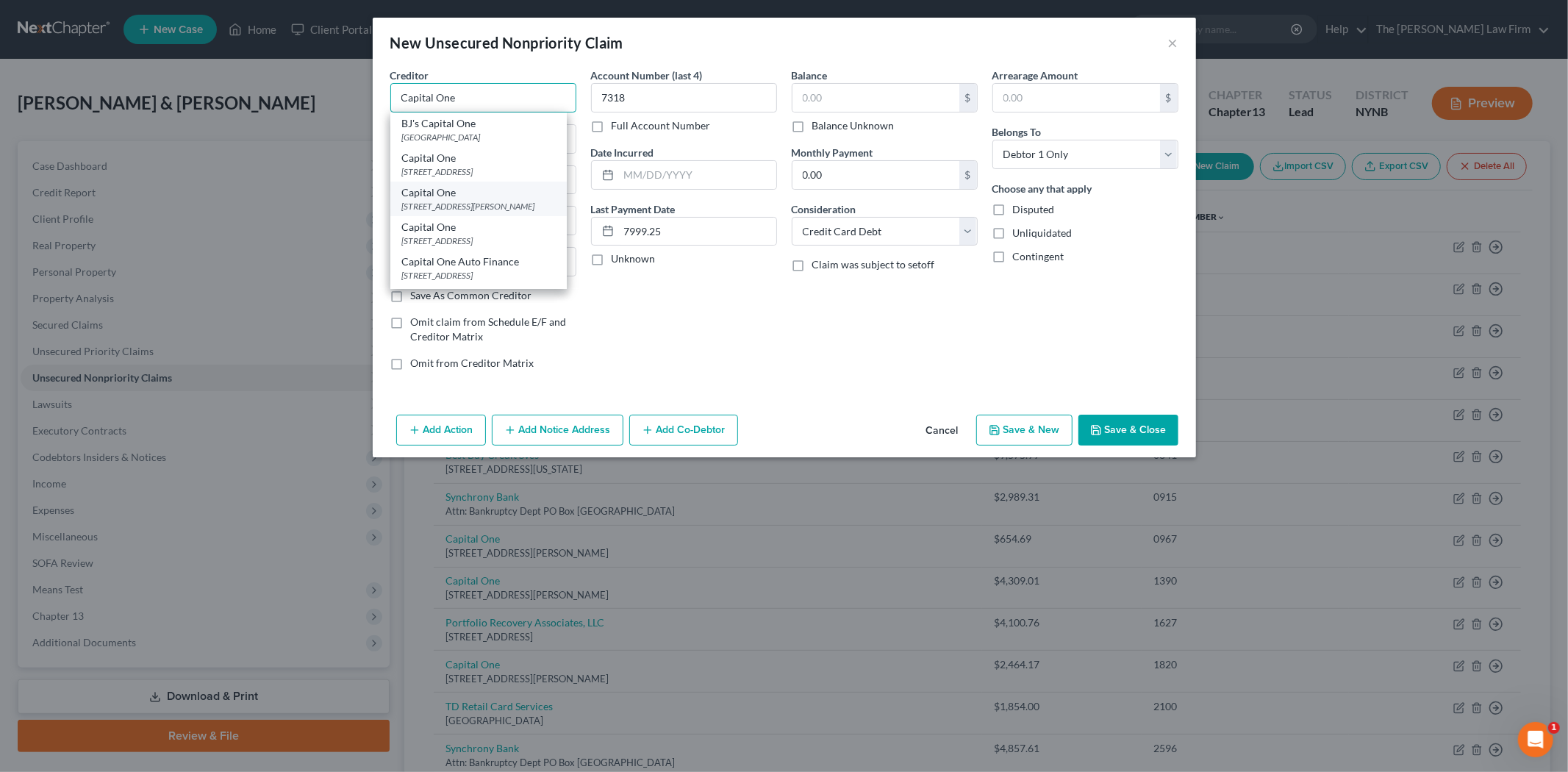
type input "Capital One"
drag, startPoint x: 473, startPoint y: 208, endPoint x: 468, endPoint y: 197, distance: 12.1
click at [472, 206] on div "1680 Capital One Dr, McLean, VA 22102" at bounding box center [478, 206] width 153 height 13
type input "1680 Capital One Dr"
type input "McLean"
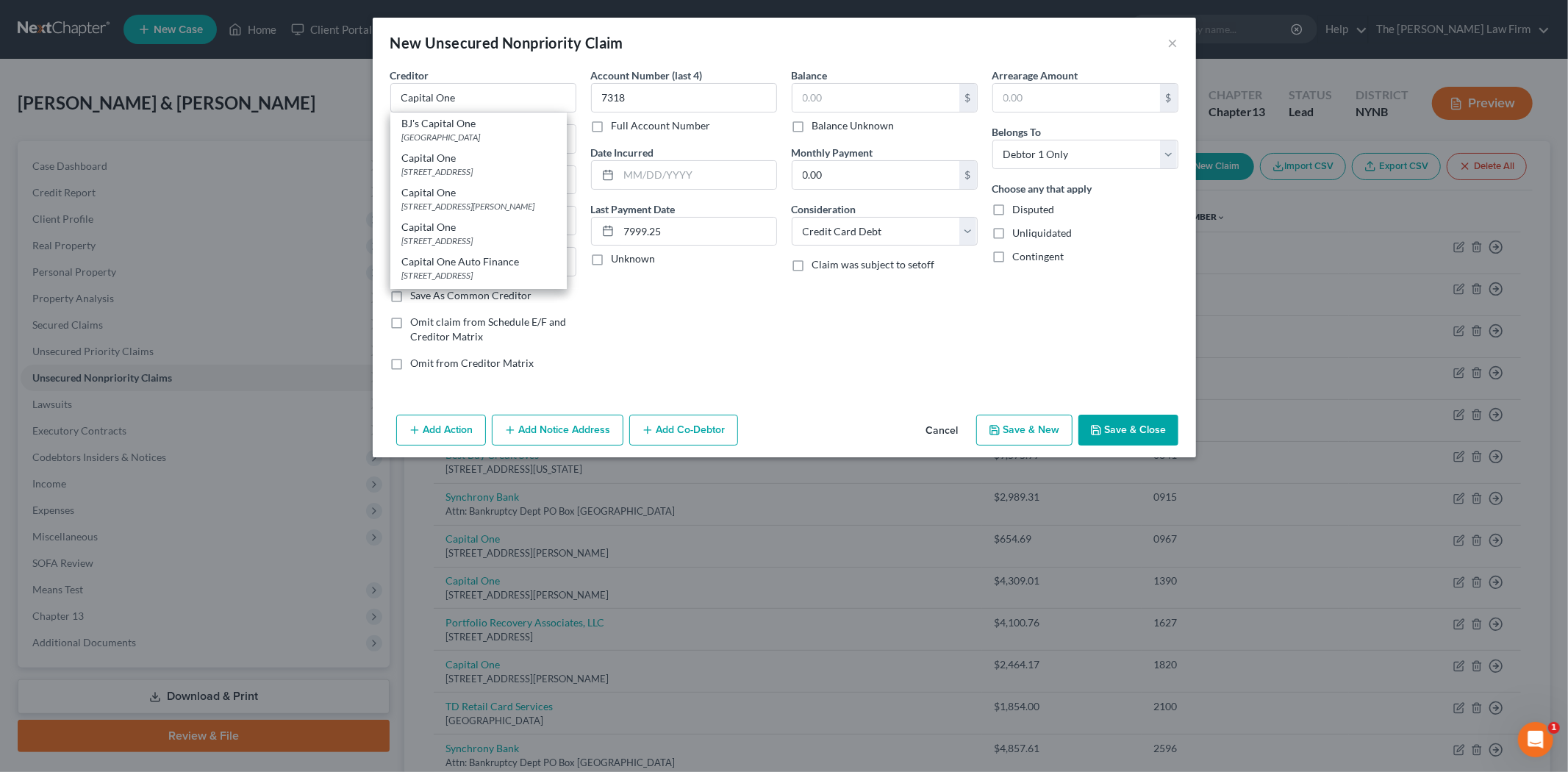
select select "48"
type input "22102"
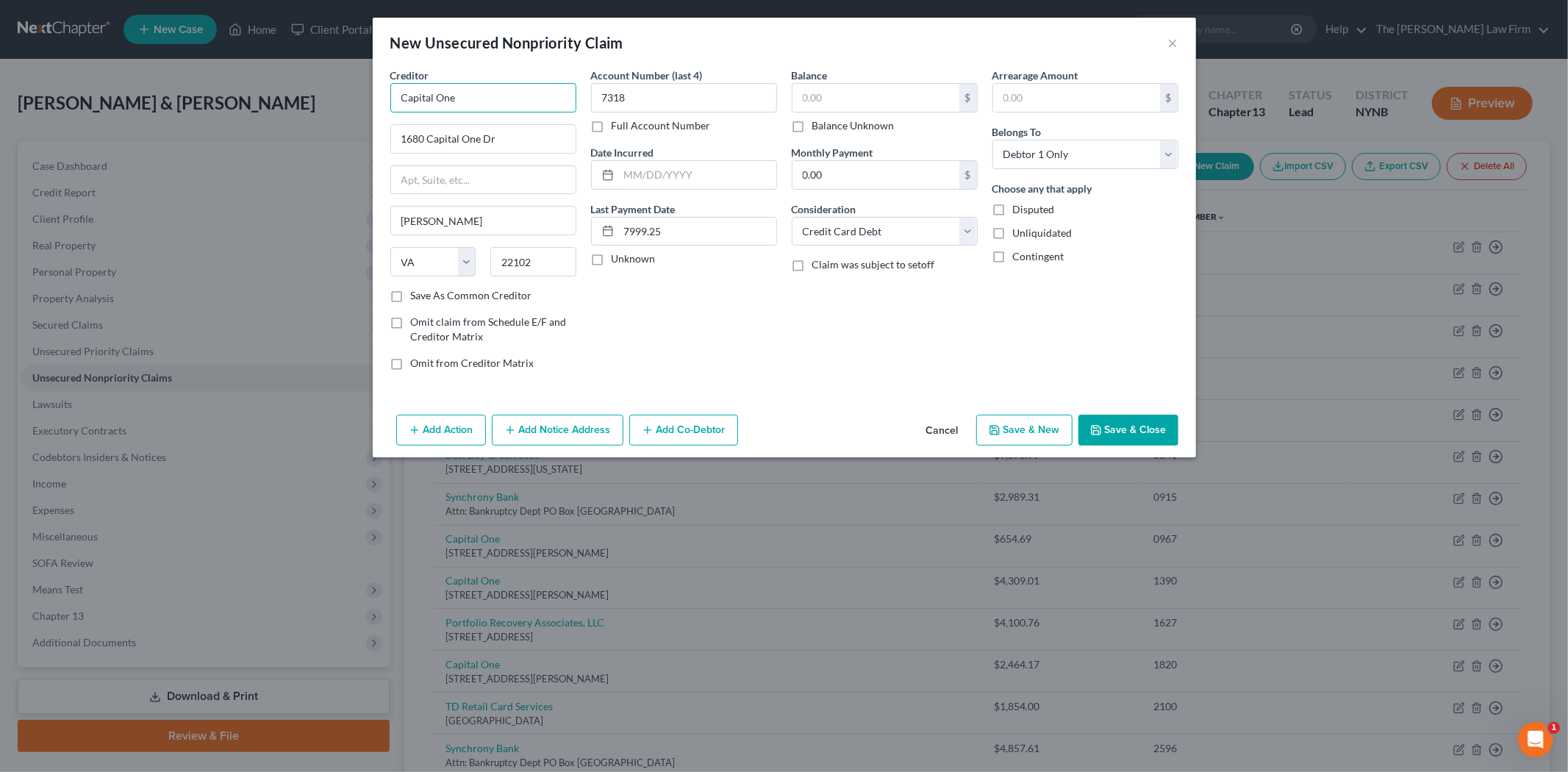
click at [486, 100] on input "Capital One" at bounding box center [483, 97] width 186 height 29
type input "Capital One Savor One"
drag, startPoint x: 1018, startPoint y: 432, endPoint x: 1123, endPoint y: 406, distance: 108.2
click at [1123, 406] on div "New Unsecured Nonpriority Claim × Creditor * Capital One Savor One 1680 Capital…" at bounding box center [784, 238] width 824 height 440
click at [1126, 423] on button "Save & Close" at bounding box center [1128, 430] width 100 height 31
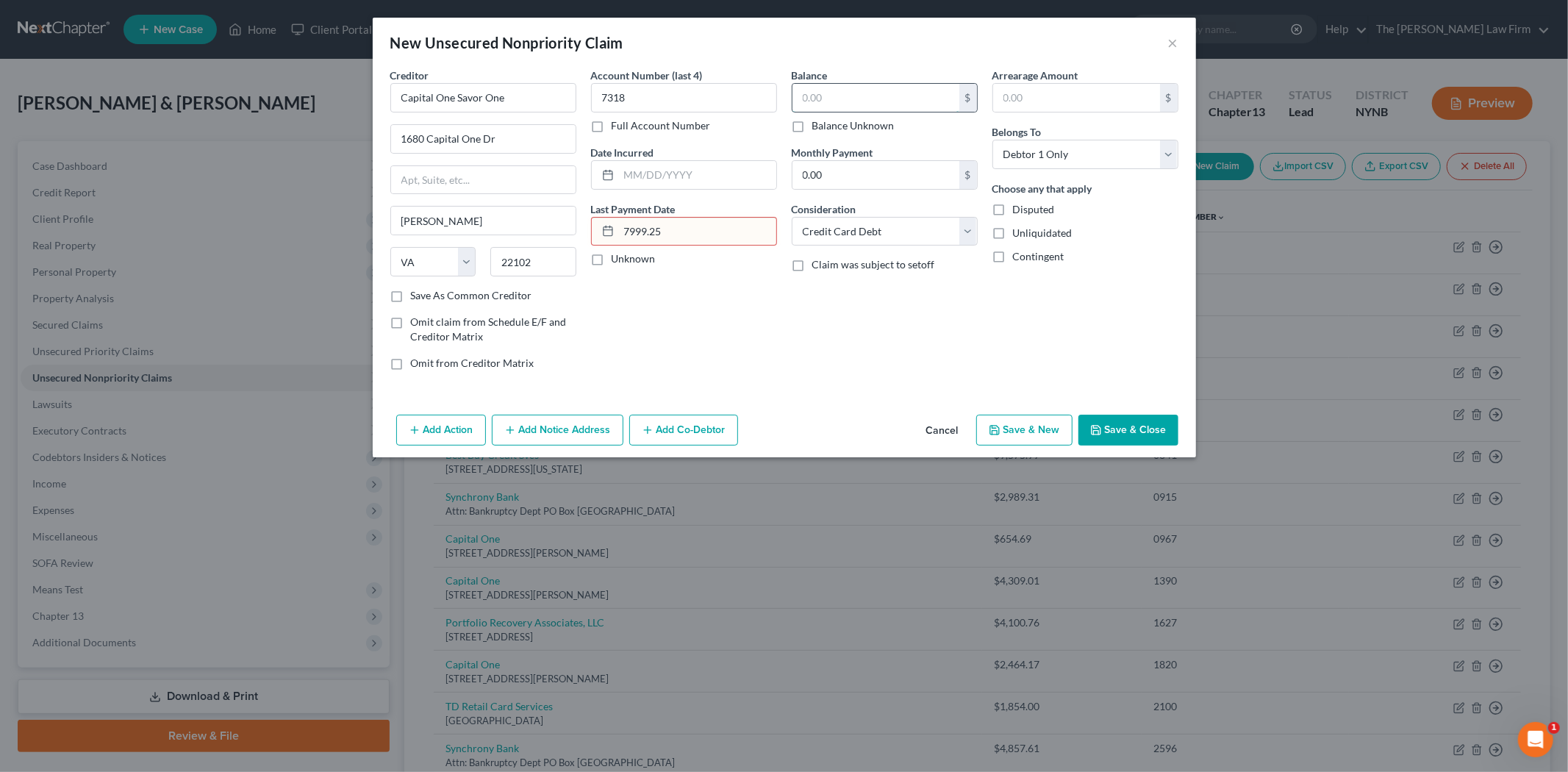
click at [844, 91] on input "text" at bounding box center [876, 97] width 167 height 28
drag, startPoint x: 686, startPoint y: 239, endPoint x: 591, endPoint y: 231, distance: 95.3
click at [591, 231] on div "7999.25" at bounding box center [684, 231] width 186 height 29
click at [650, 226] on input "7999.25" at bounding box center [698, 231] width 157 height 28
drag, startPoint x: 695, startPoint y: 241, endPoint x: 613, endPoint y: 238, distance: 82.1
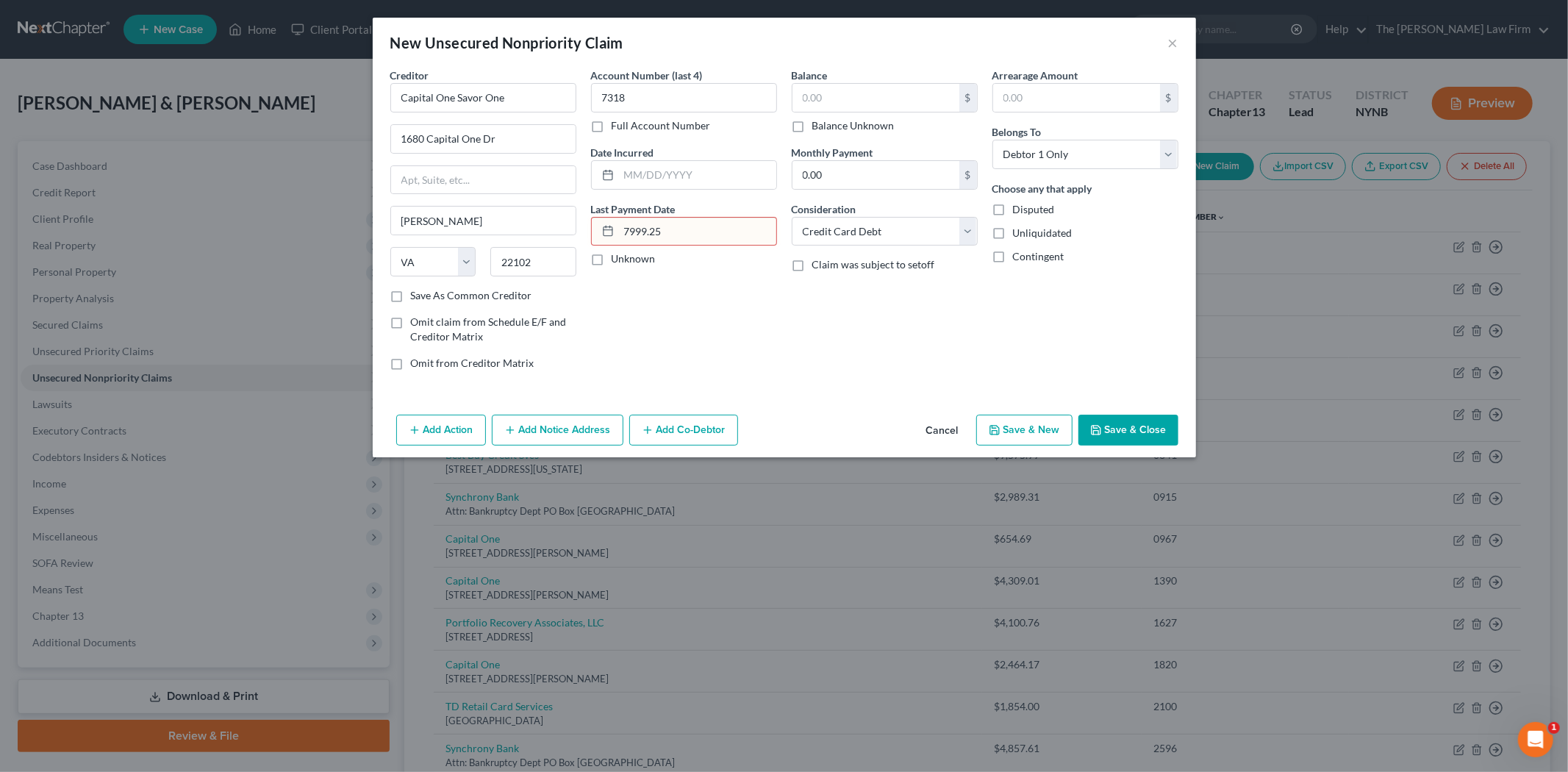
click at [613, 238] on div "7999.25" at bounding box center [684, 231] width 186 height 29
click at [808, 102] on input "text" at bounding box center [876, 97] width 167 height 28
paste input "7999.25"
type input "7,999.25"
click at [1107, 430] on button "Save & Close" at bounding box center [1128, 430] width 100 height 31
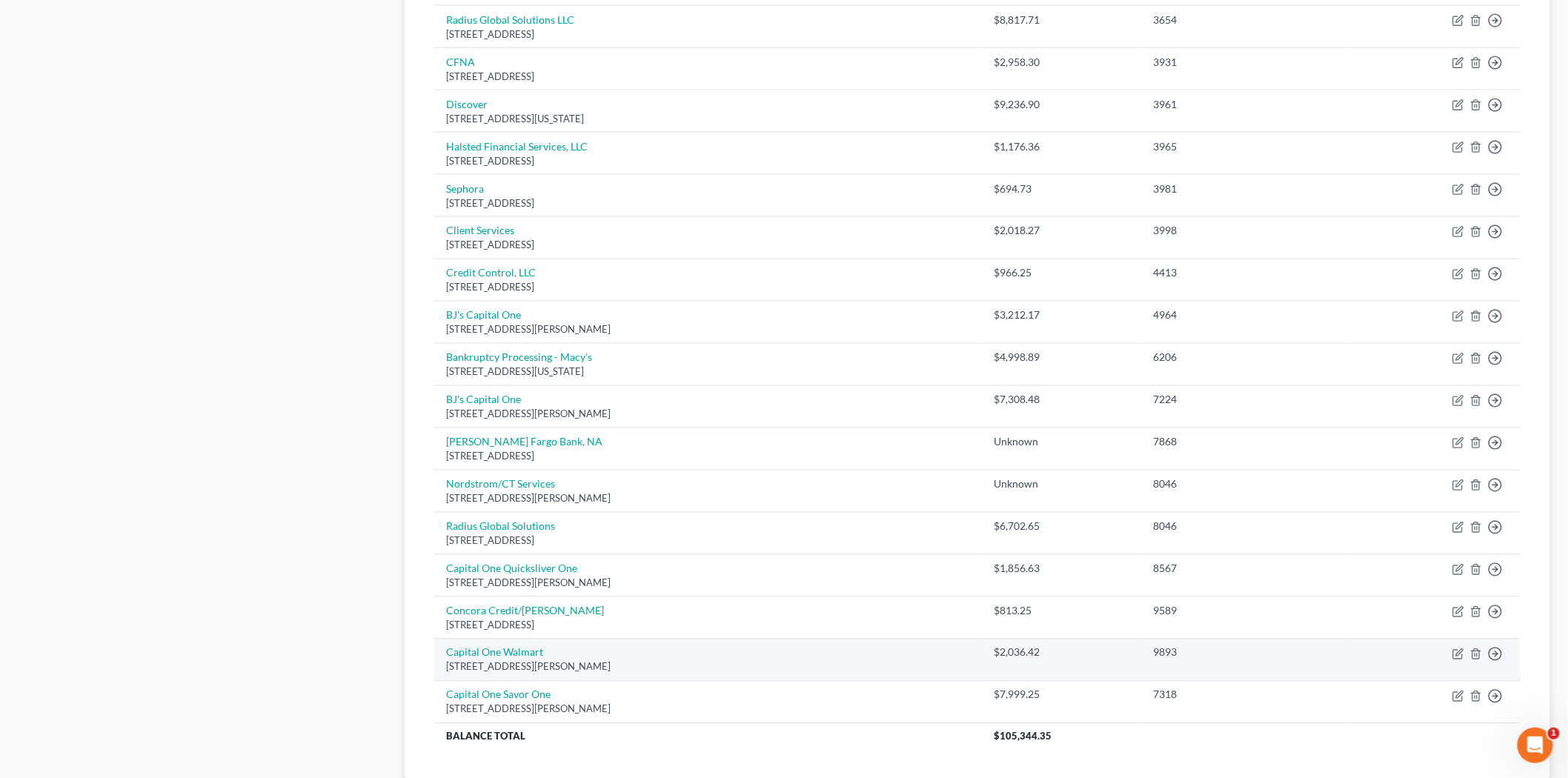
scroll to position [906, 0]
